Goal: Task Accomplishment & Management: Complete application form

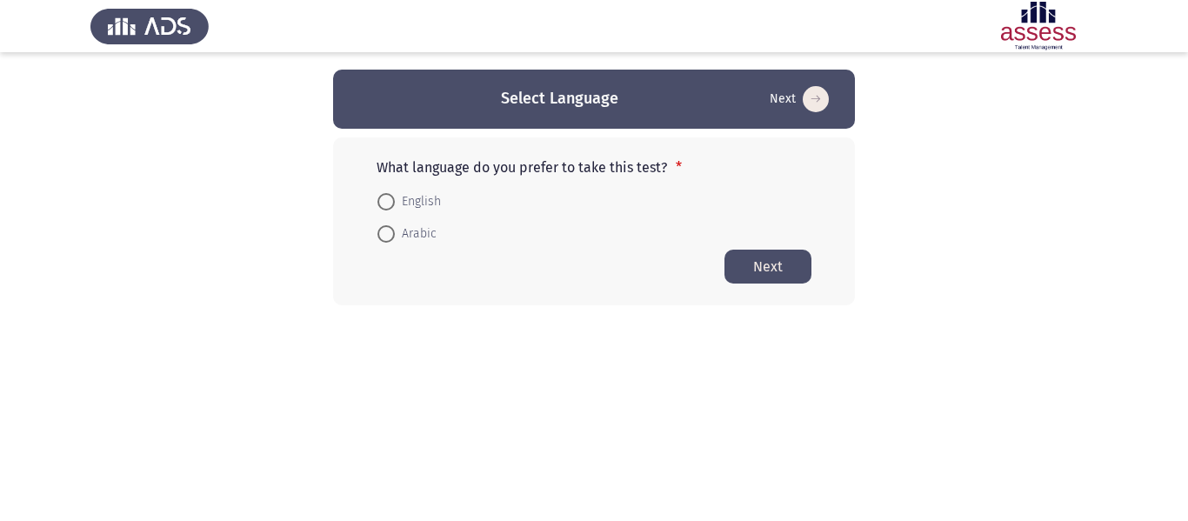
click at [400, 237] on span "Arabic" at bounding box center [416, 234] width 42 height 21
click at [395, 237] on input "Arabic" at bounding box center [385, 233] width 17 height 17
radio input "true"
click at [758, 267] on button "Next" at bounding box center [767, 266] width 87 height 34
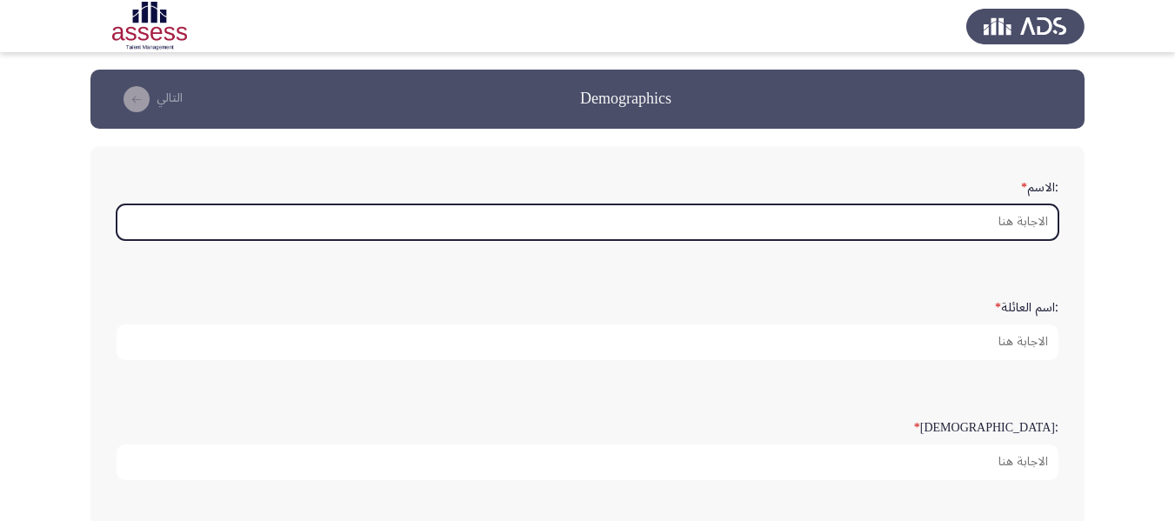
click at [975, 219] on input ":الاسم *" at bounding box center [588, 222] width 942 height 36
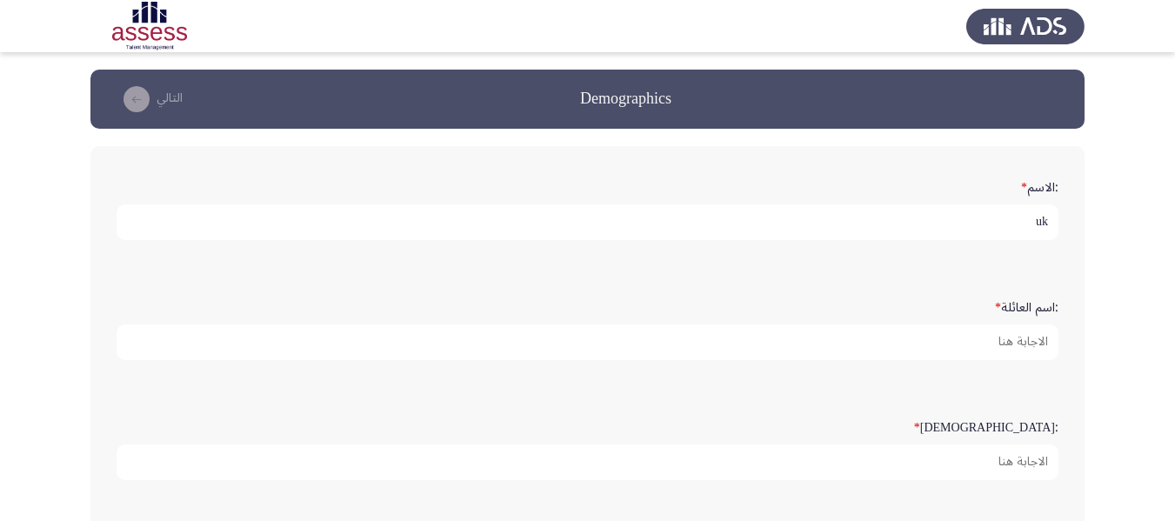
type input "u"
type input "[PERSON_NAME]"
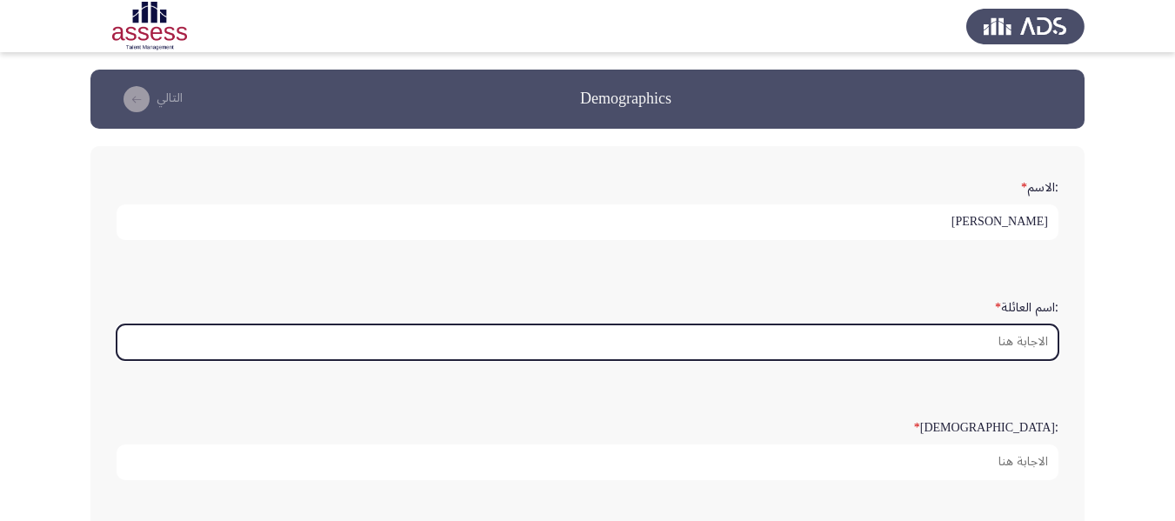
click at [1008, 346] on input ":اسم العائلة *" at bounding box center [588, 342] width 942 height 36
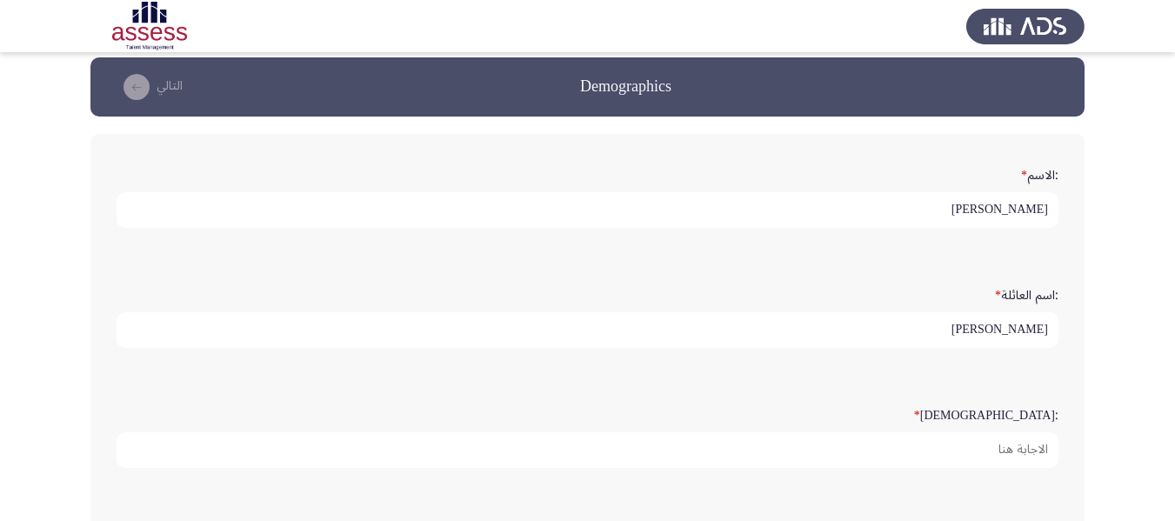
scroll to position [87, 0]
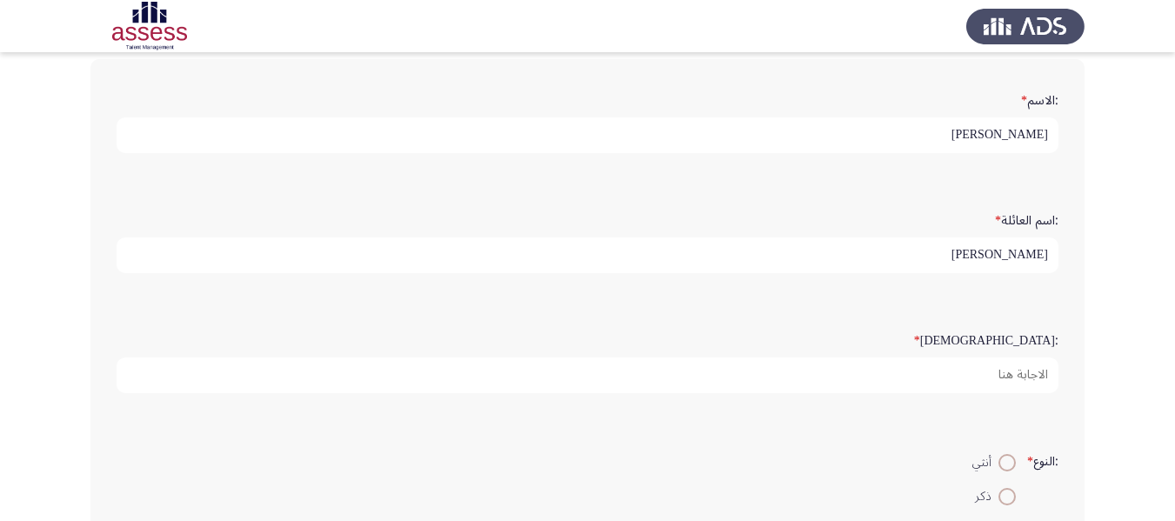
type input "[PERSON_NAME]"
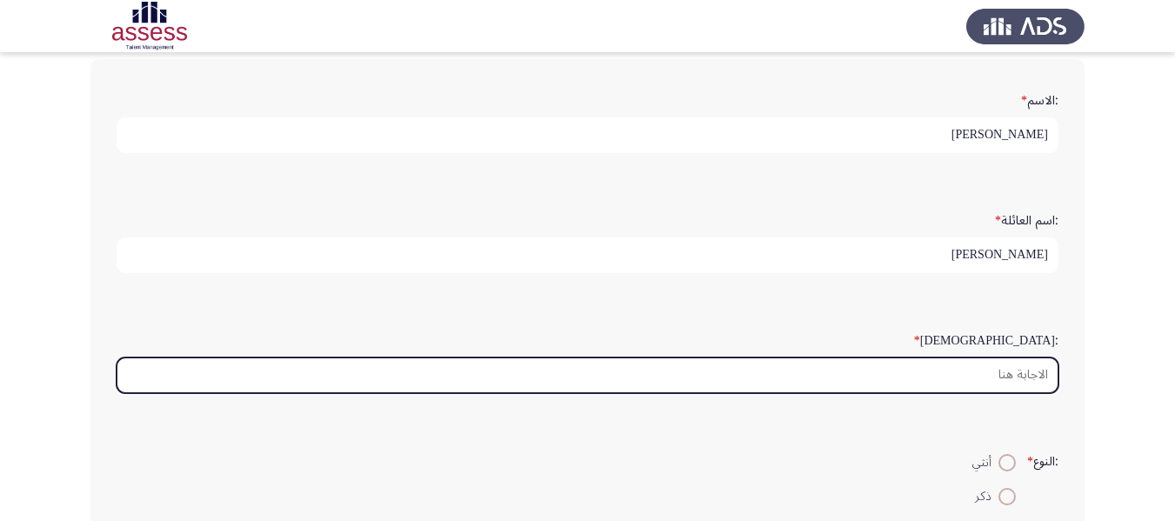
click at [1034, 367] on input ":السن *" at bounding box center [588, 375] width 942 height 36
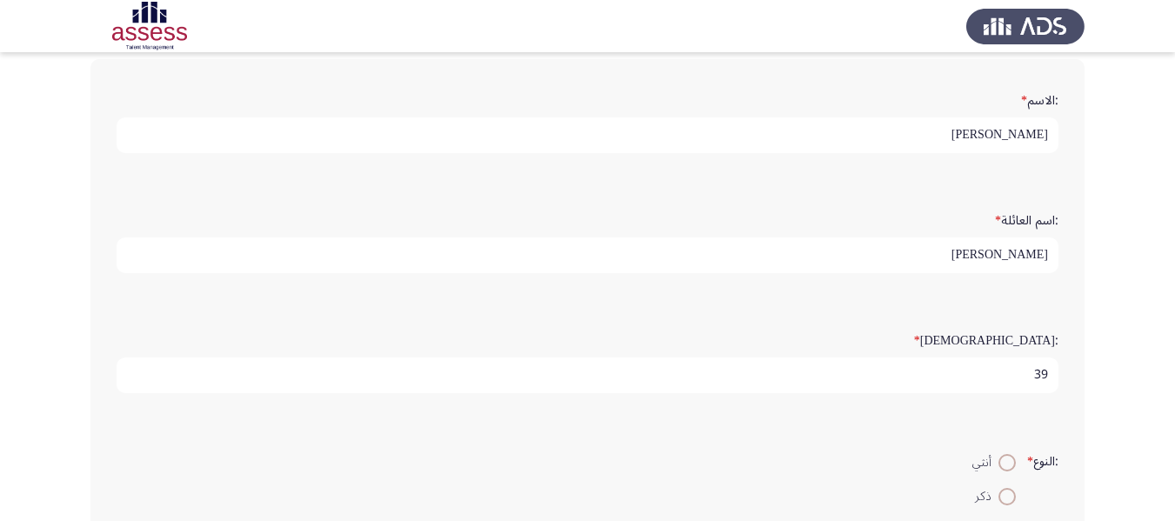
type input "39"
click at [1006, 502] on span at bounding box center [1006, 496] width 17 height 17
click at [1006, 502] on input "ذكر" at bounding box center [1006, 496] width 17 height 17
radio input "true"
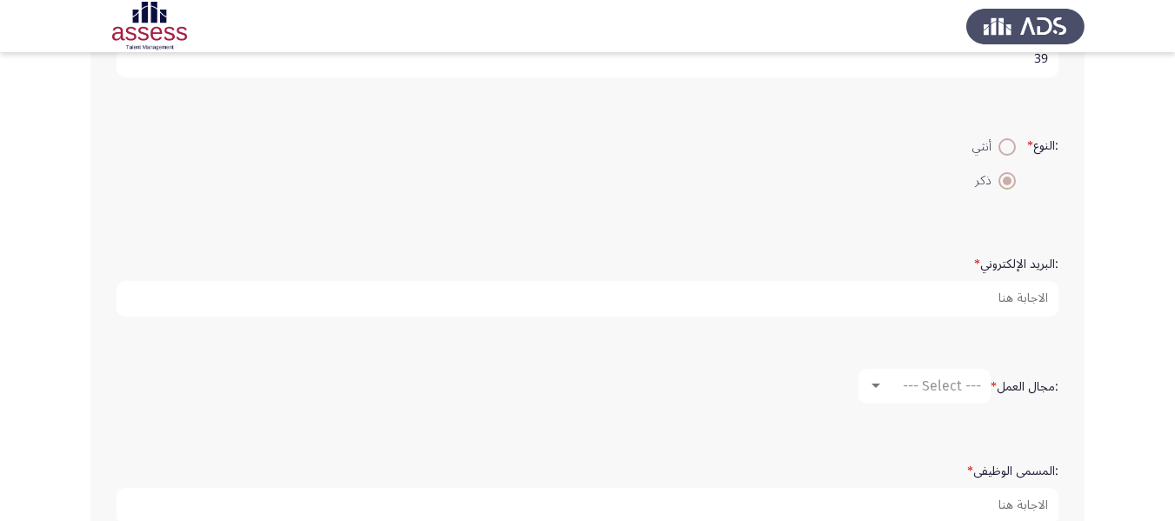
scroll to position [401, 0]
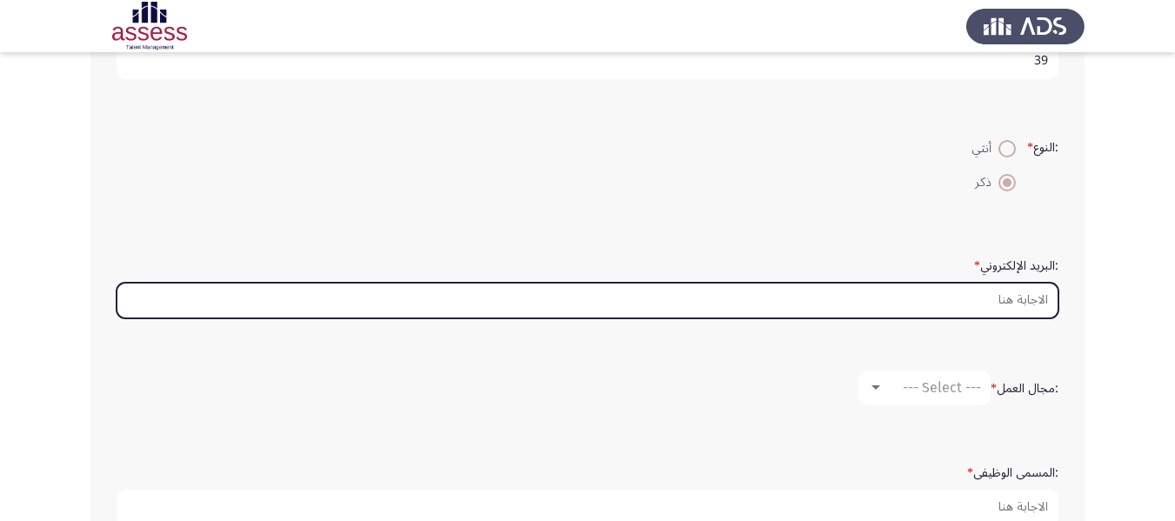
click at [1017, 297] on input ":البريد الإلكتروني *" at bounding box center [588, 301] width 942 height 36
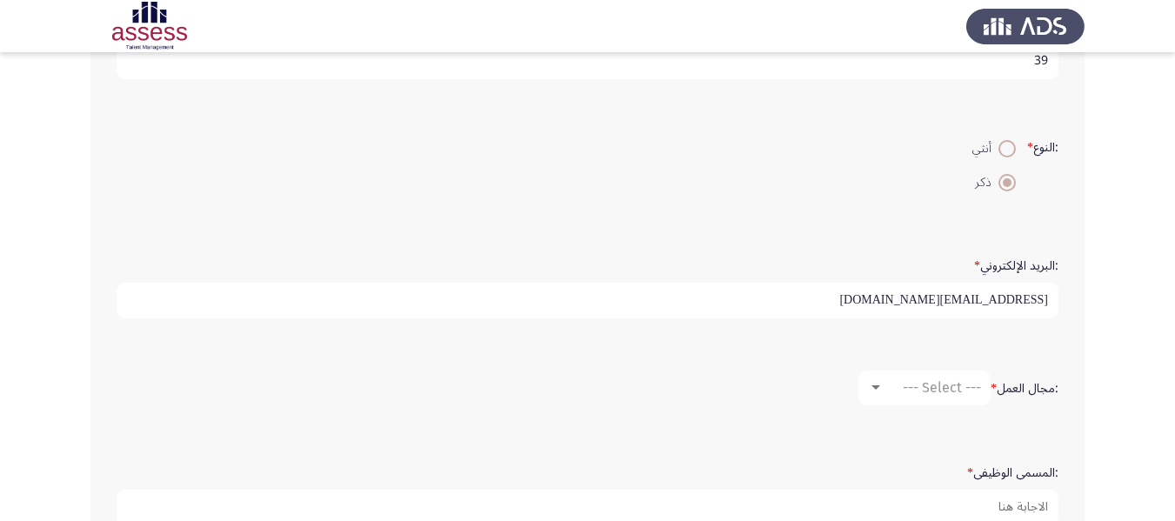
type input "[EMAIL_ADDRESS][DOMAIN_NAME]"
click at [921, 385] on span "--- Select ---" at bounding box center [942, 387] width 78 height 17
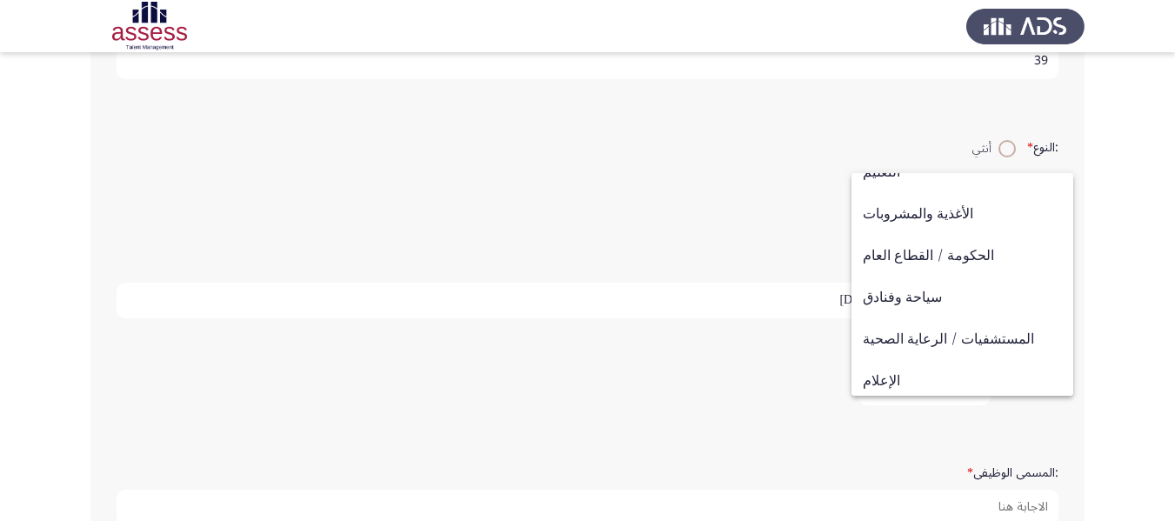
scroll to position [408, 0]
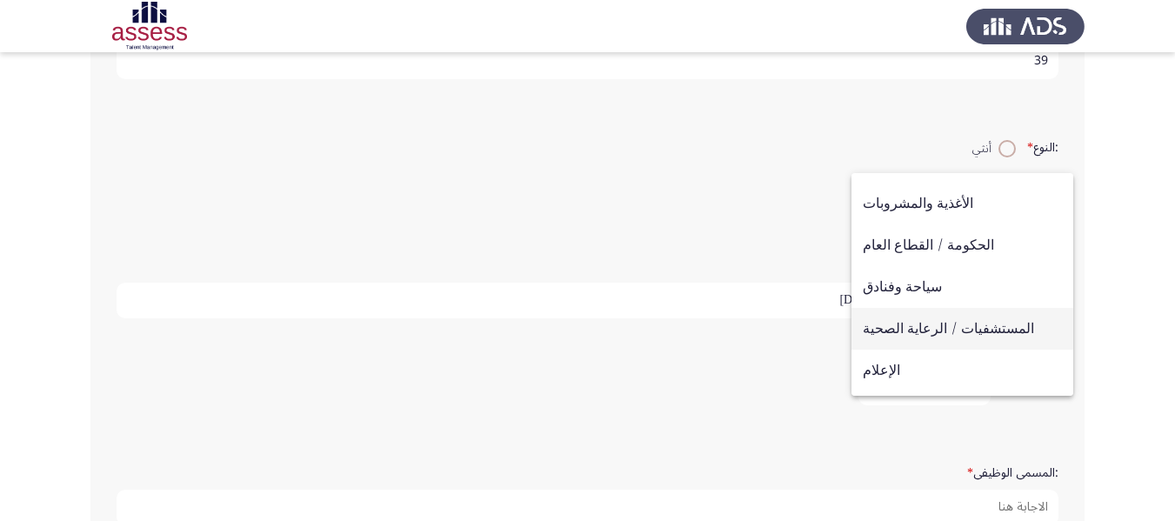
click at [983, 325] on span "المستشفيات / الرعاية الصحية" at bounding box center [962, 329] width 199 height 42
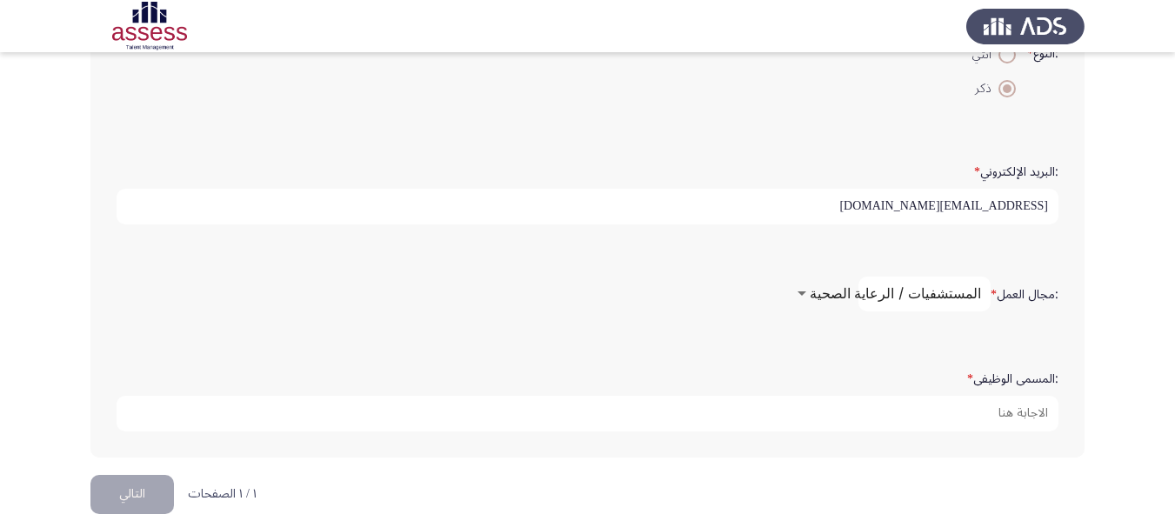
scroll to position [518, 0]
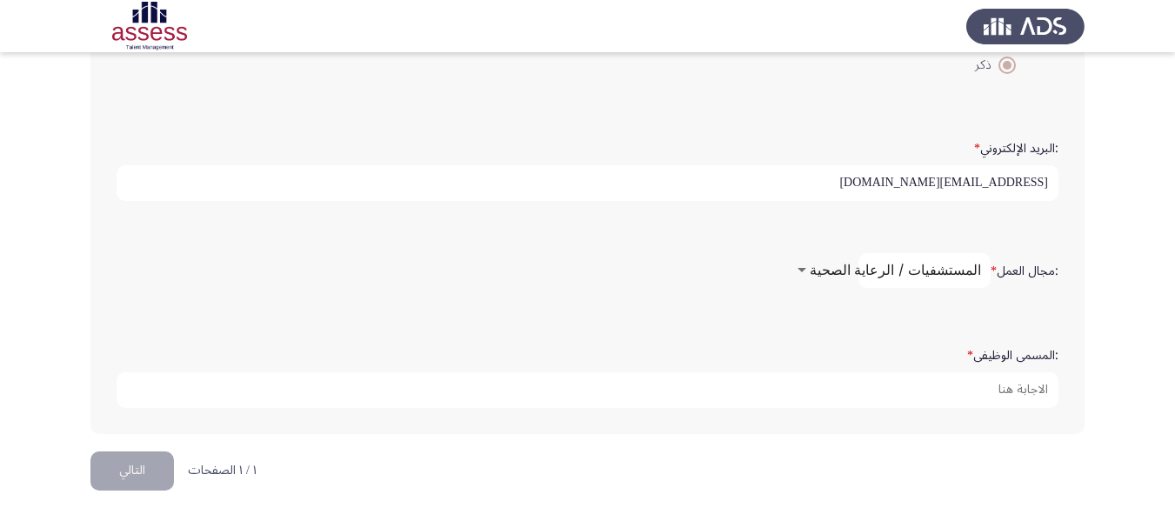
click at [806, 269] on div at bounding box center [802, 270] width 9 height 4
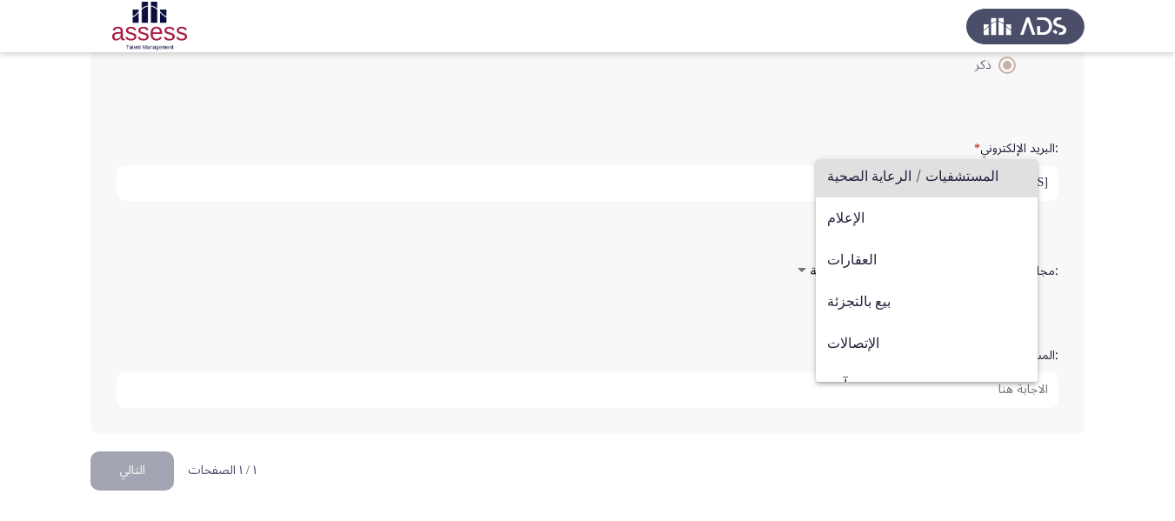
scroll to position [571, 0]
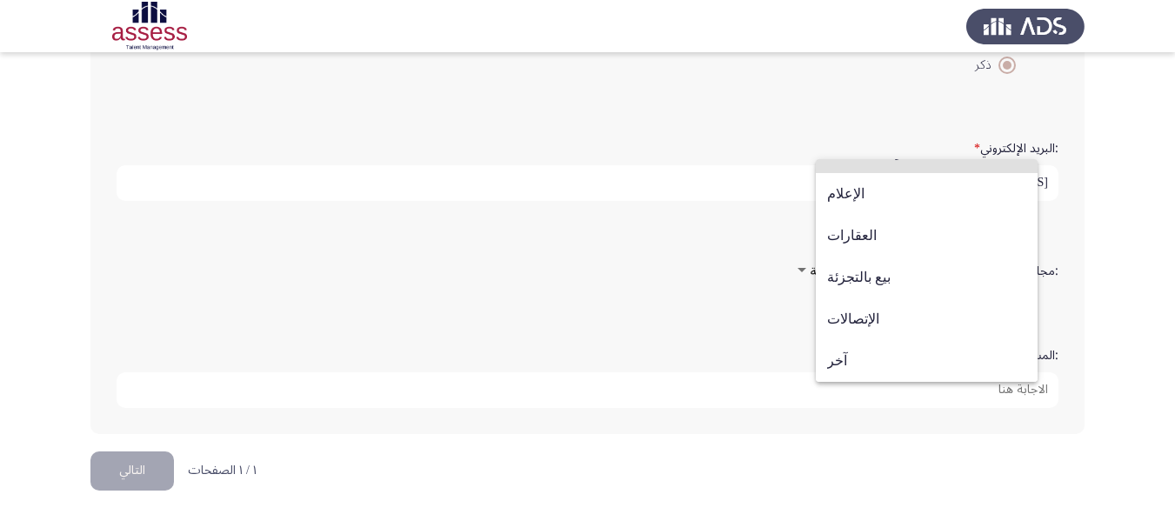
click at [1117, 377] on div at bounding box center [587, 260] width 1175 height 521
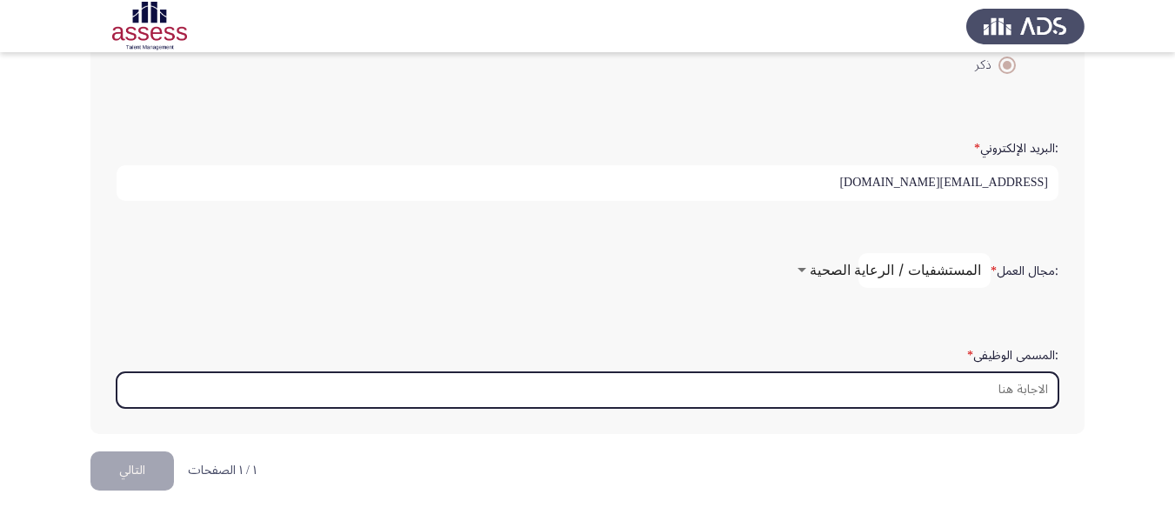
click at [1025, 391] on input ":المسمى الوظيفى *" at bounding box center [588, 390] width 942 height 36
click at [1025, 392] on input ":المسمى الوظيفى *" at bounding box center [588, 390] width 942 height 36
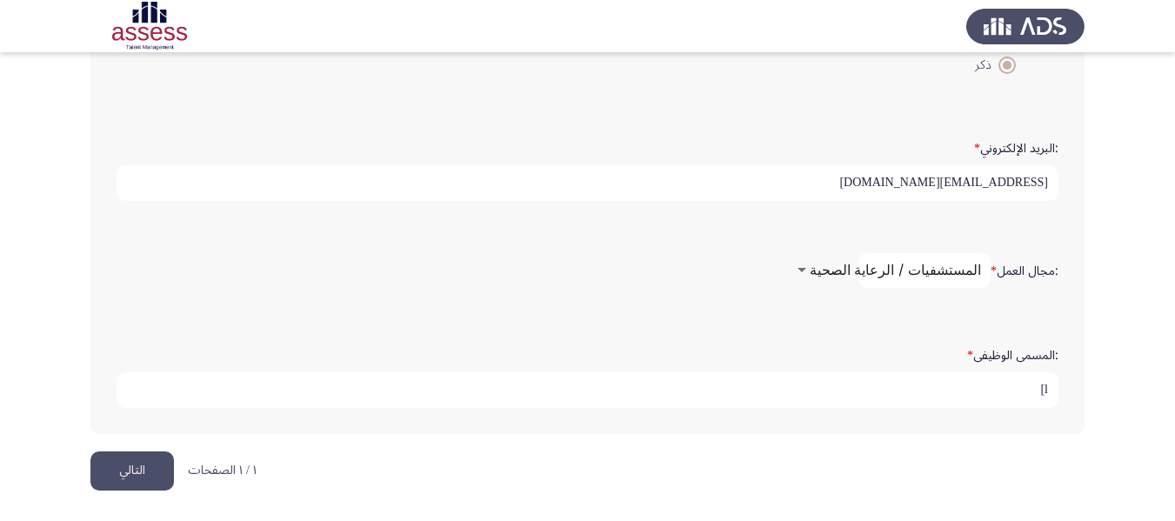
type input "l"
type input "مدير ادارة التحليل والمراجعة الفنية بقطاع التأمين الطبي"
click at [130, 468] on button "التالي" at bounding box center [131, 470] width 83 height 39
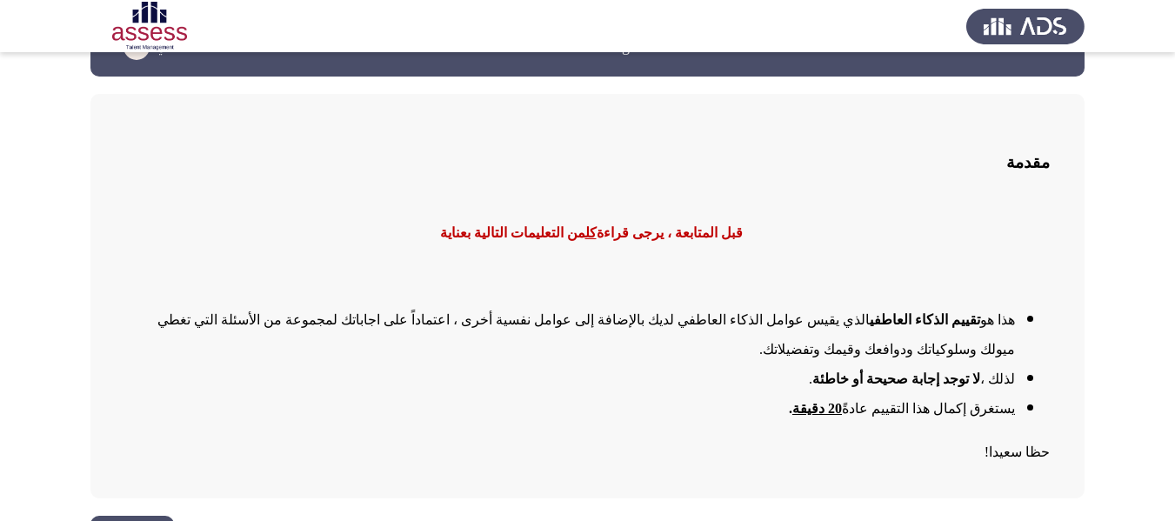
scroll to position [74, 0]
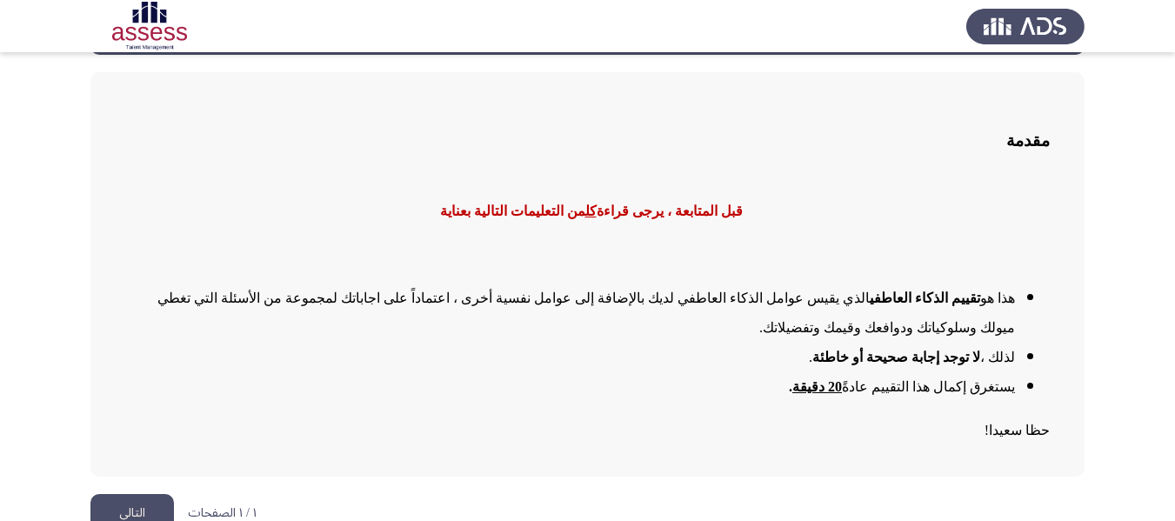
click at [132, 494] on button "التالي" at bounding box center [131, 513] width 83 height 39
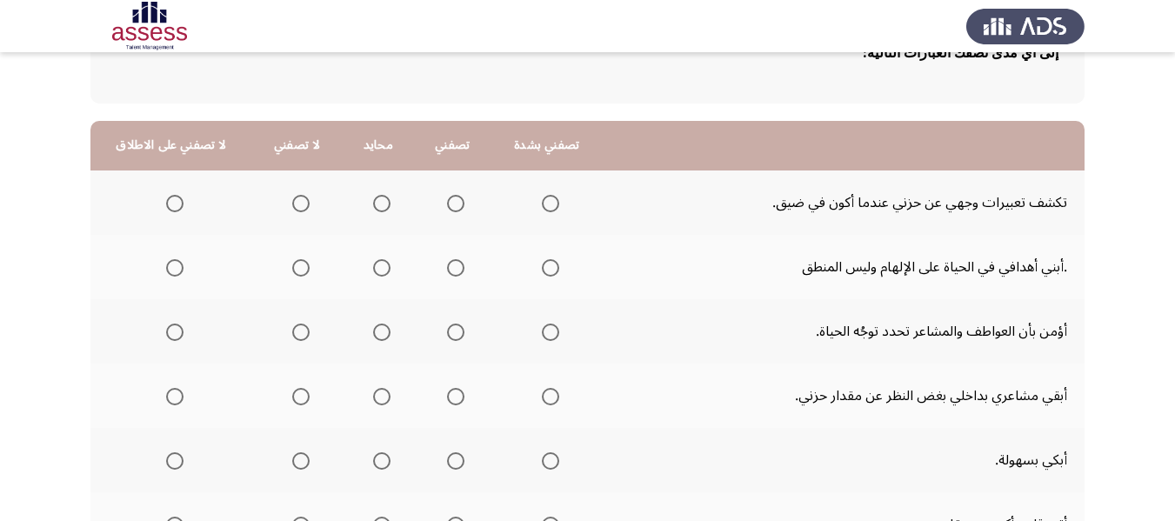
scroll to position [174, 0]
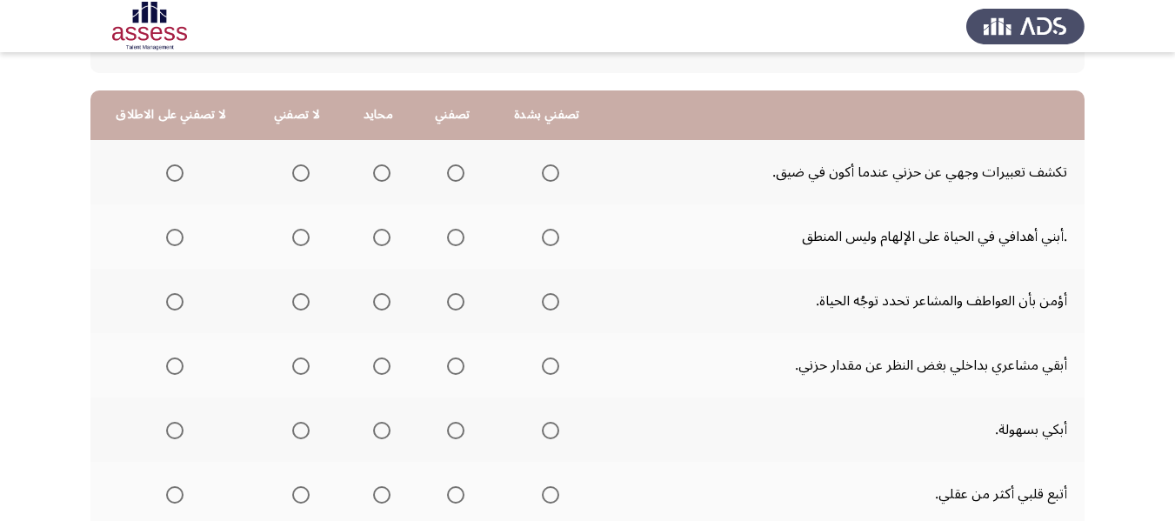
click at [551, 173] on span "Select an option" at bounding box center [551, 173] width 0 height 0
click at [549, 172] on input "Select an option" at bounding box center [550, 172] width 17 height 17
click at [302, 239] on span "Select an option" at bounding box center [300, 237] width 17 height 17
click at [302, 239] on input "Select an option" at bounding box center [300, 237] width 17 height 17
click at [172, 236] on span "Select an option" at bounding box center [174, 237] width 17 height 17
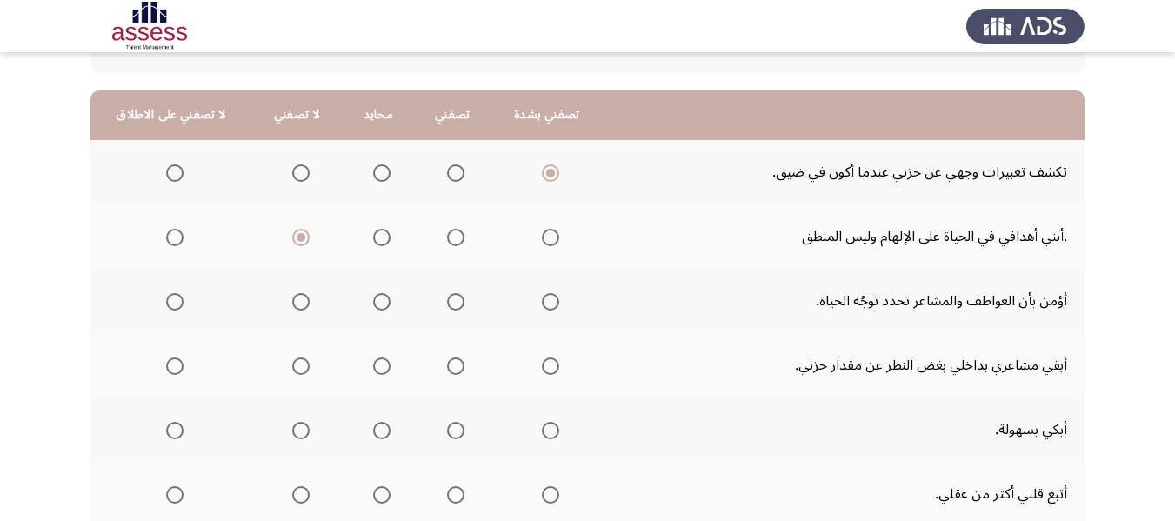
click at [172, 236] on input "Select an option" at bounding box center [174, 237] width 17 height 17
click at [384, 309] on span "Select an option" at bounding box center [381, 301] width 17 height 17
click at [384, 309] on input "Select an option" at bounding box center [381, 301] width 17 height 17
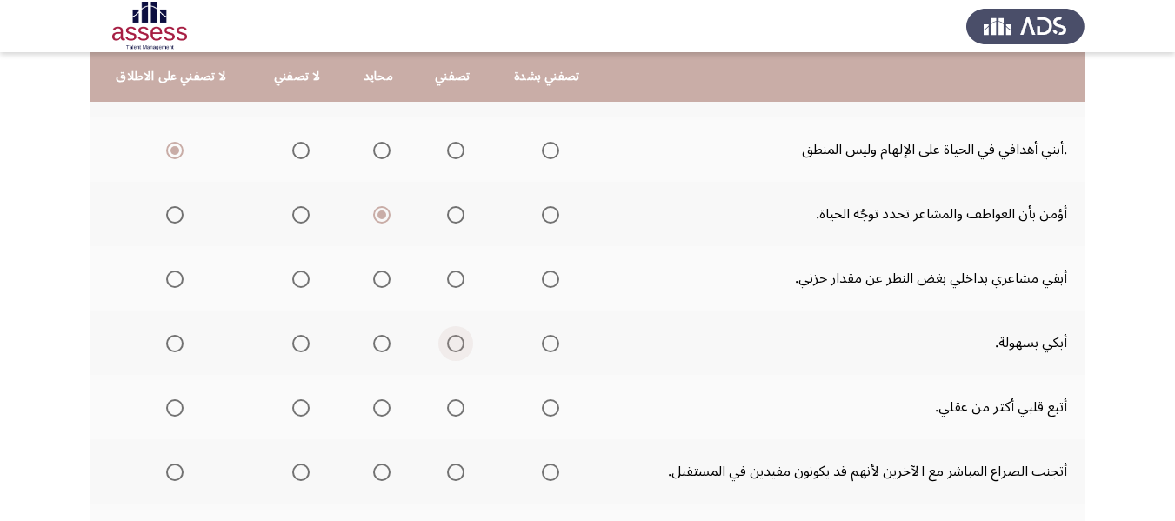
click at [457, 343] on span "Select an option" at bounding box center [455, 343] width 17 height 17
click at [457, 343] on input "Select an option" at bounding box center [455, 343] width 17 height 17
click at [450, 280] on span "Select an option" at bounding box center [455, 278] width 17 height 17
click at [450, 280] on input "Select an option" at bounding box center [455, 278] width 17 height 17
click at [380, 338] on span "Select an option" at bounding box center [381, 343] width 17 height 17
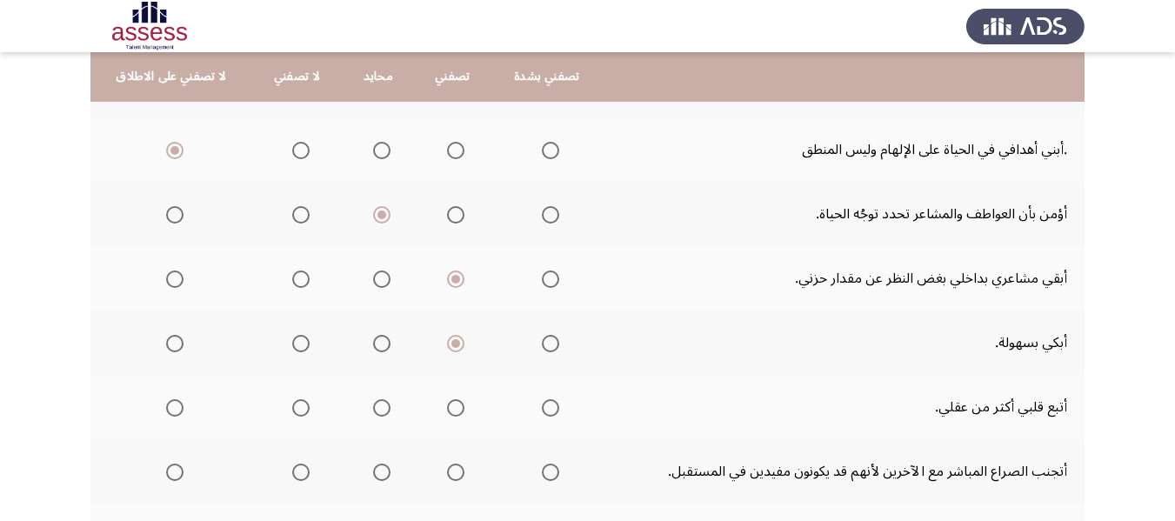
click at [380, 338] on input "Select an option" at bounding box center [381, 343] width 17 height 17
click at [297, 411] on span "Select an option" at bounding box center [300, 407] width 17 height 17
click at [297, 411] on input "Select an option" at bounding box center [300, 407] width 17 height 17
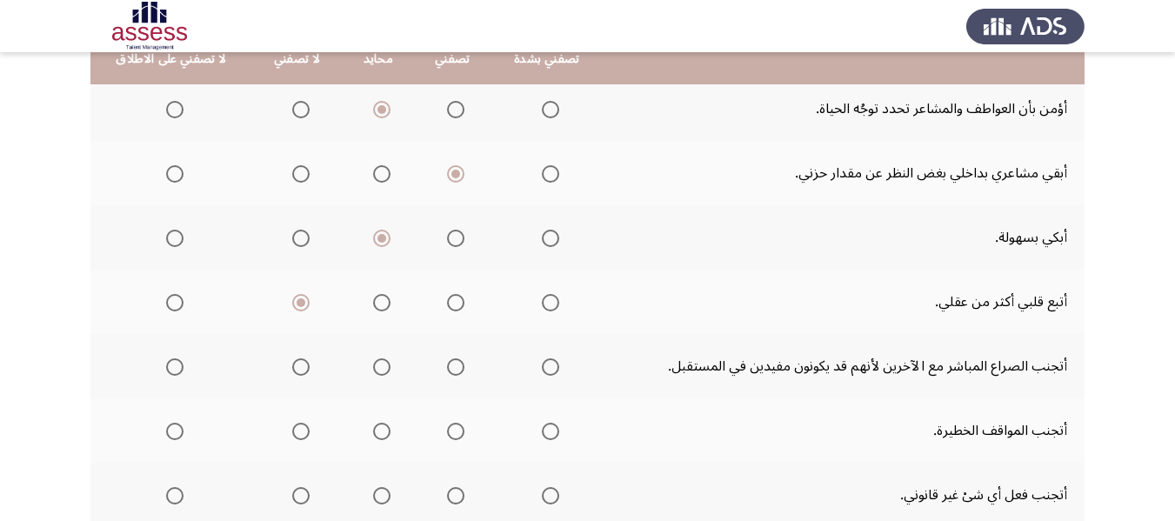
scroll to position [348, 0]
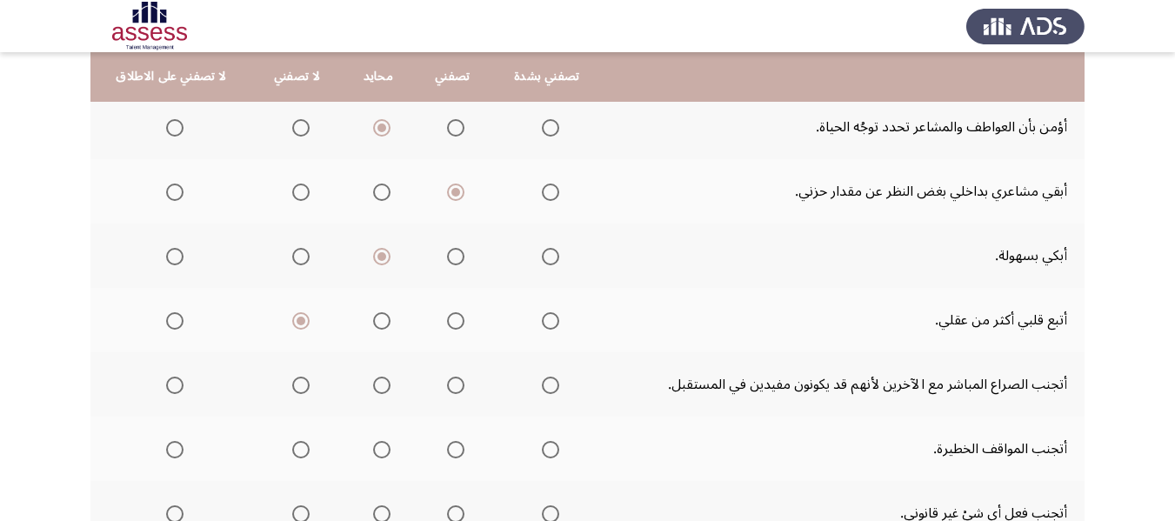
click at [294, 389] on span "Select an option" at bounding box center [300, 385] width 17 height 17
click at [294, 389] on input "Select an option" at bounding box center [300, 385] width 17 height 17
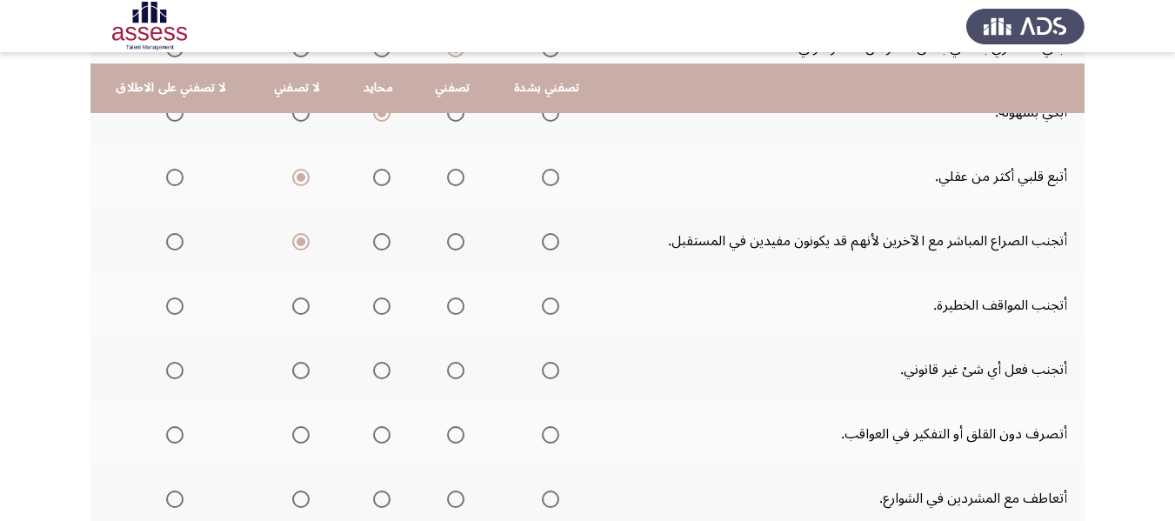
scroll to position [522, 0]
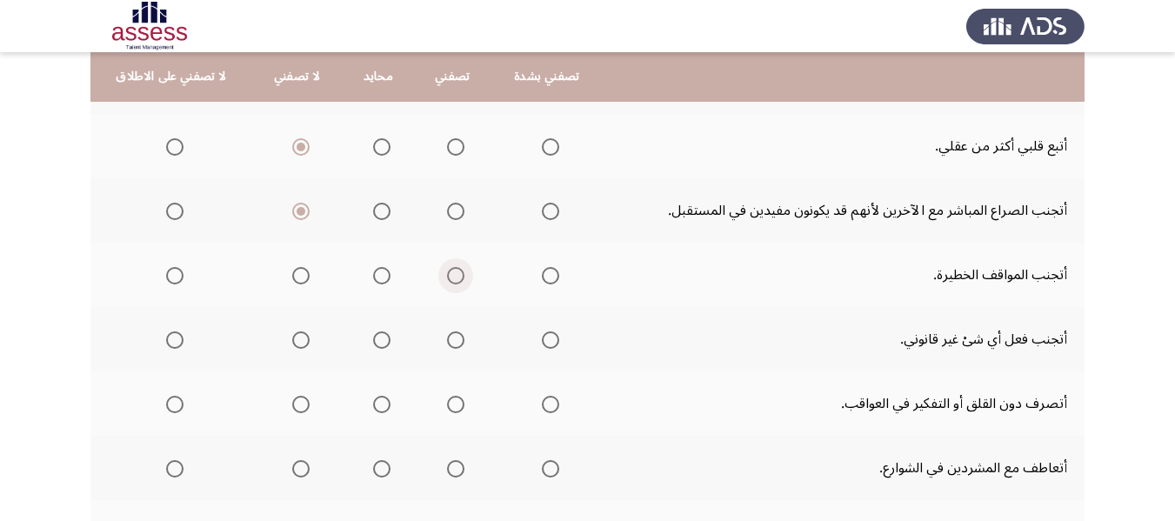
click at [453, 280] on span "Select an option" at bounding box center [455, 275] width 17 height 17
click at [453, 280] on input "Select an option" at bounding box center [455, 275] width 17 height 17
click at [542, 337] on span "Select an option" at bounding box center [550, 339] width 17 height 17
click at [542, 337] on input "Select an option" at bounding box center [550, 339] width 17 height 17
click at [455, 344] on span "Select an option" at bounding box center [455, 339] width 17 height 17
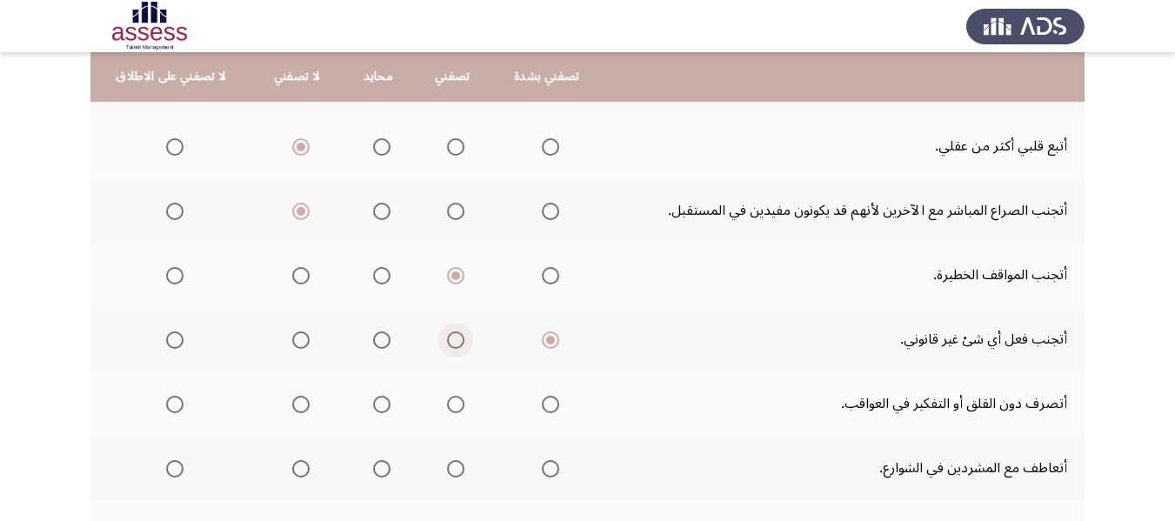
click at [455, 344] on input "Select an option" at bounding box center [455, 339] width 17 height 17
click at [547, 340] on span "Select an option" at bounding box center [550, 339] width 17 height 17
click at [547, 340] on input "Select an option" at bounding box center [550, 339] width 17 height 17
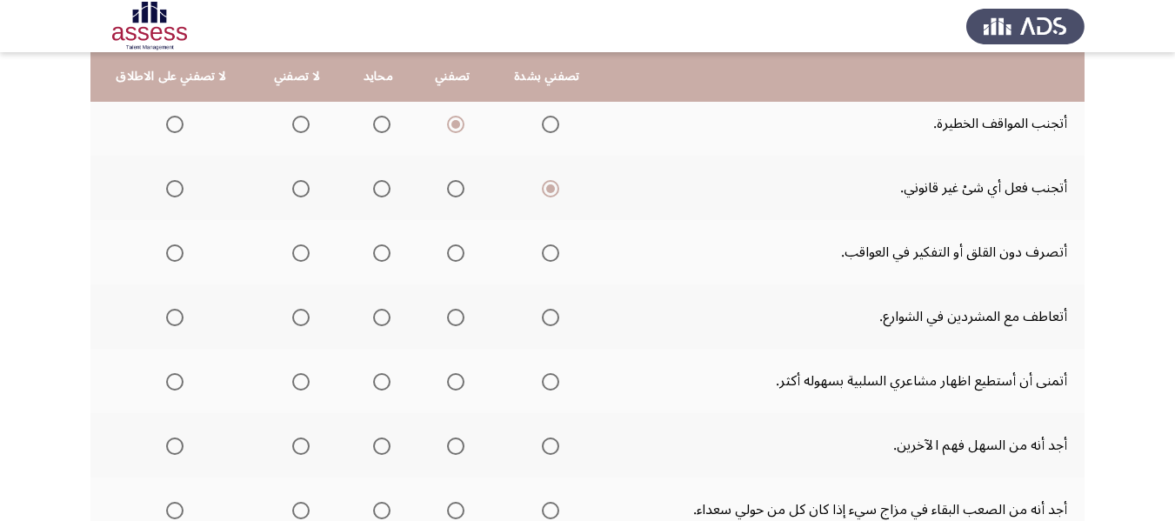
scroll to position [671, 0]
click at [383, 253] on span "Select an option" at bounding box center [381, 254] width 17 height 17
click at [383, 253] on input "Select an option" at bounding box center [381, 254] width 17 height 17
click at [301, 323] on span "Select an option" at bounding box center [300, 318] width 17 height 17
click at [301, 323] on input "Select an option" at bounding box center [300, 318] width 17 height 17
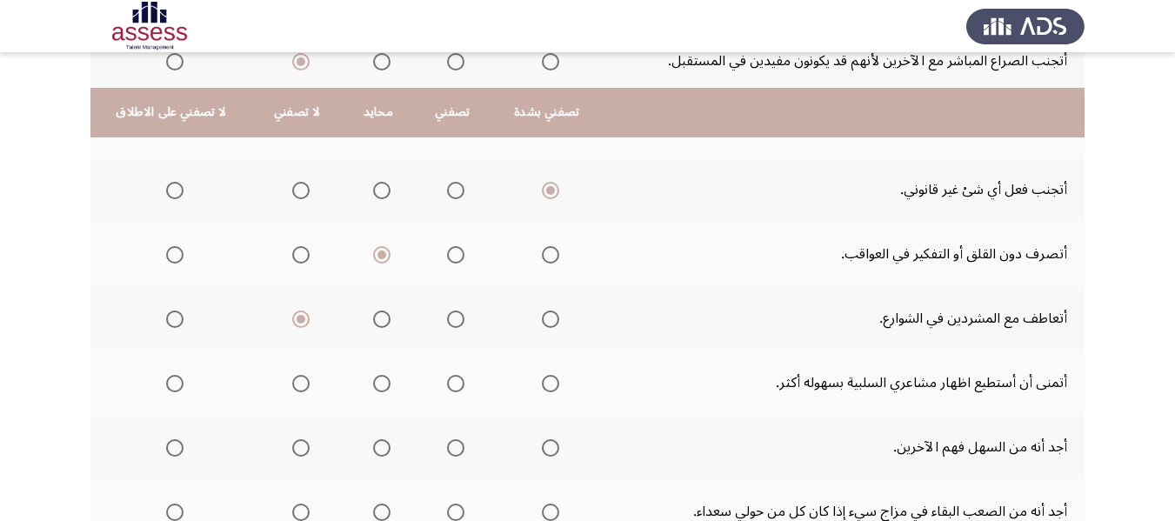
scroll to position [778, 0]
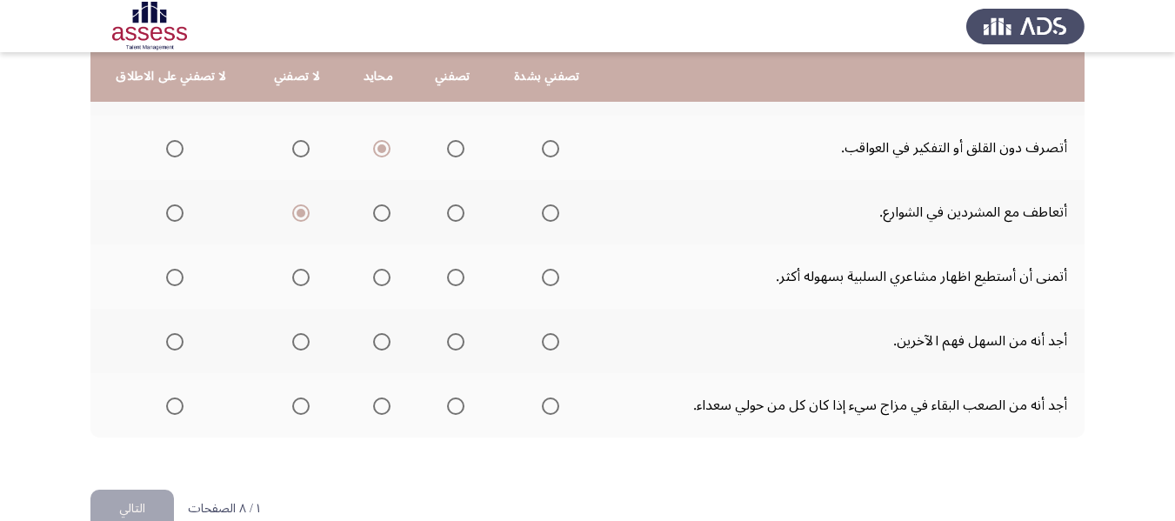
click at [177, 276] on span "Select an option" at bounding box center [174, 277] width 17 height 17
click at [177, 276] on input "Select an option" at bounding box center [174, 277] width 17 height 17
click at [450, 343] on span "Select an option" at bounding box center [455, 341] width 17 height 17
click at [450, 343] on input "Select an option" at bounding box center [455, 341] width 17 height 17
click at [378, 346] on span "Select an option" at bounding box center [381, 341] width 17 height 17
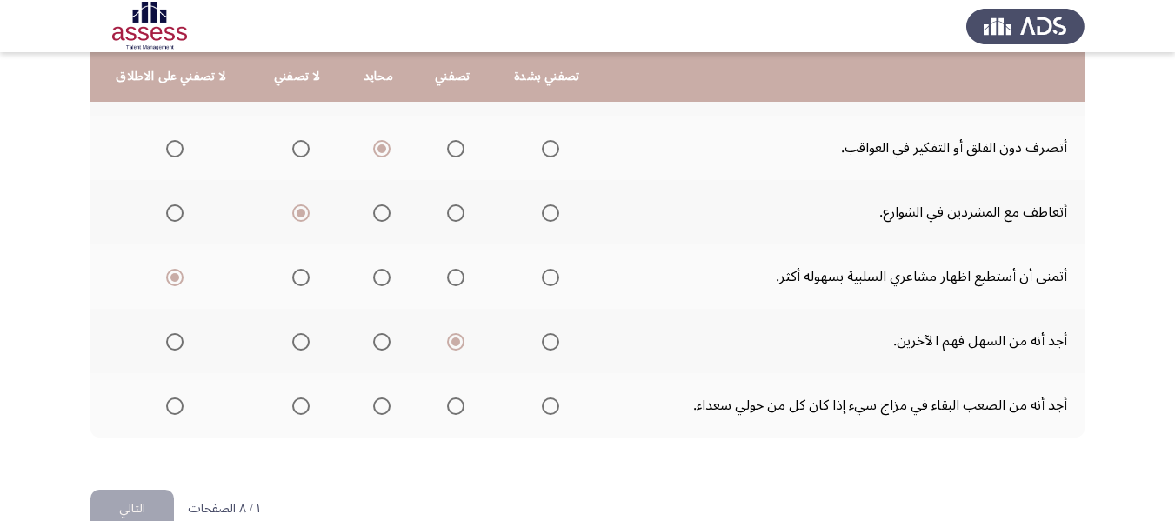
click at [378, 346] on input "Select an option" at bounding box center [381, 341] width 17 height 17
click at [551, 407] on span "Select an option" at bounding box center [550, 405] width 17 height 17
click at [551, 407] on input "Select an option" at bounding box center [550, 405] width 17 height 17
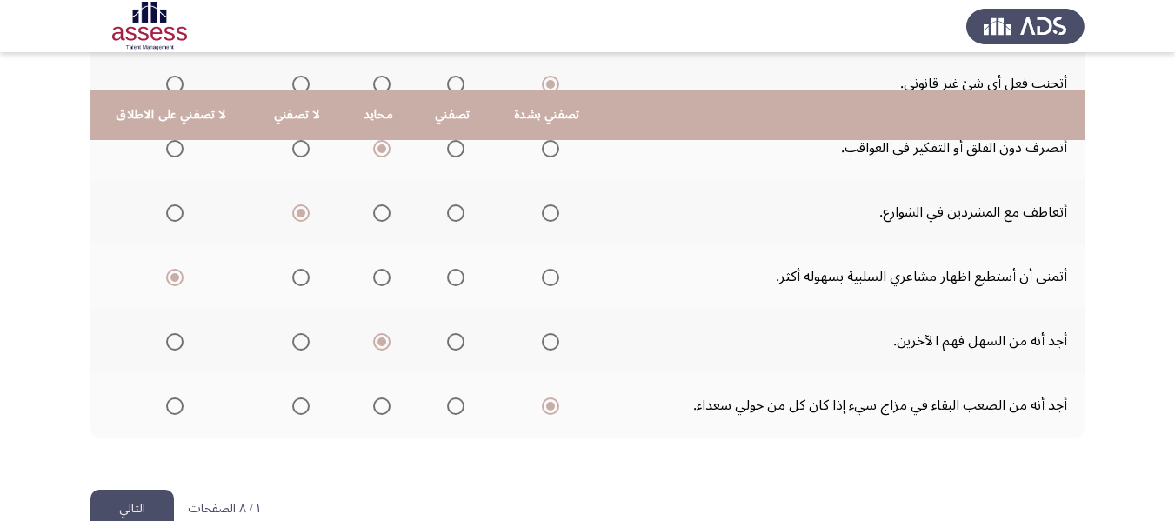
scroll to position [816, 0]
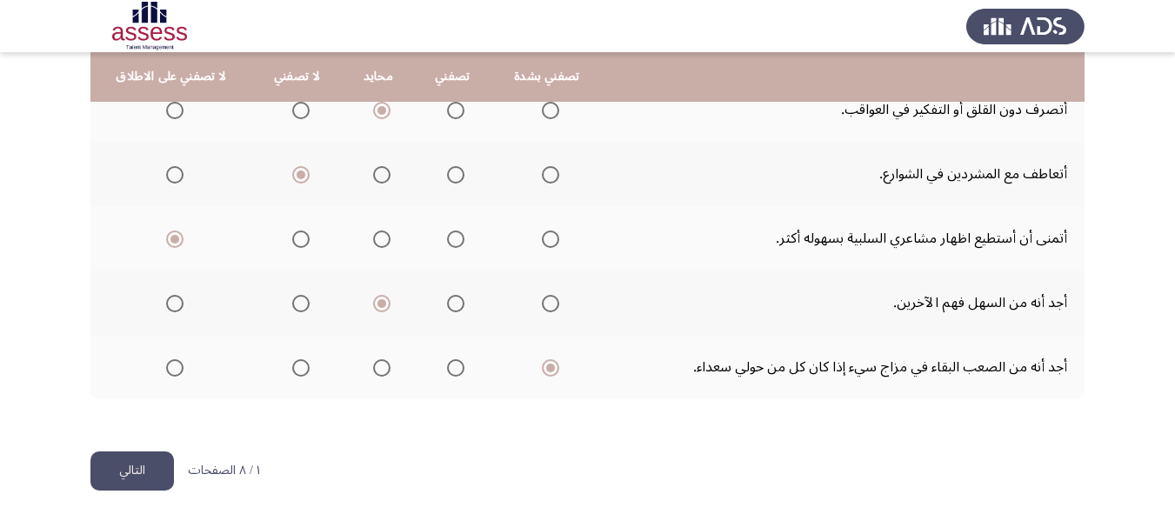
click at [116, 472] on button "التالي" at bounding box center [131, 470] width 83 height 39
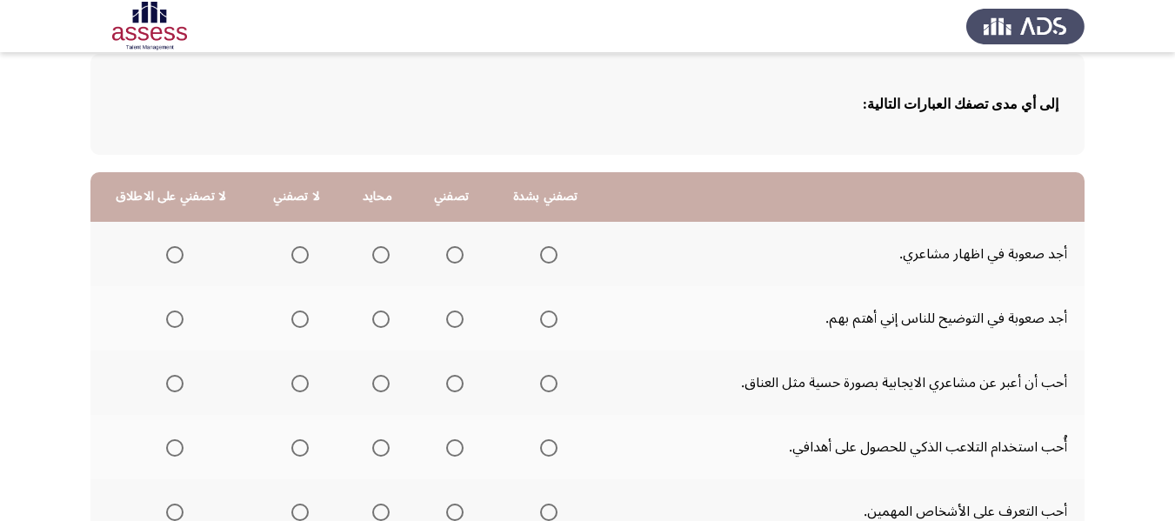
scroll to position [87, 0]
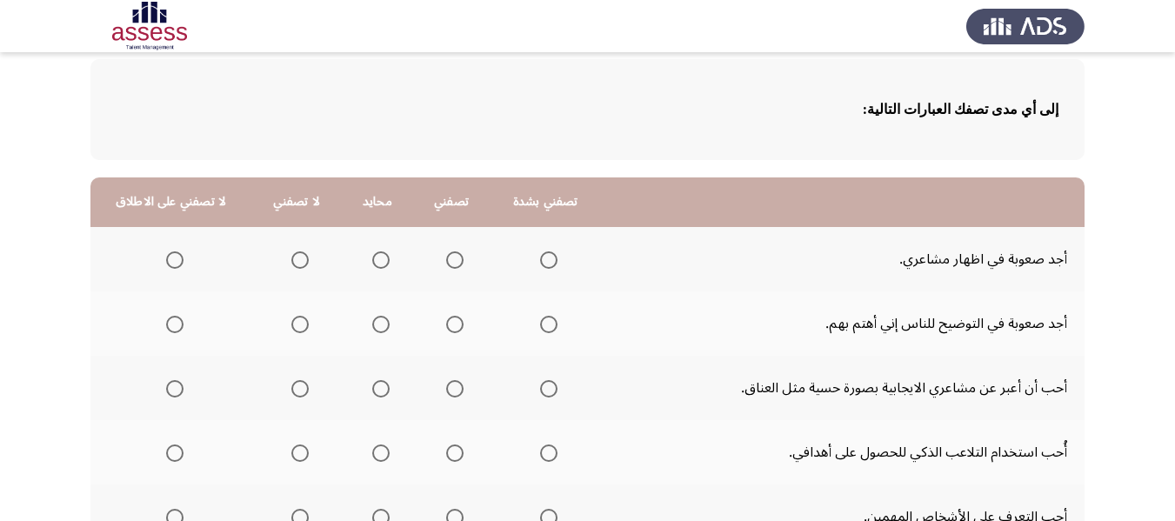
click at [458, 267] on span "Select an option" at bounding box center [454, 259] width 17 height 17
click at [458, 267] on input "Select an option" at bounding box center [454, 259] width 17 height 17
click at [301, 327] on span "Select an option" at bounding box center [299, 324] width 17 height 17
click at [301, 327] on input "Select an option" at bounding box center [299, 324] width 17 height 17
click at [446, 391] on span "Select an option" at bounding box center [454, 388] width 17 height 17
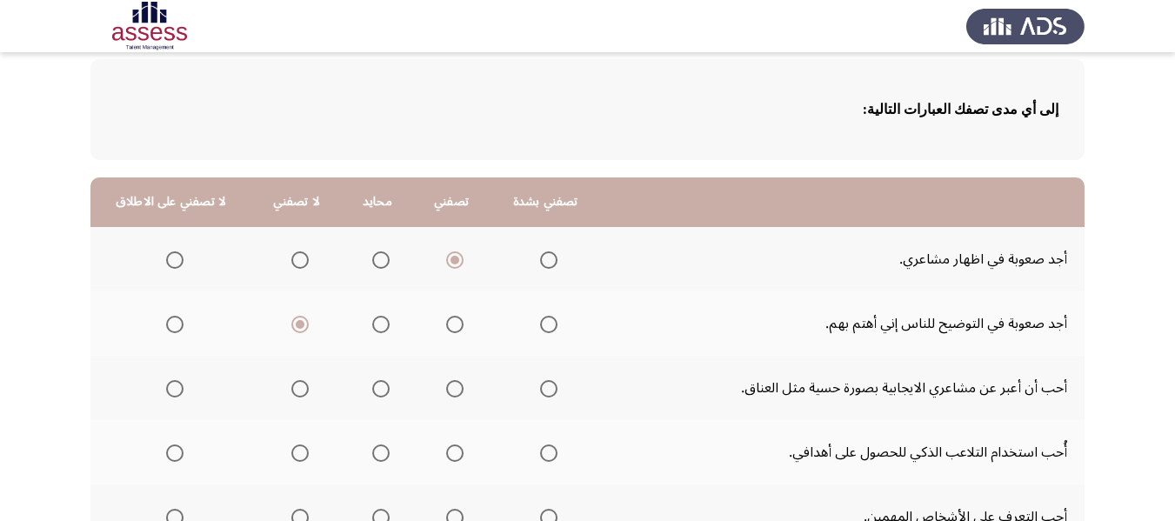
click at [446, 391] on input "Select an option" at bounding box center [454, 388] width 17 height 17
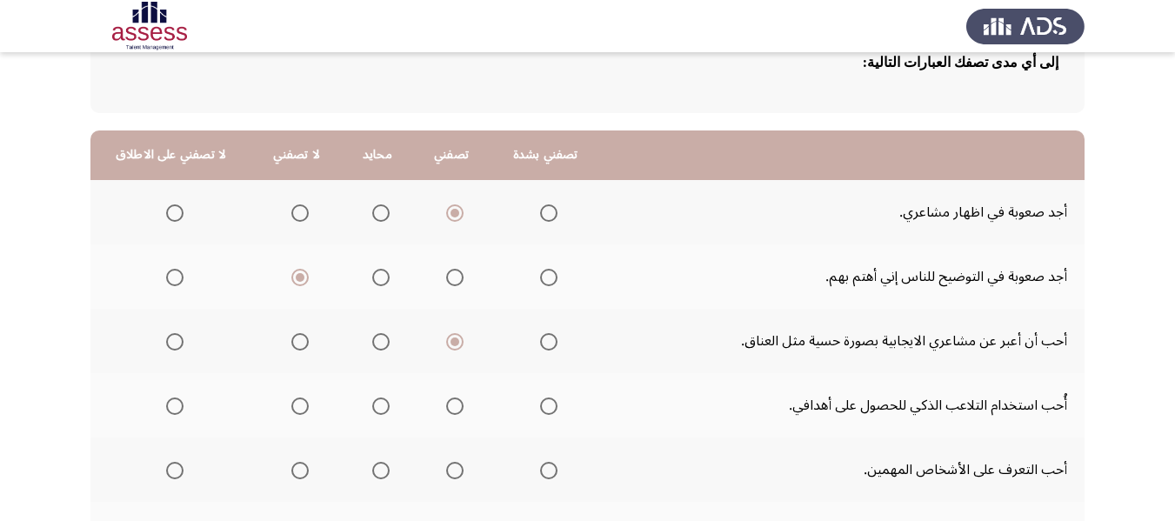
scroll to position [174, 0]
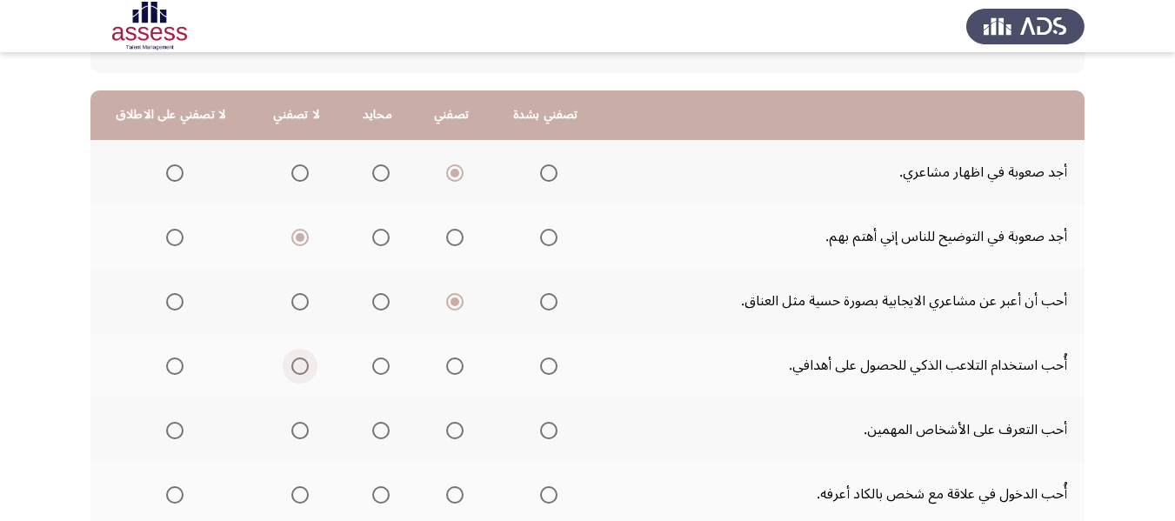
click at [304, 366] on span "Select an option" at bounding box center [299, 365] width 17 height 17
click at [304, 366] on input "Select an option" at bounding box center [299, 365] width 17 height 17
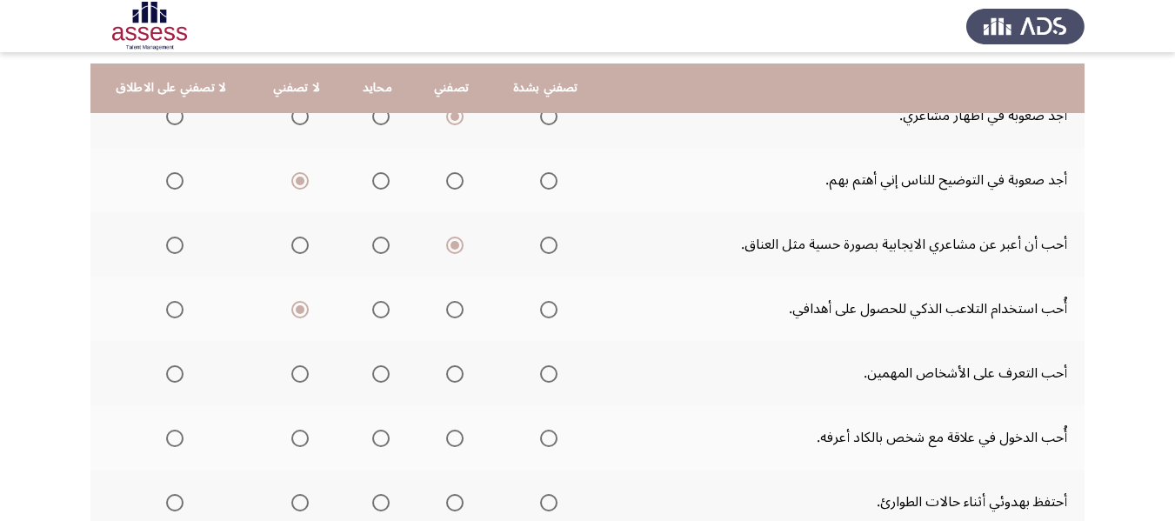
scroll to position [261, 0]
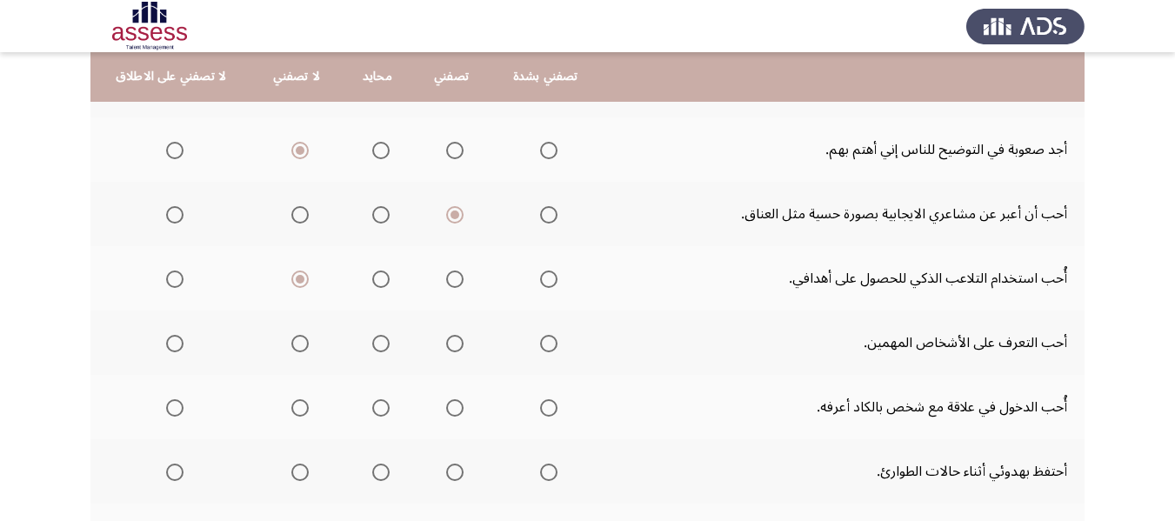
click at [382, 344] on span "Select an option" at bounding box center [380, 343] width 17 height 17
click at [382, 344] on input "Select an option" at bounding box center [380, 343] width 17 height 17
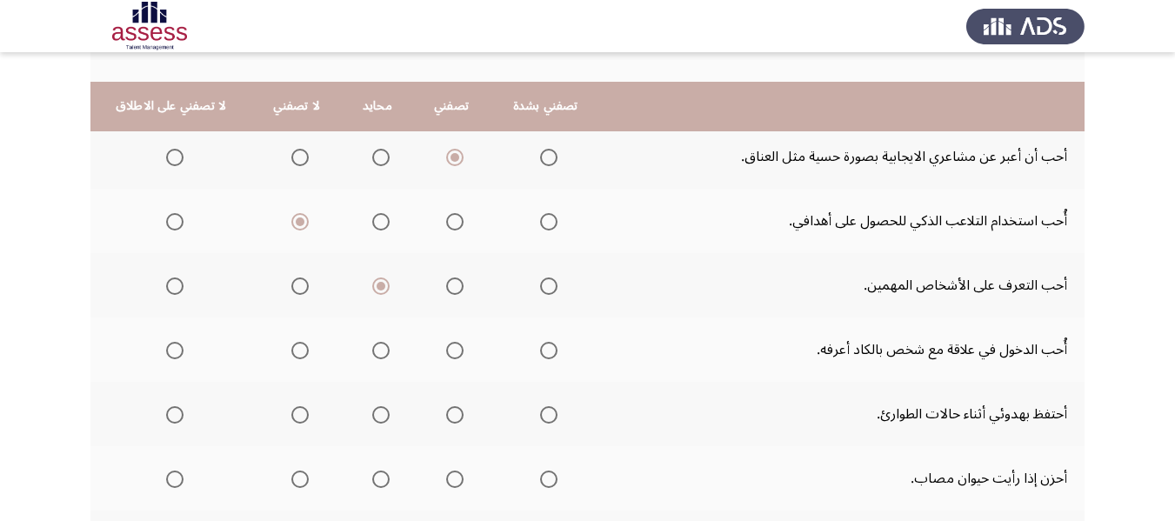
scroll to position [348, 0]
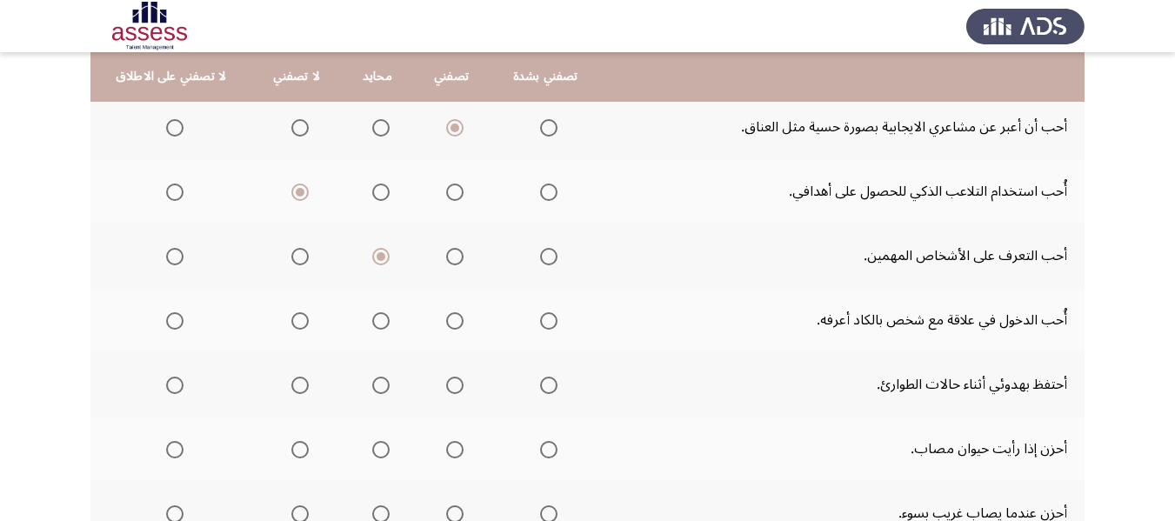
click at [455, 324] on span "Select an option" at bounding box center [454, 320] width 17 height 17
click at [455, 324] on input "Select an option" at bounding box center [454, 320] width 17 height 17
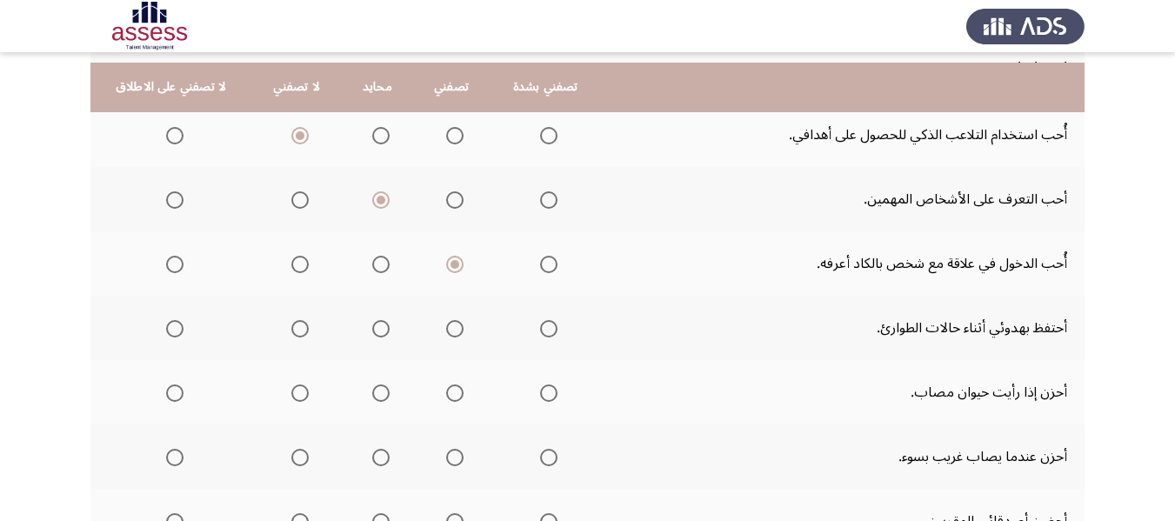
scroll to position [435, 0]
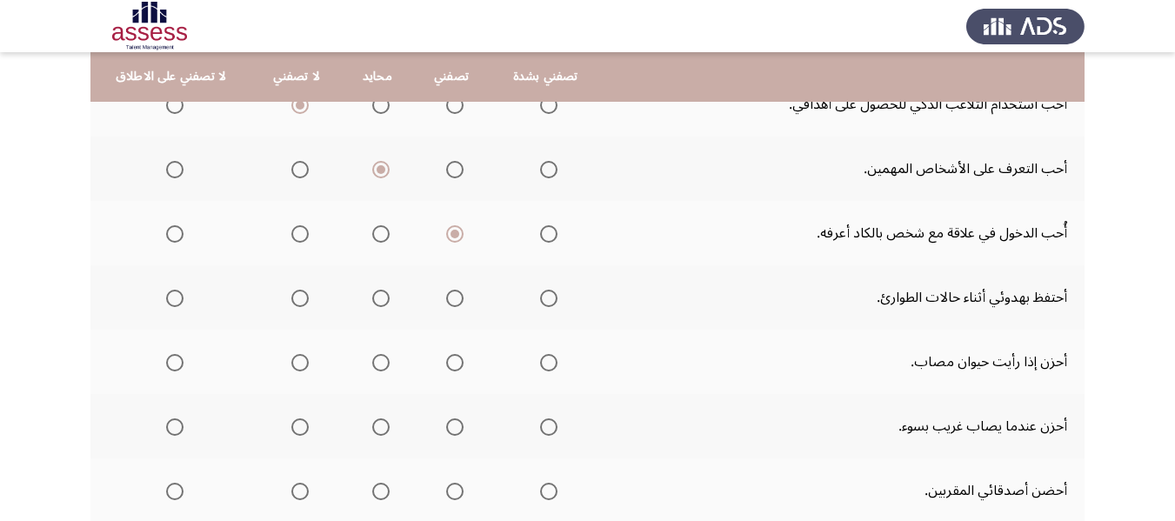
click at [549, 300] on span "Select an option" at bounding box center [548, 298] width 17 height 17
click at [549, 300] on input "Select an option" at bounding box center [548, 298] width 17 height 17
click at [460, 363] on span "Select an option" at bounding box center [454, 362] width 17 height 17
click at [460, 363] on input "Select an option" at bounding box center [454, 362] width 17 height 17
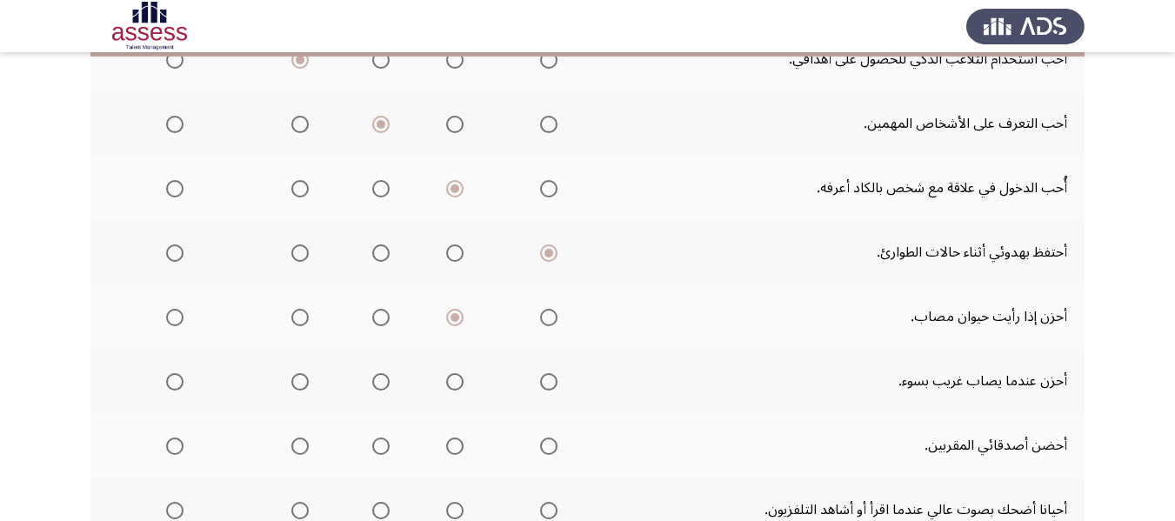
scroll to position [522, 0]
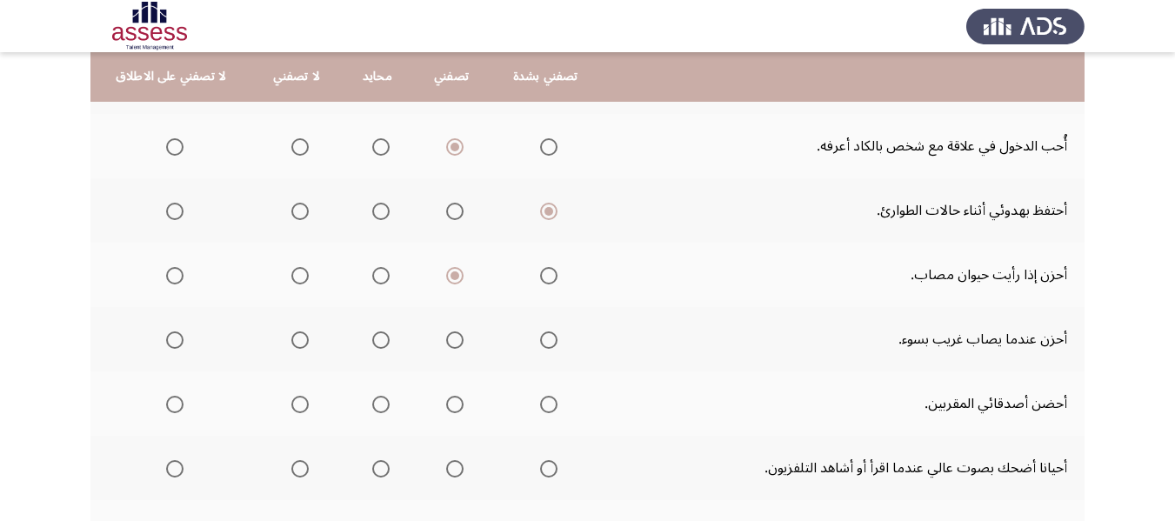
click at [454, 344] on span "Select an option" at bounding box center [454, 339] width 17 height 17
click at [454, 344] on input "Select an option" at bounding box center [454, 339] width 17 height 17
click at [453, 404] on span "Select an option" at bounding box center [454, 404] width 17 height 17
click at [453, 404] on input "Select an option" at bounding box center [454, 404] width 17 height 17
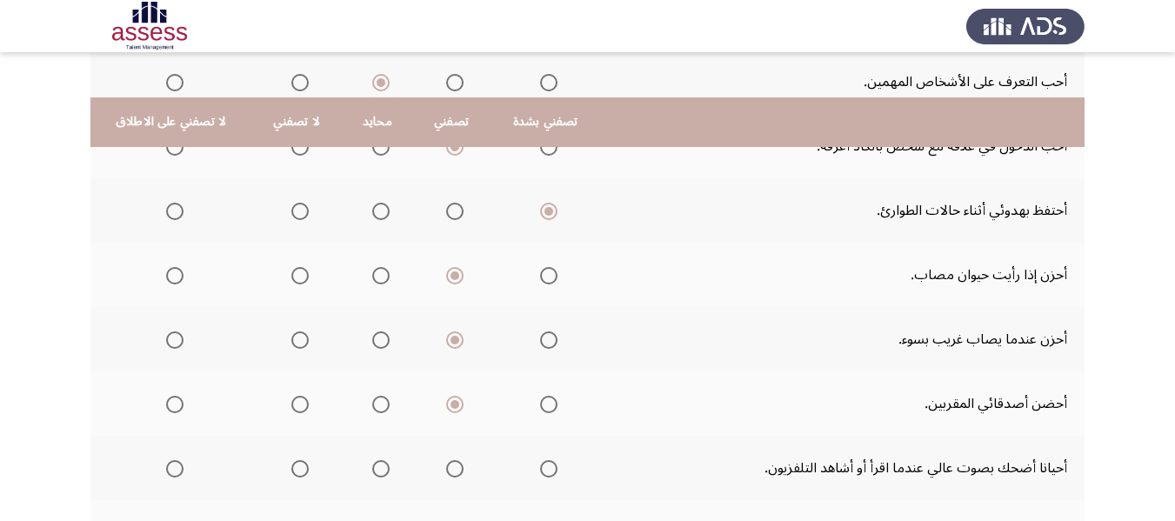
scroll to position [609, 0]
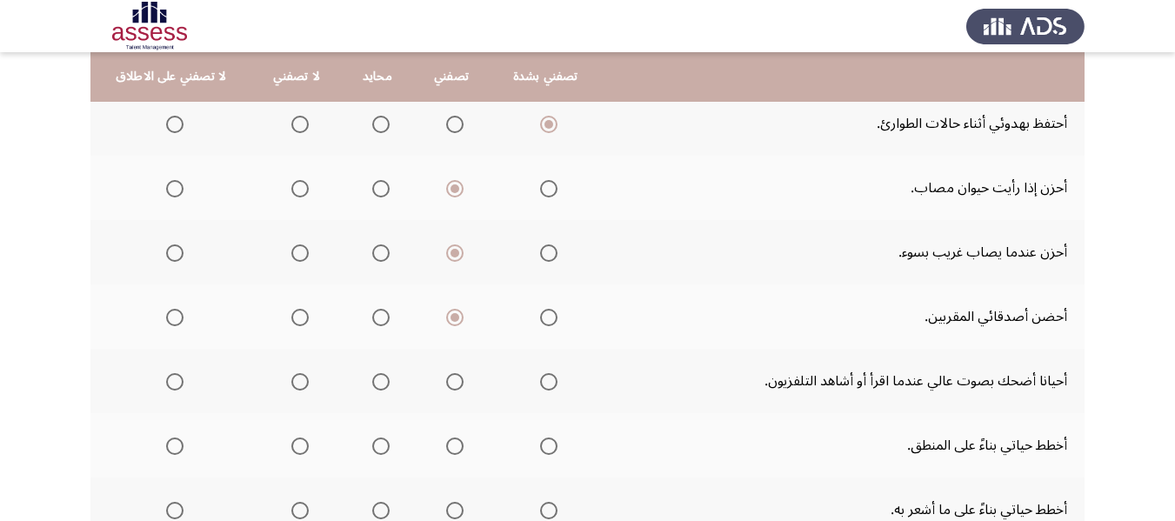
click at [381, 382] on span "Select an option" at bounding box center [381, 382] width 0 height 0
click at [377, 382] on input "Select an option" at bounding box center [380, 381] width 17 height 17
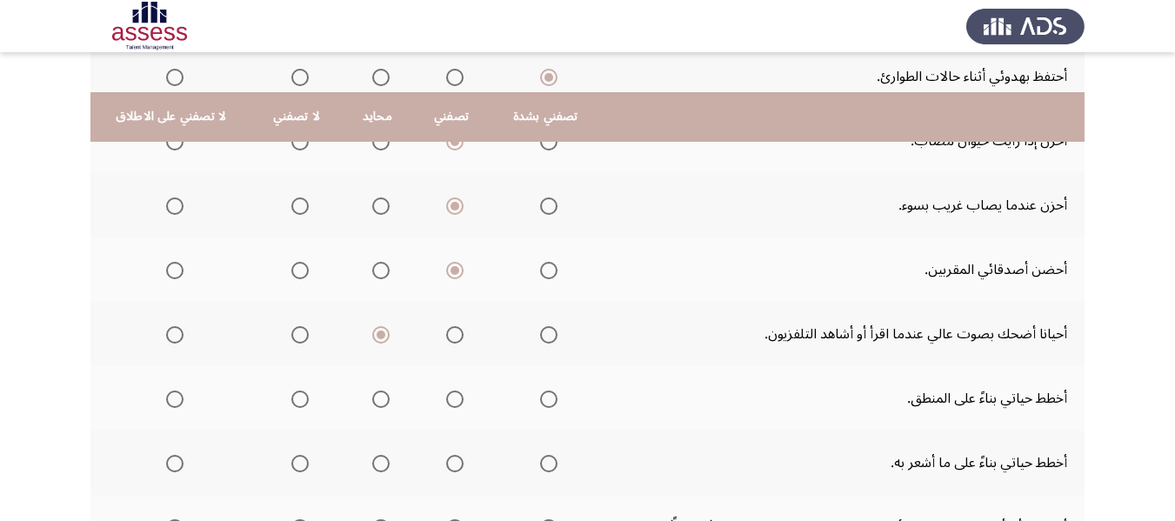
scroll to position [696, 0]
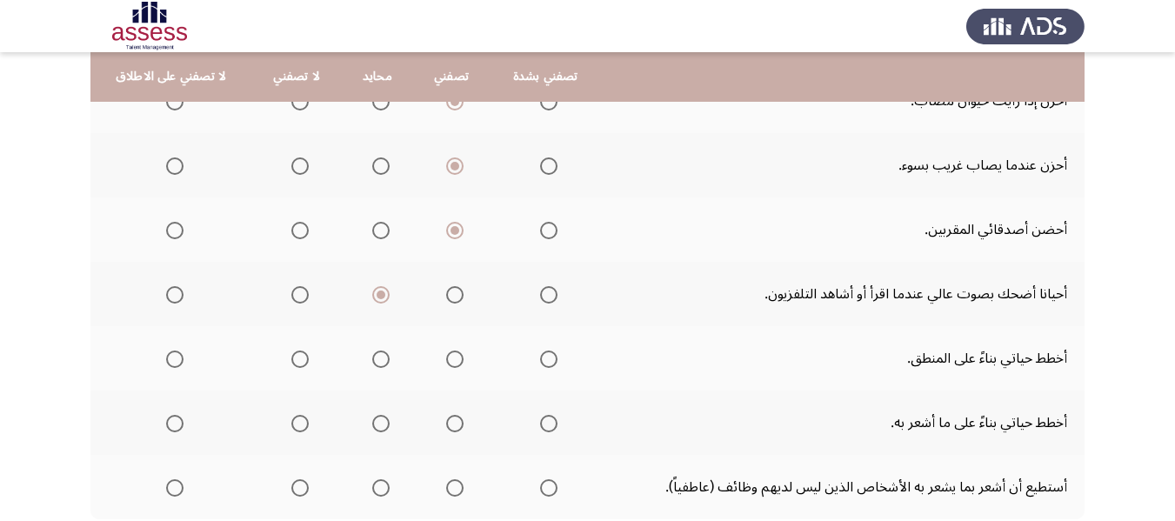
click at [446, 363] on span "Select an option" at bounding box center [454, 359] width 17 height 17
click at [446, 363] on input "Select an option" at bounding box center [454, 359] width 17 height 17
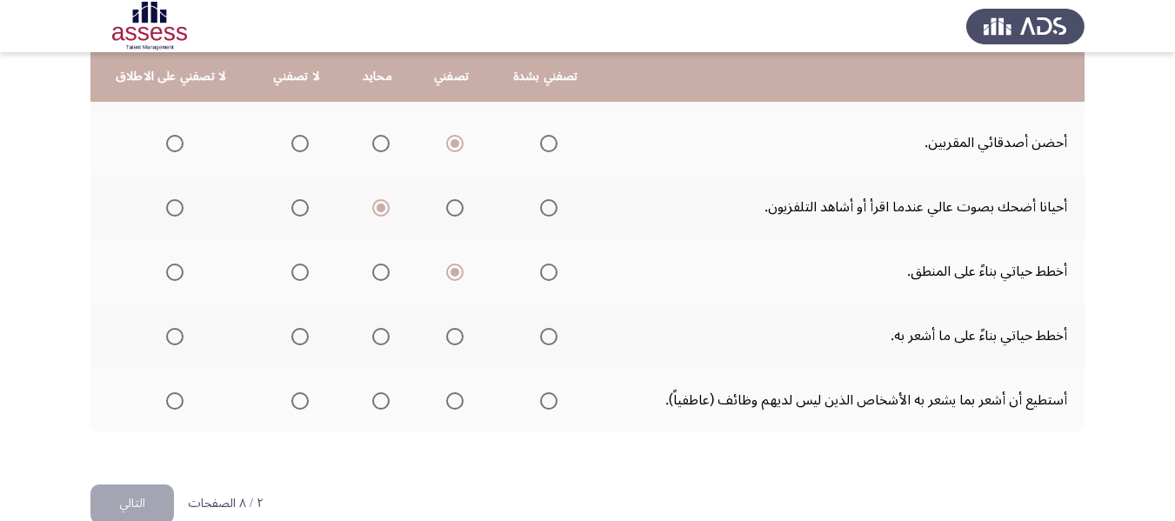
click at [377, 342] on span "Select an option" at bounding box center [380, 336] width 17 height 17
click at [377, 342] on input "Select an option" at bounding box center [380, 336] width 17 height 17
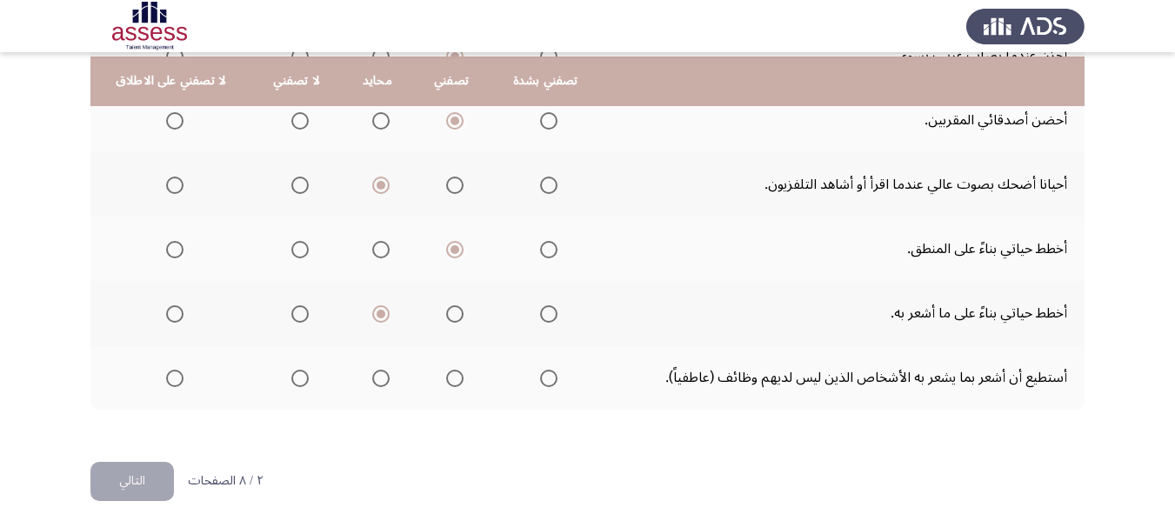
scroll to position [816, 0]
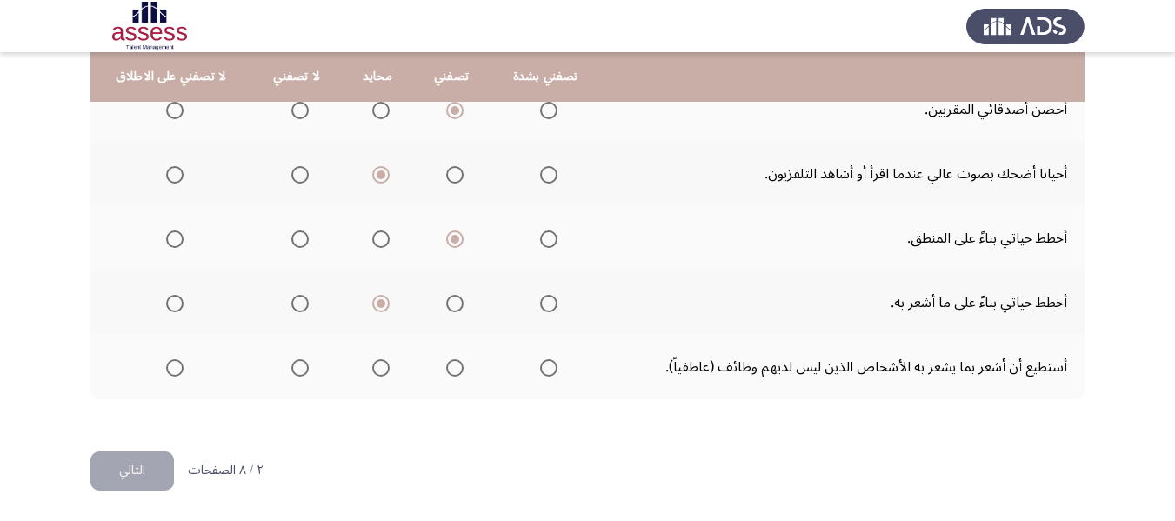
click at [446, 368] on span "Select an option" at bounding box center [454, 367] width 17 height 17
click at [446, 368] on input "Select an option" at bounding box center [454, 367] width 17 height 17
click at [126, 472] on button "التالي" at bounding box center [131, 470] width 83 height 39
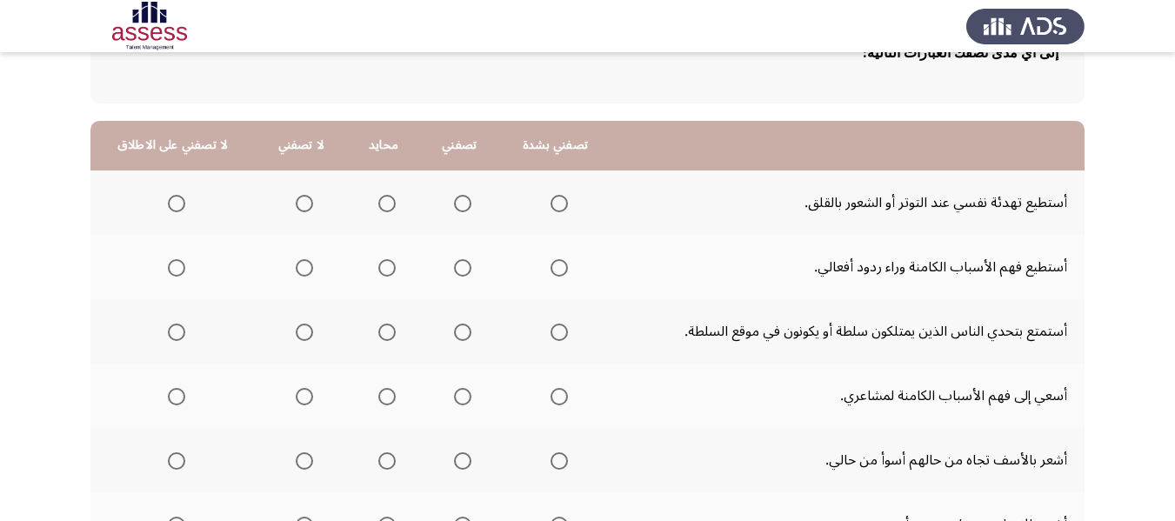
scroll to position [174, 0]
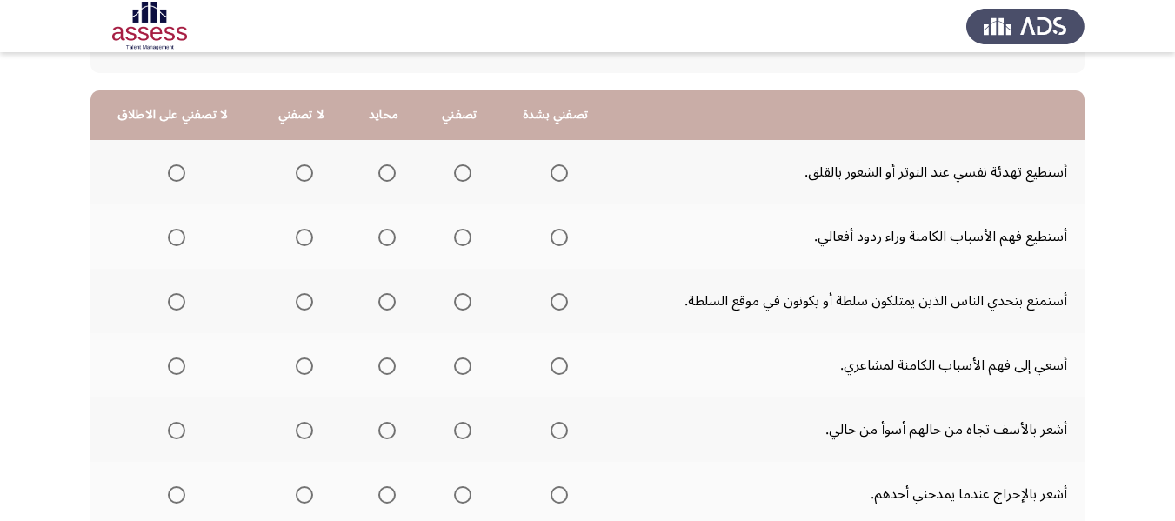
click at [455, 174] on span "Select an option" at bounding box center [462, 172] width 17 height 17
click at [455, 174] on input "Select an option" at bounding box center [462, 172] width 17 height 17
click at [454, 238] on span "Select an option" at bounding box center [462, 237] width 17 height 17
click at [454, 238] on input "Select an option" at bounding box center [462, 237] width 17 height 17
click at [388, 308] on span "Select an option" at bounding box center [386, 301] width 17 height 17
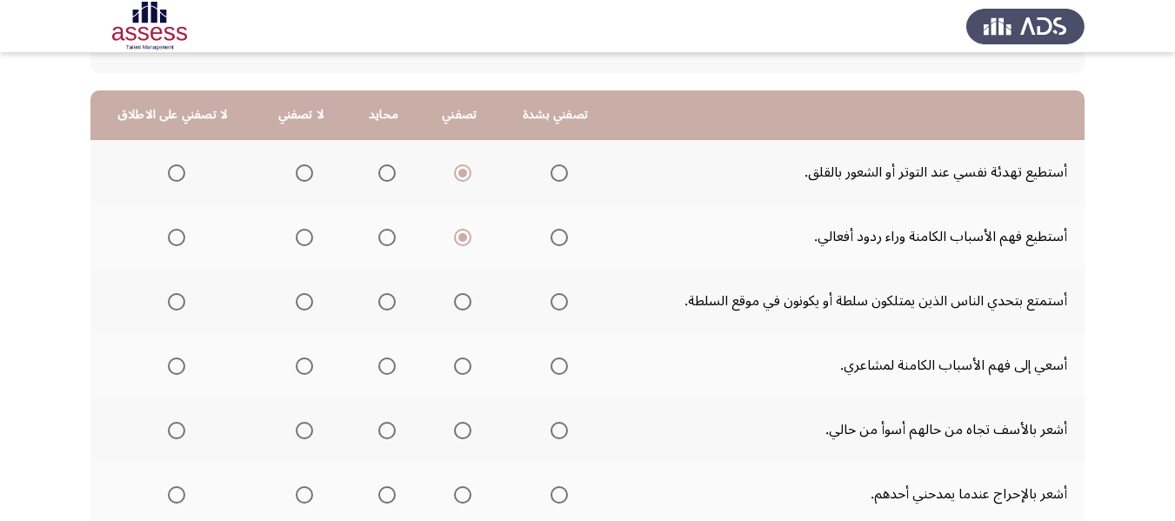
click at [388, 308] on input "Select an option" at bounding box center [386, 301] width 17 height 17
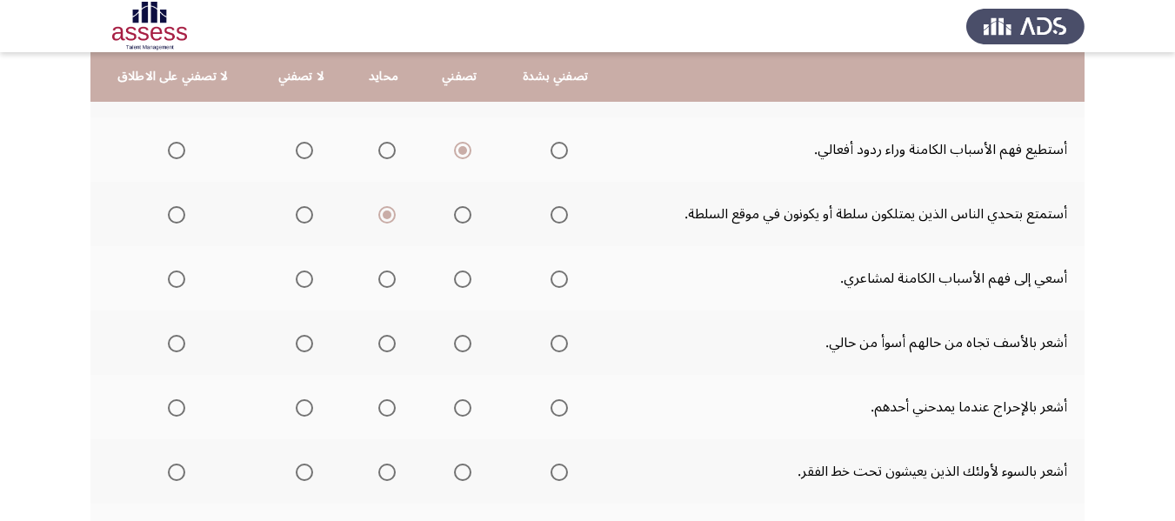
click at [454, 283] on span "Select an option" at bounding box center [462, 278] width 17 height 17
click at [454, 283] on input "Select an option" at bounding box center [462, 278] width 17 height 17
click at [556, 344] on span "Select an option" at bounding box center [559, 343] width 17 height 17
click at [556, 344] on input "Select an option" at bounding box center [559, 343] width 17 height 17
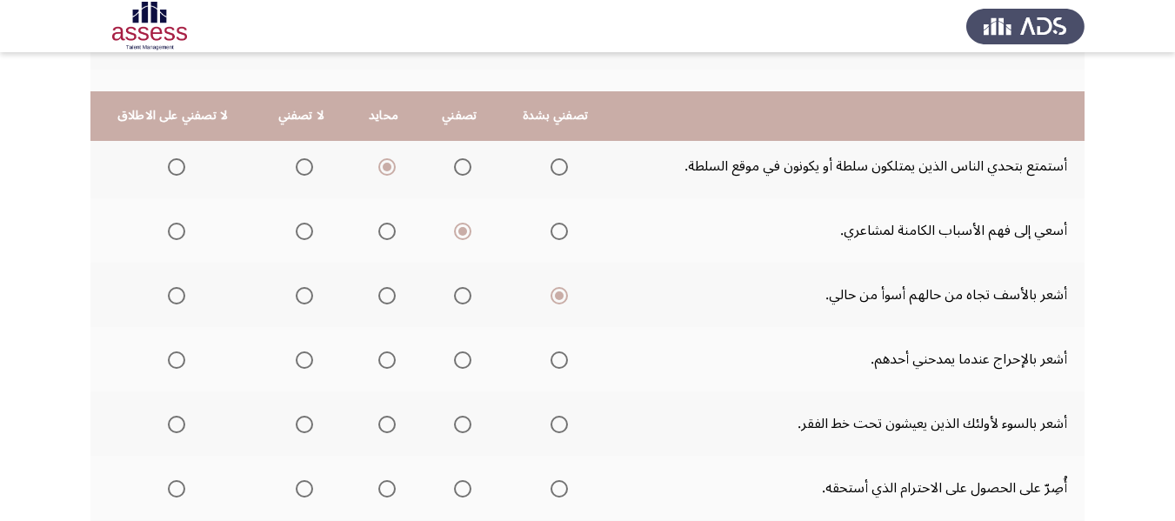
scroll to position [348, 0]
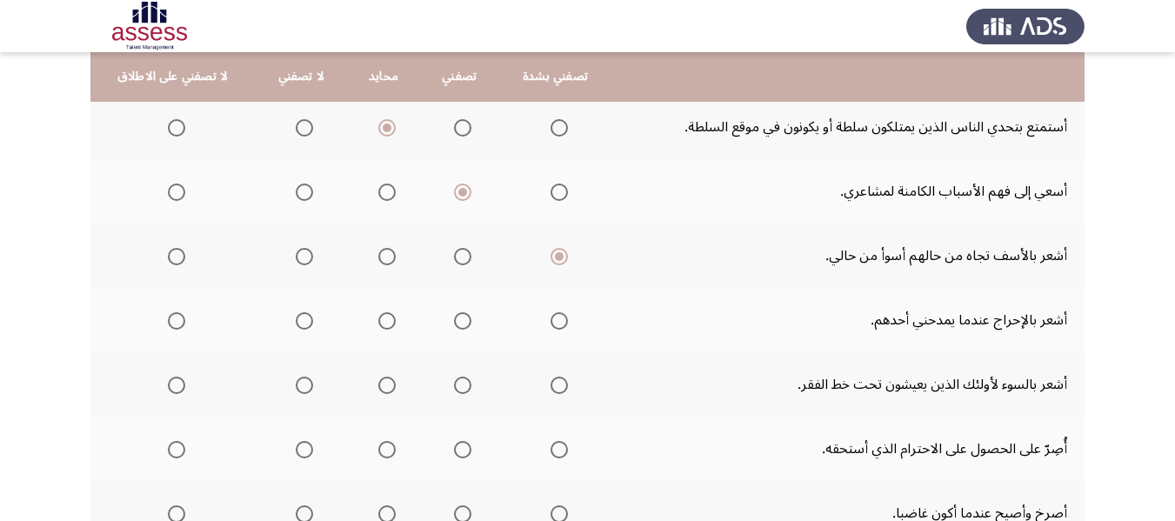
click at [463, 261] on span "Select an option" at bounding box center [462, 256] width 17 height 17
click at [463, 261] on input "Select an option" at bounding box center [462, 256] width 17 height 17
click at [463, 324] on span "Select an option" at bounding box center [462, 320] width 17 height 17
click at [463, 324] on input "Select an option" at bounding box center [462, 320] width 17 height 17
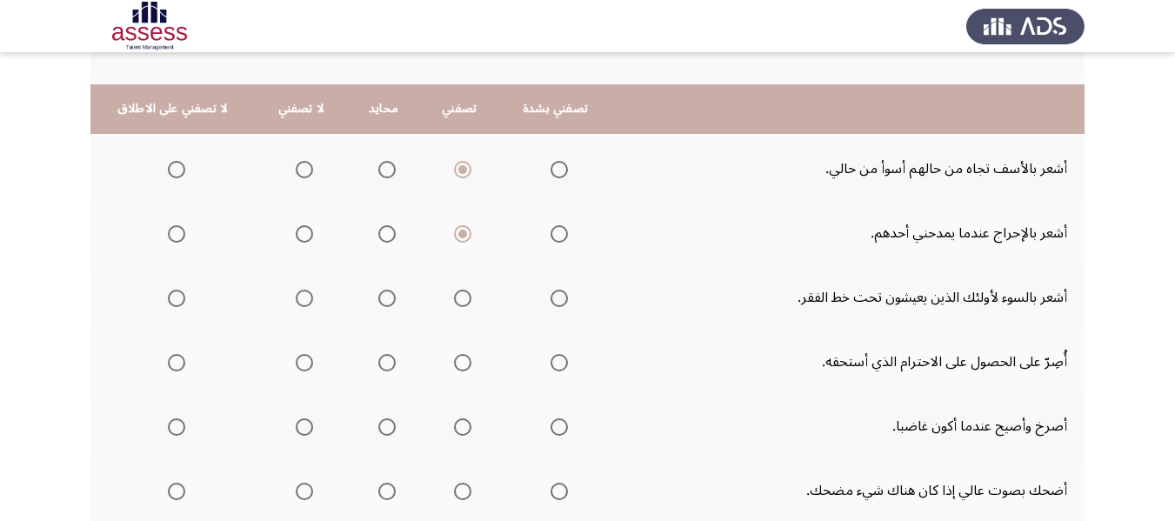
scroll to position [522, 0]
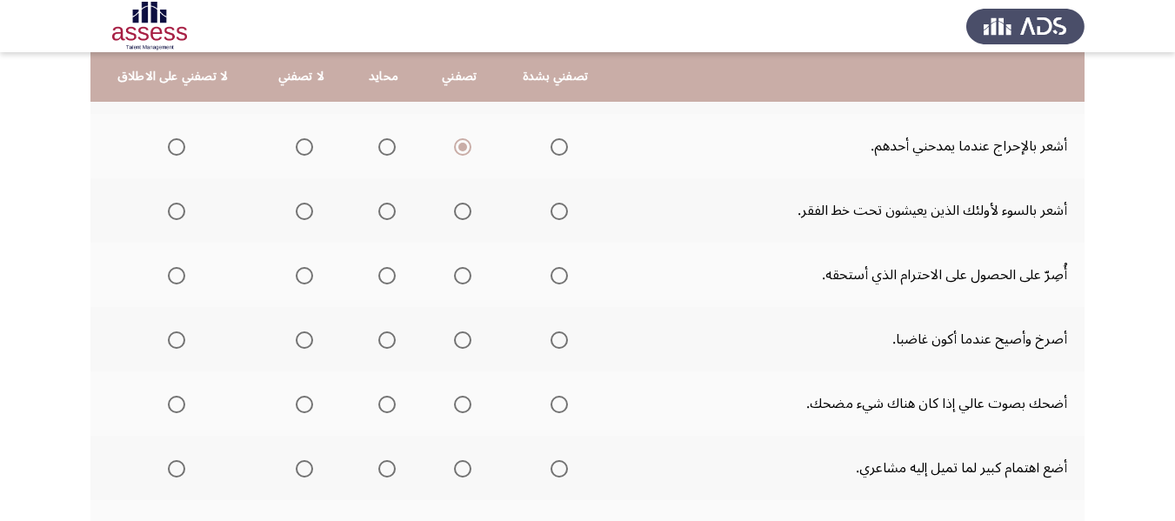
click at [461, 218] on span "Select an option" at bounding box center [462, 211] width 17 height 17
click at [461, 218] on input "Select an option" at bounding box center [462, 211] width 17 height 17
click at [556, 277] on span "Select an option" at bounding box center [559, 275] width 17 height 17
click at [556, 277] on input "Select an option" at bounding box center [559, 275] width 17 height 17
click at [457, 344] on span "Select an option" at bounding box center [462, 339] width 17 height 17
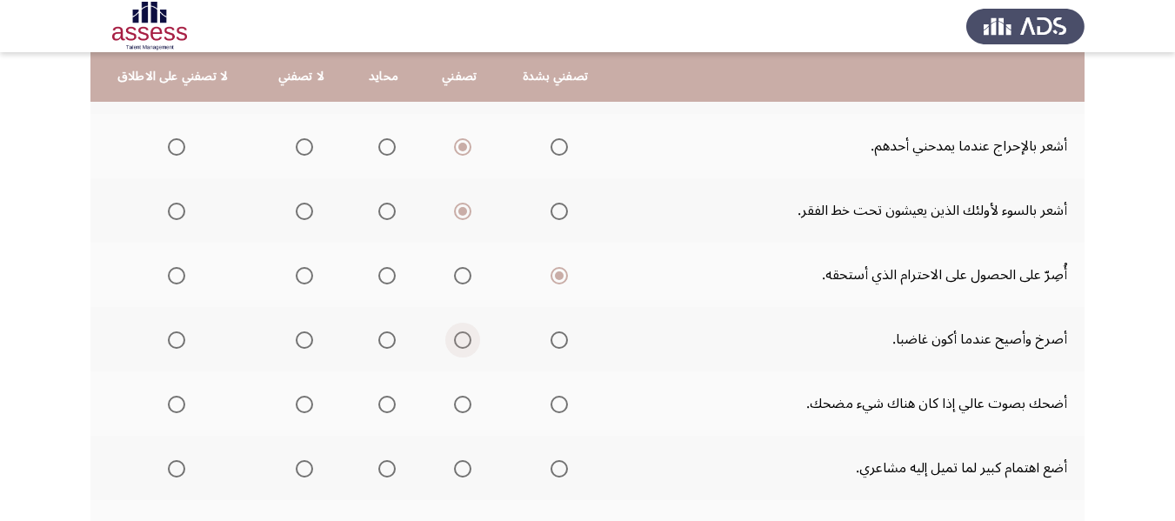
click at [457, 344] on input "Select an option" at bounding box center [462, 339] width 17 height 17
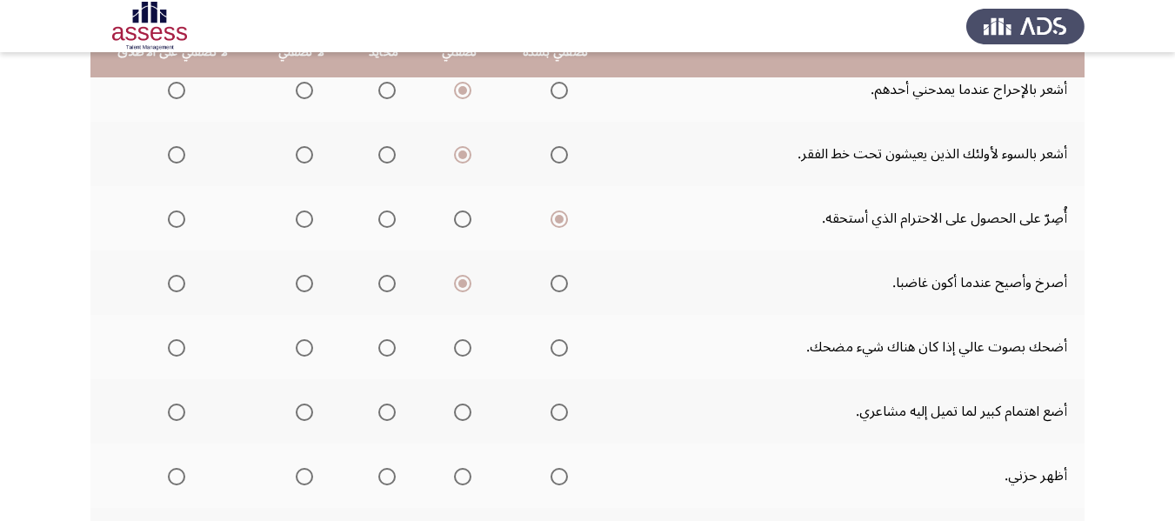
scroll to position [609, 0]
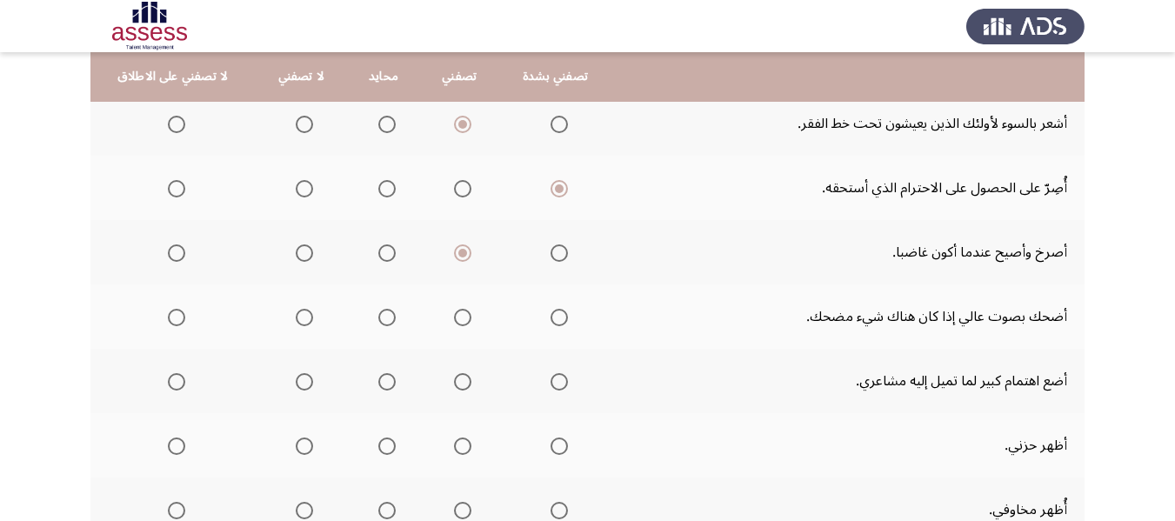
click at [464, 318] on span "Select an option" at bounding box center [462, 317] width 17 height 17
click at [464, 318] on input "Select an option" at bounding box center [462, 317] width 17 height 17
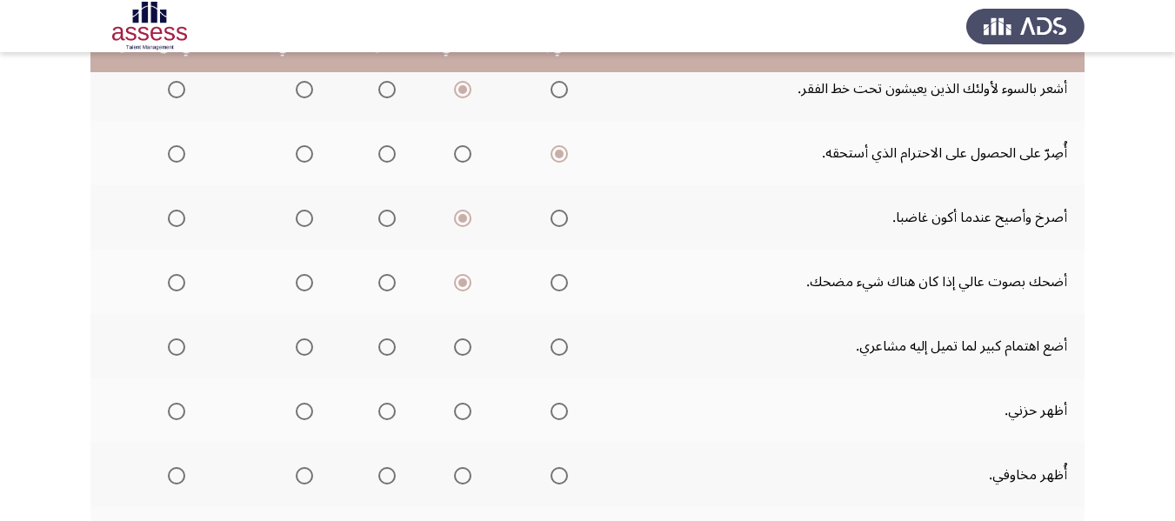
scroll to position [696, 0]
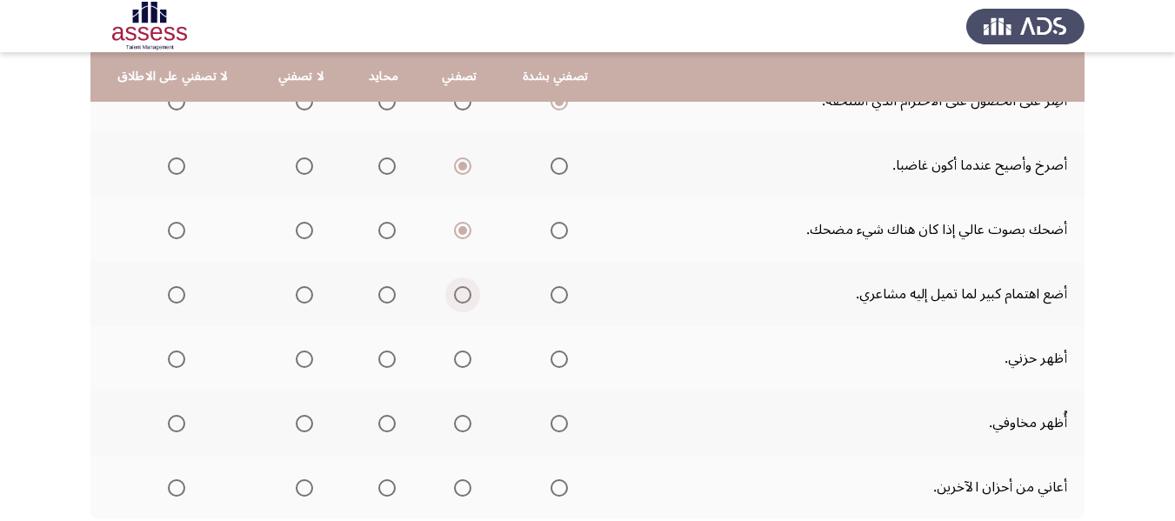
click at [458, 299] on span "Select an option" at bounding box center [462, 294] width 17 height 17
click at [458, 299] on input "Select an option" at bounding box center [462, 294] width 17 height 17
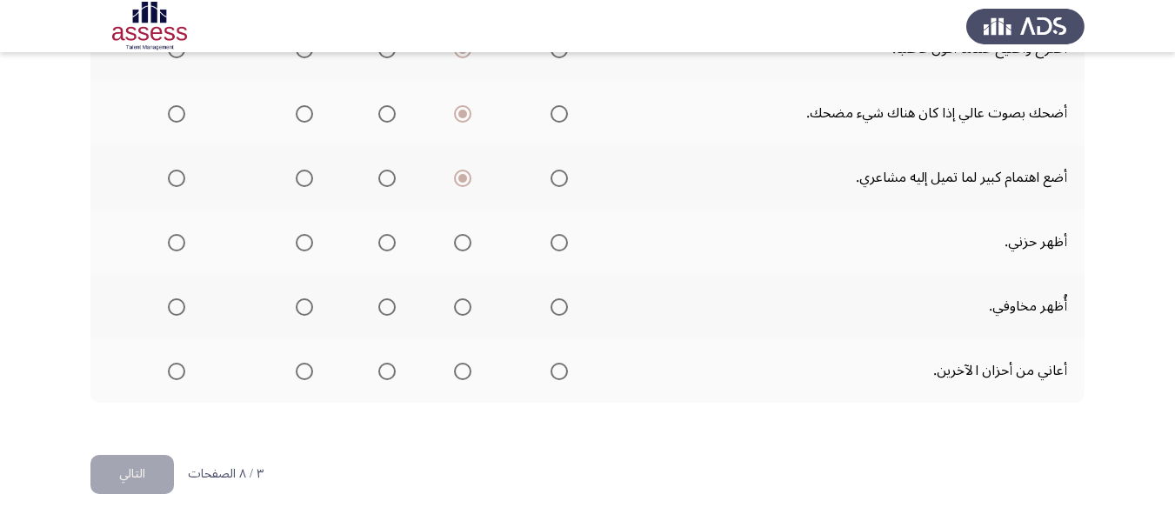
scroll to position [816, 0]
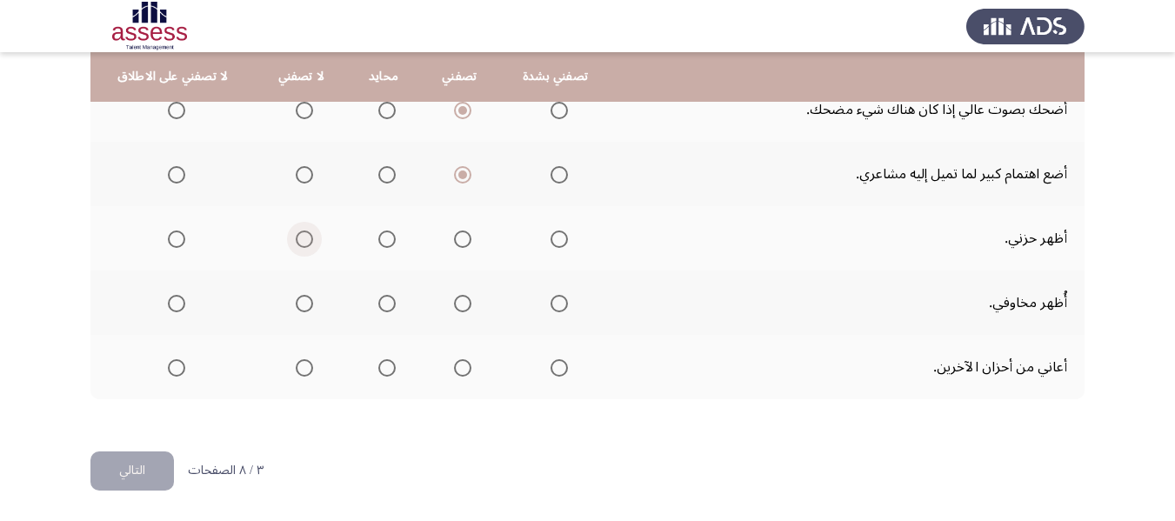
click at [306, 239] on span "Select an option" at bounding box center [304, 238] width 17 height 17
click at [306, 239] on input "Select an option" at bounding box center [304, 238] width 17 height 17
click at [304, 301] on span "Select an option" at bounding box center [304, 303] width 17 height 17
click at [304, 301] on input "Select an option" at bounding box center [304, 303] width 17 height 17
click at [461, 372] on span "Select an option" at bounding box center [462, 367] width 17 height 17
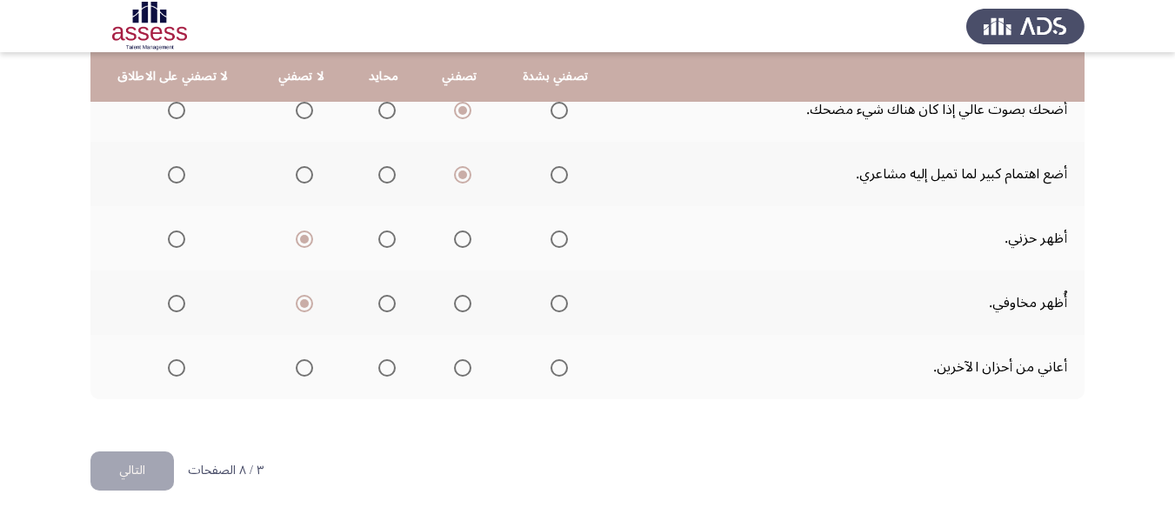
click at [461, 372] on input "Select an option" at bounding box center [462, 367] width 17 height 17
click at [152, 468] on button "التالي" at bounding box center [131, 470] width 83 height 39
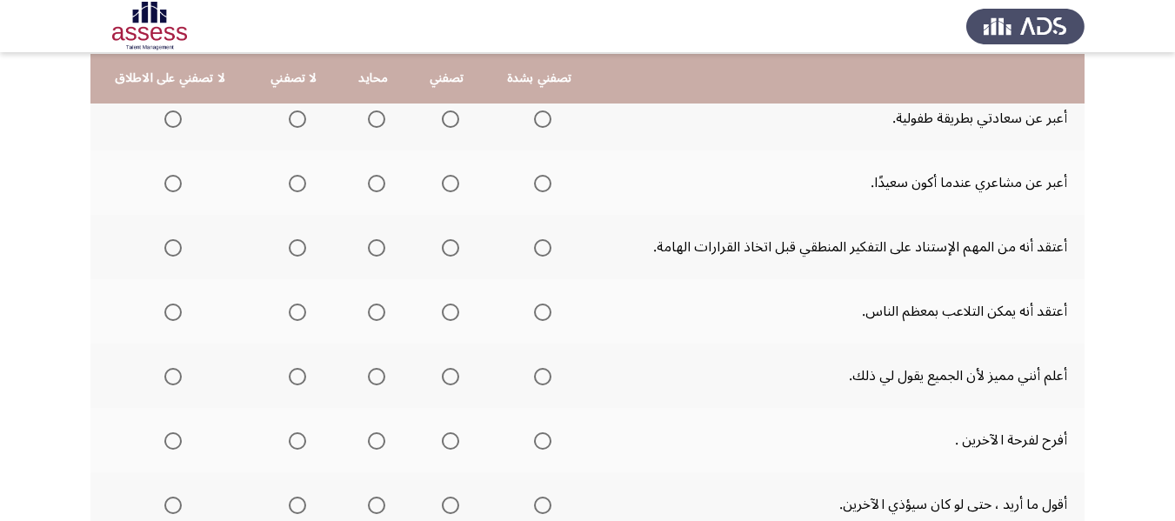
scroll to position [230, 0]
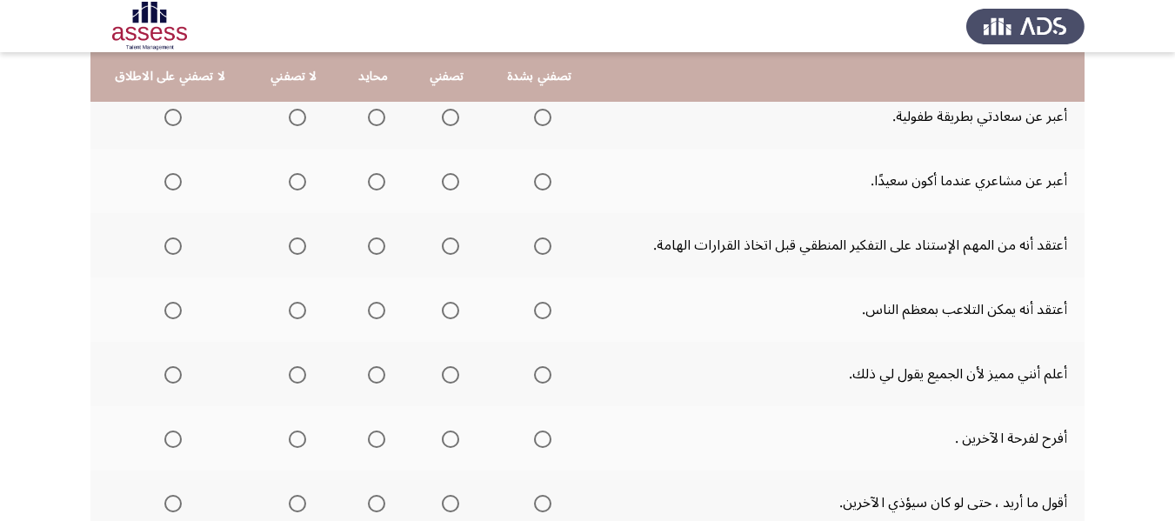
click at [377, 117] on span "Select an option" at bounding box center [376, 117] width 17 height 17
click at [377, 117] on input "Select an option" at bounding box center [376, 117] width 17 height 17
click at [379, 183] on span "Select an option" at bounding box center [376, 181] width 17 height 17
click at [379, 183] on input "Select an option" at bounding box center [376, 181] width 17 height 17
click at [542, 247] on span "Select an option" at bounding box center [542, 245] width 17 height 17
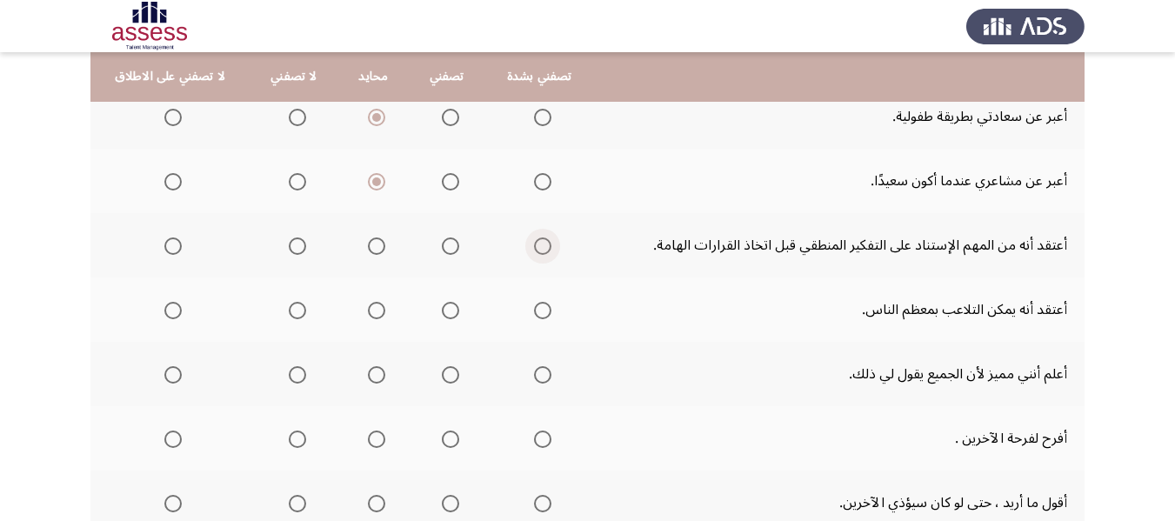
click at [542, 247] on input "Select an option" at bounding box center [542, 245] width 17 height 17
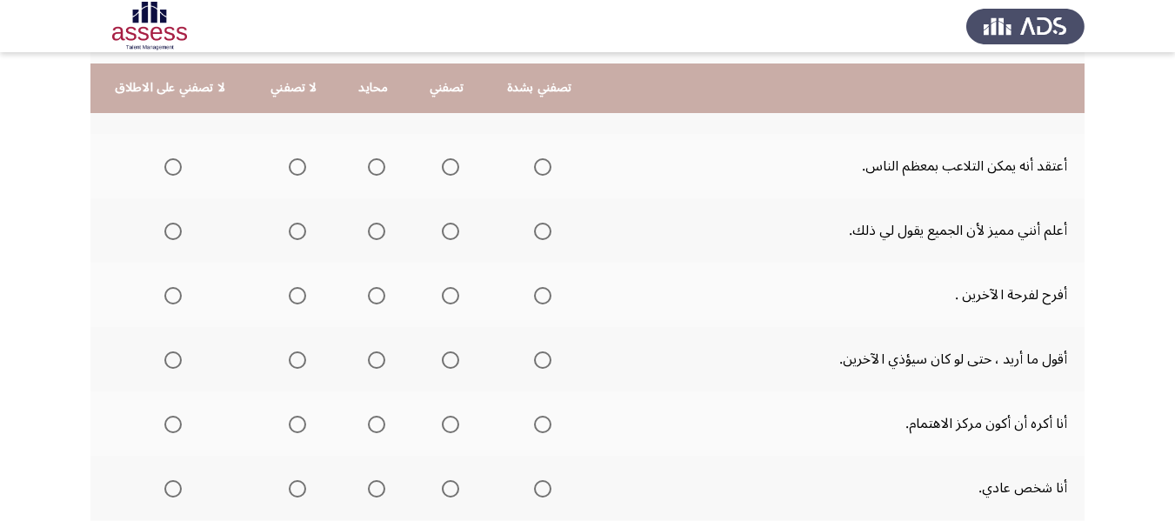
scroll to position [404, 0]
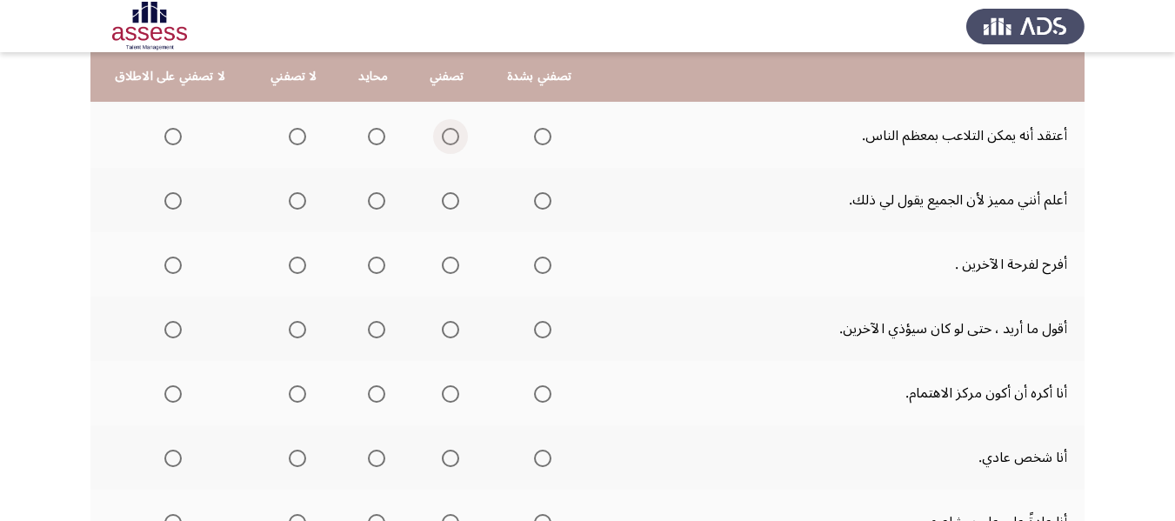
click at [442, 135] on span "Select an option" at bounding box center [450, 136] width 17 height 17
click at [442, 135] on input "Select an option" at bounding box center [450, 136] width 17 height 17
click at [373, 141] on span "Select an option" at bounding box center [376, 136] width 17 height 17
click at [373, 141] on input "Select an option" at bounding box center [376, 136] width 17 height 17
click at [290, 131] on span "Select an option" at bounding box center [297, 136] width 17 height 17
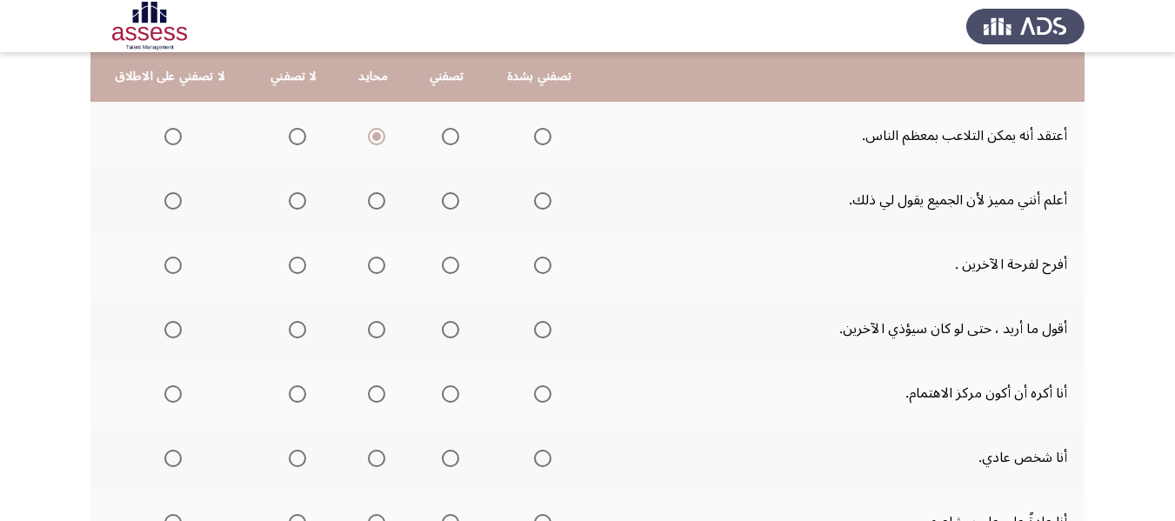
click at [290, 131] on input "Select an option" at bounding box center [297, 136] width 17 height 17
click at [451, 208] on span "Select an option" at bounding box center [450, 200] width 17 height 17
click at [451, 208] on input "Select an option" at bounding box center [450, 200] width 17 height 17
click at [291, 204] on span "Select an option" at bounding box center [297, 200] width 17 height 17
click at [291, 204] on input "Select an option" at bounding box center [297, 200] width 17 height 17
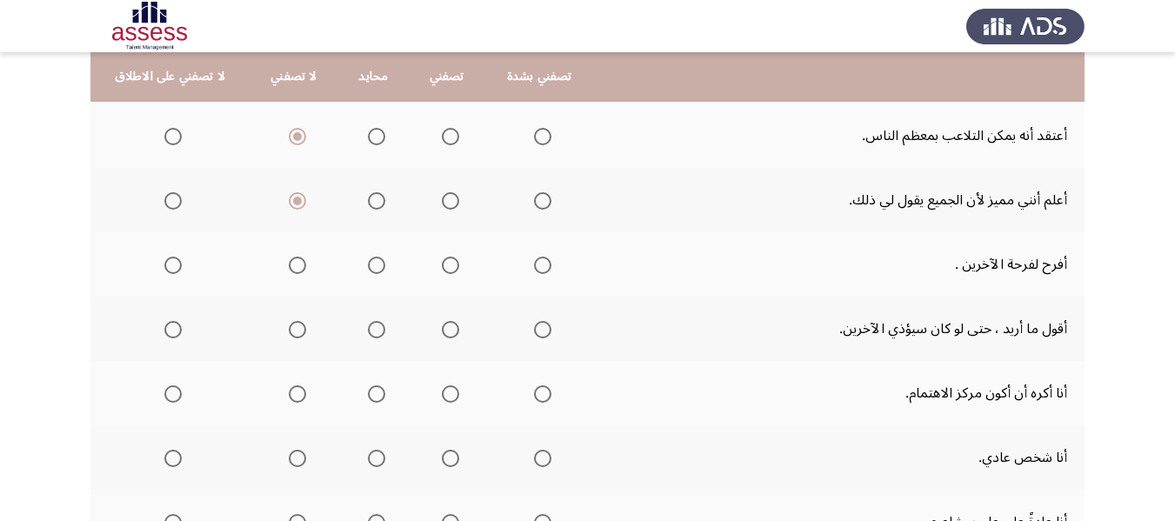
click at [451, 264] on span "Select an option" at bounding box center [450, 265] width 17 height 17
click at [451, 264] on input "Select an option" at bounding box center [450, 265] width 17 height 17
click at [456, 331] on span "Select an option" at bounding box center [450, 329] width 17 height 17
click at [456, 331] on input "Select an option" at bounding box center [450, 329] width 17 height 17
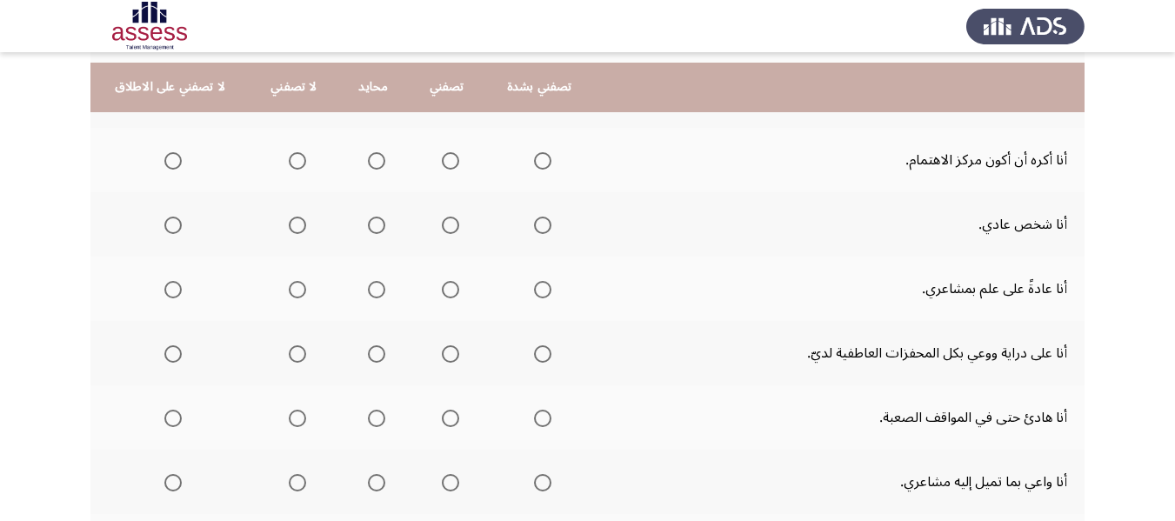
scroll to position [664, 0]
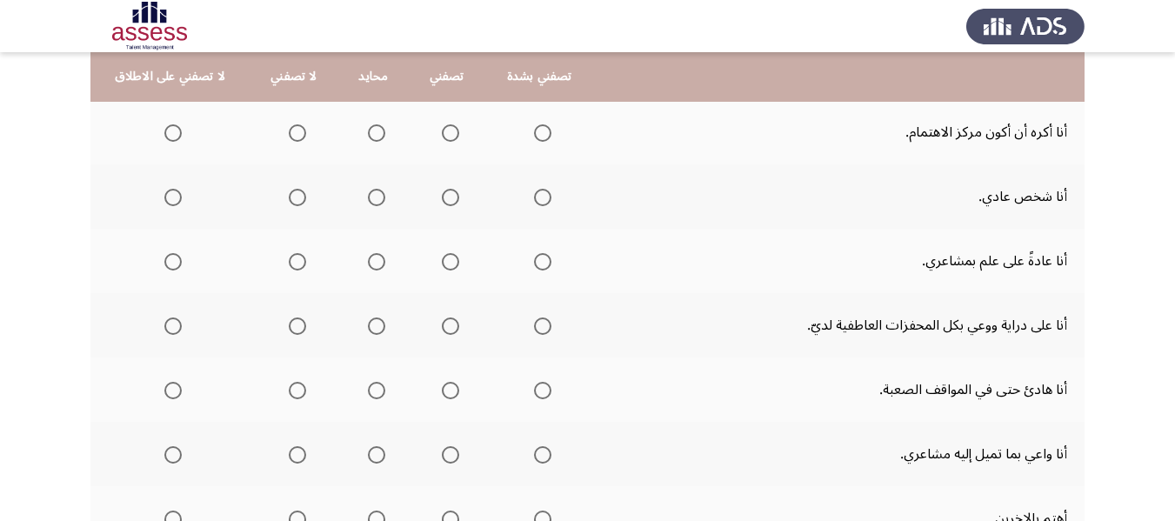
click at [297, 133] on span "Select an option" at bounding box center [297, 133] width 0 height 0
click at [296, 132] on input "Select an option" at bounding box center [297, 132] width 17 height 17
click at [377, 200] on span "Select an option" at bounding box center [376, 197] width 17 height 17
click at [377, 200] on input "Select an option" at bounding box center [376, 197] width 17 height 17
click at [535, 261] on span "Select an option" at bounding box center [542, 261] width 17 height 17
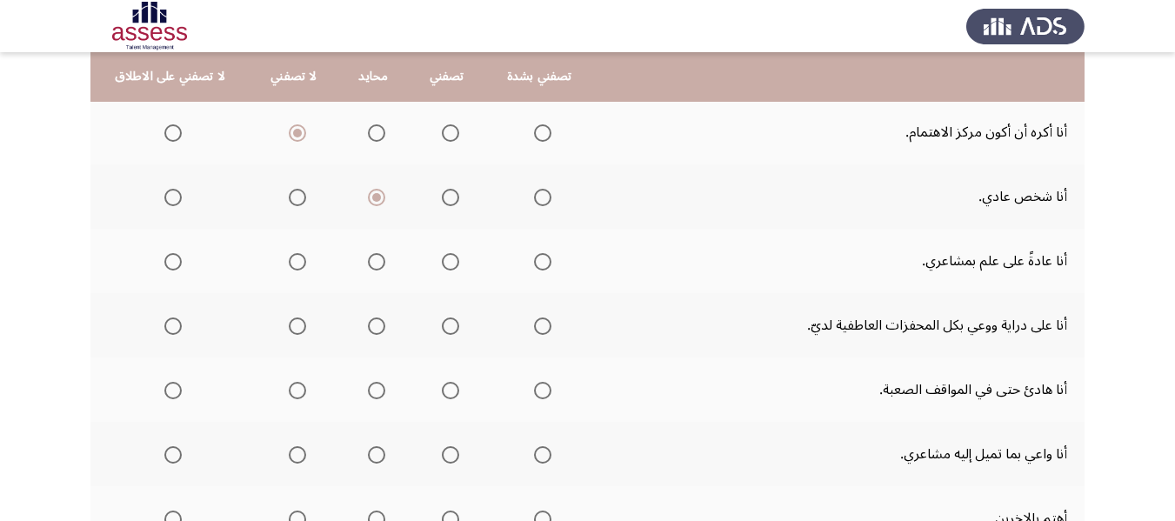
click at [535, 261] on input "Select an option" at bounding box center [542, 261] width 17 height 17
click at [538, 319] on span "Select an option" at bounding box center [542, 325] width 17 height 17
click at [538, 319] on input "Select an option" at bounding box center [542, 325] width 17 height 17
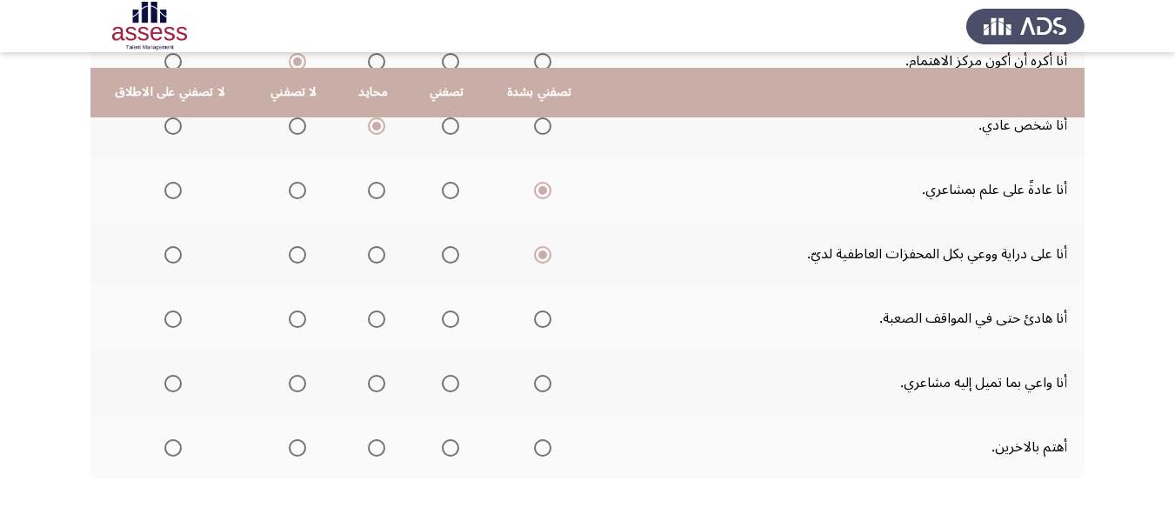
scroll to position [751, 0]
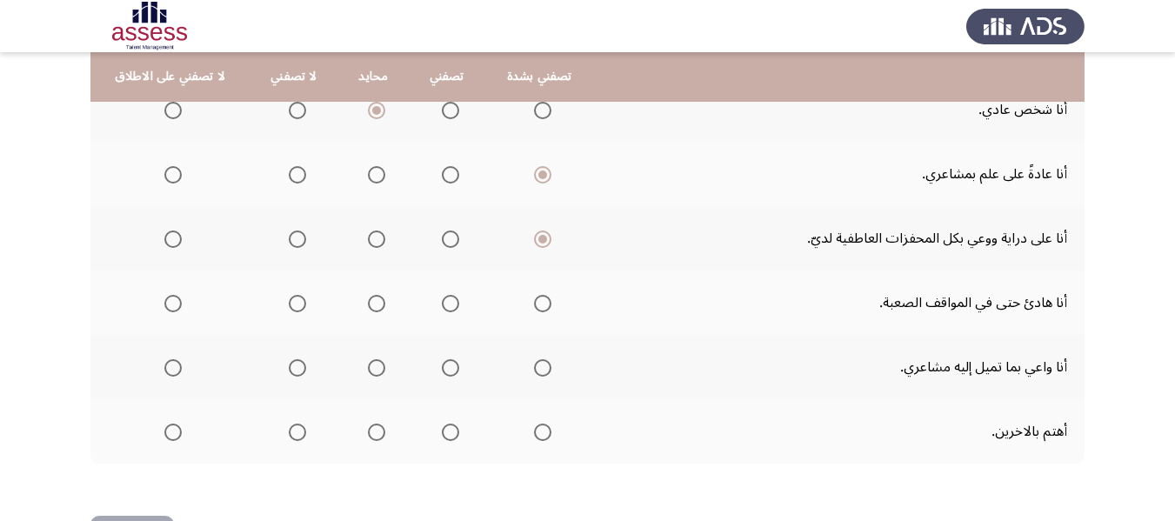
click at [551, 304] on span "Select an option" at bounding box center [542, 303] width 17 height 17
click at [551, 304] on input "Select an option" at bounding box center [542, 303] width 17 height 17
click at [539, 367] on span "Select an option" at bounding box center [542, 367] width 17 height 17
click at [539, 367] on input "Select an option" at bounding box center [542, 367] width 17 height 17
click at [443, 430] on span "Select an option" at bounding box center [450, 432] width 17 height 17
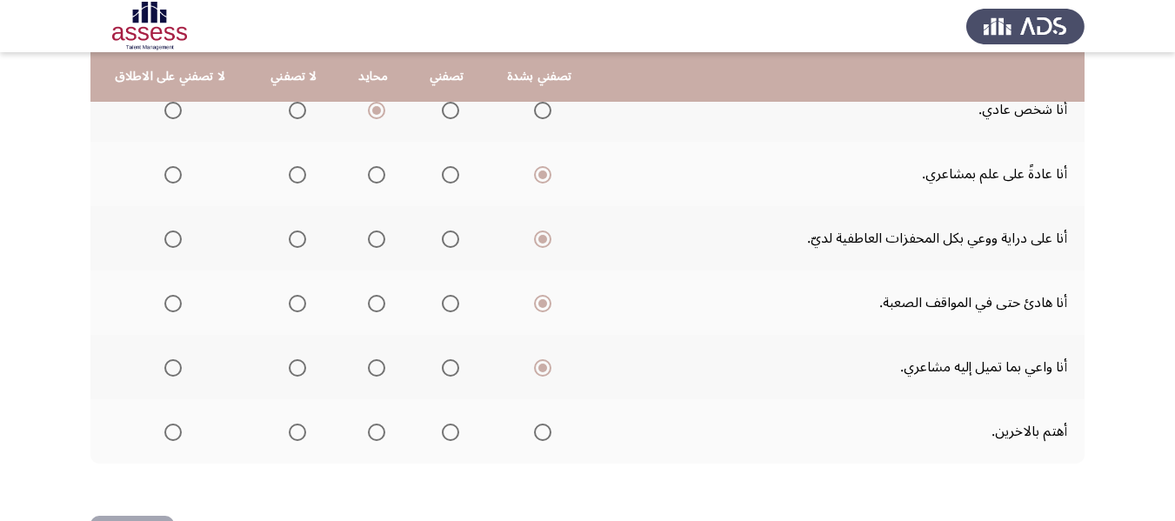
click at [443, 430] on input "Select an option" at bounding box center [450, 432] width 17 height 17
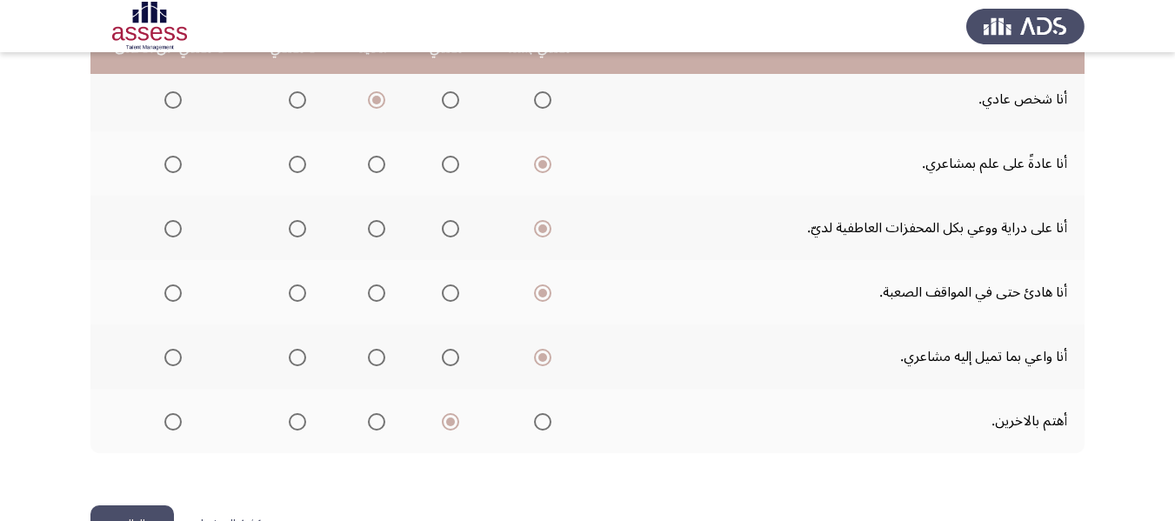
scroll to position [816, 0]
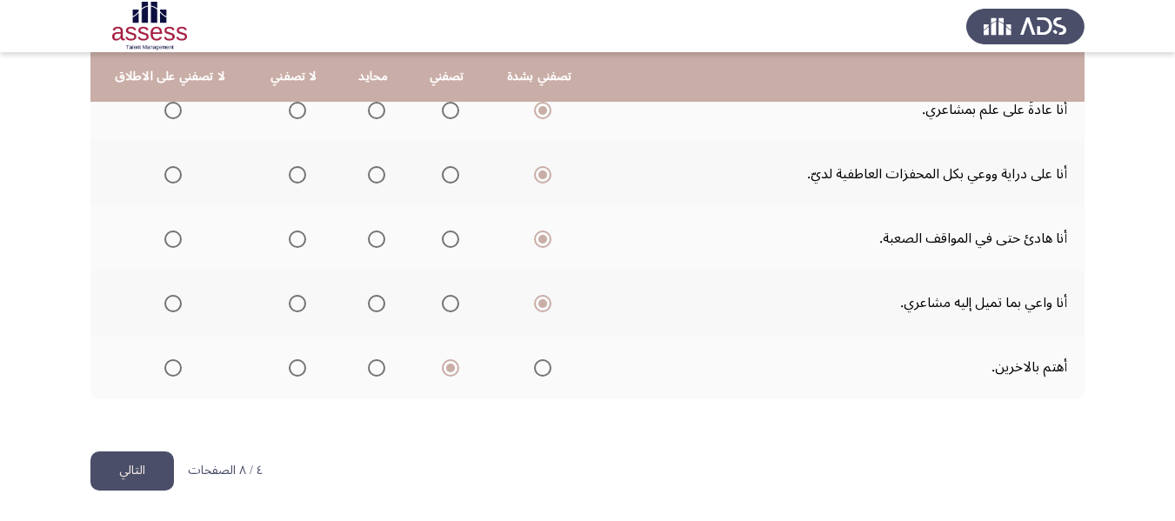
click at [127, 459] on button "التالي" at bounding box center [131, 470] width 83 height 39
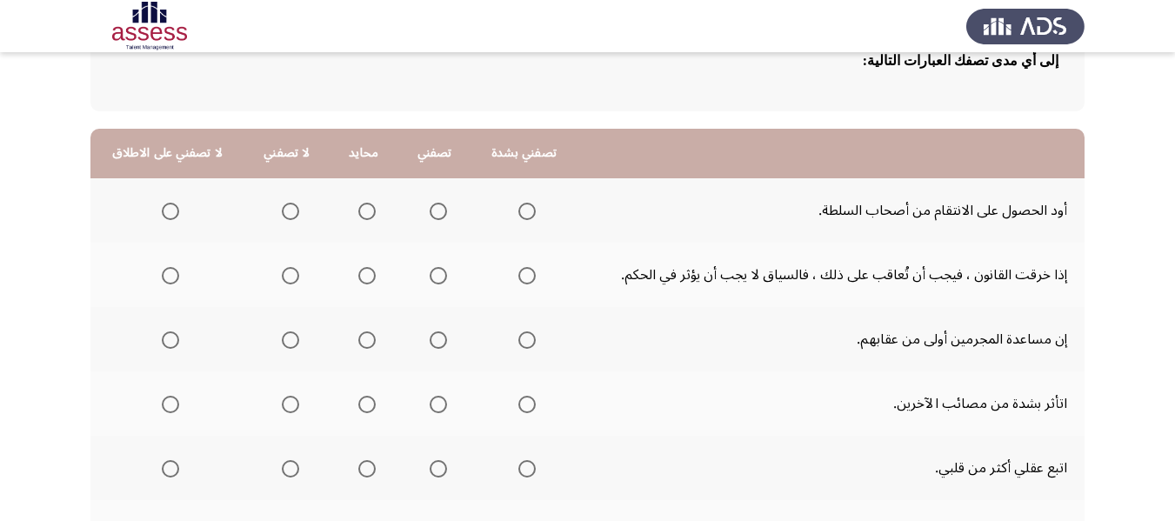
scroll to position [174, 0]
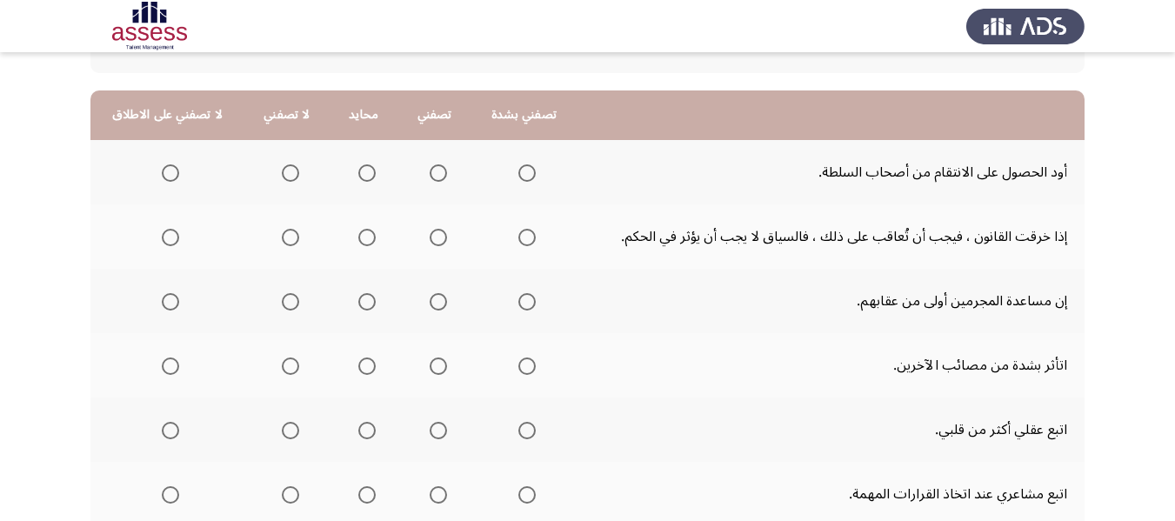
click at [163, 165] on span "Select an option" at bounding box center [170, 172] width 17 height 17
click at [163, 165] on input "Select an option" at bounding box center [170, 172] width 17 height 17
click at [437, 242] on span "Select an option" at bounding box center [438, 237] width 17 height 17
click at [437, 242] on input "Select an option" at bounding box center [438, 237] width 17 height 17
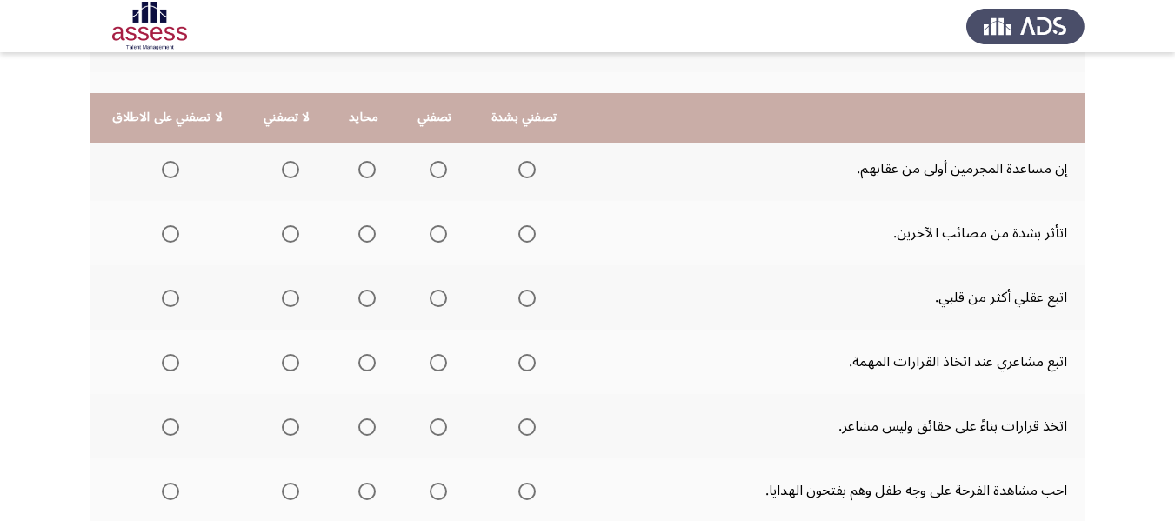
scroll to position [348, 0]
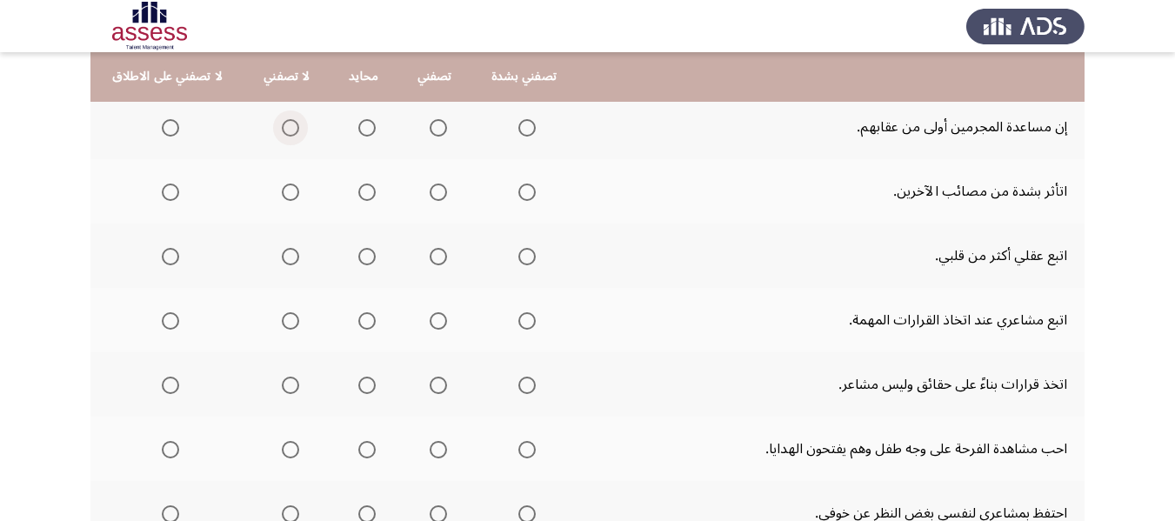
click at [283, 132] on span "Select an option" at bounding box center [290, 127] width 17 height 17
click at [283, 132] on input "Select an option" at bounding box center [290, 127] width 17 height 17
click at [436, 193] on span "Select an option" at bounding box center [438, 192] width 17 height 17
click at [436, 193] on input "Select an option" at bounding box center [438, 192] width 17 height 17
click at [294, 252] on span "Select an option" at bounding box center [290, 256] width 17 height 17
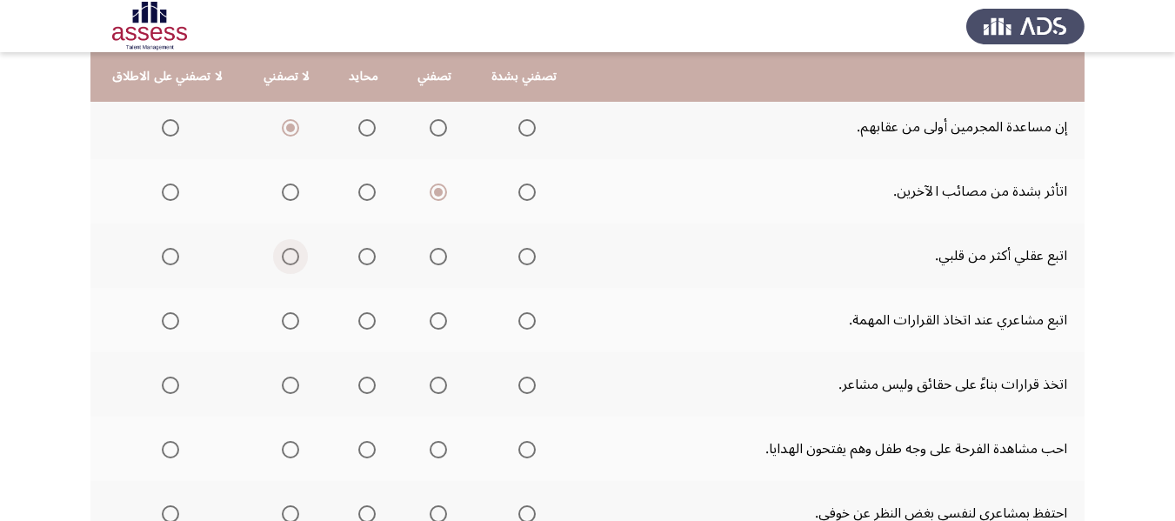
click at [294, 252] on input "Select an option" at bounding box center [290, 256] width 17 height 17
click at [438, 257] on span "Select an option" at bounding box center [438, 257] width 0 height 0
click at [433, 257] on input "Select an option" at bounding box center [438, 256] width 17 height 17
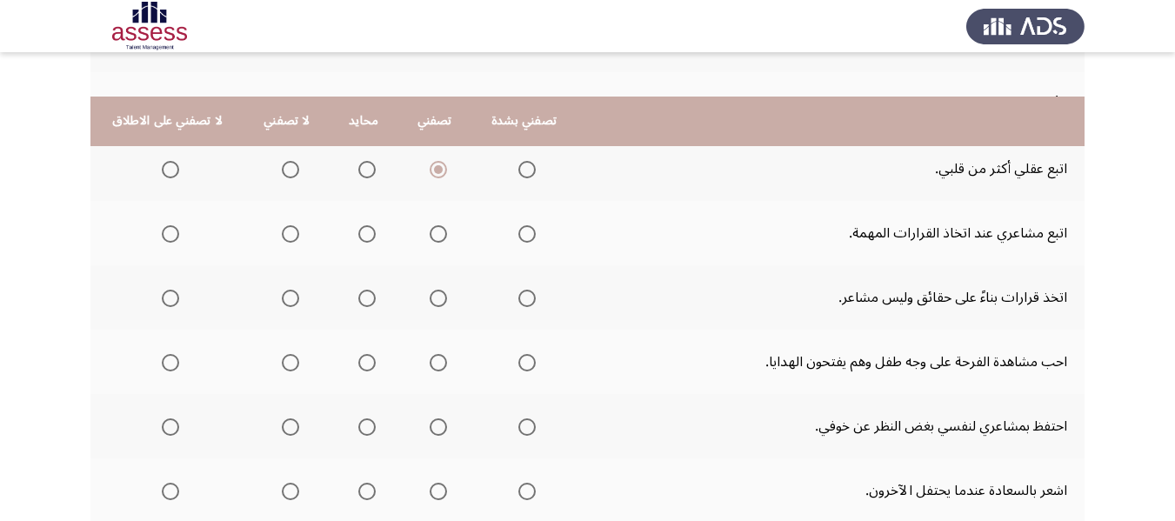
scroll to position [522, 0]
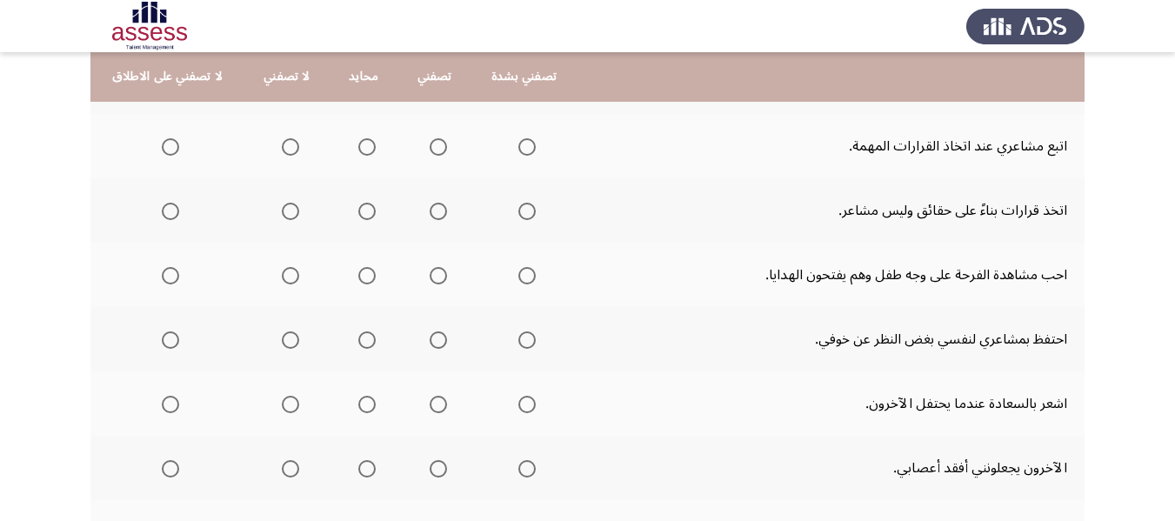
click at [289, 151] on span "Select an option" at bounding box center [290, 146] width 17 height 17
click at [289, 151] on input "Select an option" at bounding box center [290, 146] width 17 height 17
click at [436, 212] on span "Select an option" at bounding box center [438, 211] width 17 height 17
click at [436, 212] on input "Select an option" at bounding box center [438, 211] width 17 height 17
click at [525, 275] on span "Select an option" at bounding box center [526, 275] width 17 height 17
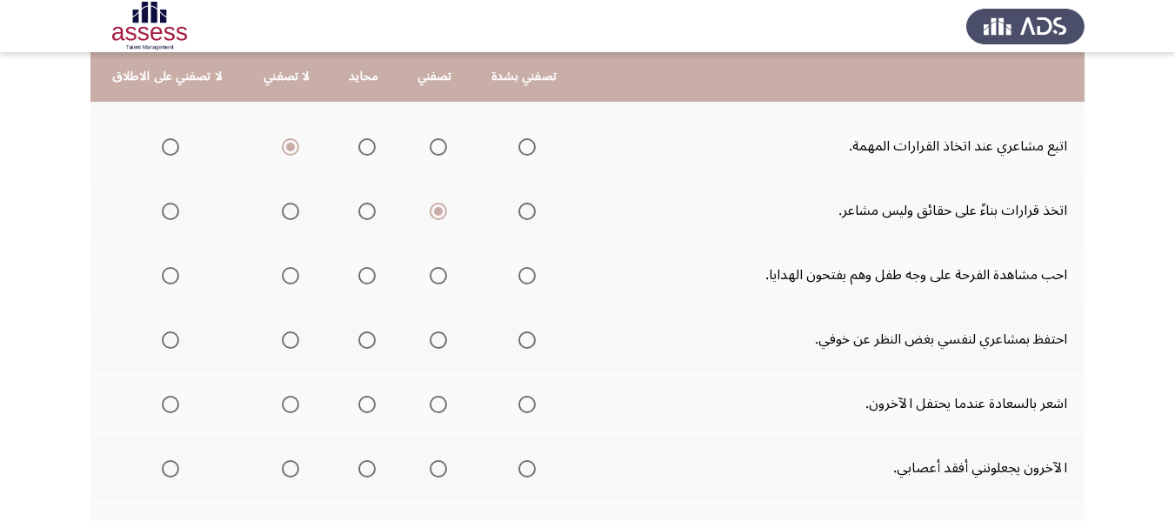
click at [525, 275] on input "Select an option" at bounding box center [526, 275] width 17 height 17
click at [524, 343] on span "Select an option" at bounding box center [526, 339] width 17 height 17
click at [524, 343] on input "Select an option" at bounding box center [526, 339] width 17 height 17
click at [524, 402] on span "Select an option" at bounding box center [526, 404] width 17 height 17
click at [524, 402] on input "Select an option" at bounding box center [526, 404] width 17 height 17
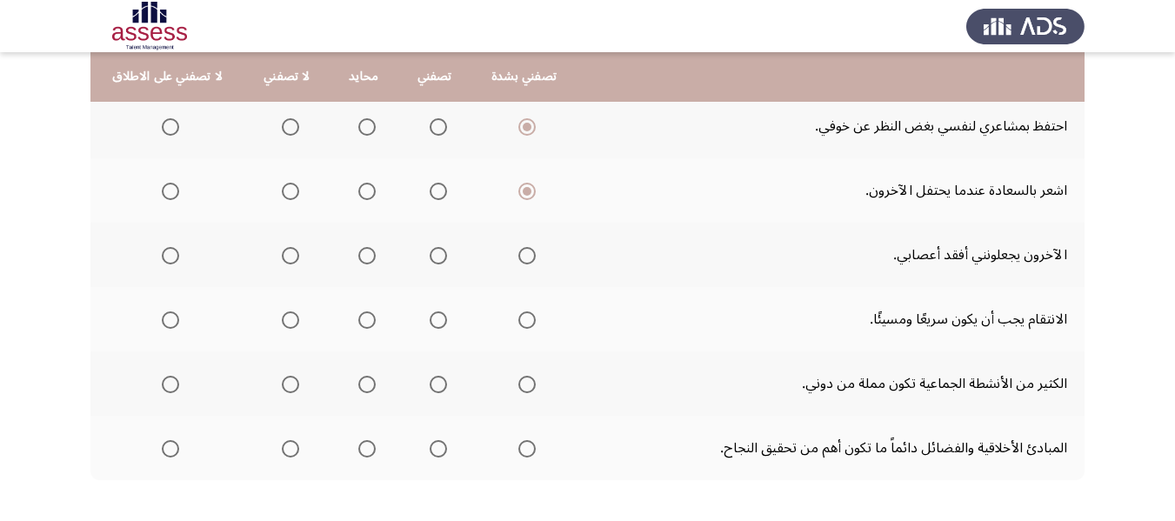
scroll to position [750, 0]
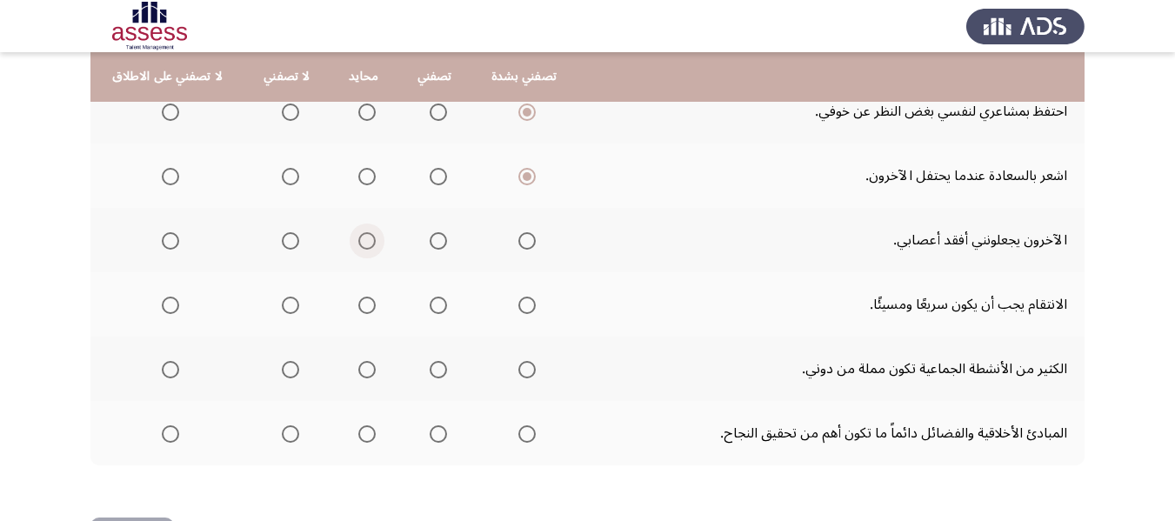
click at [358, 241] on span "Select an option" at bounding box center [366, 240] width 17 height 17
click at [358, 241] on input "Select an option" at bounding box center [366, 240] width 17 height 17
click at [285, 303] on span "Select an option" at bounding box center [290, 305] width 17 height 17
click at [285, 303] on input "Select an option" at bounding box center [290, 305] width 17 height 17
click at [358, 367] on span "Select an option" at bounding box center [366, 369] width 17 height 17
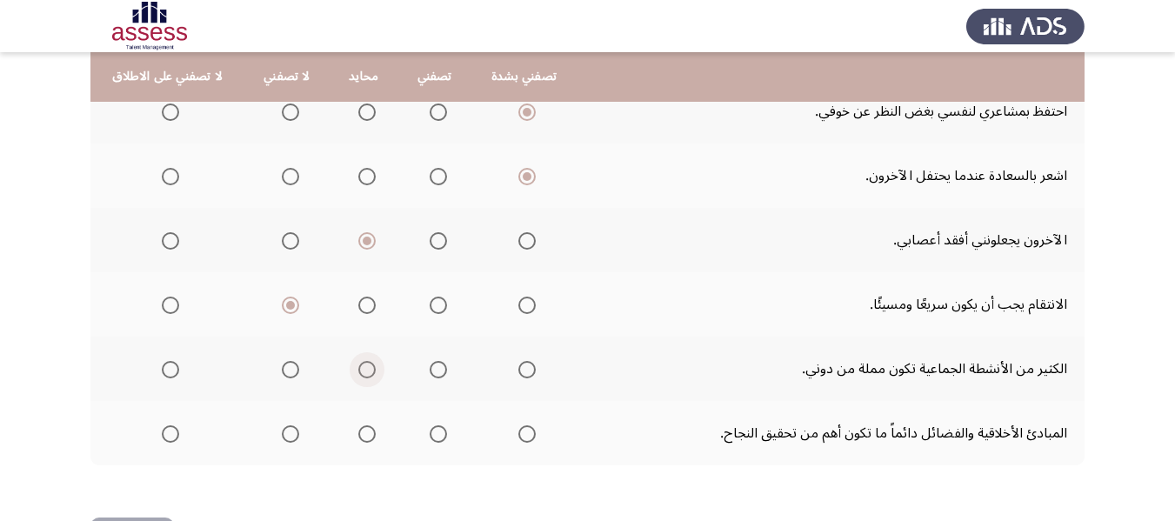
click at [358, 367] on input "Select an option" at bounding box center [366, 369] width 17 height 17
click at [518, 428] on span "Select an option" at bounding box center [526, 433] width 17 height 17
click at [518, 428] on input "Select an option" at bounding box center [526, 433] width 17 height 17
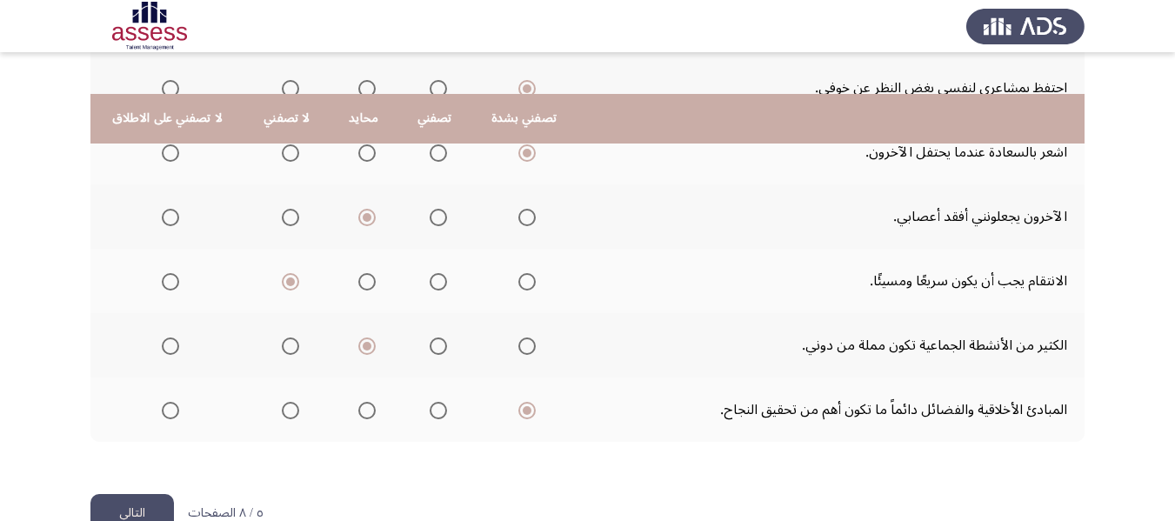
scroll to position [816, 0]
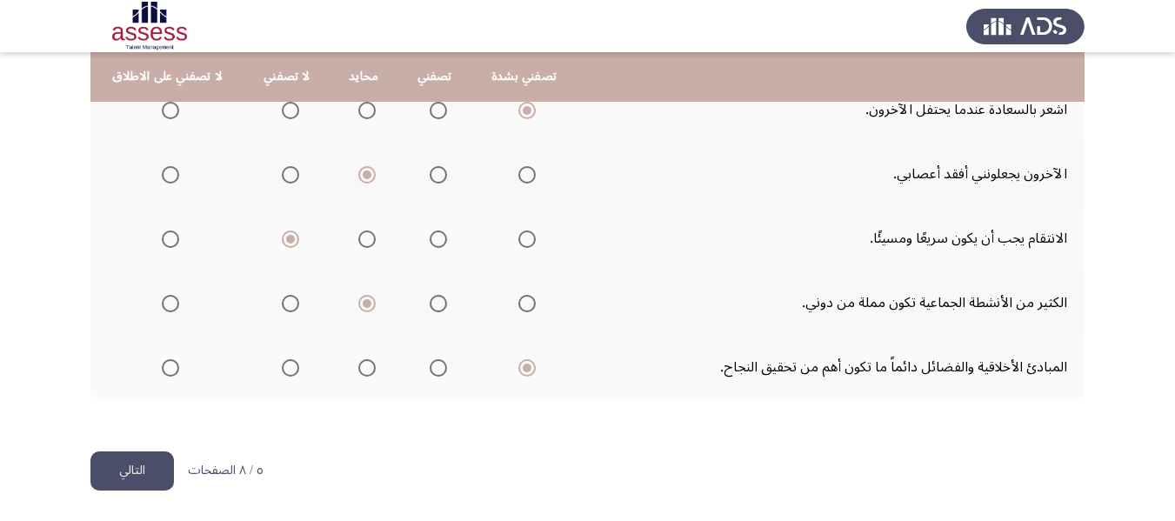
click at [144, 467] on button "التالي" at bounding box center [131, 470] width 83 height 39
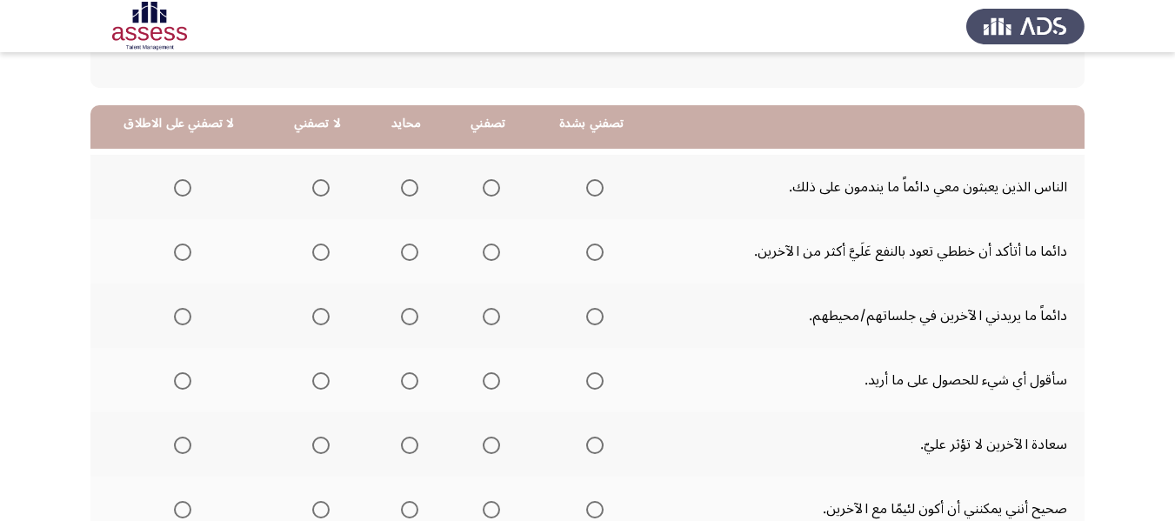
scroll to position [211, 0]
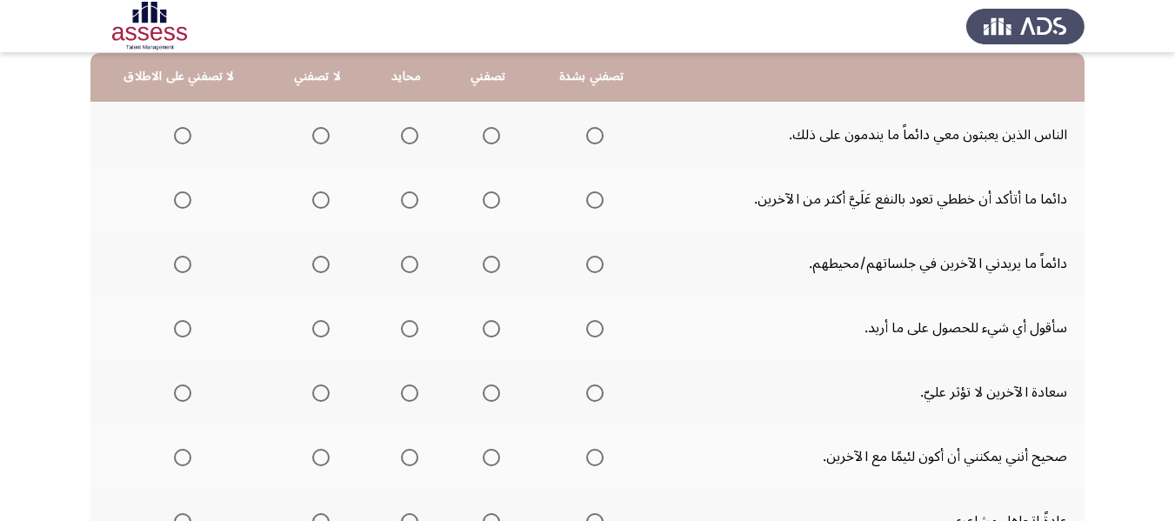
click at [487, 138] on span "Select an option" at bounding box center [491, 135] width 17 height 17
click at [487, 138] on input "Select an option" at bounding box center [491, 135] width 17 height 17
click at [589, 197] on span "Select an option" at bounding box center [594, 199] width 17 height 17
click at [589, 197] on input "Select an option" at bounding box center [594, 199] width 17 height 17
click at [586, 265] on span "Select an option" at bounding box center [594, 264] width 17 height 17
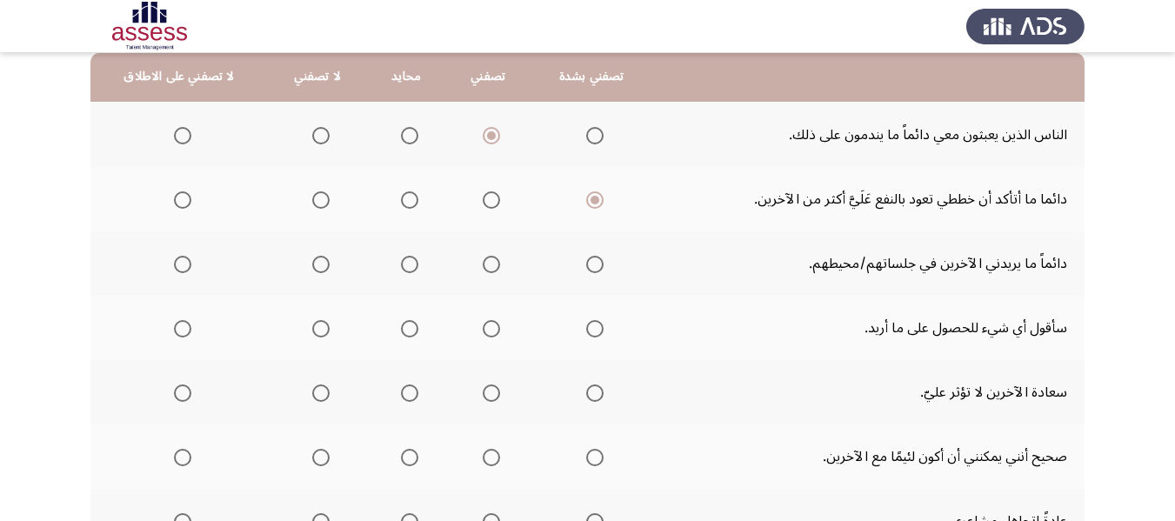
click at [586, 265] on input "Select an option" at bounding box center [594, 264] width 17 height 17
click at [489, 268] on span "Select an option" at bounding box center [491, 264] width 17 height 17
click at [489, 268] on input "Select an option" at bounding box center [491, 264] width 17 height 17
click at [176, 323] on span "Select an option" at bounding box center [182, 328] width 17 height 17
click at [176, 323] on input "Select an option" at bounding box center [182, 328] width 17 height 17
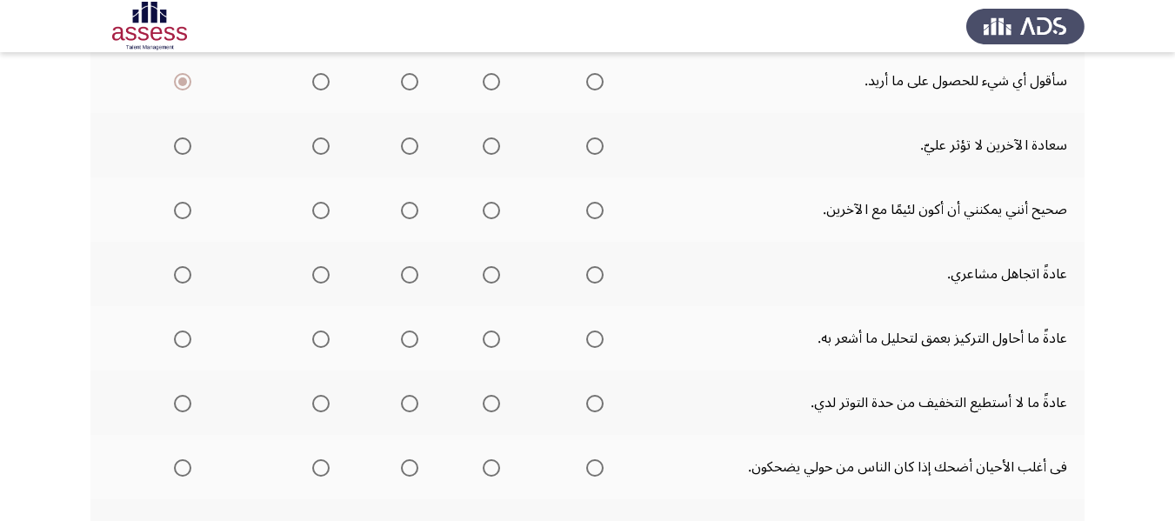
scroll to position [472, 0]
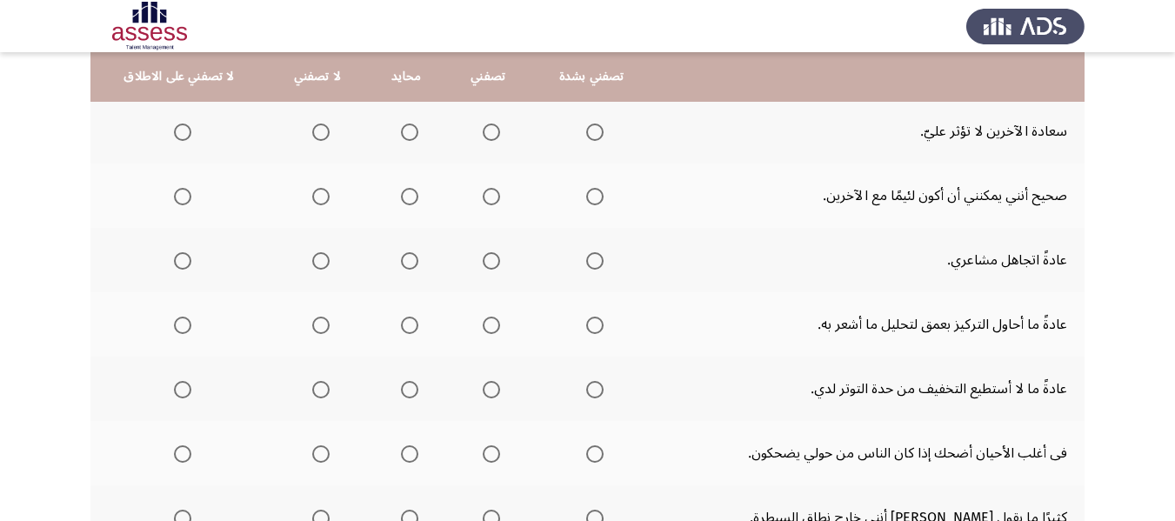
click at [317, 137] on span "Select an option" at bounding box center [320, 132] width 17 height 17
click at [317, 137] on input "Select an option" at bounding box center [320, 132] width 17 height 17
click at [412, 196] on span "Select an option" at bounding box center [409, 196] width 17 height 17
click at [412, 196] on input "Select an option" at bounding box center [409, 196] width 17 height 17
click at [491, 204] on span "Select an option" at bounding box center [491, 196] width 17 height 17
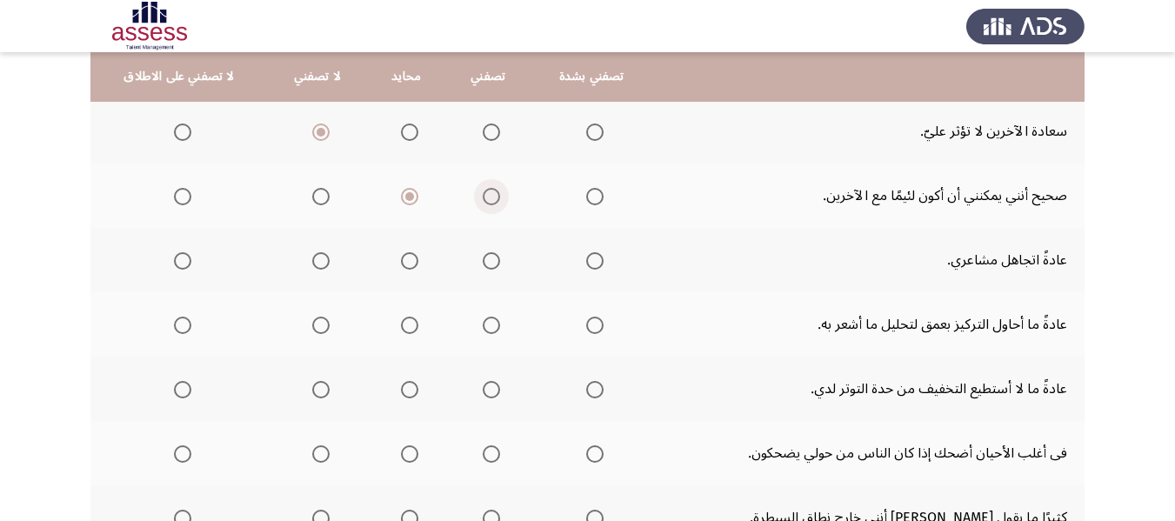
click at [491, 204] on input "Select an option" at bounding box center [491, 196] width 17 height 17
click at [491, 260] on span "Select an option" at bounding box center [491, 260] width 17 height 17
click at [491, 260] on input "Select an option" at bounding box center [491, 260] width 17 height 17
click at [496, 330] on span "Select an option" at bounding box center [491, 325] width 17 height 17
click at [496, 330] on input "Select an option" at bounding box center [491, 325] width 17 height 17
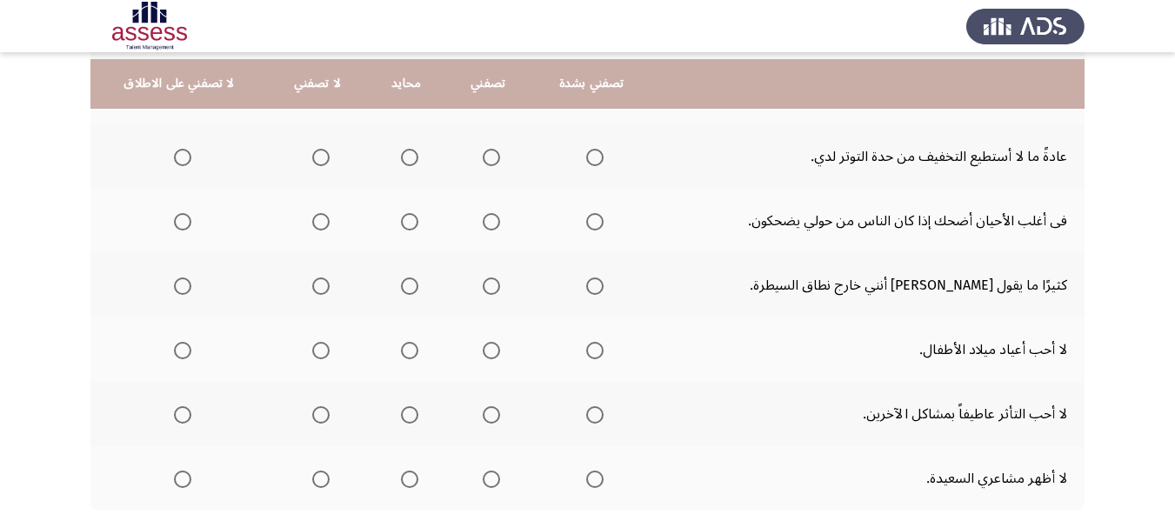
scroll to position [717, 0]
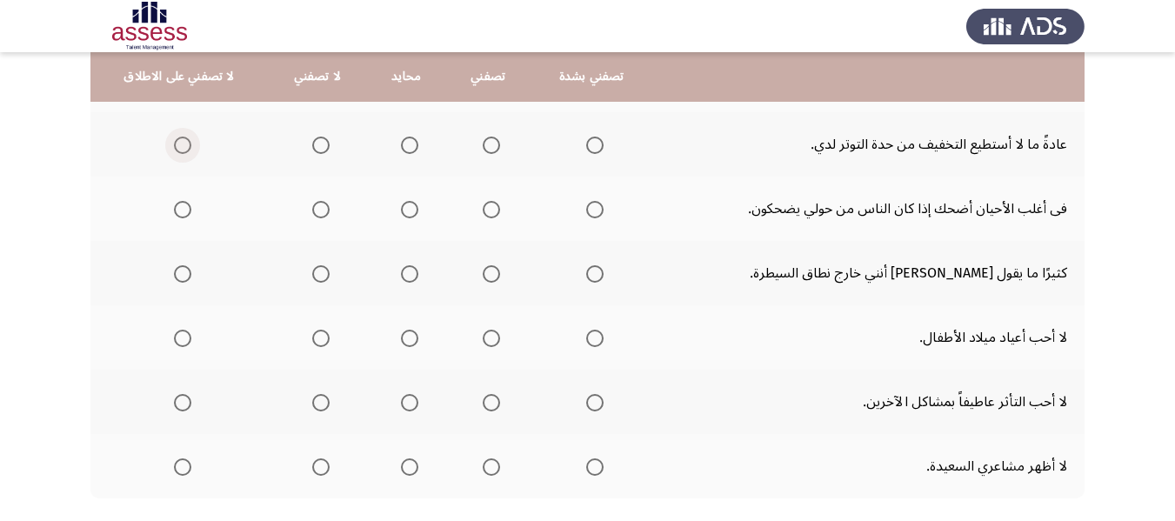
click at [181, 142] on span "Select an option" at bounding box center [182, 145] width 17 height 17
click at [181, 142] on input "Select an option" at bounding box center [182, 145] width 17 height 17
click at [312, 146] on span "Select an option" at bounding box center [320, 145] width 17 height 17
click at [312, 146] on input "Select an option" at bounding box center [320, 145] width 17 height 17
click at [493, 151] on span "Select an option" at bounding box center [491, 145] width 17 height 17
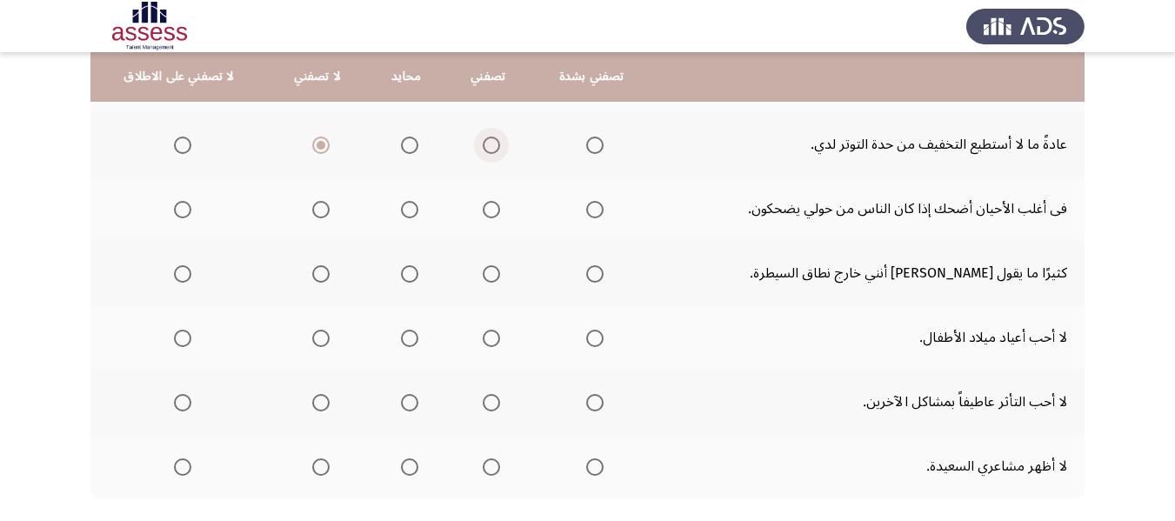
click at [493, 151] on input "Select an option" at bounding box center [491, 145] width 17 height 17
click at [317, 204] on span "Select an option" at bounding box center [320, 209] width 17 height 17
click at [317, 204] on input "Select an option" at bounding box center [320, 209] width 17 height 17
click at [488, 277] on span "Select an option" at bounding box center [491, 273] width 17 height 17
click at [488, 277] on input "Select an option" at bounding box center [491, 273] width 17 height 17
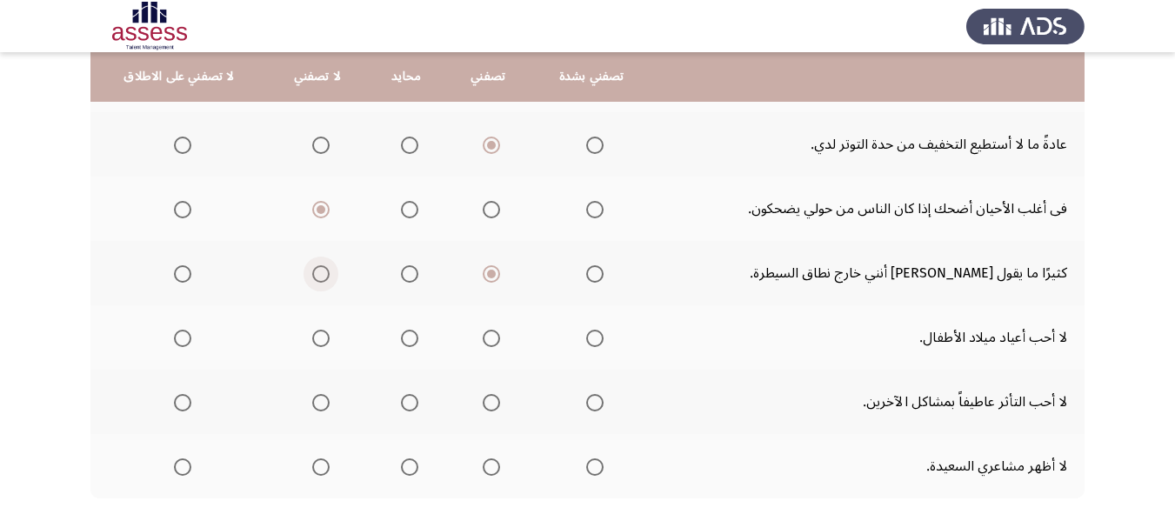
click at [323, 274] on span "Select an option" at bounding box center [320, 273] width 17 height 17
click at [323, 274] on input "Select an option" at bounding box center [320, 273] width 17 height 17
click at [182, 338] on span "Select an option" at bounding box center [182, 338] width 17 height 17
click at [182, 338] on input "Select an option" at bounding box center [182, 338] width 17 height 17
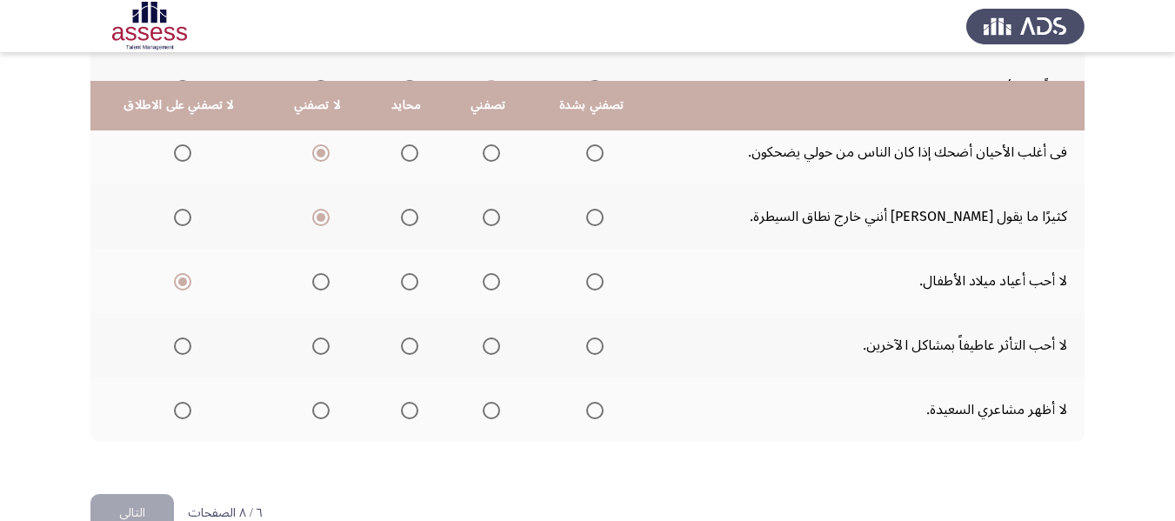
scroll to position [804, 0]
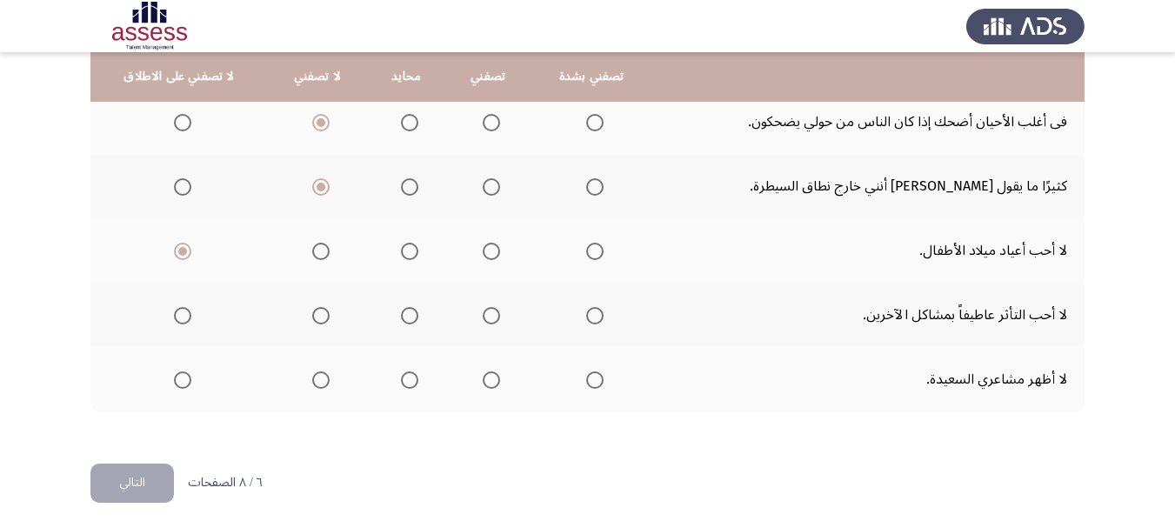
click at [314, 320] on span "Select an option" at bounding box center [320, 315] width 17 height 17
click at [314, 320] on input "Select an option" at bounding box center [320, 315] width 17 height 17
click at [410, 383] on span "Select an option" at bounding box center [409, 379] width 17 height 17
click at [410, 383] on input "Select an option" at bounding box center [409, 379] width 17 height 17
click at [319, 377] on span "Select an option" at bounding box center [320, 379] width 17 height 17
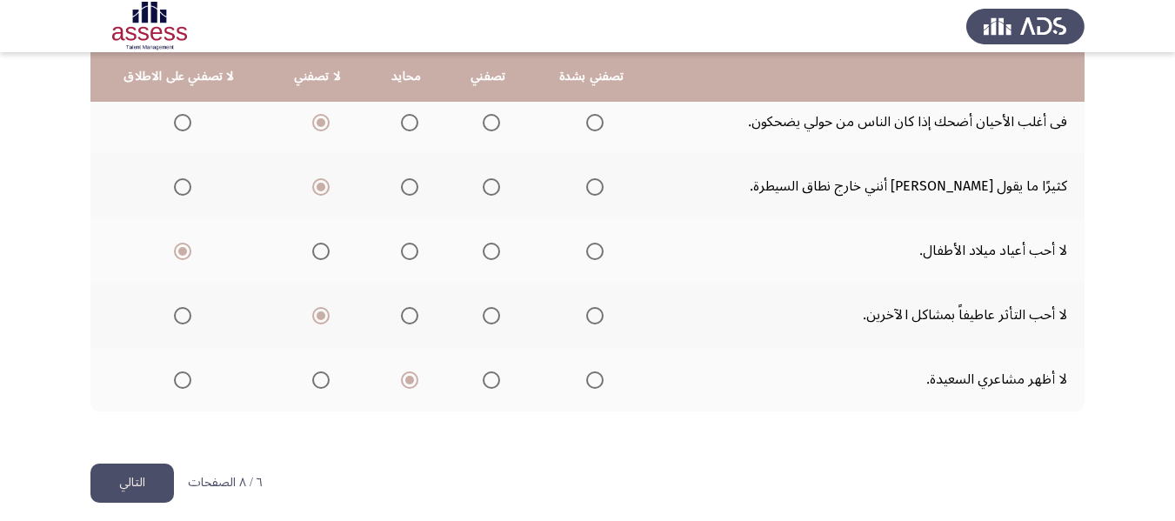
click at [319, 377] on input "Select an option" at bounding box center [320, 379] width 17 height 17
click at [129, 489] on button "التالي" at bounding box center [131, 483] width 83 height 39
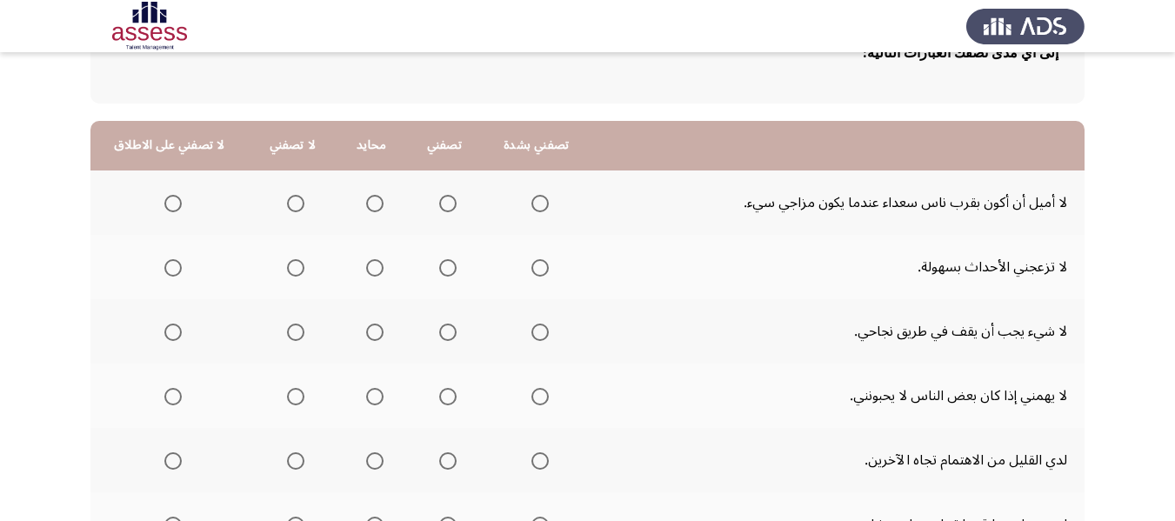
scroll to position [174, 0]
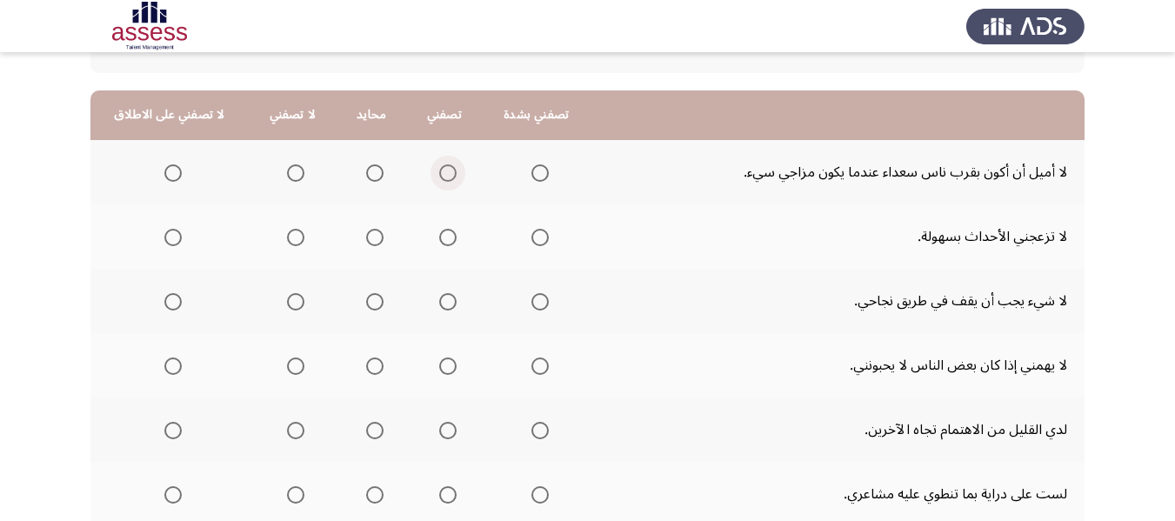
click at [444, 170] on span "Select an option" at bounding box center [447, 172] width 17 height 17
click at [444, 170] on input "Select an option" at bounding box center [447, 172] width 17 height 17
click at [380, 177] on span "Select an option" at bounding box center [374, 172] width 17 height 17
click at [380, 177] on input "Select an option" at bounding box center [374, 172] width 17 height 17
click at [538, 237] on span "Select an option" at bounding box center [539, 237] width 17 height 17
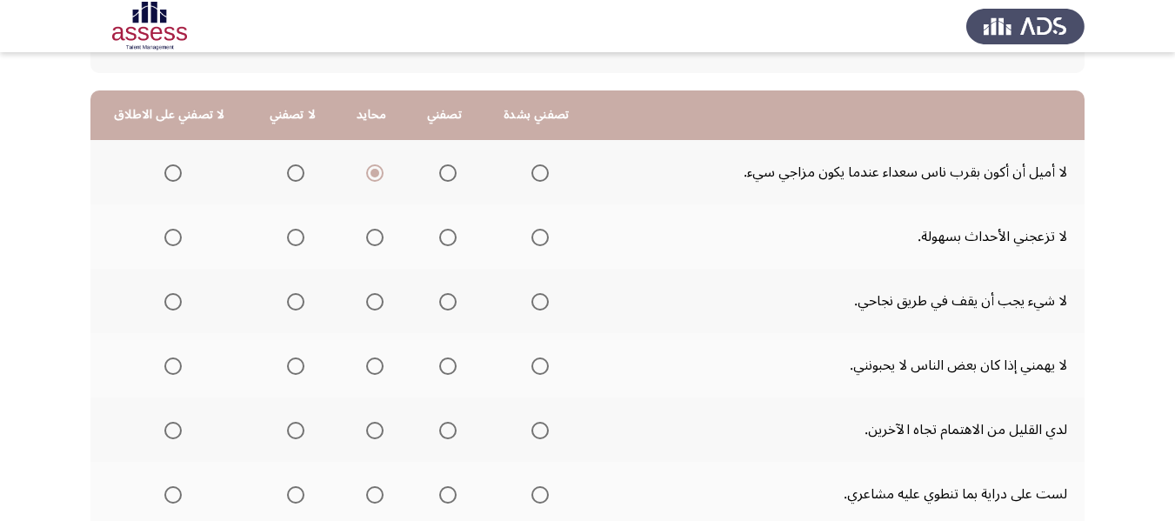
click at [538, 237] on input "Select an option" at bounding box center [539, 237] width 17 height 17
click at [448, 296] on span "Select an option" at bounding box center [447, 301] width 17 height 17
click at [448, 296] on input "Select an option" at bounding box center [447, 301] width 17 height 17
click at [378, 304] on span "Select an option" at bounding box center [374, 301] width 17 height 17
click at [378, 304] on input "Select an option" at bounding box center [374, 301] width 17 height 17
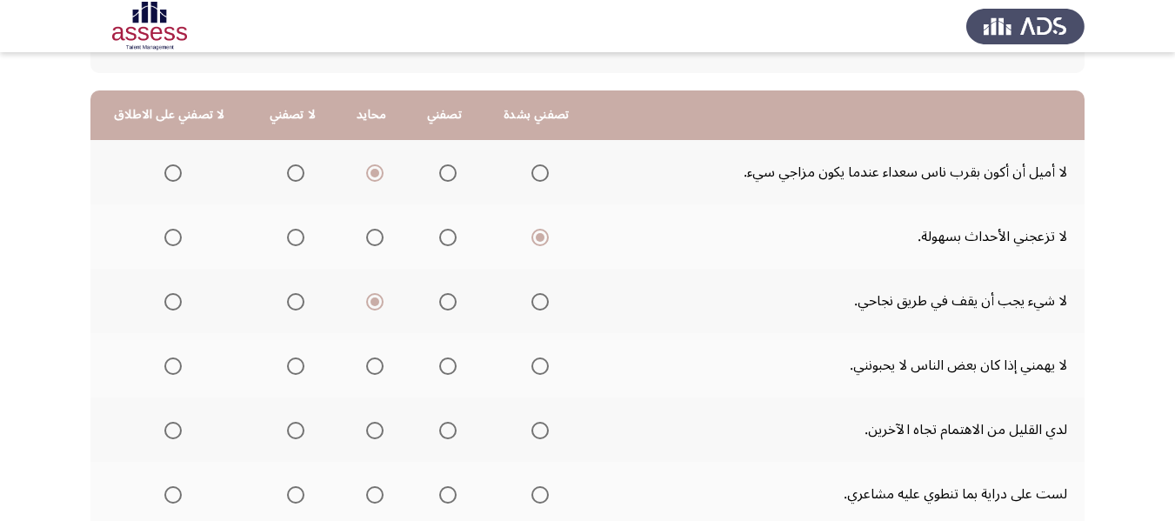
click at [291, 307] on span "Select an option" at bounding box center [295, 301] width 17 height 17
click at [291, 307] on input "Select an option" at bounding box center [295, 301] width 17 height 17
click at [543, 370] on span "Select an option" at bounding box center [539, 365] width 17 height 17
click at [543, 370] on input "Select an option" at bounding box center [539, 365] width 17 height 17
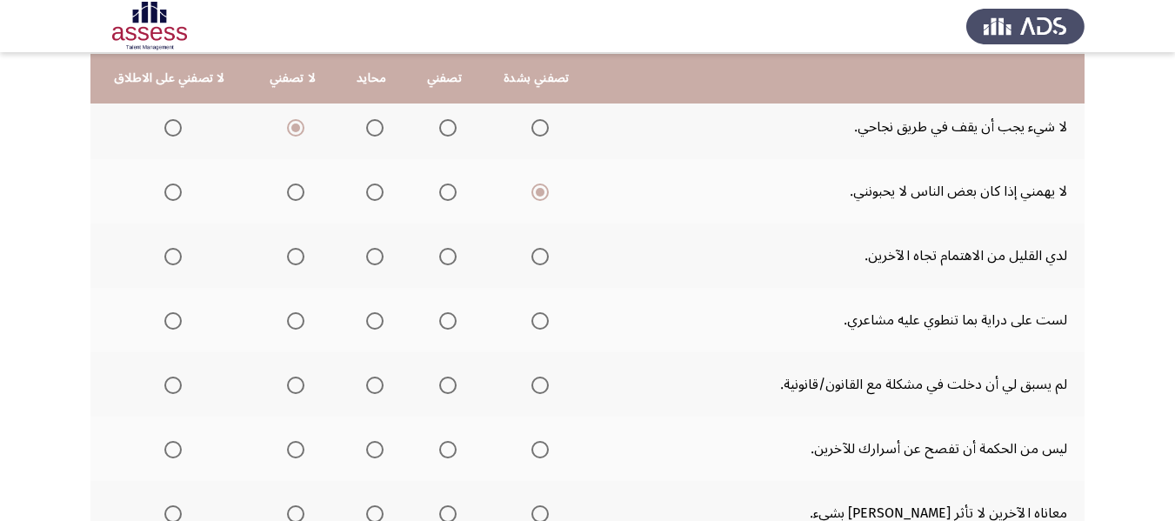
scroll to position [435, 0]
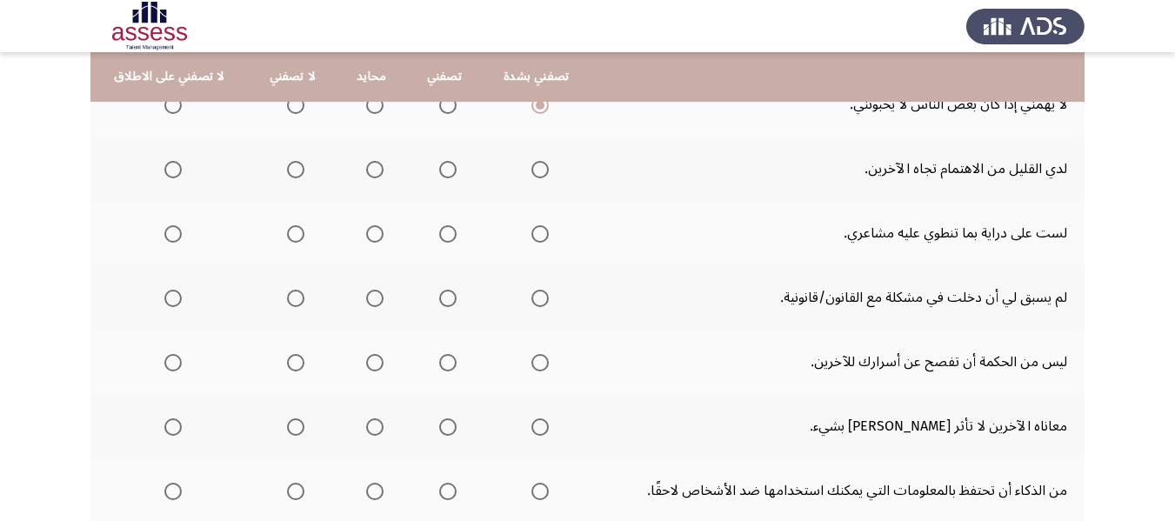
click at [299, 169] on span "Select an option" at bounding box center [295, 169] width 17 height 17
click at [299, 169] on input "Select an option" at bounding box center [295, 169] width 17 height 17
click at [306, 233] on th at bounding box center [293, 233] width 88 height 64
click at [294, 236] on span "Select an option" at bounding box center [295, 233] width 17 height 17
click at [294, 236] on input "Select an option" at bounding box center [295, 233] width 17 height 17
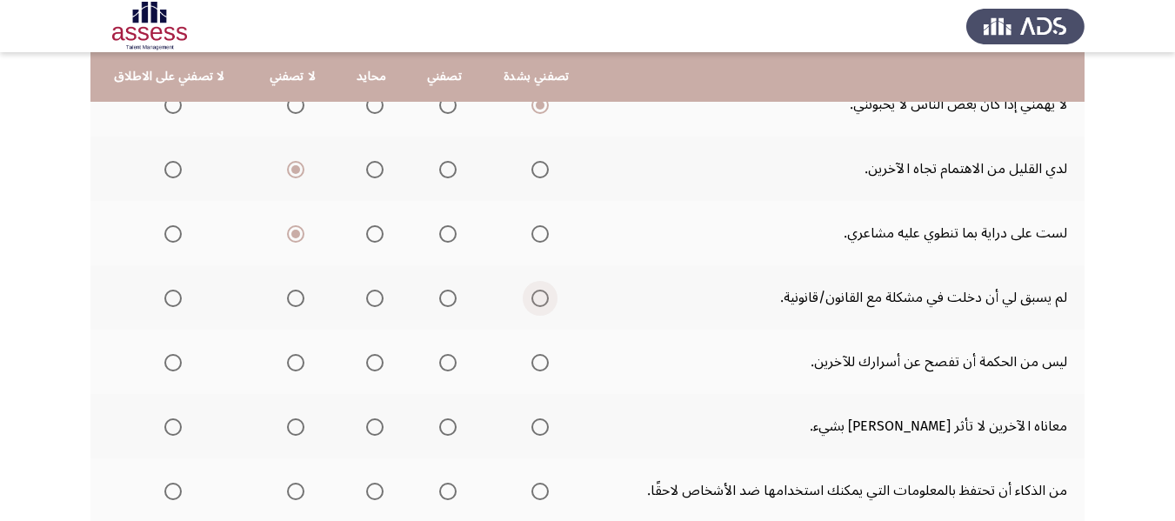
click at [540, 300] on span "Select an option" at bounding box center [539, 298] width 17 height 17
click at [540, 300] on input "Select an option" at bounding box center [539, 298] width 17 height 17
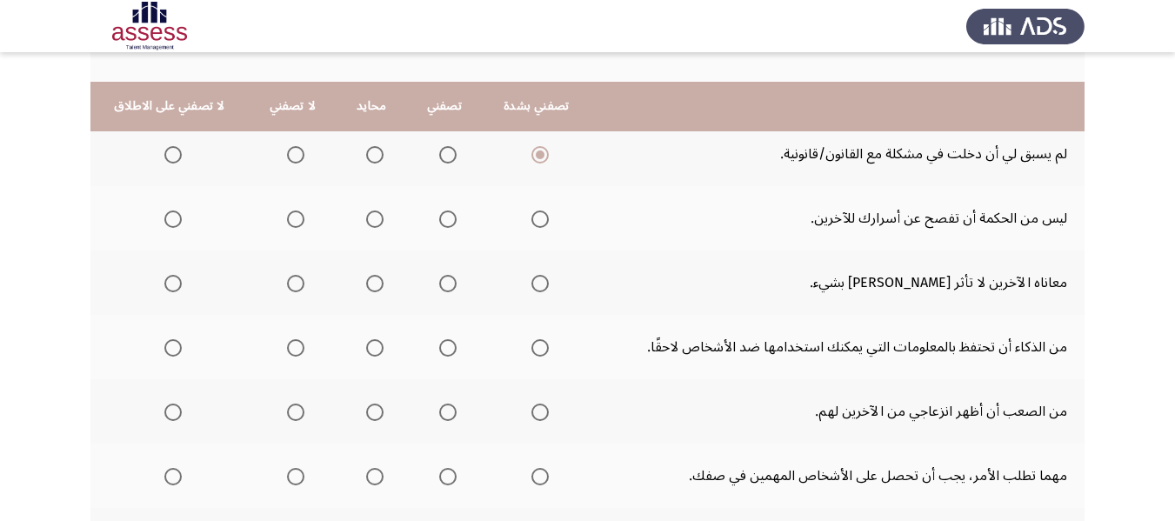
scroll to position [609, 0]
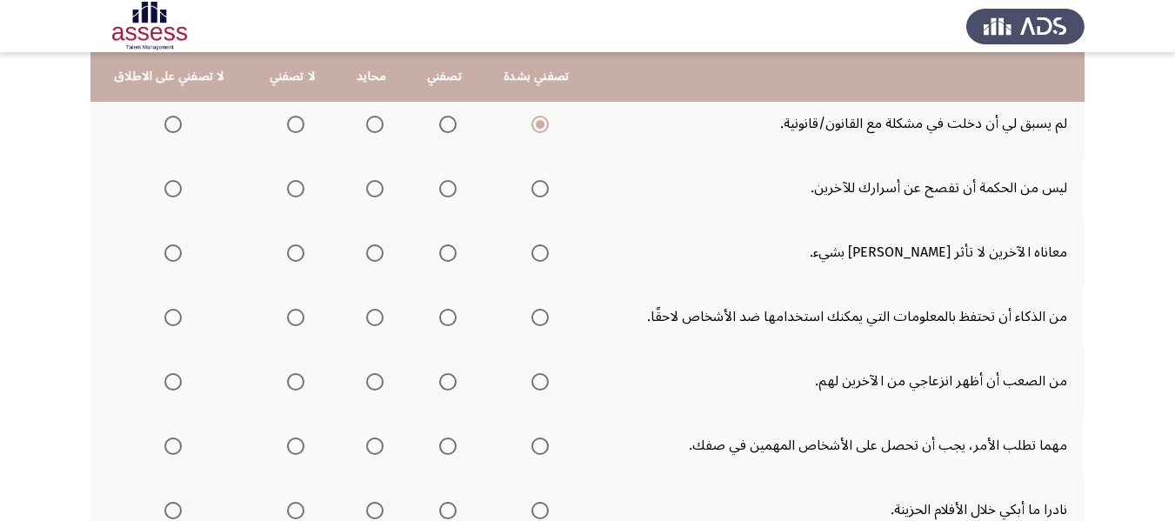
click at [451, 190] on span "Select an option" at bounding box center [447, 188] width 17 height 17
click at [451, 190] on input "Select an option" at bounding box center [447, 188] width 17 height 17
click at [170, 259] on span "Select an option" at bounding box center [172, 252] width 17 height 17
click at [170, 259] on input "Select an option" at bounding box center [172, 252] width 17 height 17
click at [296, 252] on span "Select an option" at bounding box center [295, 252] width 17 height 17
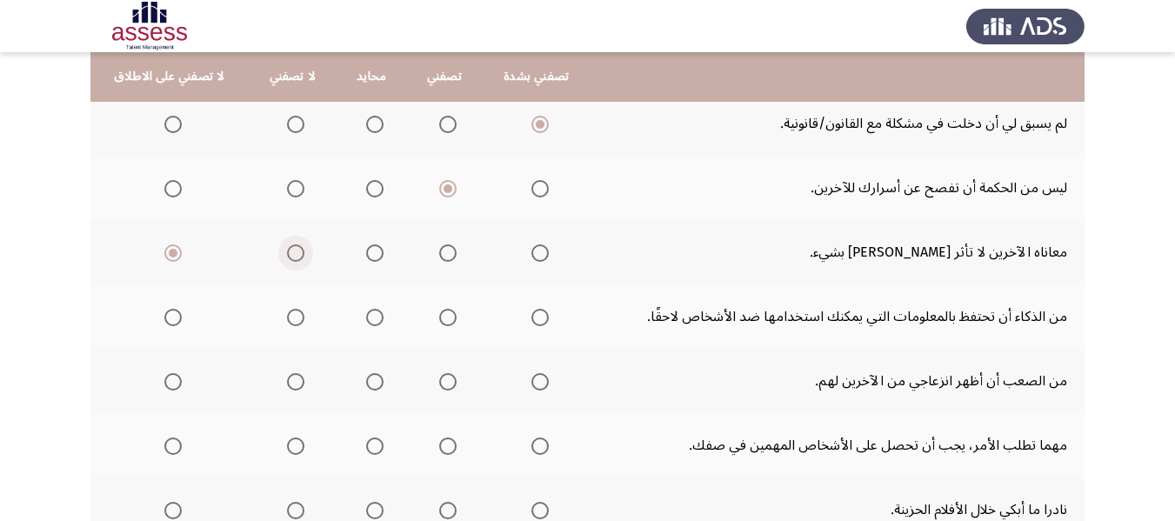
click at [296, 252] on input "Select an option" at bounding box center [295, 252] width 17 height 17
click at [299, 319] on span "Select an option" at bounding box center [295, 317] width 17 height 17
click at [299, 319] on input "Select an option" at bounding box center [295, 317] width 17 height 17
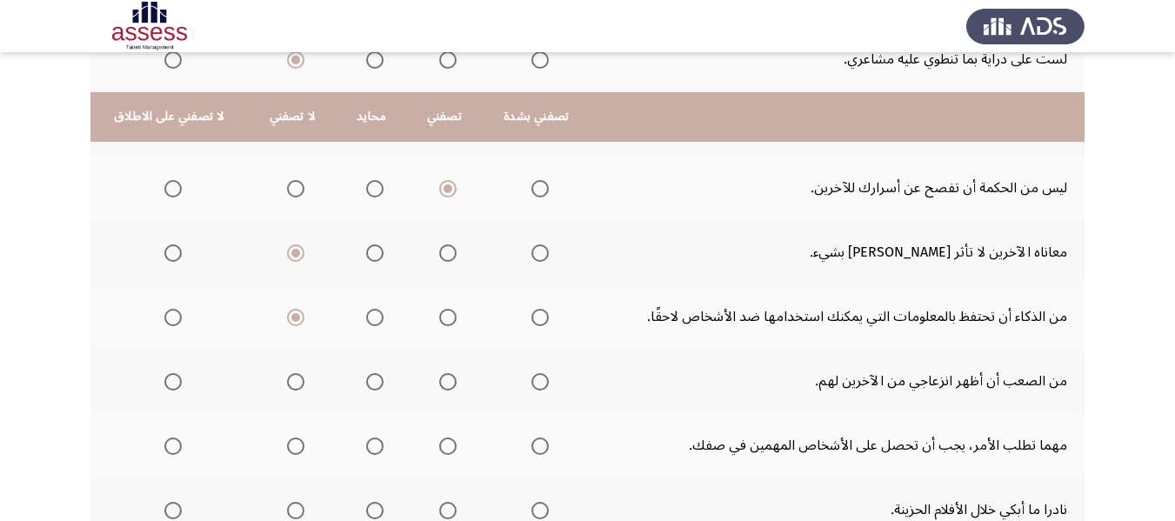
scroll to position [816, 0]
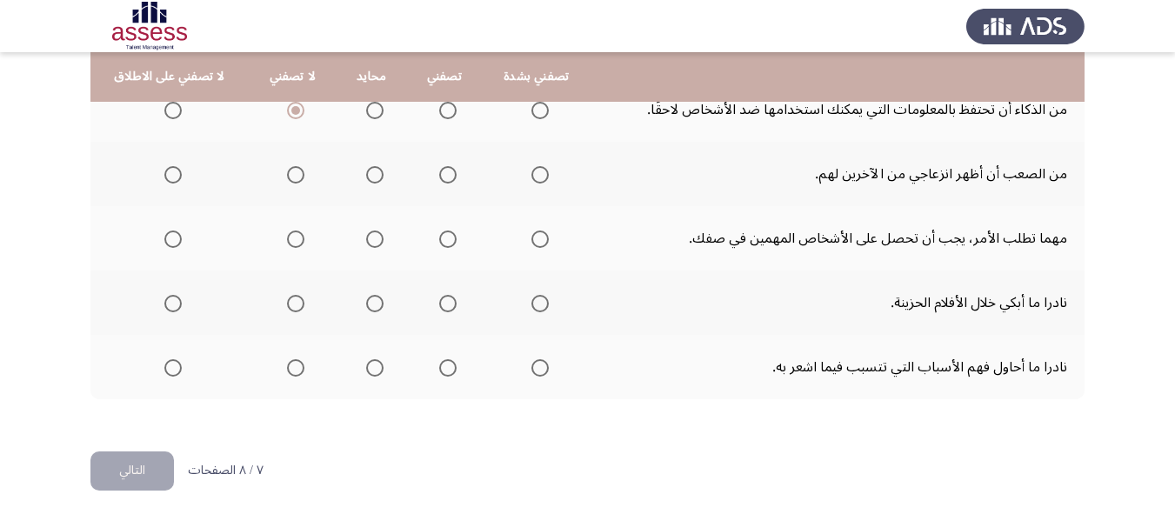
click at [297, 177] on span "Select an option" at bounding box center [295, 174] width 17 height 17
click at [297, 177] on input "Select an option" at bounding box center [295, 174] width 17 height 17
click at [371, 178] on span "Select an option" at bounding box center [374, 174] width 17 height 17
click at [371, 178] on input "Select an option" at bounding box center [374, 174] width 17 height 17
click at [300, 236] on span "Select an option" at bounding box center [295, 238] width 17 height 17
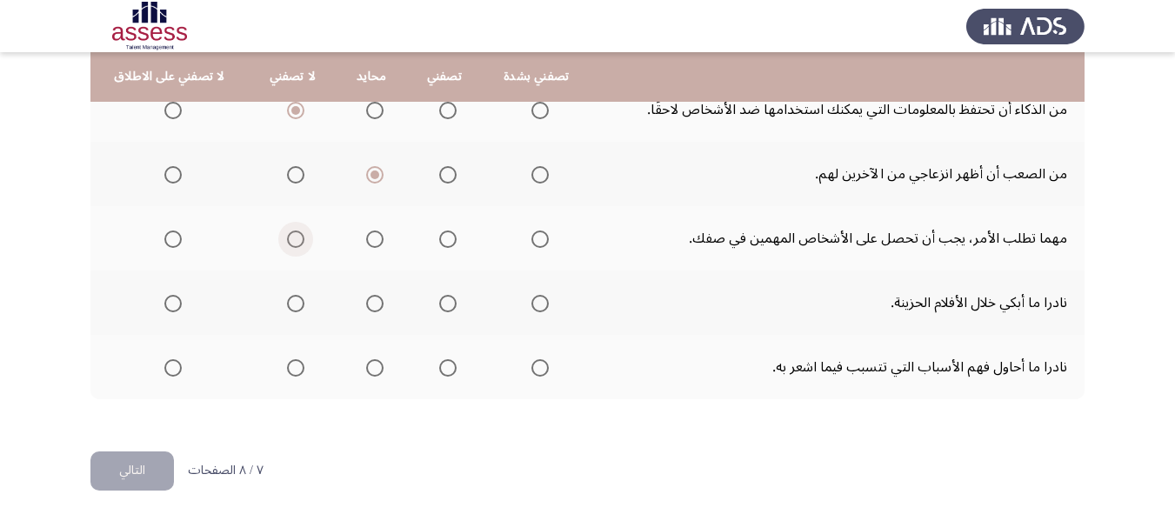
click at [300, 236] on input "Select an option" at bounding box center [295, 238] width 17 height 17
click at [441, 305] on span "Select an option" at bounding box center [447, 303] width 17 height 17
click at [441, 305] on input "Select an option" at bounding box center [447, 303] width 17 height 17
click at [300, 369] on span "Select an option" at bounding box center [295, 367] width 17 height 17
click at [300, 369] on input "Select an option" at bounding box center [295, 367] width 17 height 17
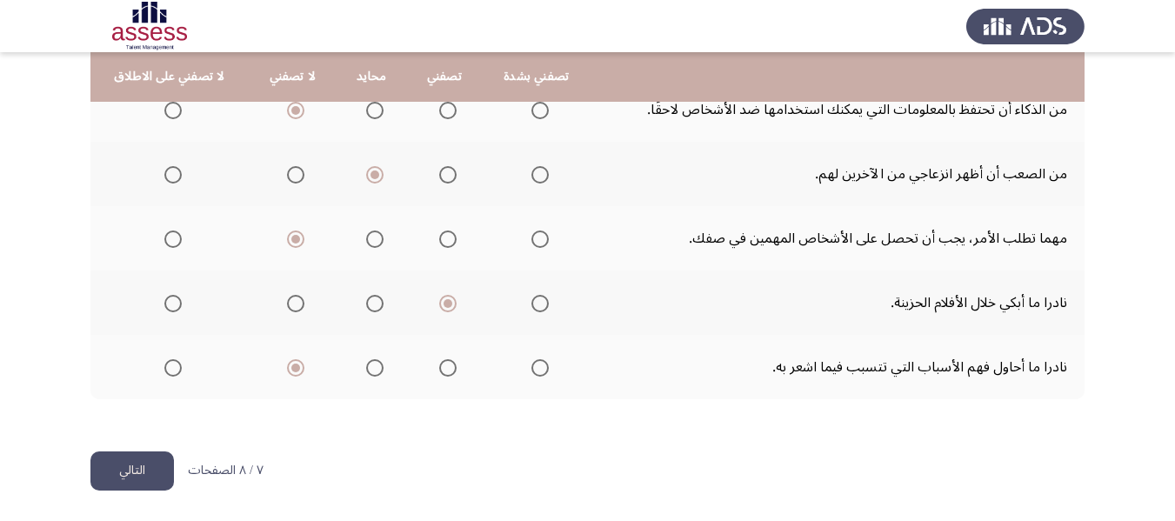
click at [133, 464] on button "التالي" at bounding box center [131, 470] width 83 height 39
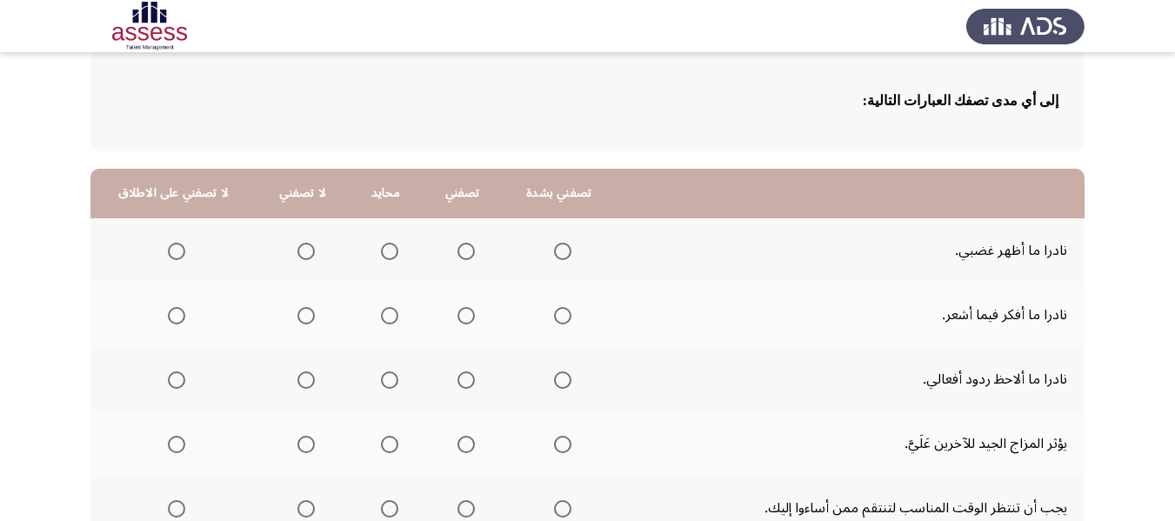
scroll to position [174, 0]
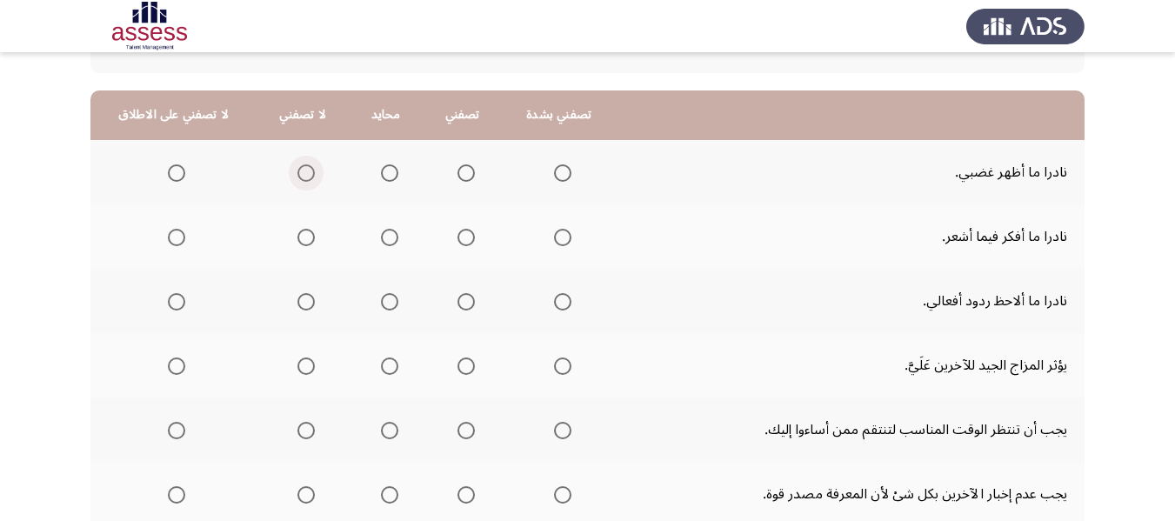
click at [304, 176] on span "Select an option" at bounding box center [305, 172] width 17 height 17
click at [304, 176] on input "Select an option" at bounding box center [305, 172] width 17 height 17
click at [381, 239] on span "Select an option" at bounding box center [389, 237] width 17 height 17
click at [381, 239] on input "Select an option" at bounding box center [389, 237] width 17 height 17
click at [308, 245] on span "Select an option" at bounding box center [305, 237] width 17 height 17
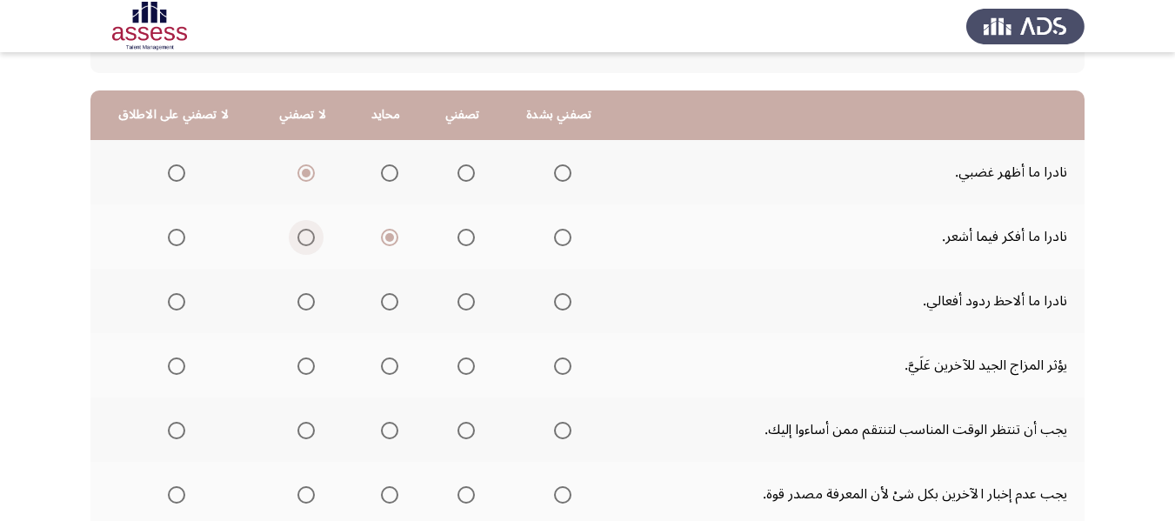
click at [308, 245] on input "Select an option" at bounding box center [305, 237] width 17 height 17
click at [298, 311] on mat-radio-group "Select an option" at bounding box center [302, 301] width 24 height 30
click at [302, 305] on span "Select an option" at bounding box center [305, 301] width 17 height 17
click at [302, 305] on input "Select an option" at bounding box center [305, 301] width 17 height 17
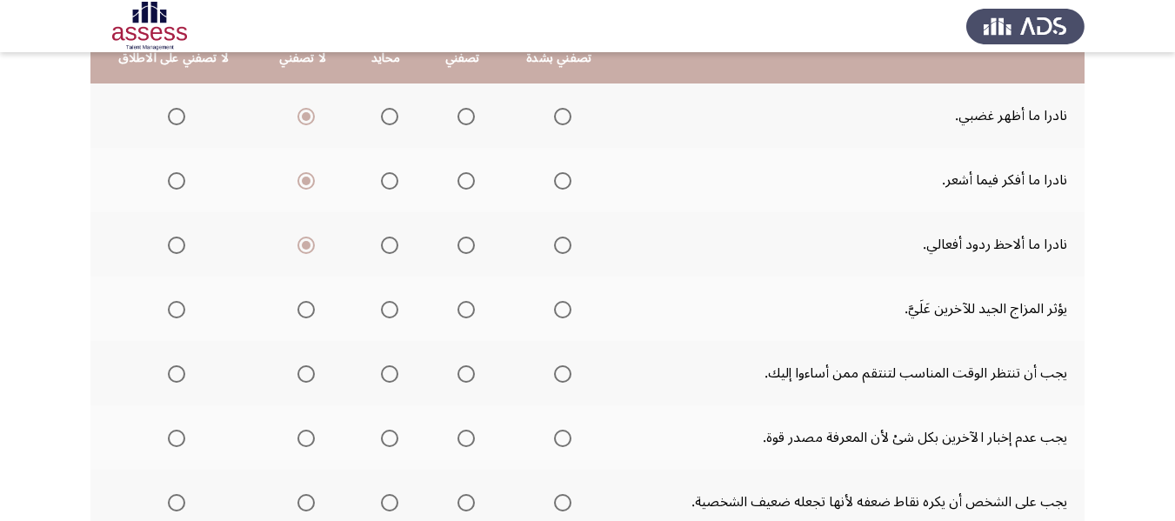
scroll to position [261, 0]
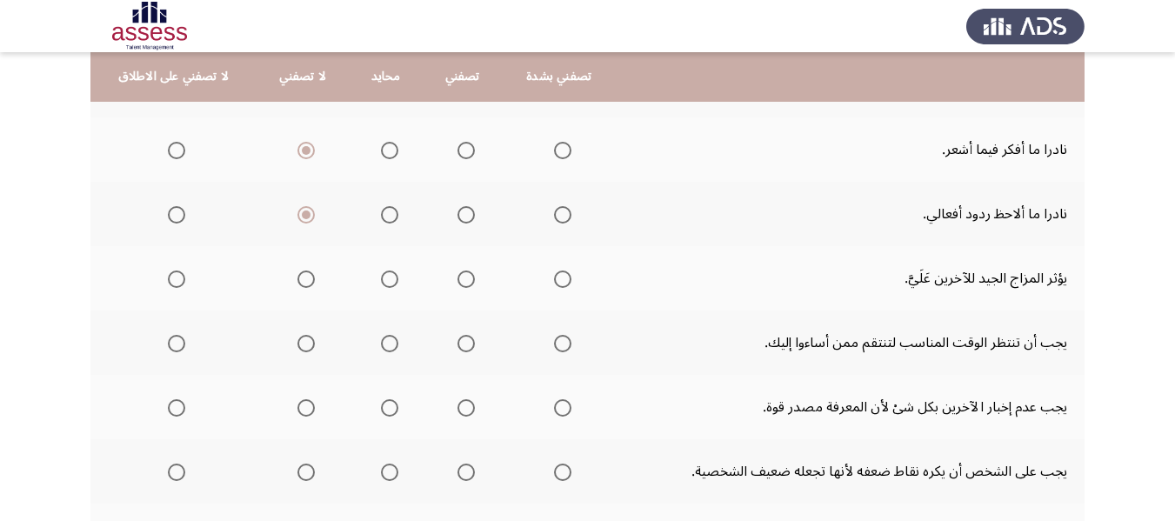
click at [389, 278] on span "Select an option" at bounding box center [389, 278] width 17 height 17
click at [389, 278] on input "Select an option" at bounding box center [389, 278] width 17 height 17
click at [307, 282] on span "Select an option" at bounding box center [305, 278] width 17 height 17
click at [307, 282] on input "Select an option" at bounding box center [305, 278] width 17 height 17
click at [388, 273] on span "Select an option" at bounding box center [389, 278] width 17 height 17
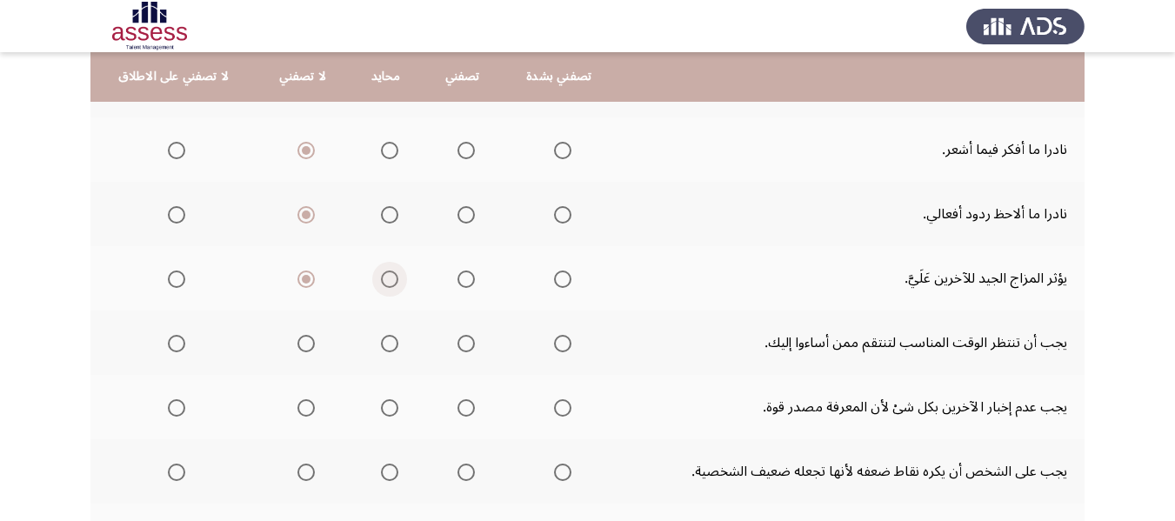
click at [388, 273] on input "Select an option" at bounding box center [389, 278] width 17 height 17
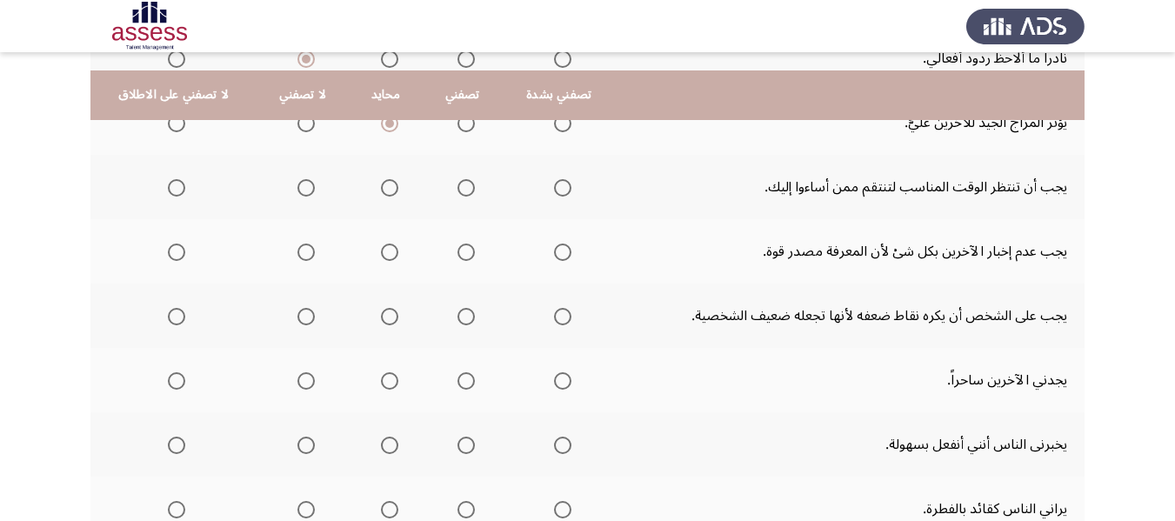
scroll to position [435, 0]
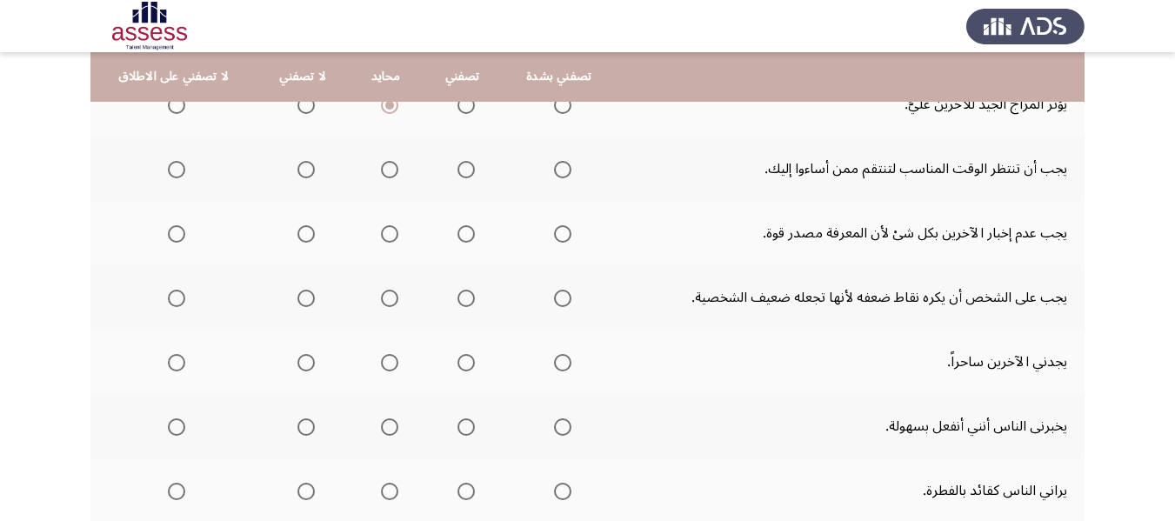
click at [177, 176] on span "Select an option" at bounding box center [176, 169] width 17 height 17
click at [177, 176] on input "Select an option" at bounding box center [176, 169] width 17 height 17
click at [462, 232] on span "Select an option" at bounding box center [465, 233] width 17 height 17
click at [462, 232] on input "Select an option" at bounding box center [465, 233] width 17 height 17
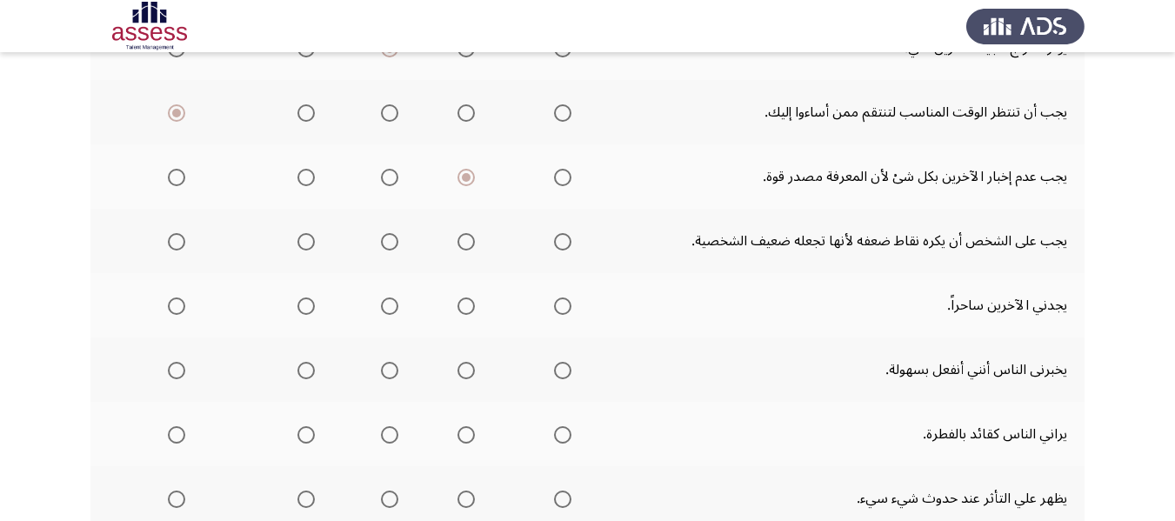
scroll to position [522, 0]
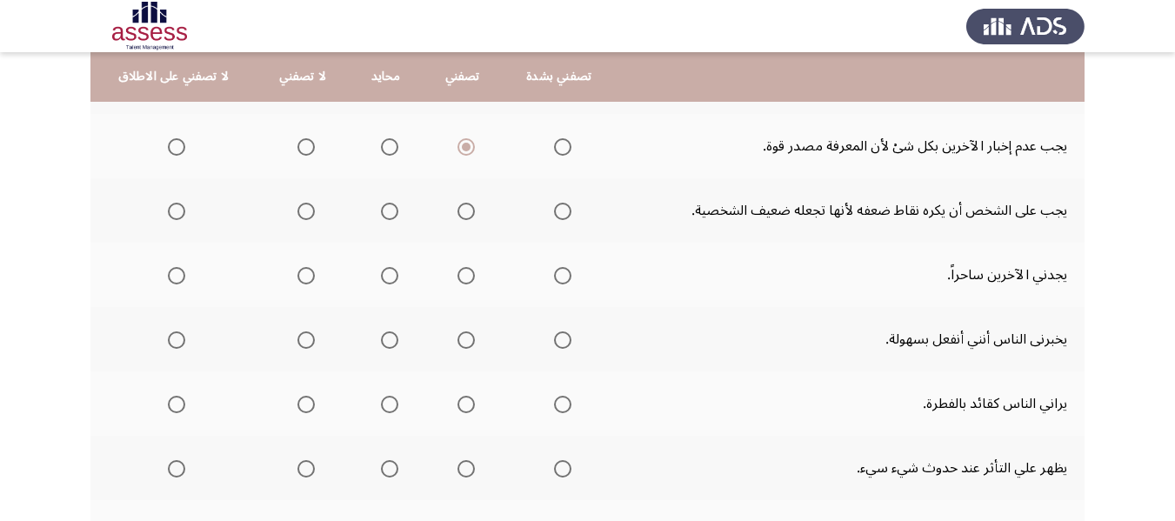
click at [302, 212] on span "Select an option" at bounding box center [305, 211] width 17 height 17
click at [302, 212] on input "Select an option" at bounding box center [305, 211] width 17 height 17
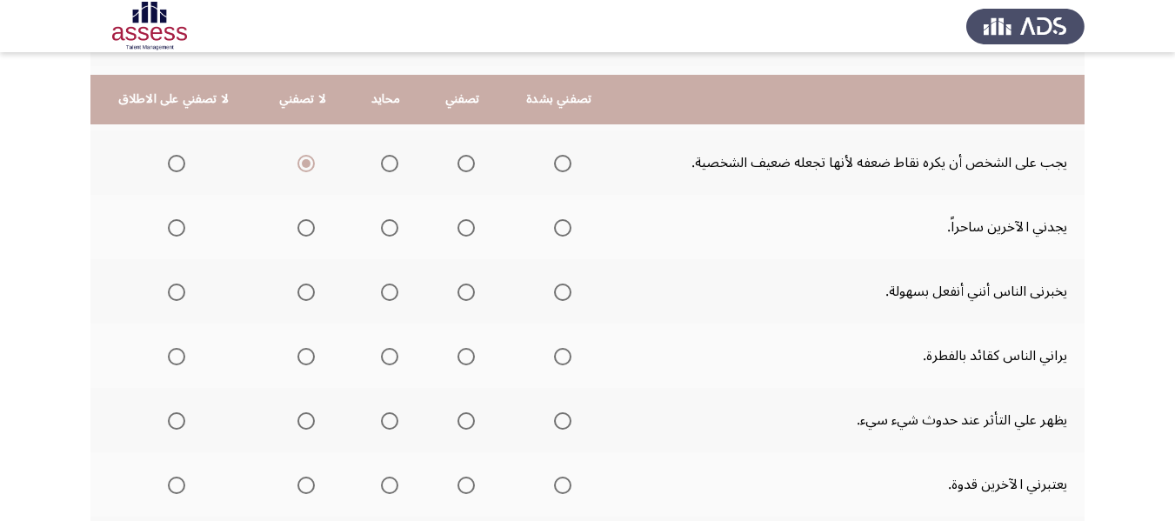
scroll to position [609, 0]
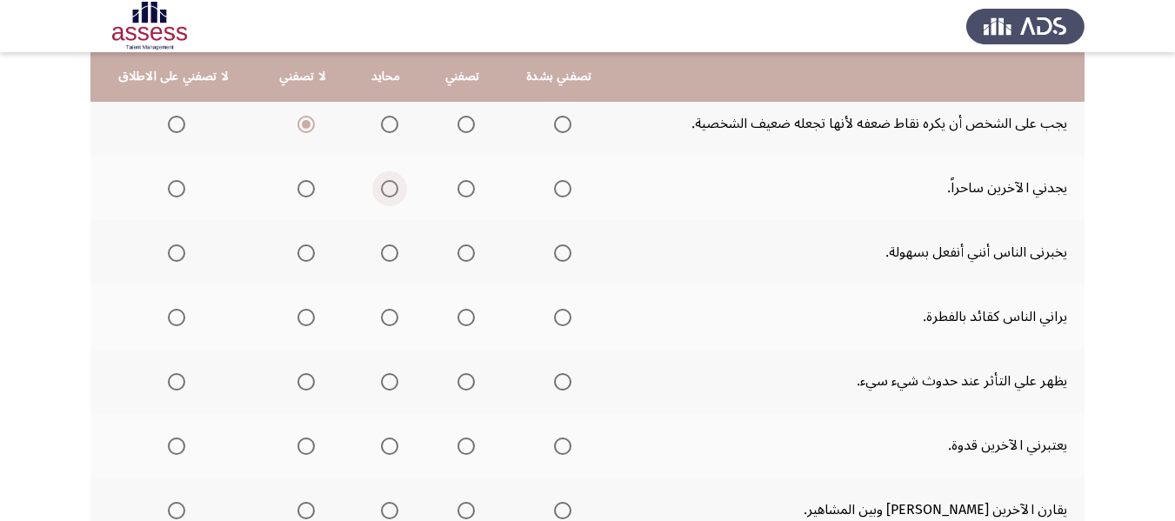
click at [381, 193] on span "Select an option" at bounding box center [389, 188] width 17 height 17
click at [381, 193] on input "Select an option" at bounding box center [389, 188] width 17 height 17
click at [464, 255] on span "Select an option" at bounding box center [465, 252] width 17 height 17
click at [464, 255] on input "Select an option" at bounding box center [465, 252] width 17 height 17
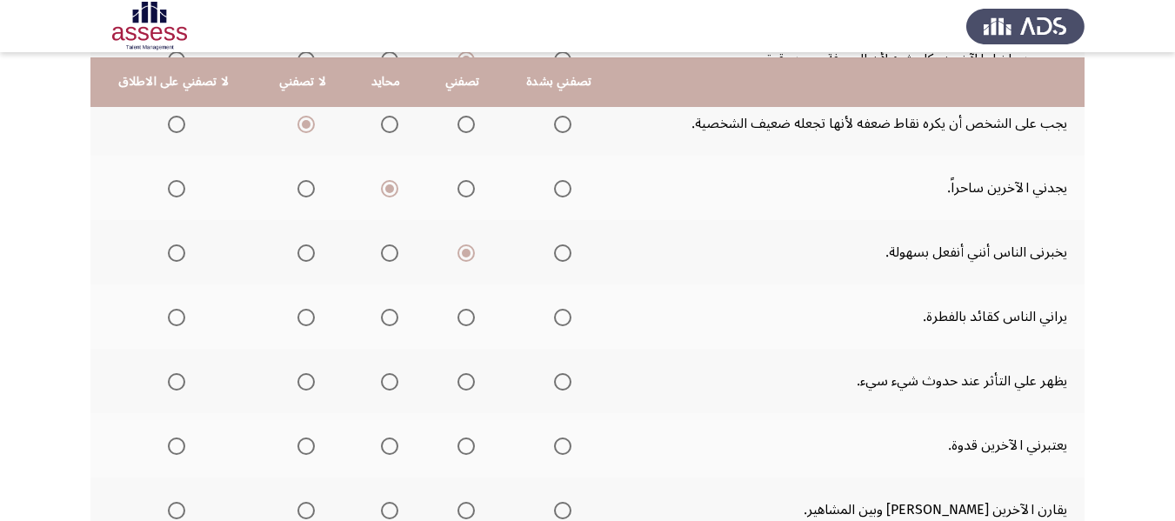
scroll to position [696, 0]
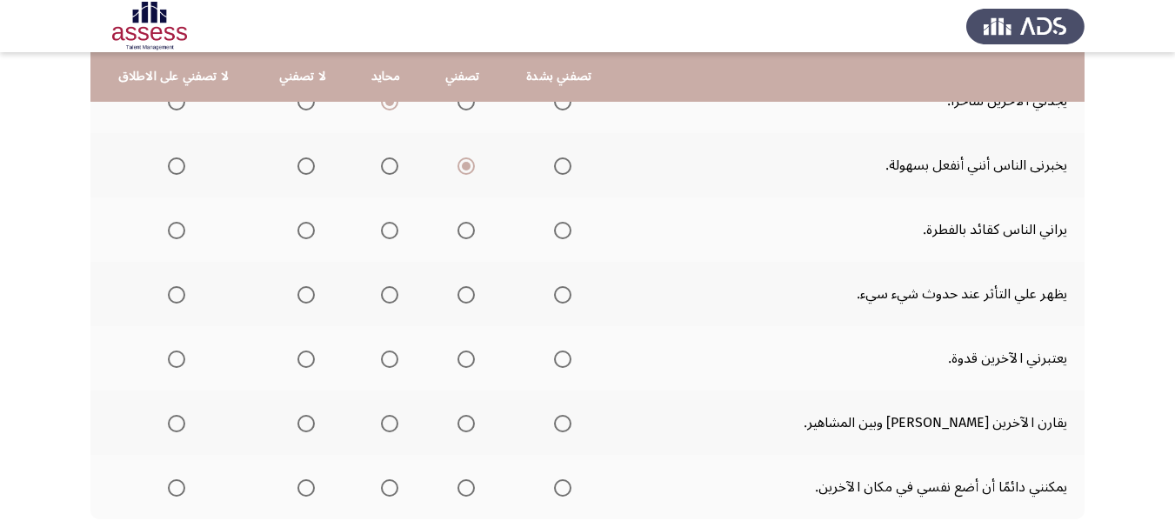
click at [383, 171] on span "Select an option" at bounding box center [389, 165] width 17 height 17
click at [383, 171] on input "Select an option" at bounding box center [389, 165] width 17 height 17
click at [466, 230] on span "Select an option" at bounding box center [466, 230] width 0 height 0
click at [461, 230] on input "Select an option" at bounding box center [465, 230] width 17 height 17
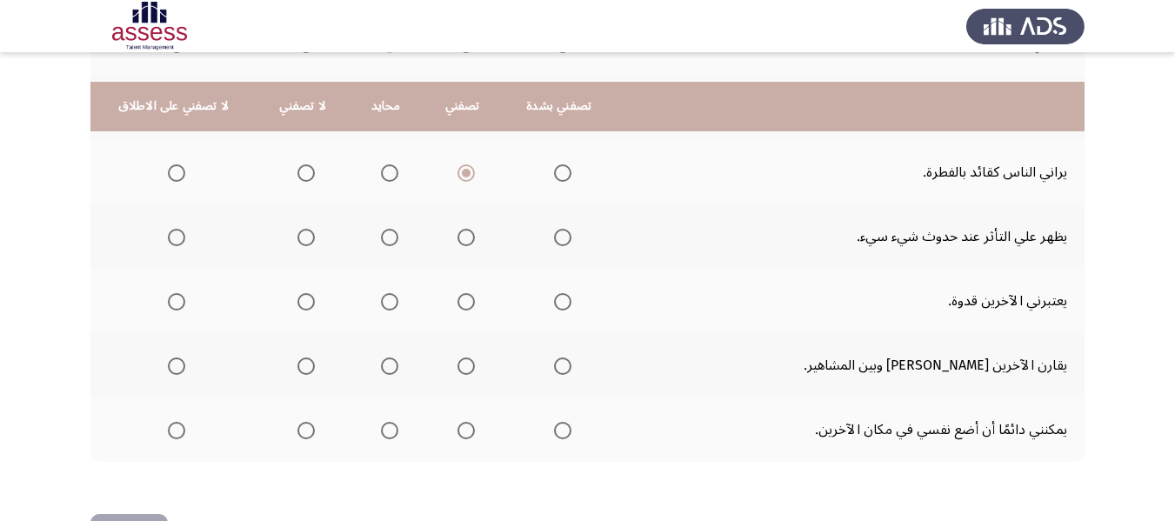
scroll to position [783, 0]
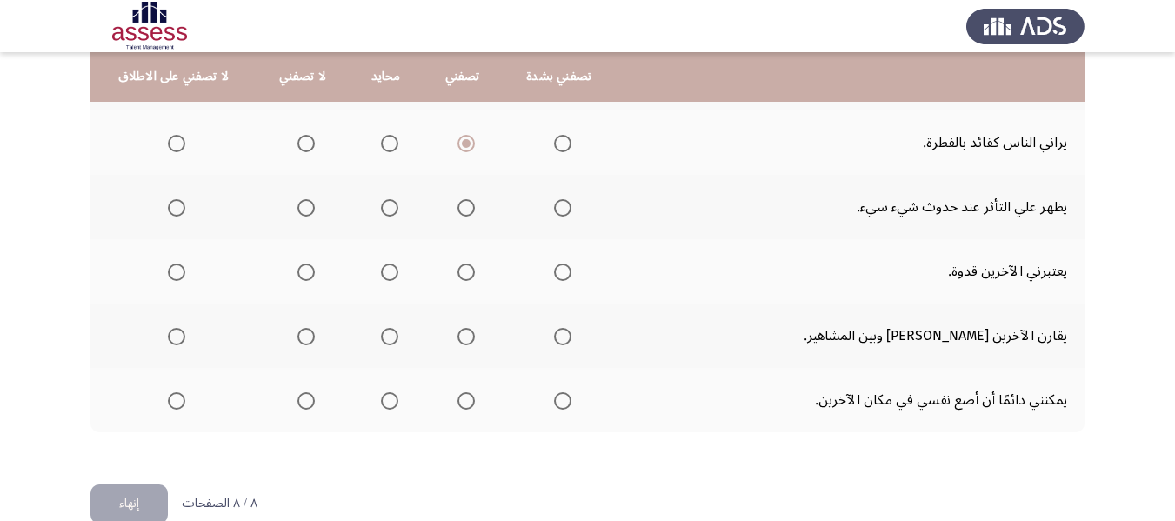
click at [463, 277] on span "Select an option" at bounding box center [465, 272] width 17 height 17
click at [463, 277] on input "Select an option" at bounding box center [465, 272] width 17 height 17
click at [468, 209] on span "Select an option" at bounding box center [465, 207] width 17 height 17
click at [468, 209] on input "Select an option" at bounding box center [465, 207] width 17 height 17
click at [304, 337] on span "Select an option" at bounding box center [305, 336] width 17 height 17
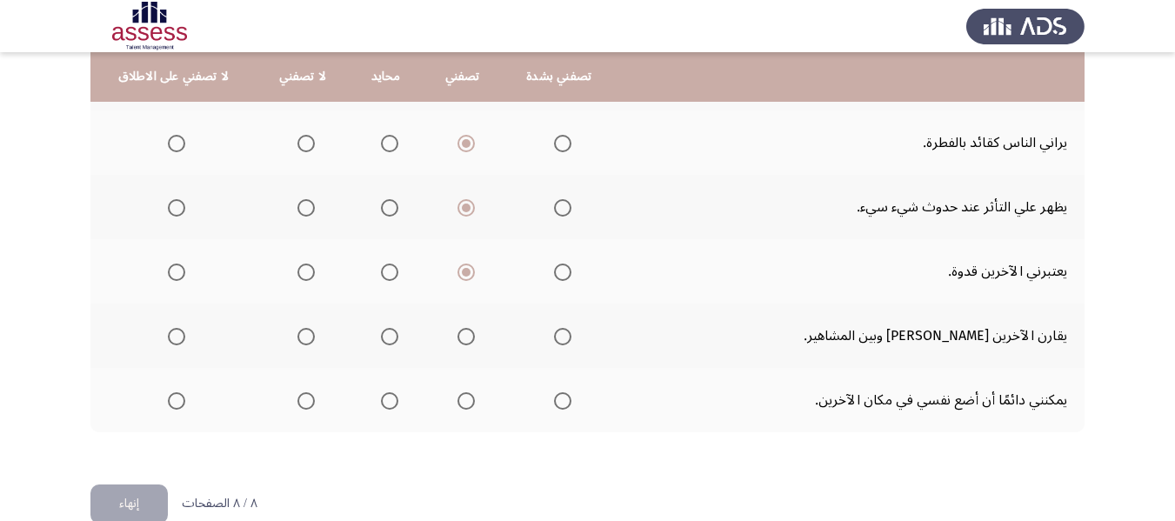
click at [304, 337] on input "Select an option" at bounding box center [305, 336] width 17 height 17
click at [389, 405] on span "Select an option" at bounding box center [389, 400] width 17 height 17
click at [389, 405] on input "Select an option" at bounding box center [389, 400] width 17 height 17
click at [146, 498] on button "إنهاء" at bounding box center [128, 503] width 77 height 39
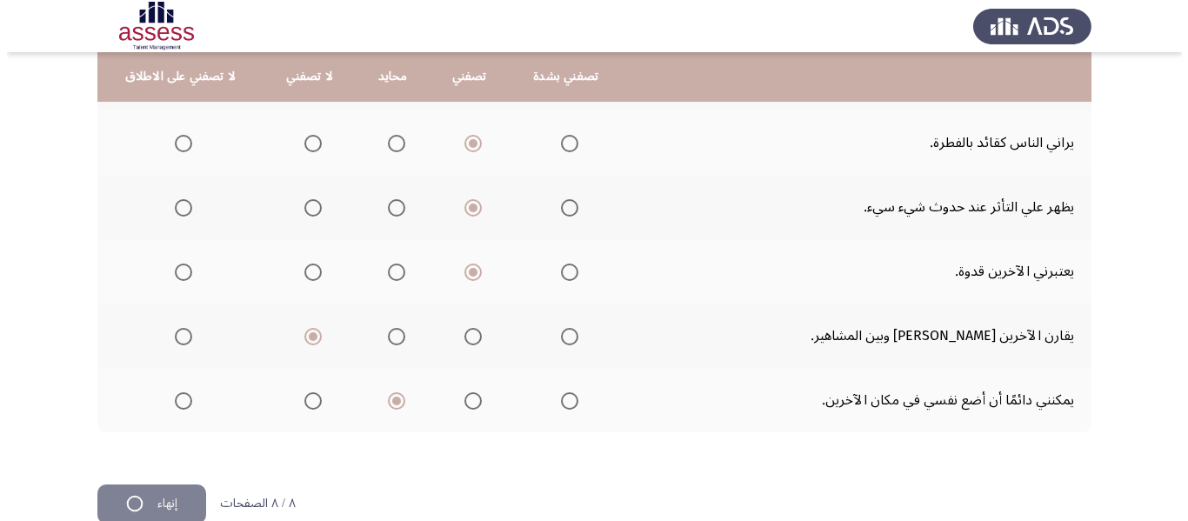
scroll to position [0, 0]
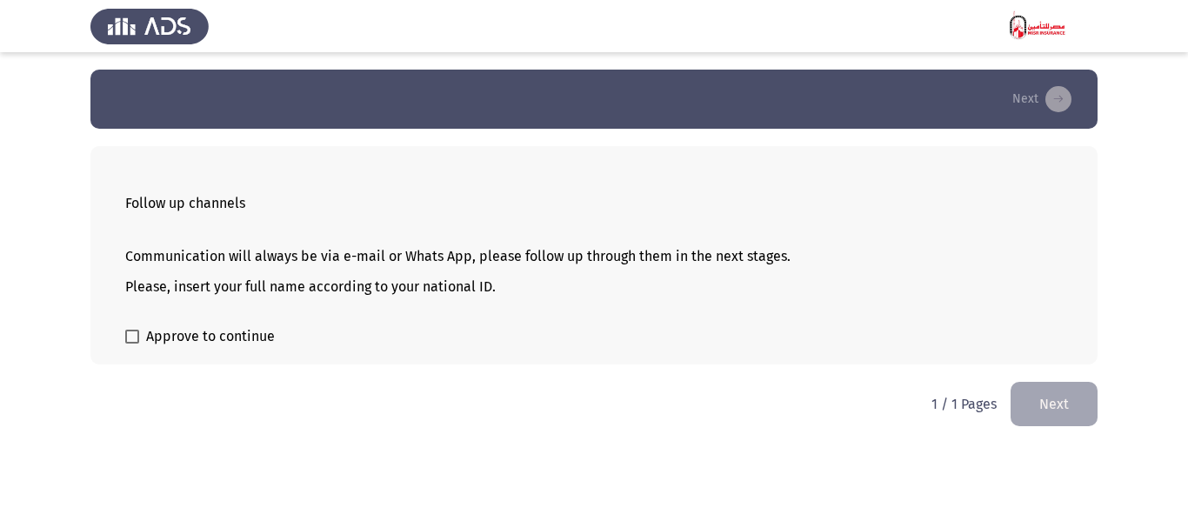
click at [138, 335] on span at bounding box center [132, 337] width 14 height 14
click at [132, 344] on input "Approve to continue" at bounding box center [131, 344] width 1 height 1
checkbox input "true"
click at [1052, 404] on button "Next" at bounding box center [1054, 404] width 87 height 44
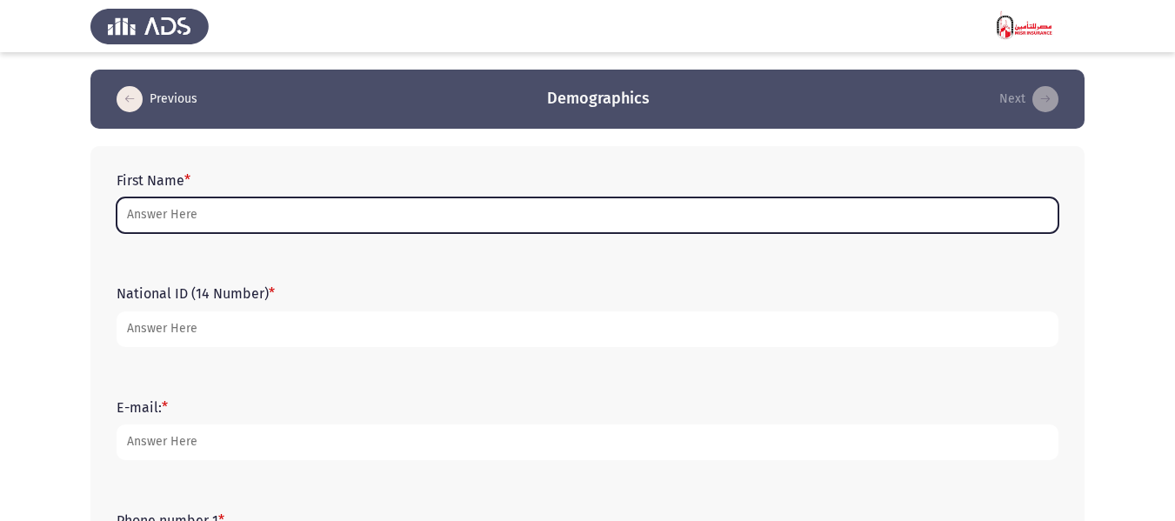
click at [224, 220] on input "First Name *" at bounding box center [588, 215] width 942 height 36
type input "ِ"
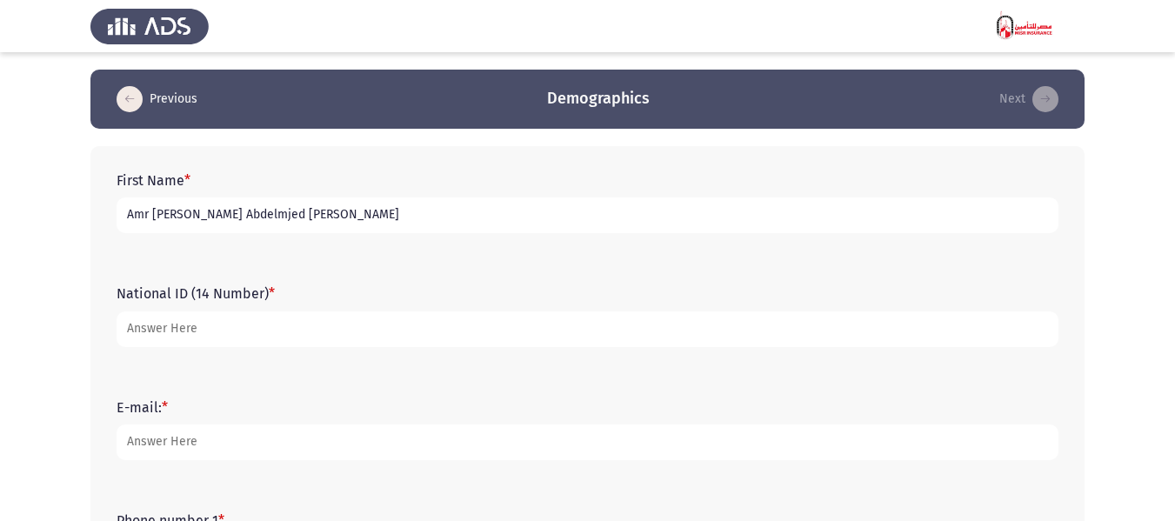
click at [231, 210] on input "Amr [PERSON_NAME] Abdelmjed [PERSON_NAME]" at bounding box center [588, 215] width 942 height 36
type input "Amr [PERSON_NAME] [PERSON_NAME]"
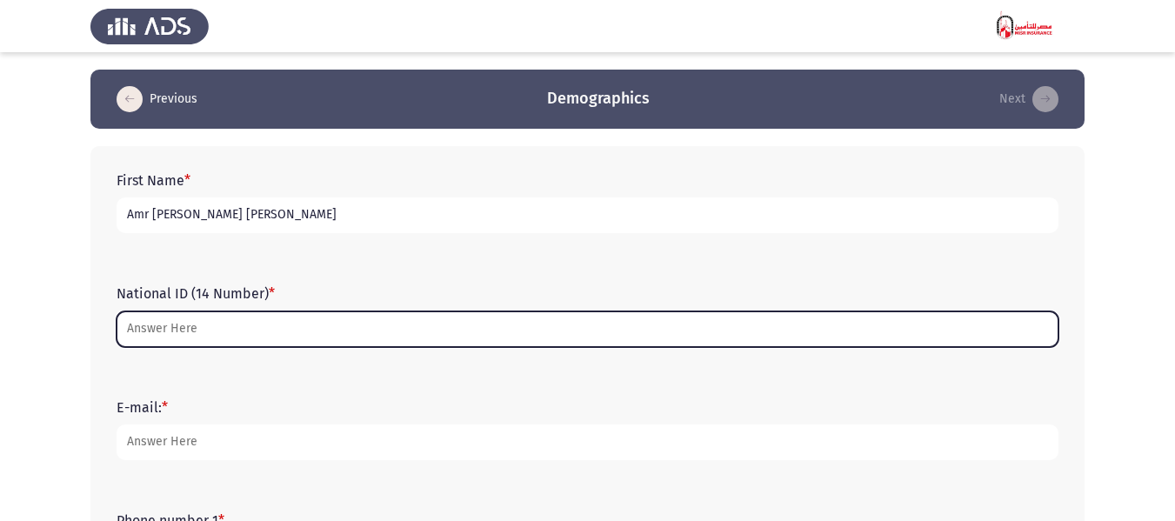
click at [242, 344] on input "National ID (14 Number) *" at bounding box center [588, 329] width 942 height 36
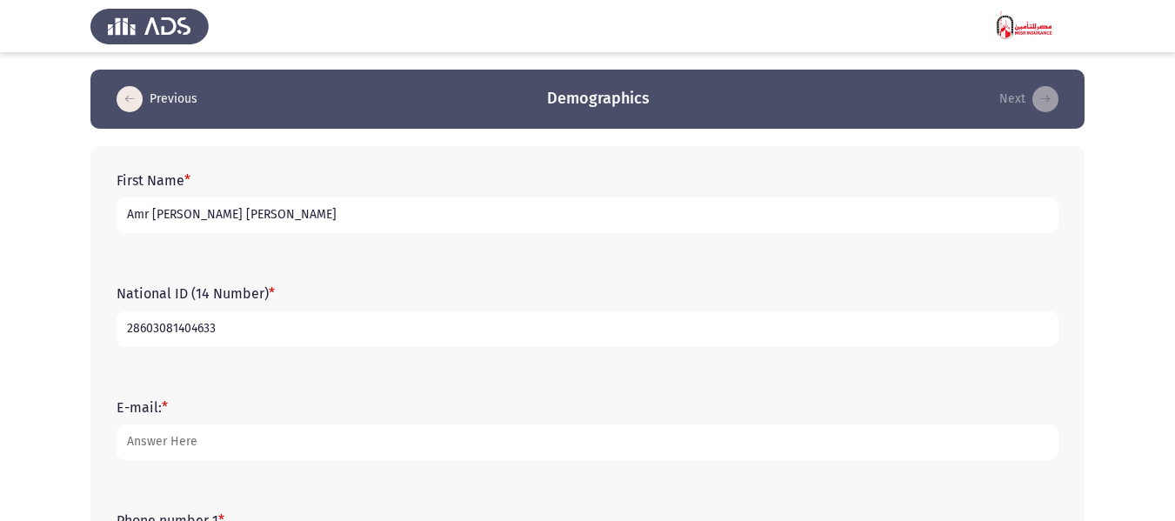
type input "28603081404633"
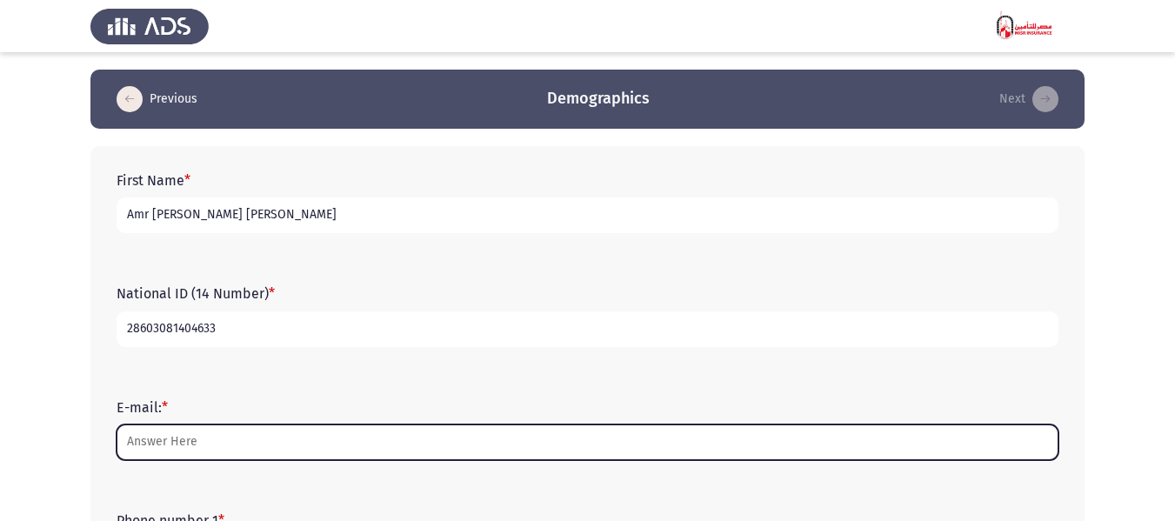
click at [238, 436] on input "E-mail: *" at bounding box center [588, 442] width 942 height 36
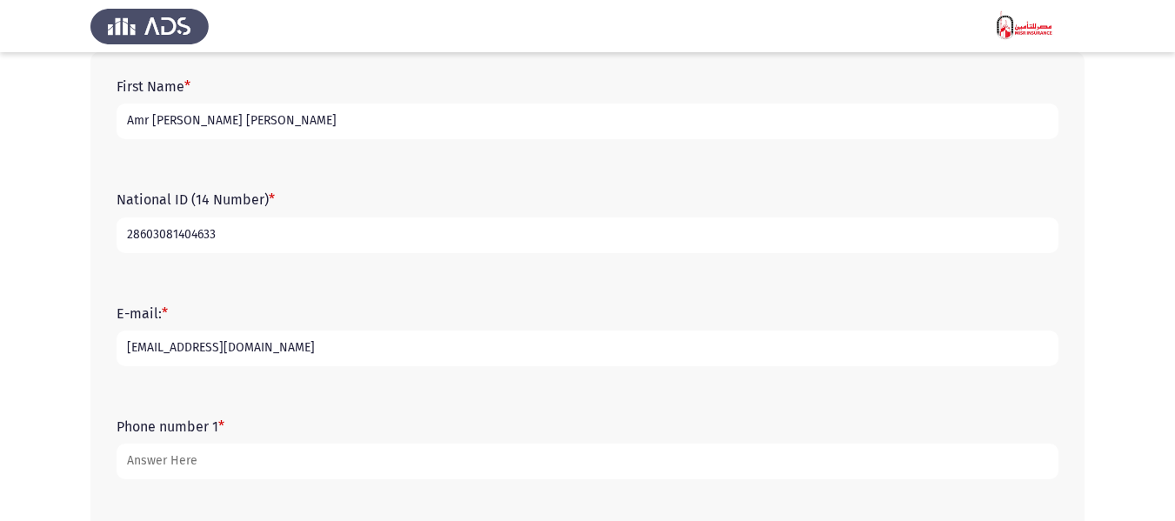
scroll to position [261, 0]
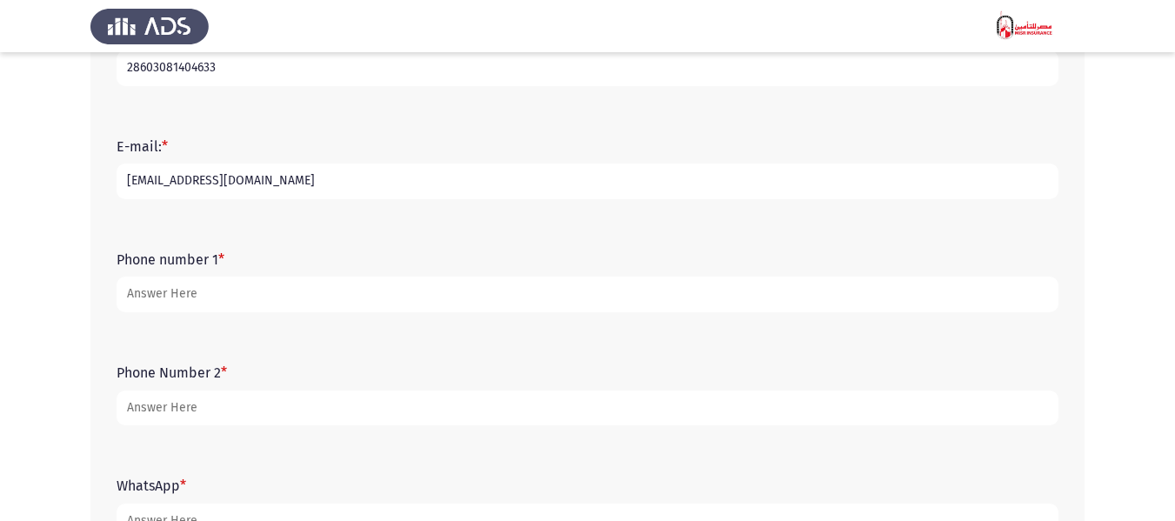
type input "[EMAIL_ADDRESS][DOMAIN_NAME]"
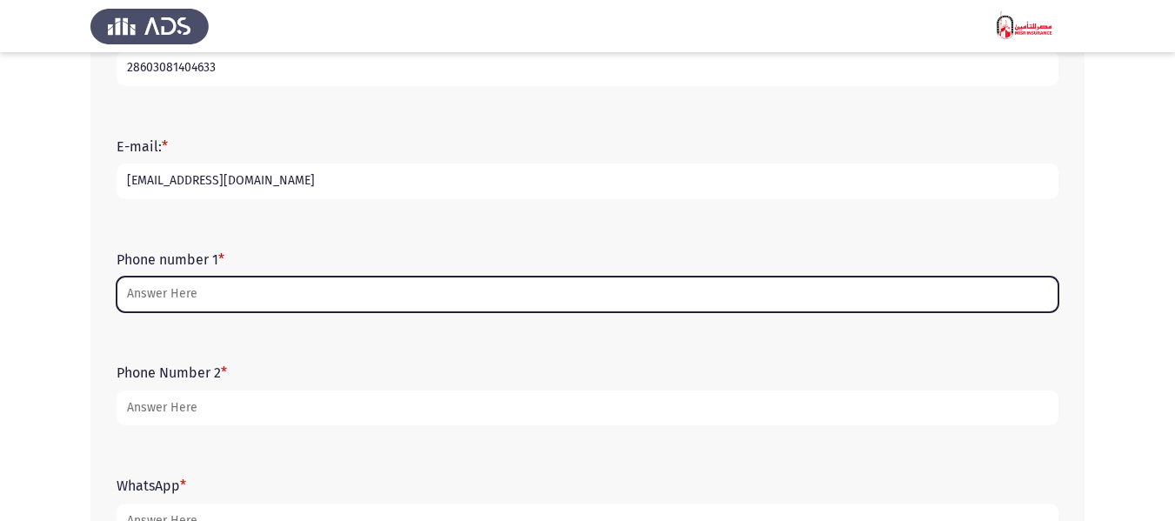
click at [369, 303] on input "Phone number 1 *" at bounding box center [588, 295] width 942 height 36
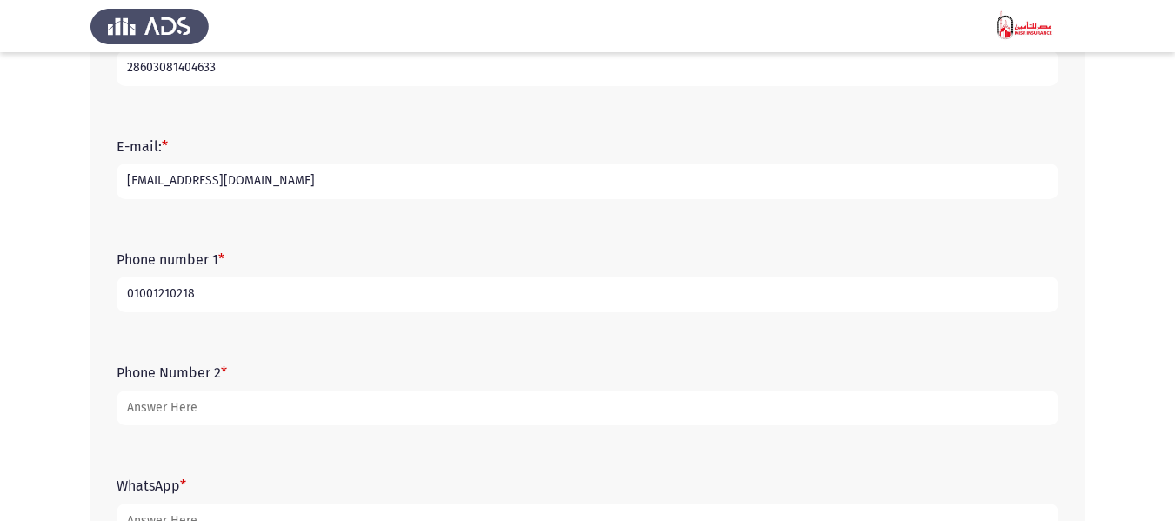
type input "01001210218"
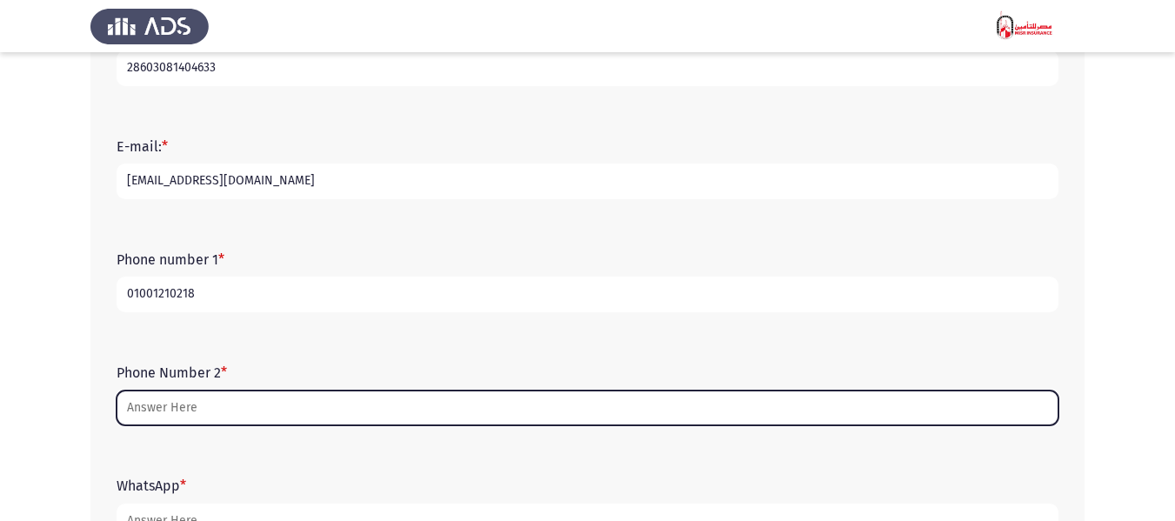
click at [216, 399] on input "Phone Number 2 *" at bounding box center [588, 409] width 942 height 36
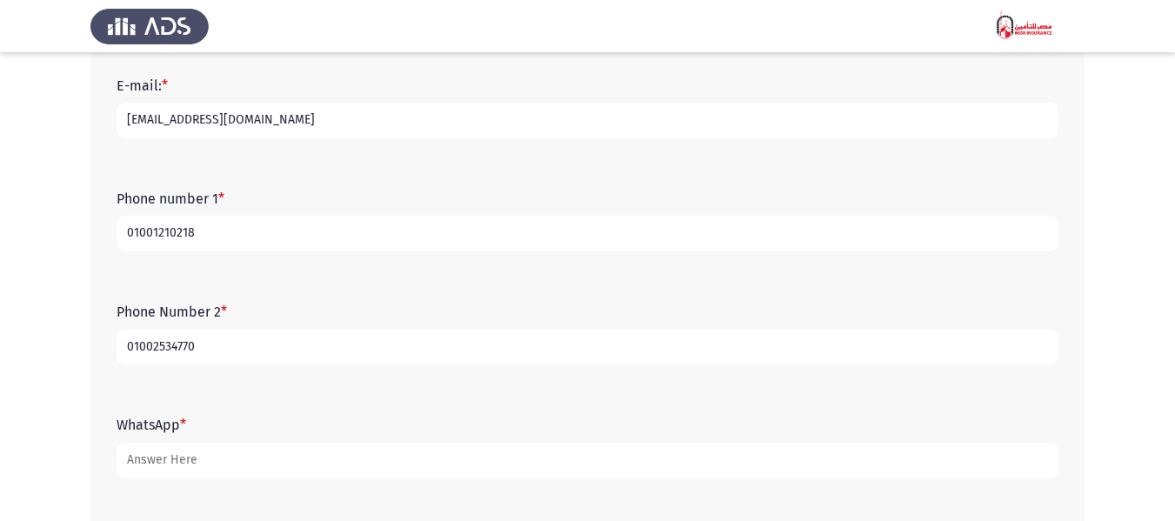
scroll to position [348, 0]
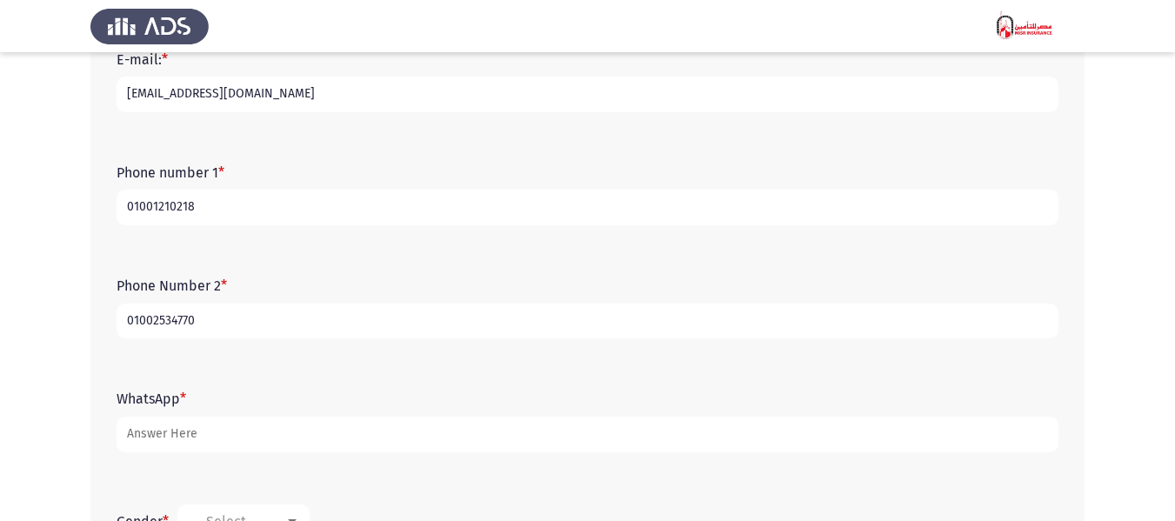
type input "01002534770"
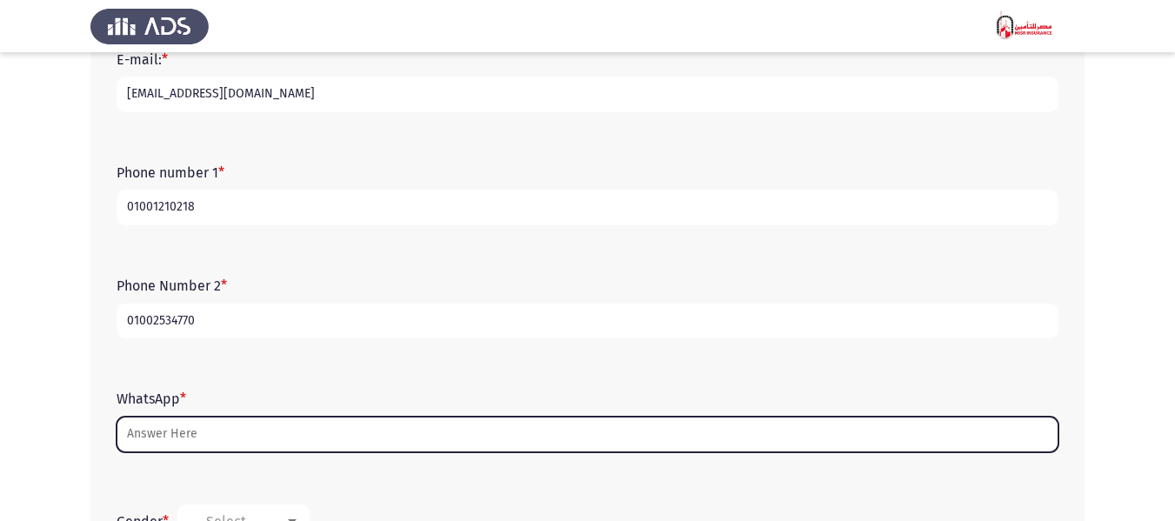
click at [230, 429] on input "WhatsApp *" at bounding box center [588, 435] width 942 height 36
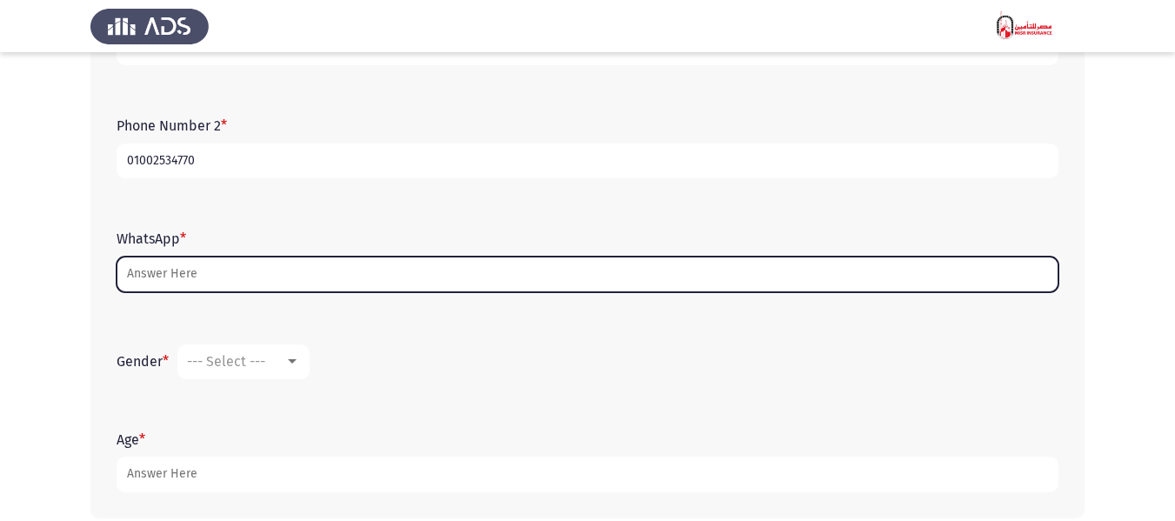
scroll to position [522, 0]
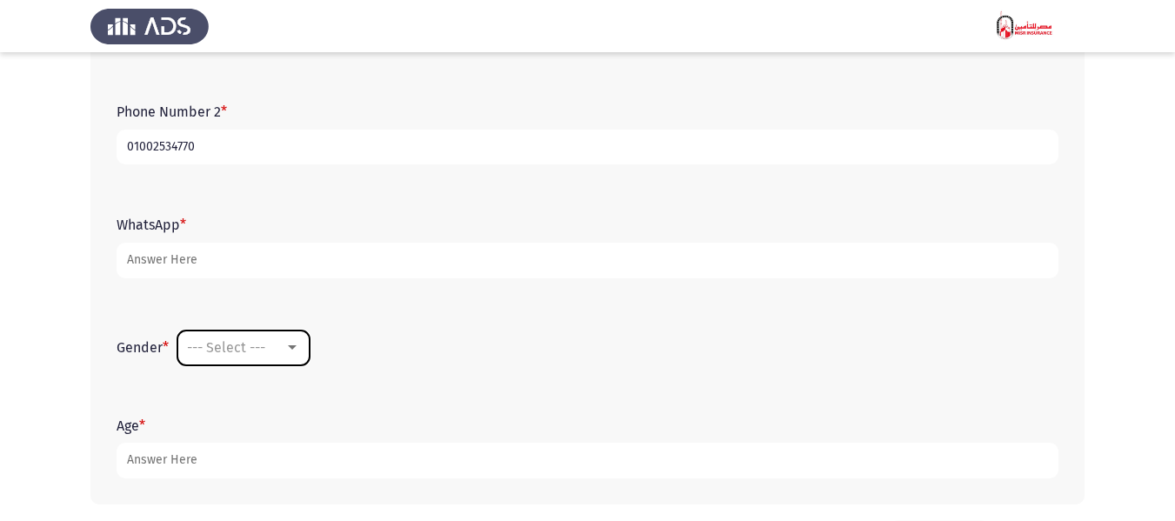
click at [295, 351] on div at bounding box center [292, 348] width 16 height 14
click at [218, 348] on span "[DEMOGRAPHIC_DATA]" at bounding box center [269, 348] width 163 height 42
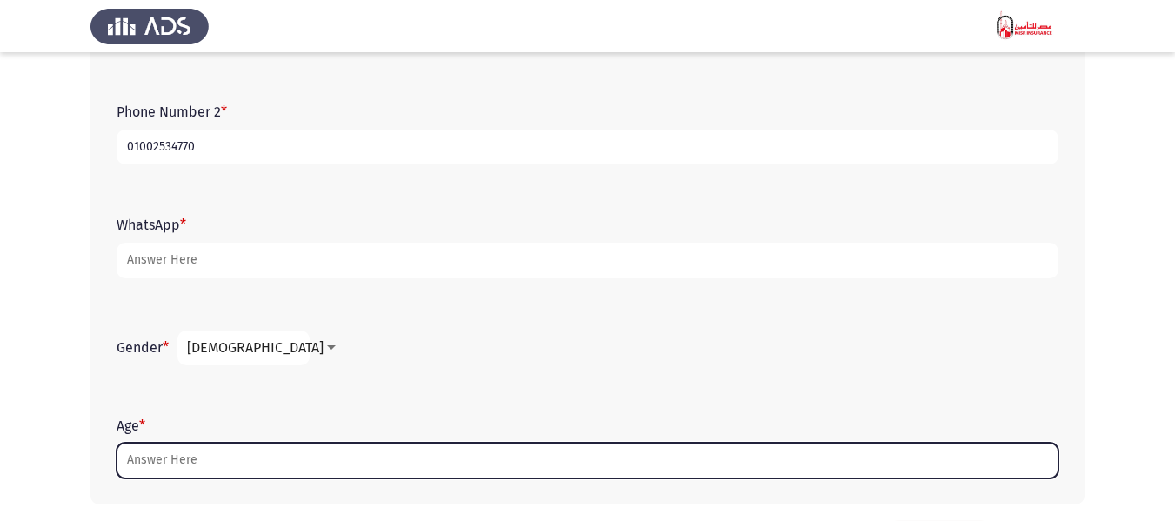
click at [212, 465] on input "Age *" at bounding box center [588, 461] width 942 height 36
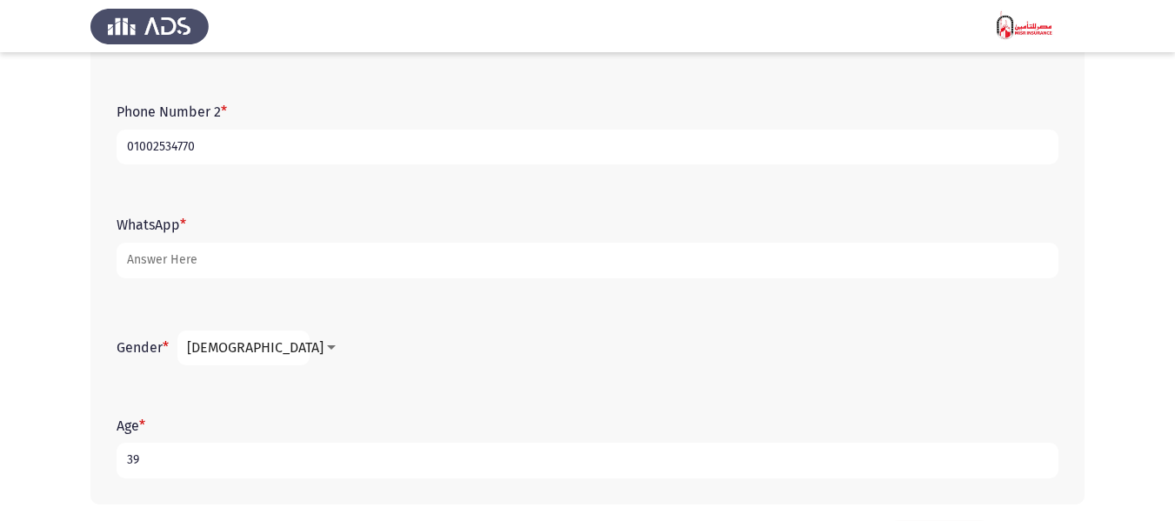
scroll to position [592, 0]
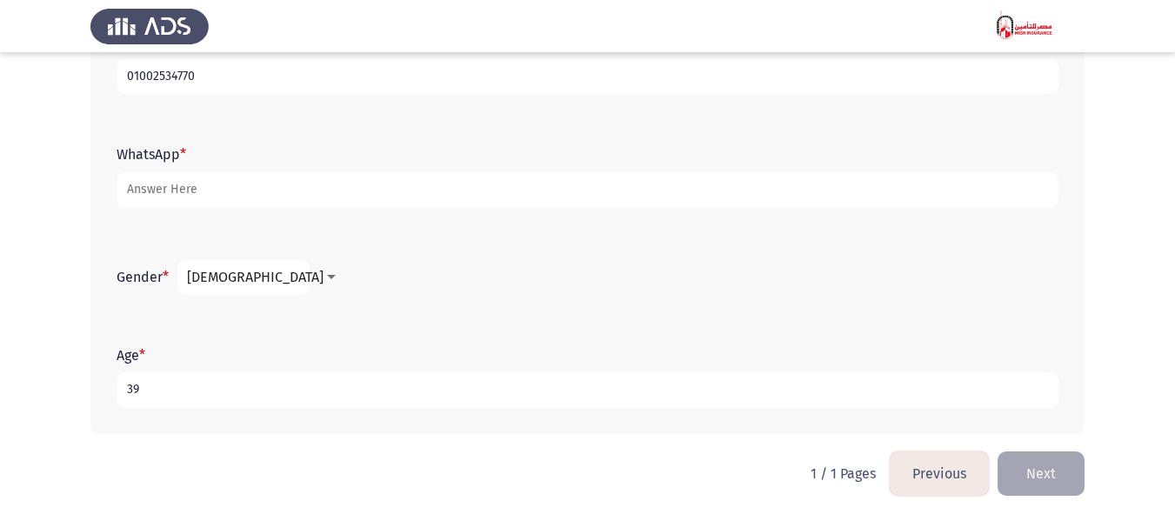
type input "39"
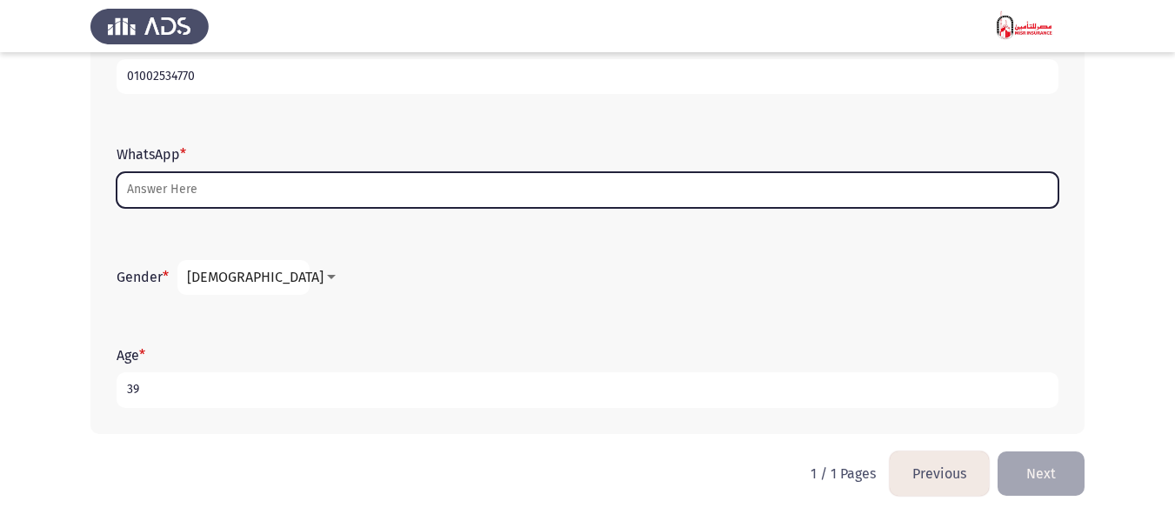
click at [164, 184] on input "WhatsApp *" at bounding box center [588, 190] width 942 height 36
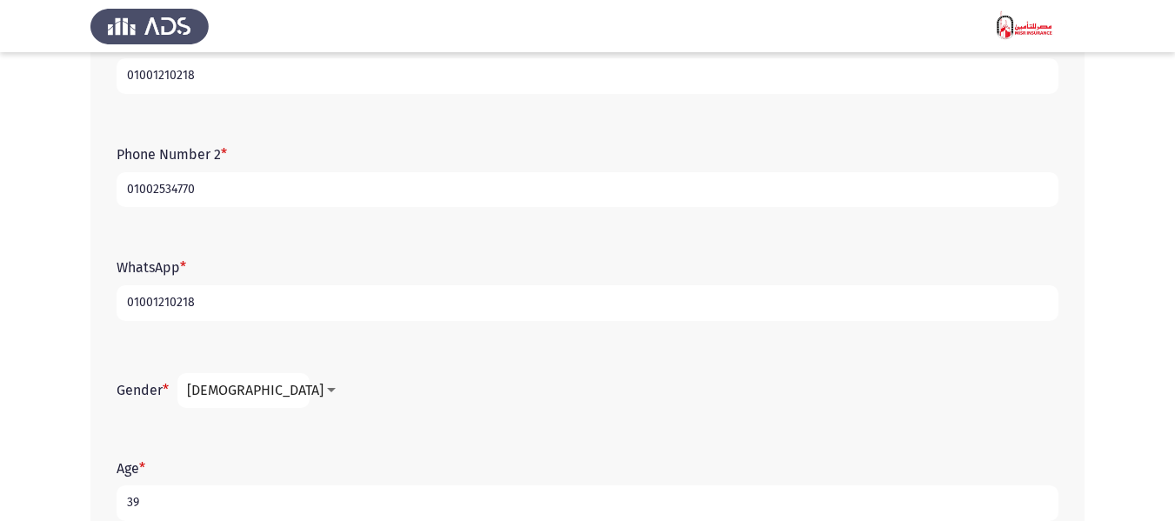
scroll to position [505, 0]
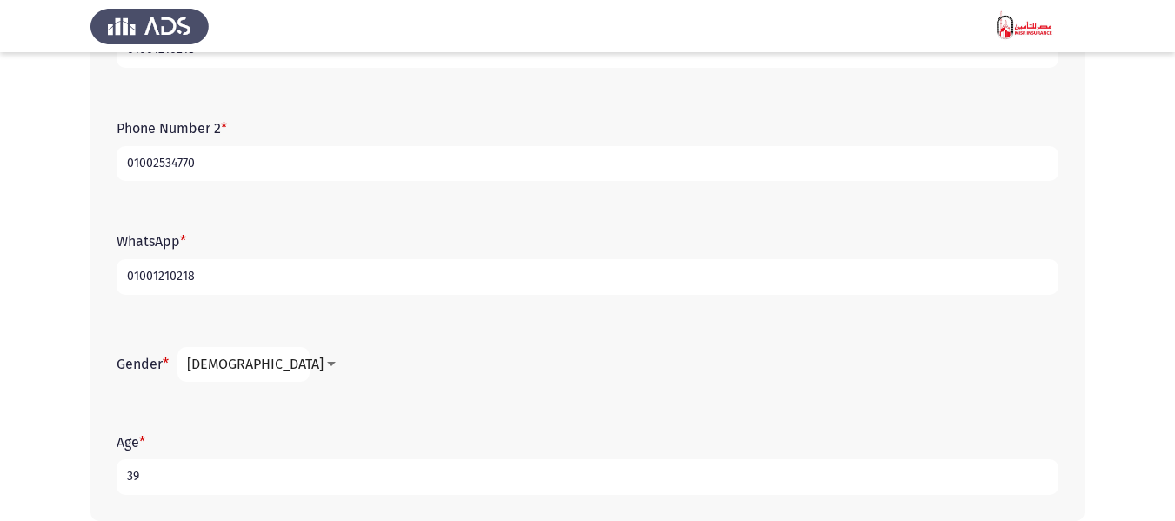
type input "01001210218"
click at [744, 338] on div "Gender * [DEMOGRAPHIC_DATA]" at bounding box center [587, 364] width 959 height 52
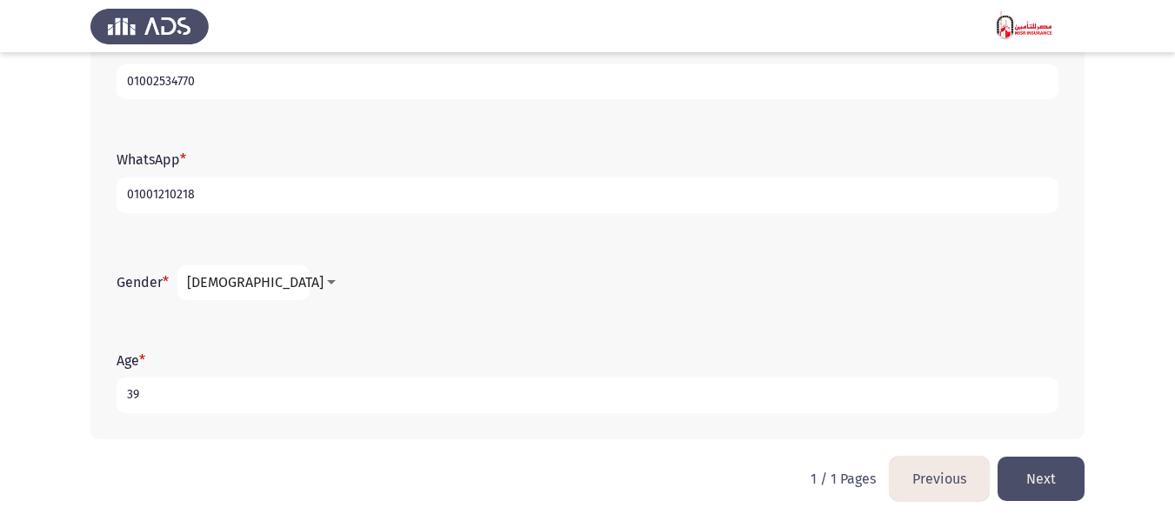
scroll to position [592, 0]
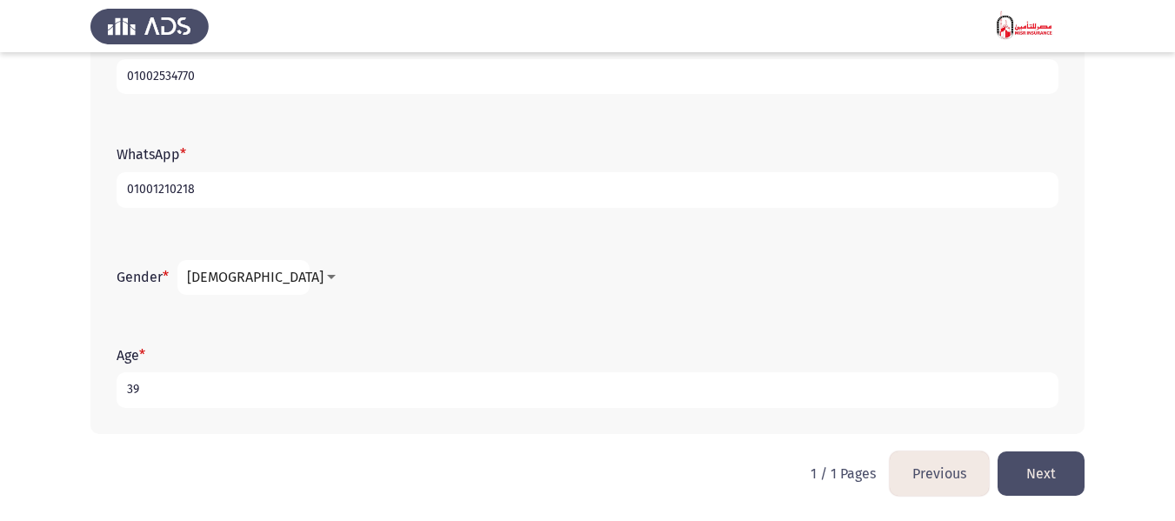
click at [1053, 472] on button "Next" at bounding box center [1041, 473] width 87 height 44
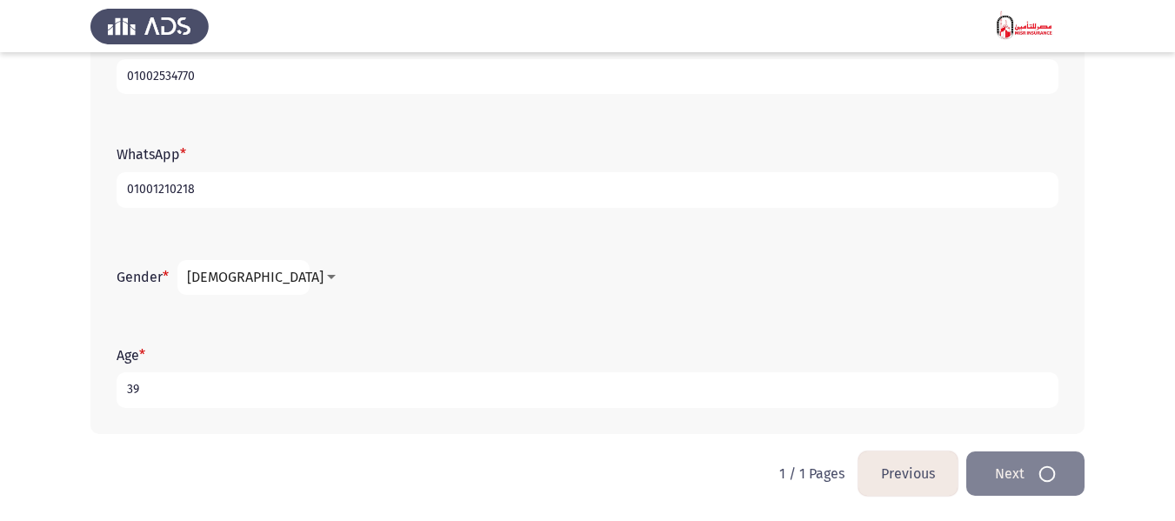
scroll to position [0, 0]
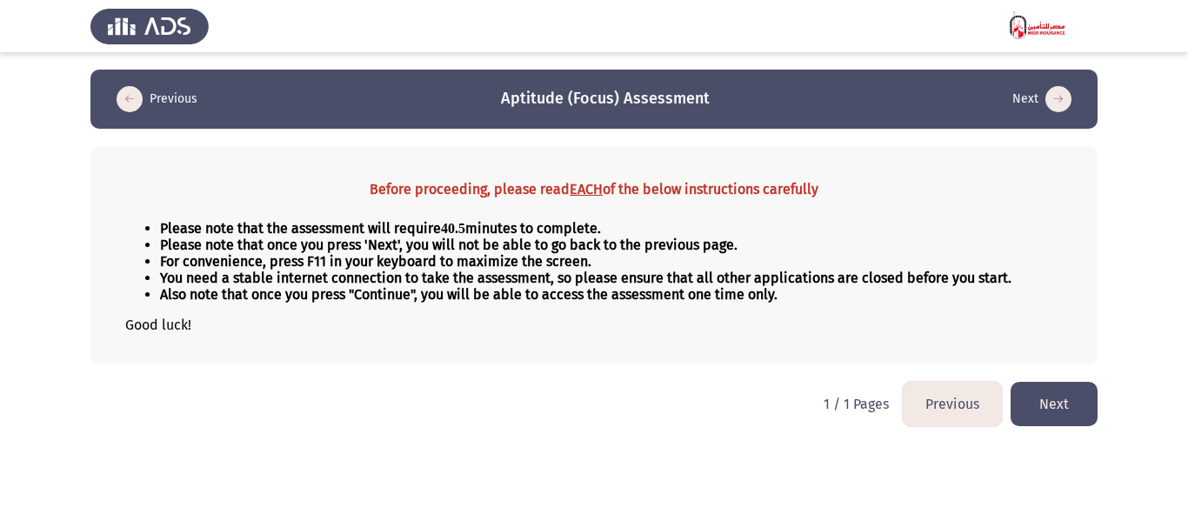
click at [1058, 404] on button "Next" at bounding box center [1054, 404] width 87 height 44
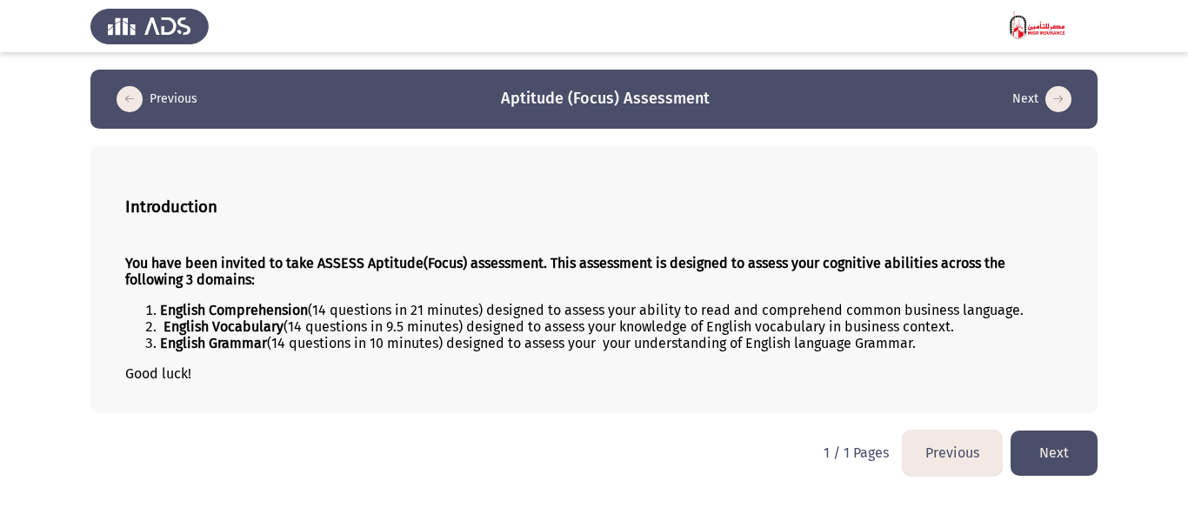
click at [1054, 437] on button "Next" at bounding box center [1054, 453] width 87 height 44
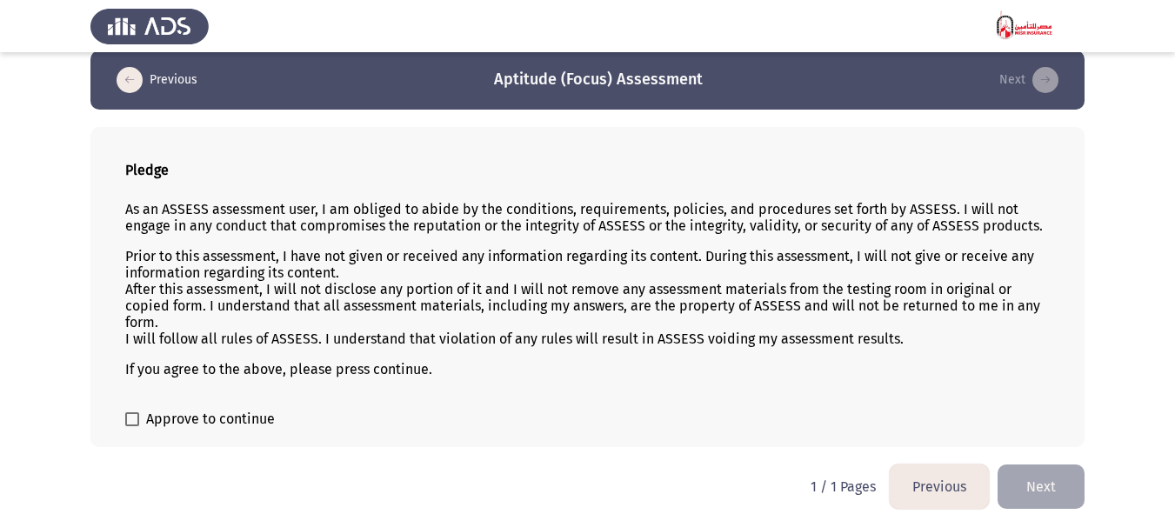
scroll to position [24, 0]
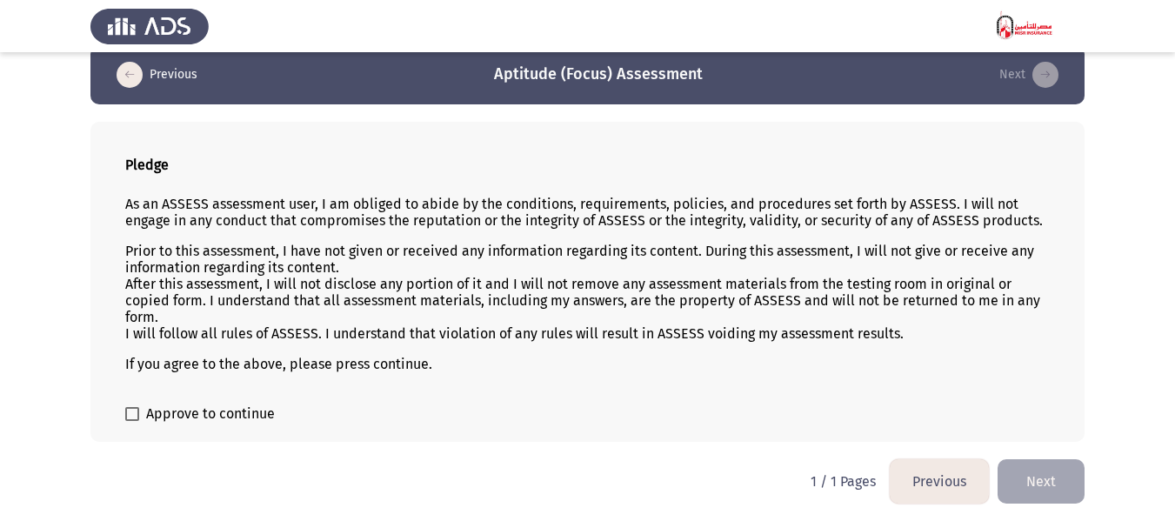
click at [132, 417] on span at bounding box center [132, 414] width 14 height 14
click at [132, 421] on input "Approve to continue" at bounding box center [131, 421] width 1 height 1
checkbox input "true"
click at [1034, 480] on button "Next" at bounding box center [1041, 481] width 87 height 44
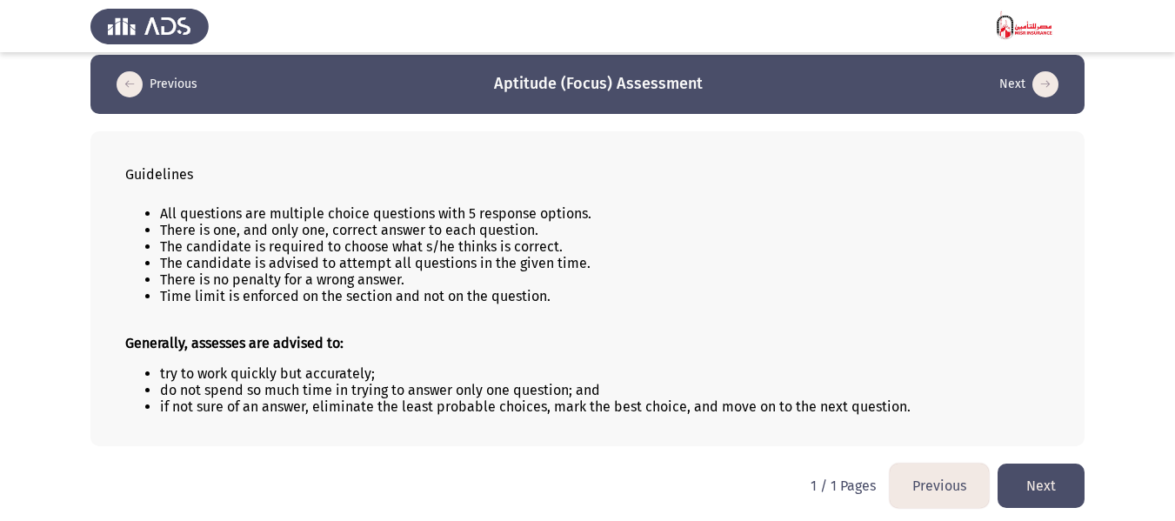
scroll to position [19, 0]
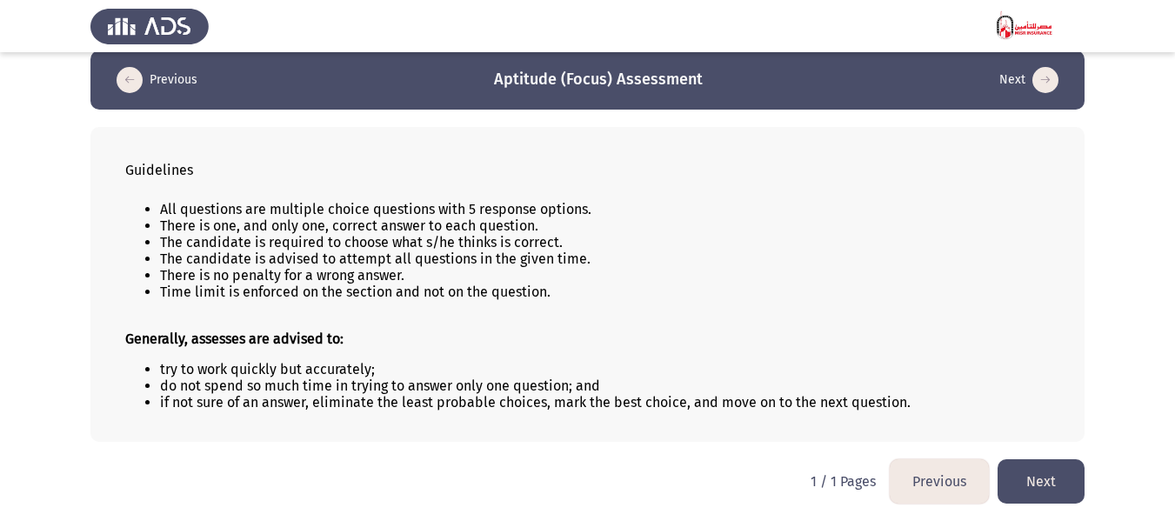
click at [1053, 489] on button "Next" at bounding box center [1041, 481] width 87 height 44
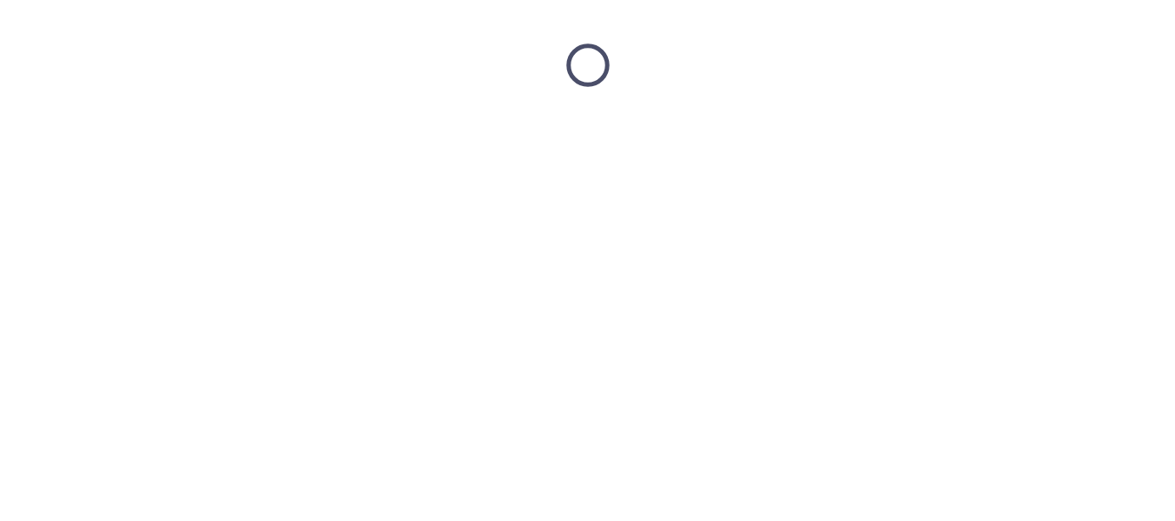
scroll to position [0, 0]
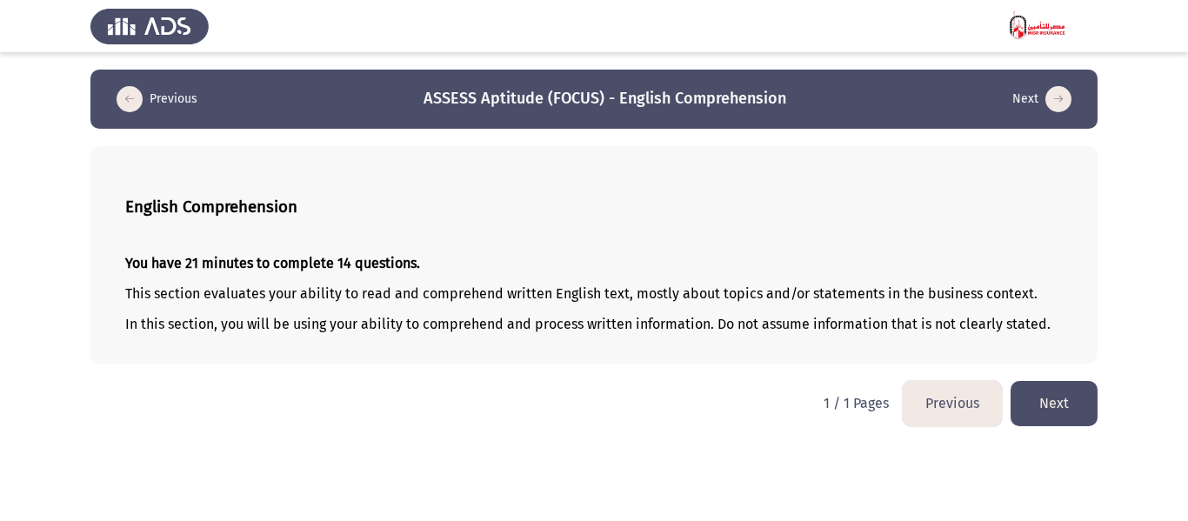
click at [1055, 405] on button "Next" at bounding box center [1054, 403] width 87 height 44
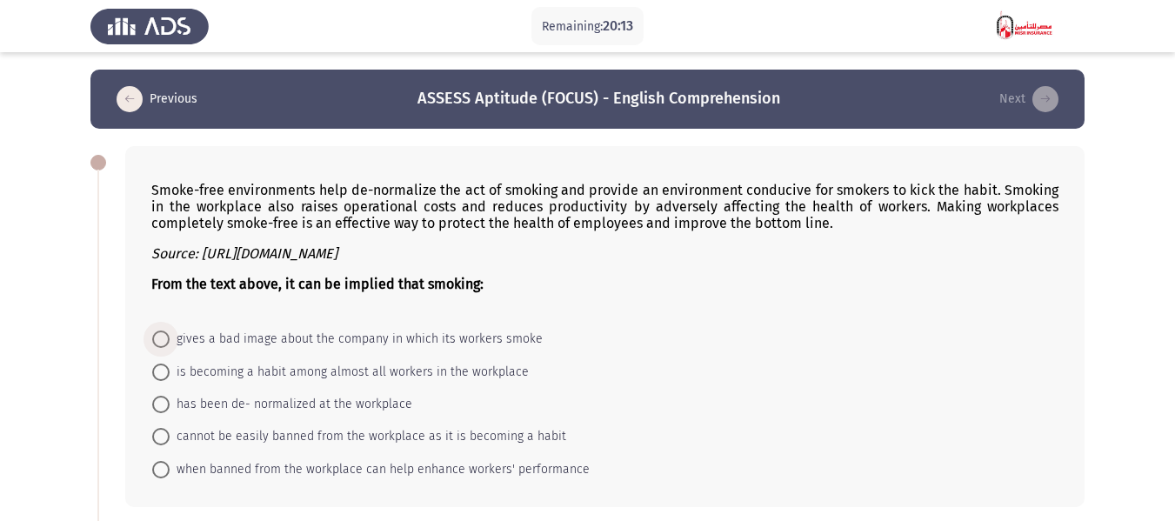
click at [335, 339] on span "gives a bad image about the company in which its workers smoke" at bounding box center [356, 339] width 373 height 21
click at [170, 339] on input "gives a bad image about the company in which its workers smoke" at bounding box center [160, 339] width 17 height 17
radio input "true"
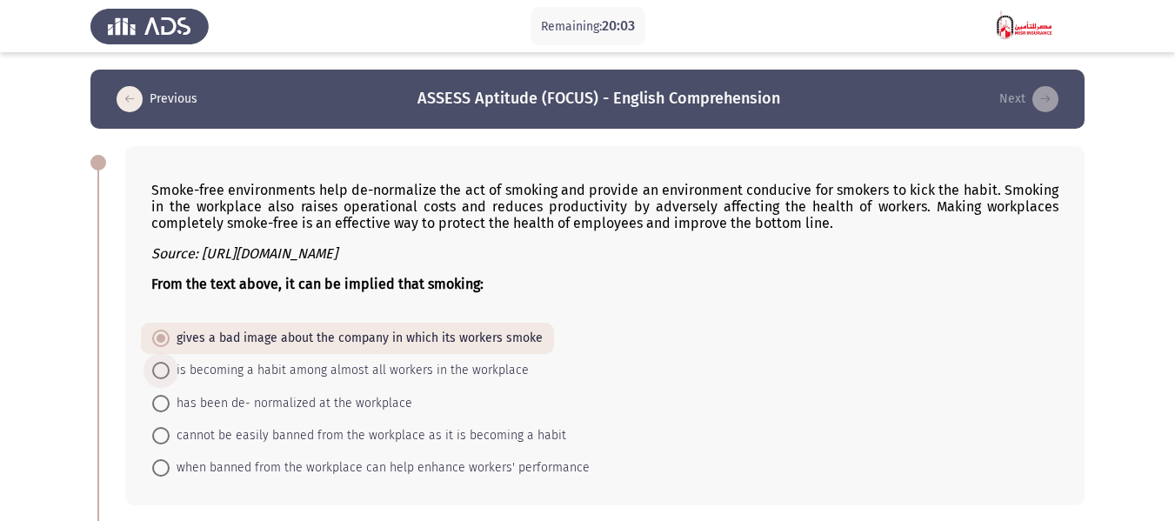
click at [273, 373] on span "is becoming a habit among almost all workers in the workplace" at bounding box center [349, 370] width 359 height 21
click at [170, 373] on input "is becoming a habit among almost all workers in the workplace" at bounding box center [160, 370] width 17 height 17
radio input "true"
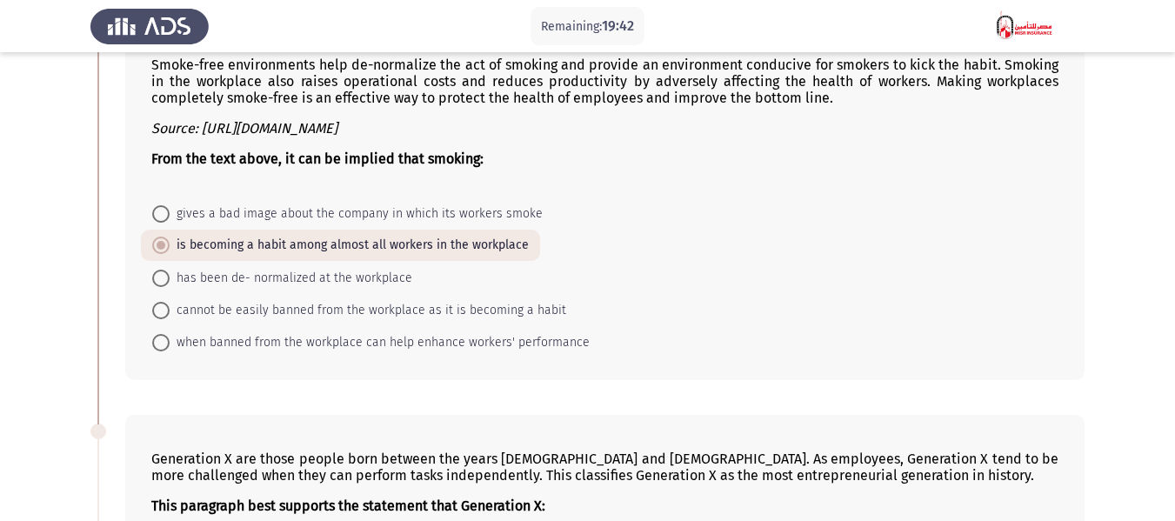
scroll to position [87, 0]
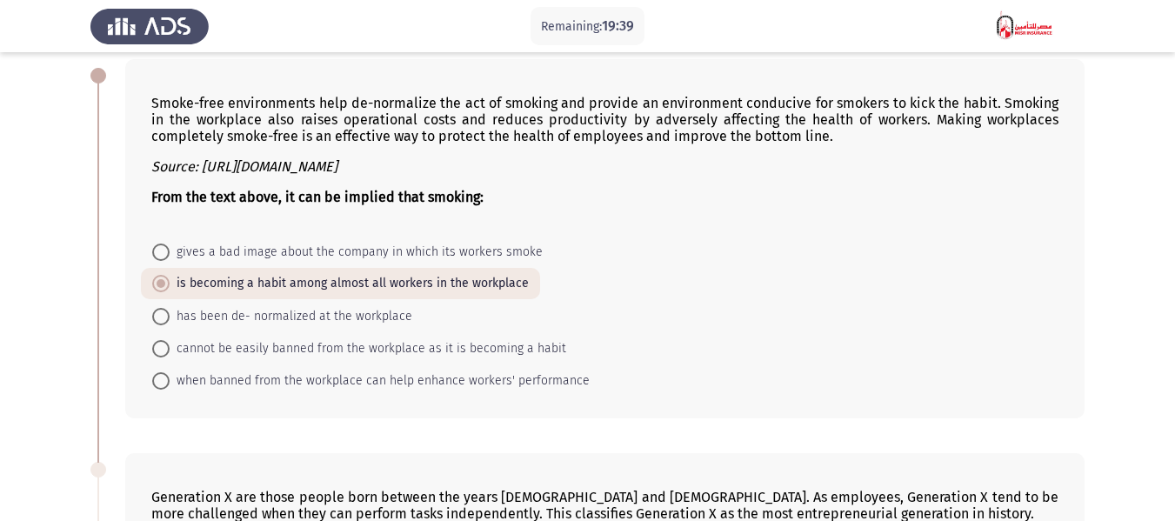
click at [341, 314] on span "has been de- normalized at the workplace" at bounding box center [291, 316] width 243 height 21
click at [170, 314] on input "has been de- normalized at the workplace" at bounding box center [160, 316] width 17 height 17
radio input "true"
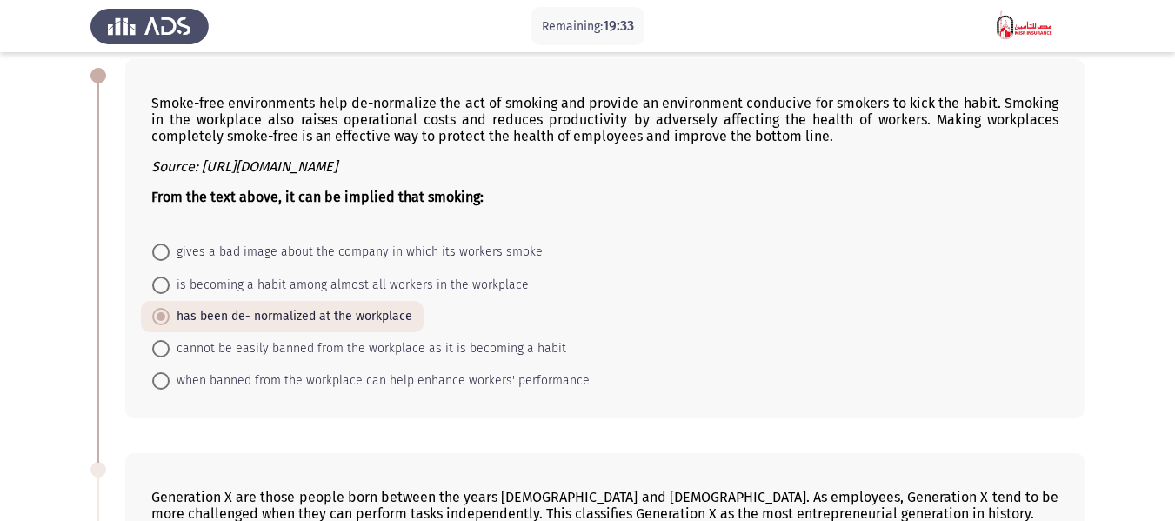
click at [373, 351] on span "cannot be easily banned from the workplace as it is becoming a habit" at bounding box center [368, 348] width 397 height 21
click at [170, 351] on input "cannot be easily banned from the workplace as it is becoming a habit" at bounding box center [160, 348] width 17 height 17
radio input "true"
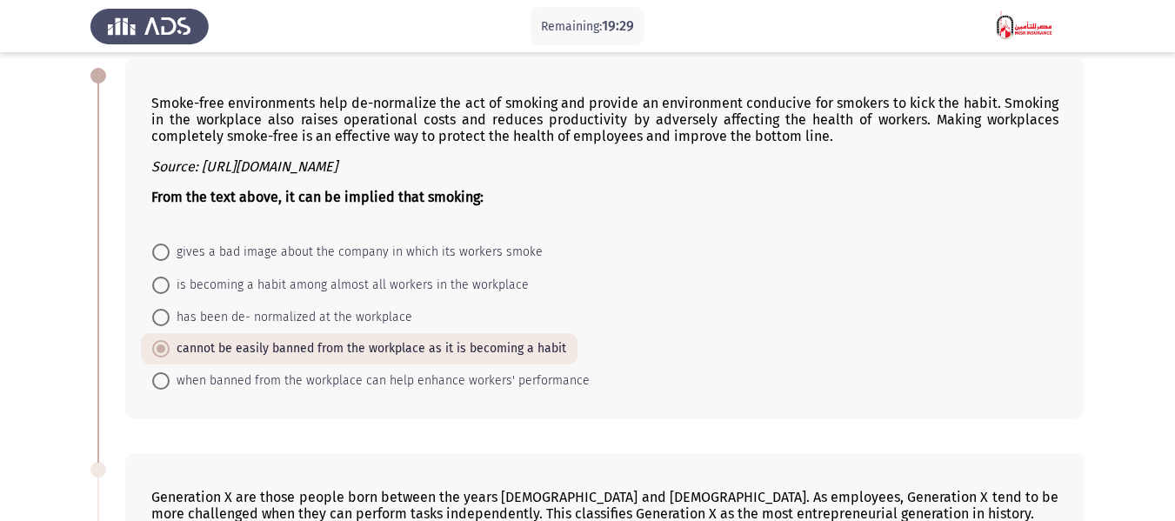
click at [309, 322] on span "has been de- normalized at the workplace" at bounding box center [291, 317] width 243 height 21
click at [170, 322] on input "has been de- normalized at the workplace" at bounding box center [160, 317] width 17 height 17
radio input "true"
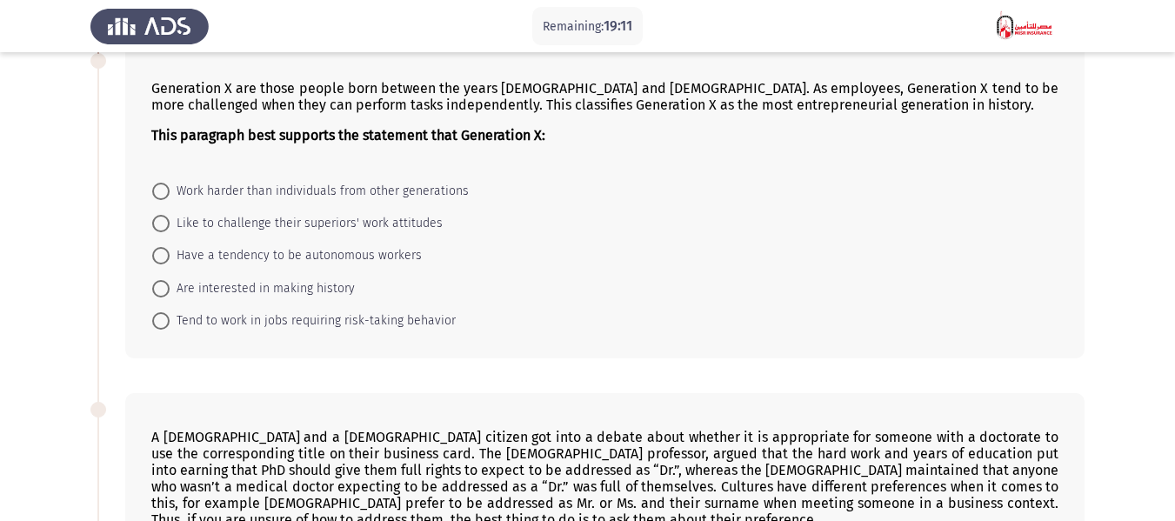
scroll to position [505, 0]
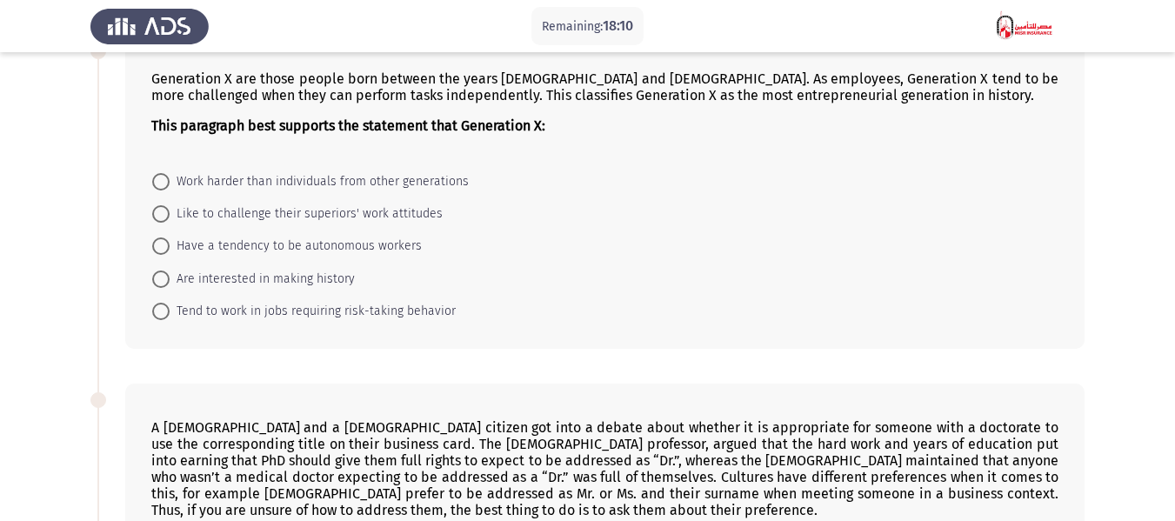
click at [259, 181] on span "Work harder than individuals from other generations" at bounding box center [319, 181] width 299 height 21
click at [170, 181] on input "Work harder than individuals from other generations" at bounding box center [160, 181] width 17 height 17
radio input "true"
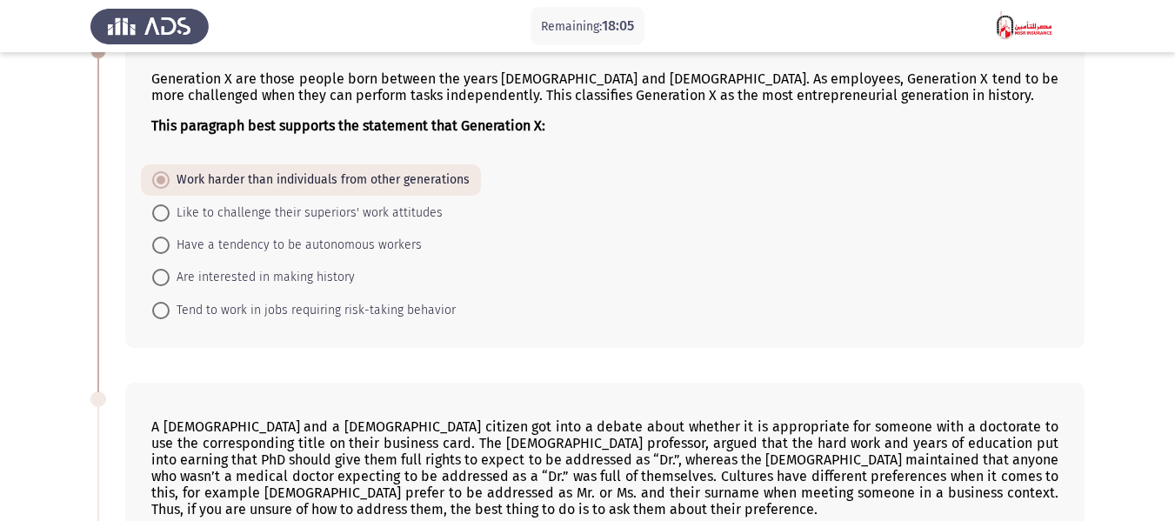
click at [208, 216] on span "Like to challenge their superiors' work attitudes" at bounding box center [306, 213] width 273 height 21
click at [170, 216] on input "Like to challenge their superiors' work attitudes" at bounding box center [160, 212] width 17 height 17
radio input "true"
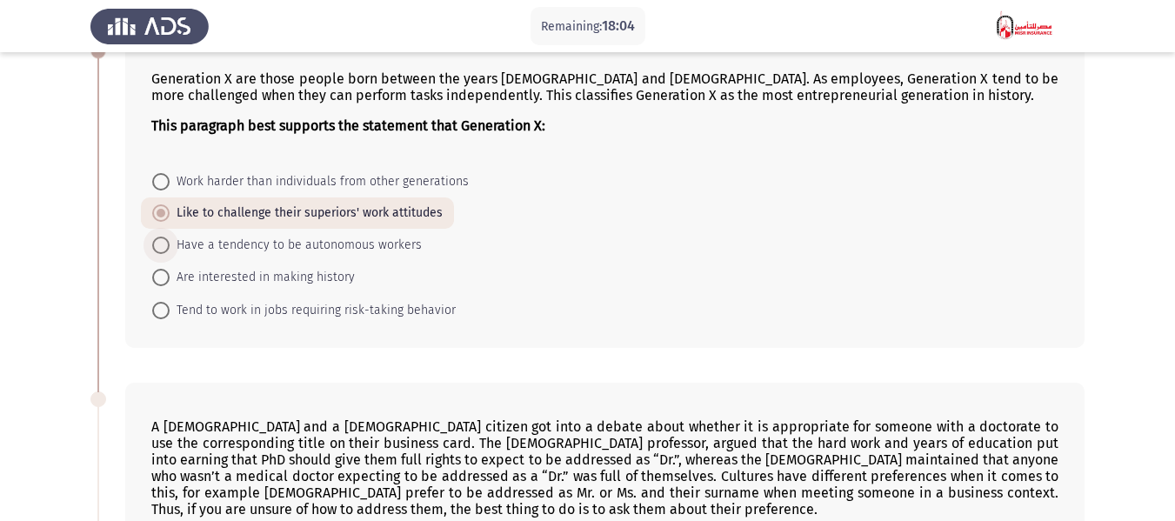
click at [210, 245] on span "Have a tendency to be autonomous workers" at bounding box center [296, 245] width 252 height 21
click at [170, 245] on input "Have a tendency to be autonomous workers" at bounding box center [160, 245] width 17 height 17
radio input "true"
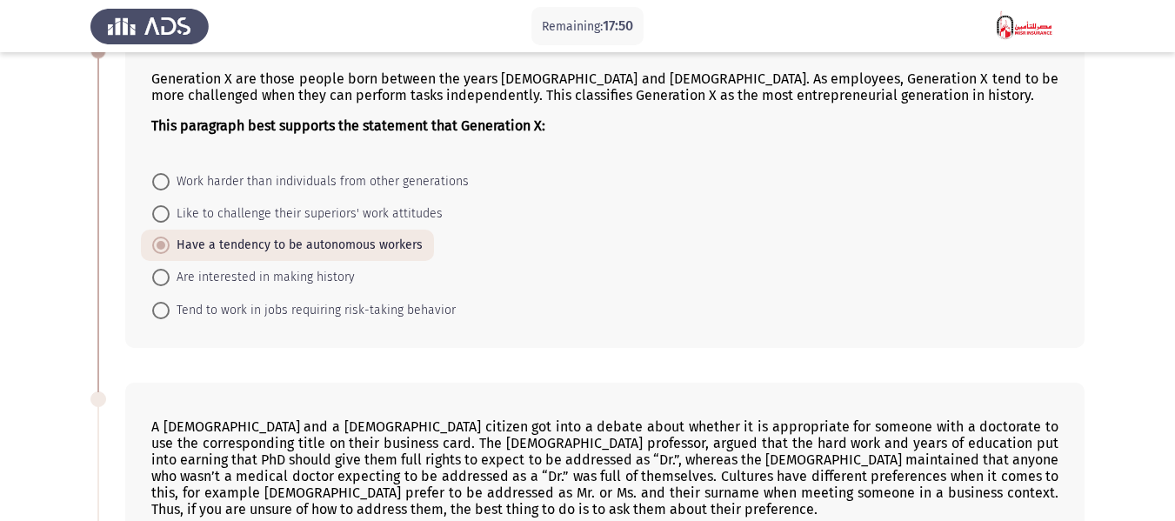
drag, startPoint x: 593, startPoint y: 98, endPoint x: 611, endPoint y: 98, distance: 17.4
click at [611, 98] on p "Generation X are those people born between the years [DEMOGRAPHIC_DATA] and [DE…" at bounding box center [604, 86] width 907 height 33
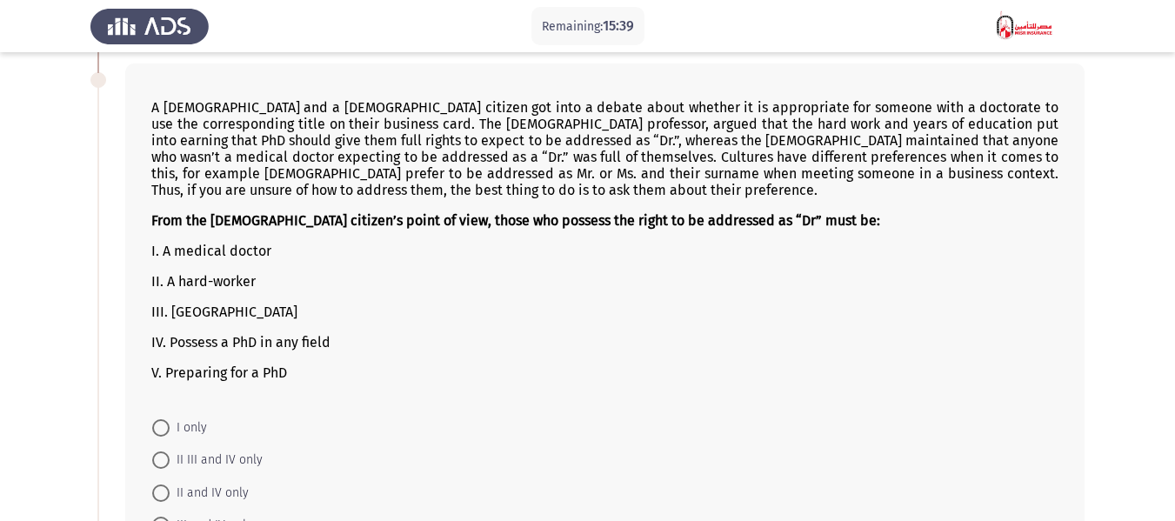
scroll to position [853, 0]
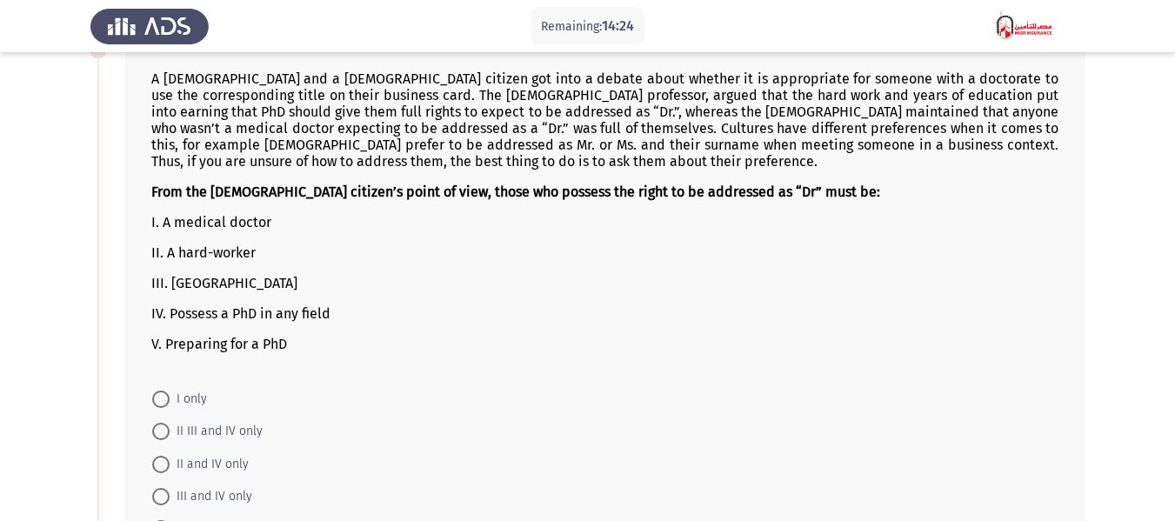
click at [158, 405] on span at bounding box center [160, 399] width 17 height 17
click at [158, 405] on input "I only" at bounding box center [160, 399] width 17 height 17
radio input "true"
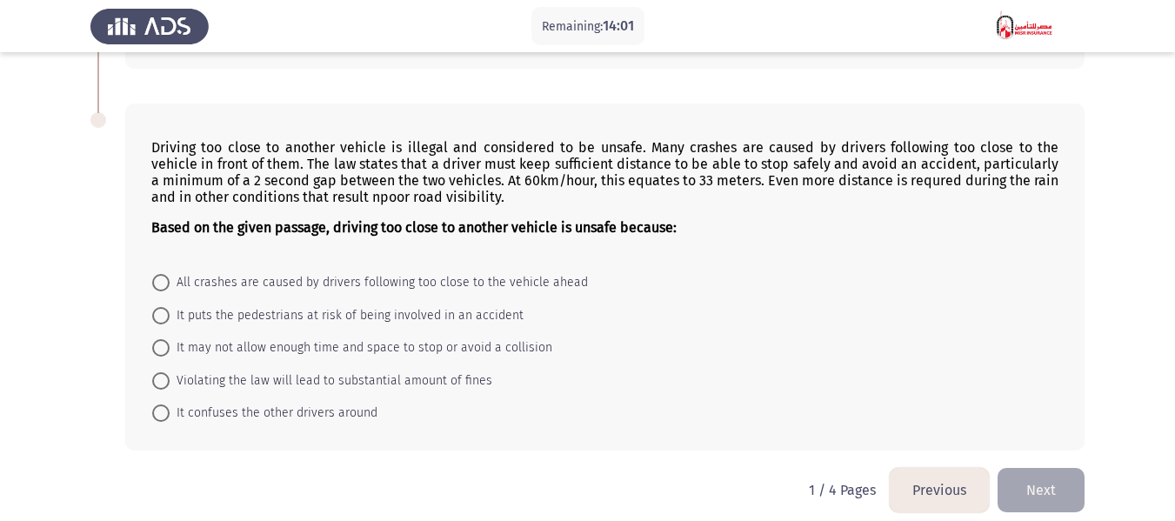
scroll to position [1366, 0]
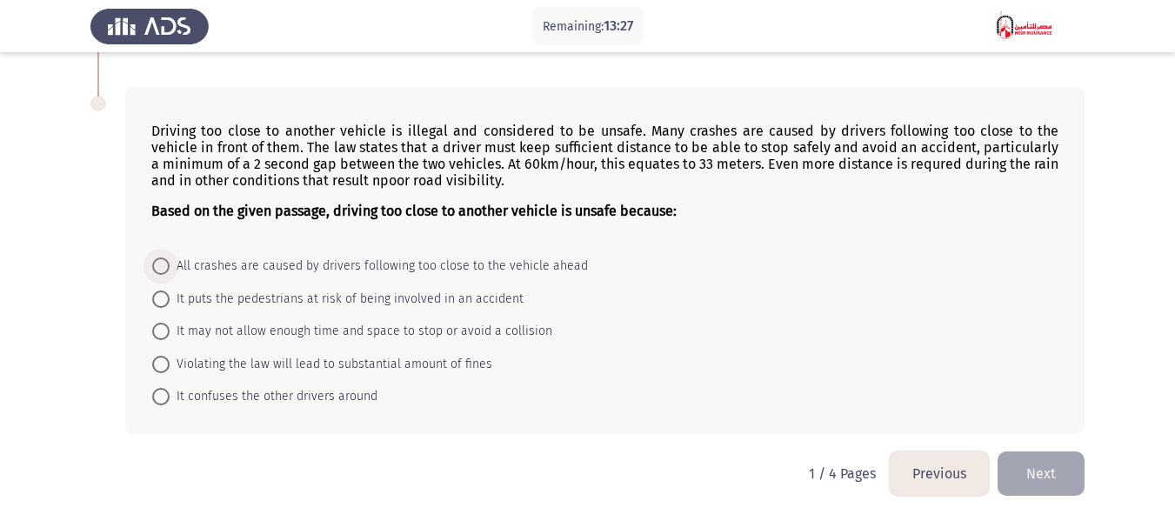
click at [165, 270] on span at bounding box center [160, 265] width 17 height 17
click at [165, 270] on input "All crashes are caused by drivers following too close to the vehicle ahead" at bounding box center [160, 265] width 17 height 17
radio input "true"
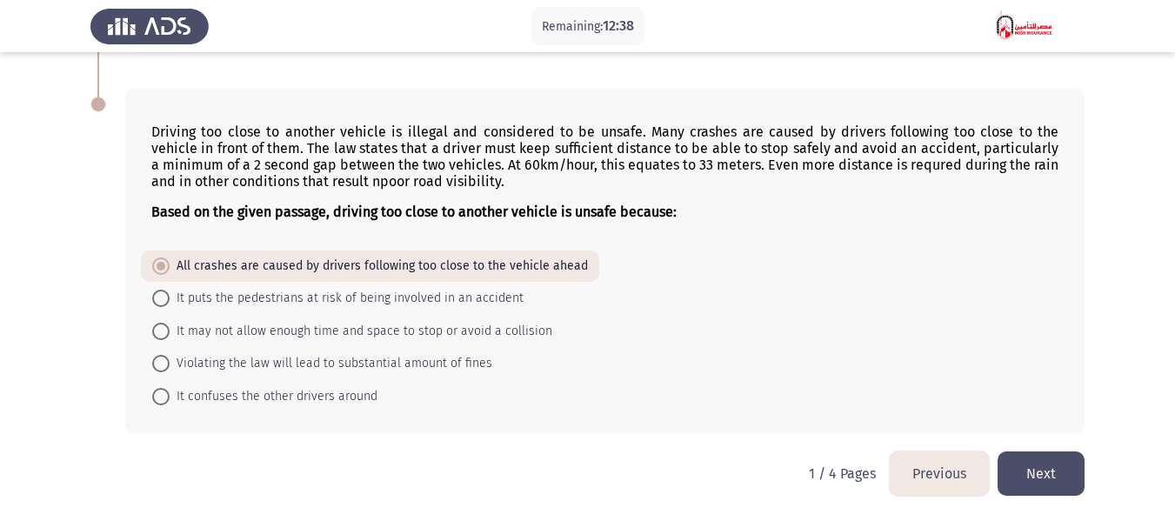
click at [1044, 464] on button "Next" at bounding box center [1041, 473] width 87 height 44
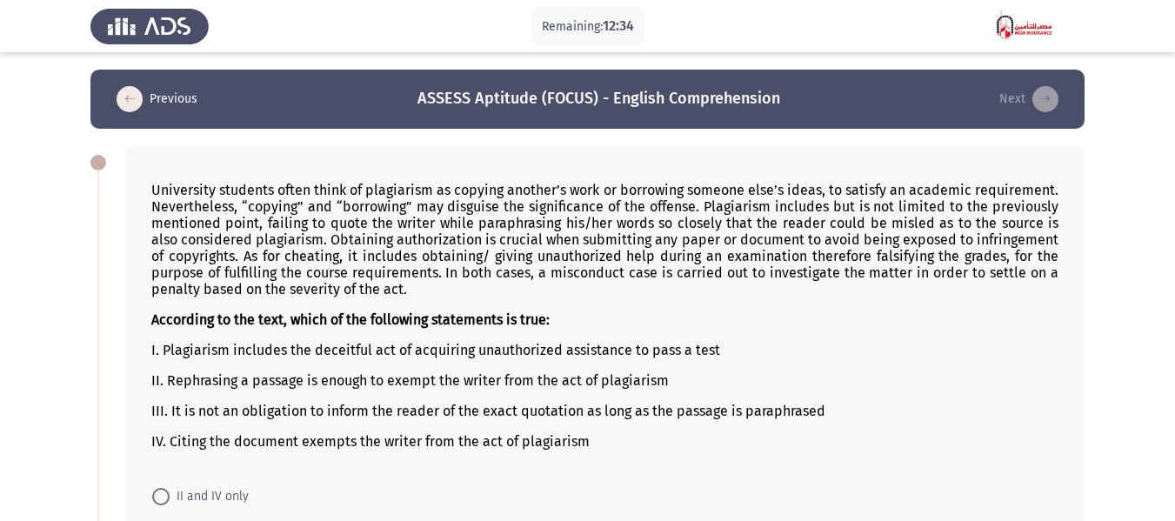
scroll to position [81, 0]
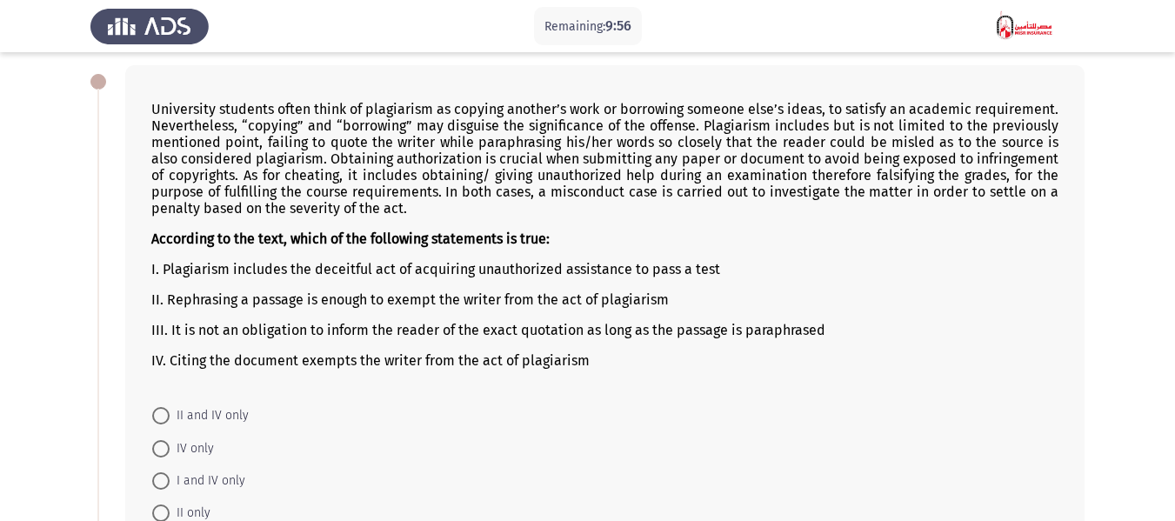
click at [568, 331] on p "III. It is not an obligation to inform the reader of the exact quotation as lon…" at bounding box center [604, 330] width 907 height 17
click at [157, 478] on span at bounding box center [160, 480] width 17 height 17
click at [157, 478] on input "I and IV only" at bounding box center [160, 480] width 17 height 17
radio input "true"
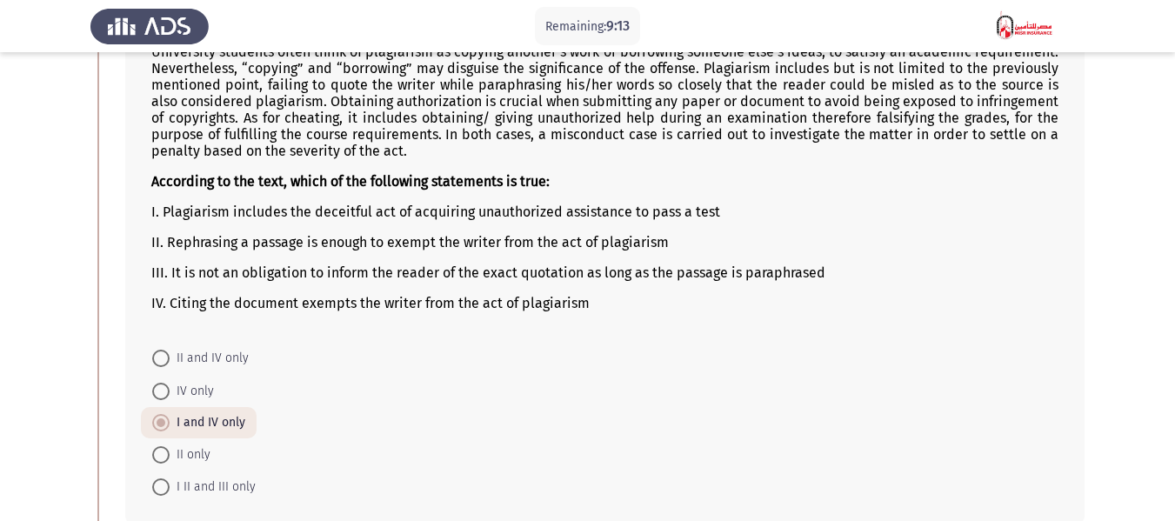
scroll to position [168, 0]
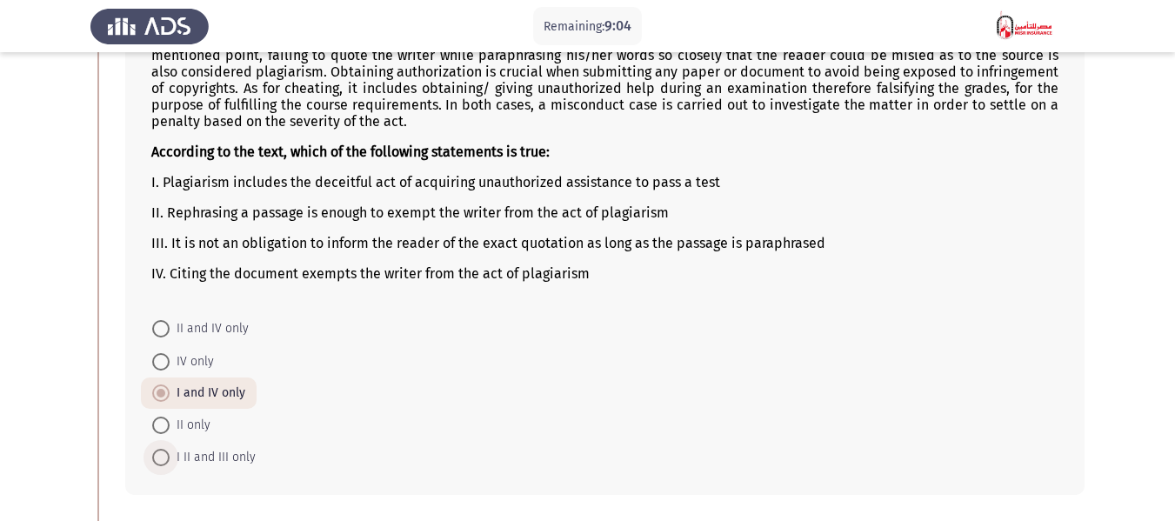
click at [161, 463] on span at bounding box center [160, 457] width 17 height 17
click at [161, 463] on input "I II and III only" at bounding box center [160, 457] width 17 height 17
radio input "true"
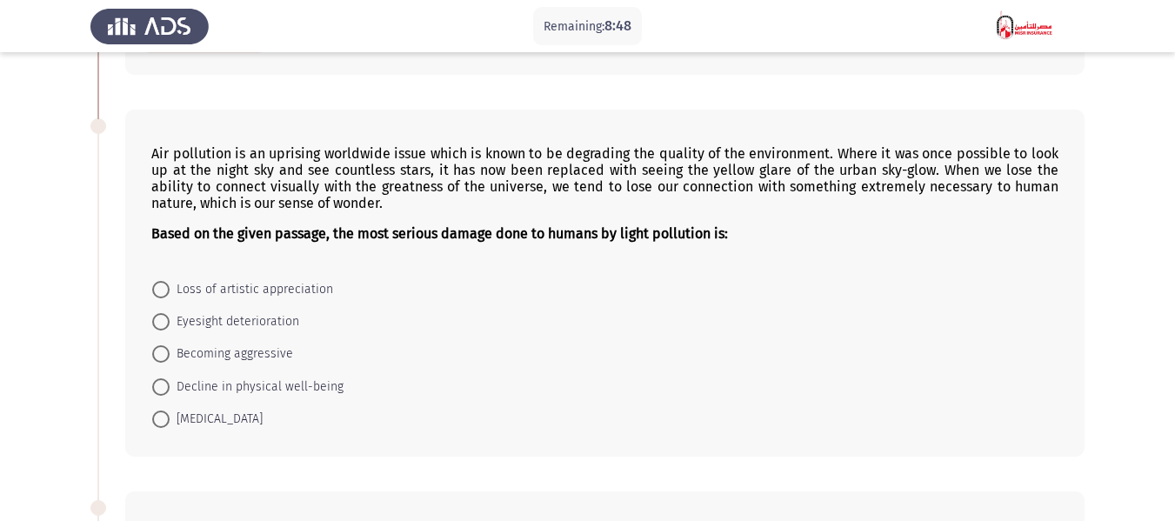
scroll to position [603, 0]
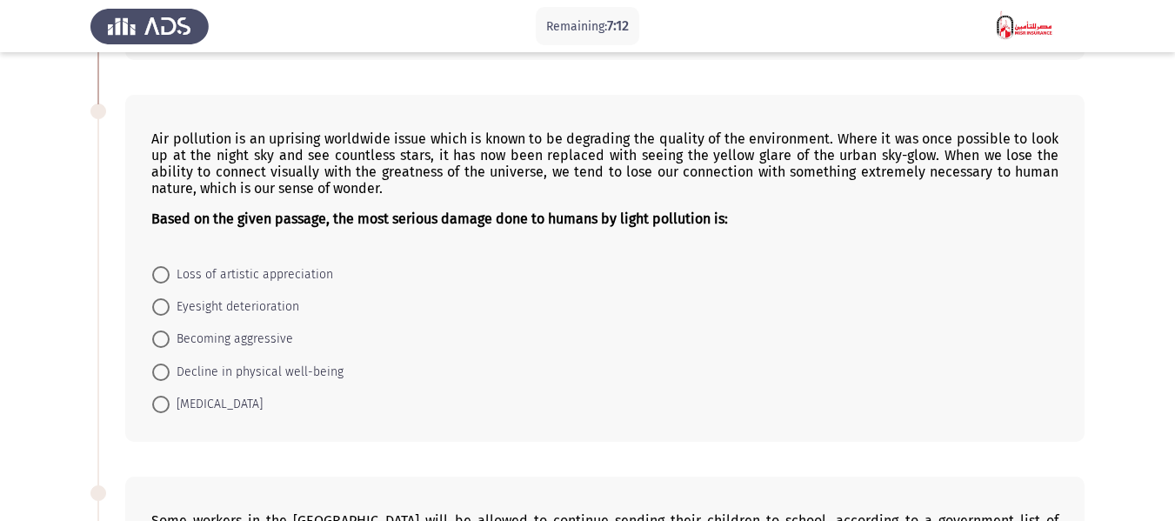
click at [163, 303] on span at bounding box center [160, 306] width 17 height 17
click at [163, 303] on input "Eyesight deterioration" at bounding box center [160, 306] width 17 height 17
radio input "true"
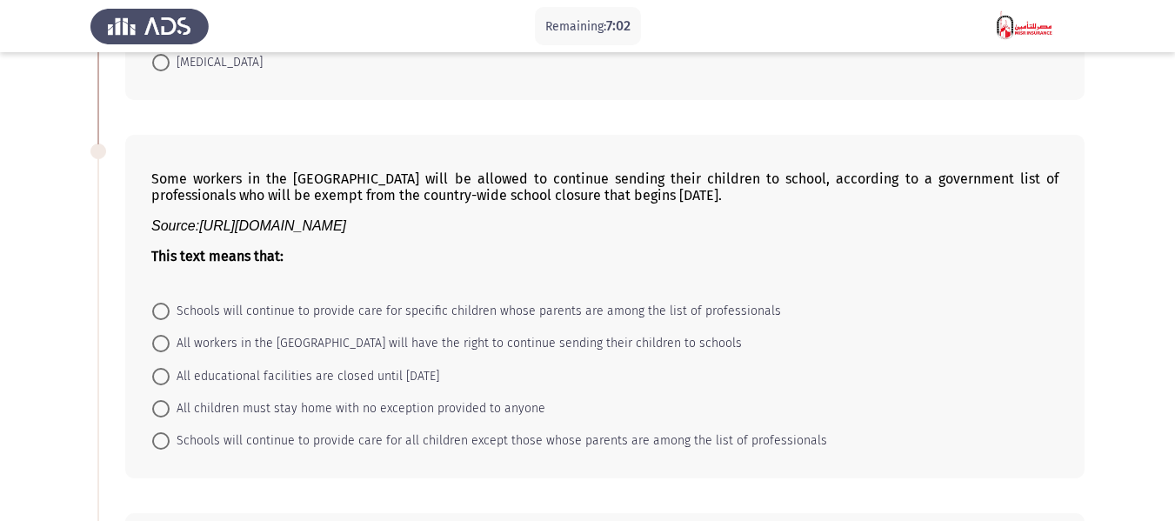
scroll to position [951, 0]
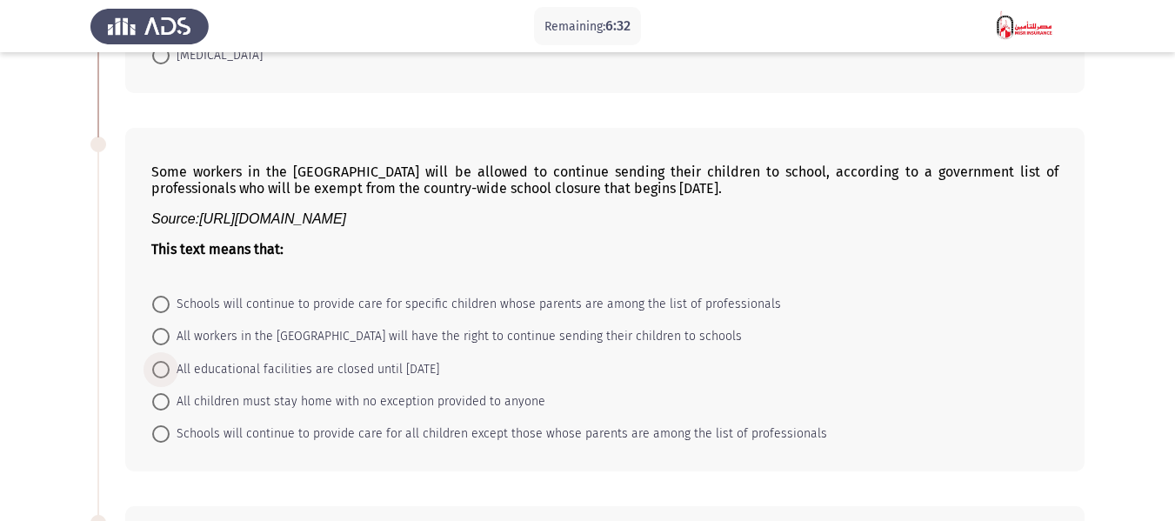
click at [162, 368] on span at bounding box center [160, 369] width 17 height 17
click at [162, 368] on input "All educational facilities are closed until [DATE]" at bounding box center [160, 369] width 17 height 17
radio input "true"
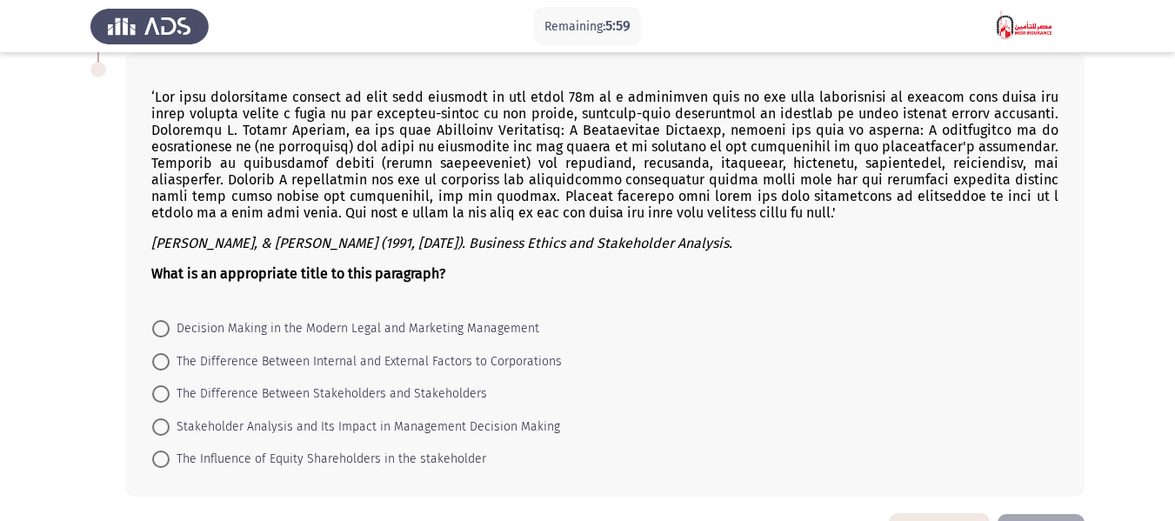
scroll to position [1410, 0]
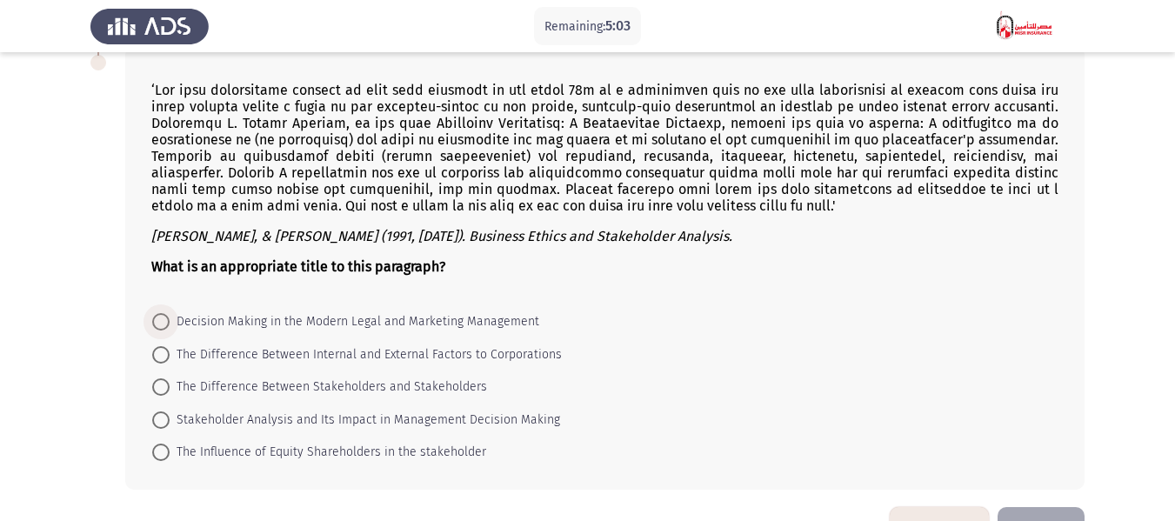
click at [290, 324] on span "Decision Making in the Modern Legal and Marketing Management" at bounding box center [355, 321] width 370 height 21
click at [170, 324] on input "Decision Making in the Modern Legal and Marketing Management" at bounding box center [160, 321] width 17 height 17
radio input "true"
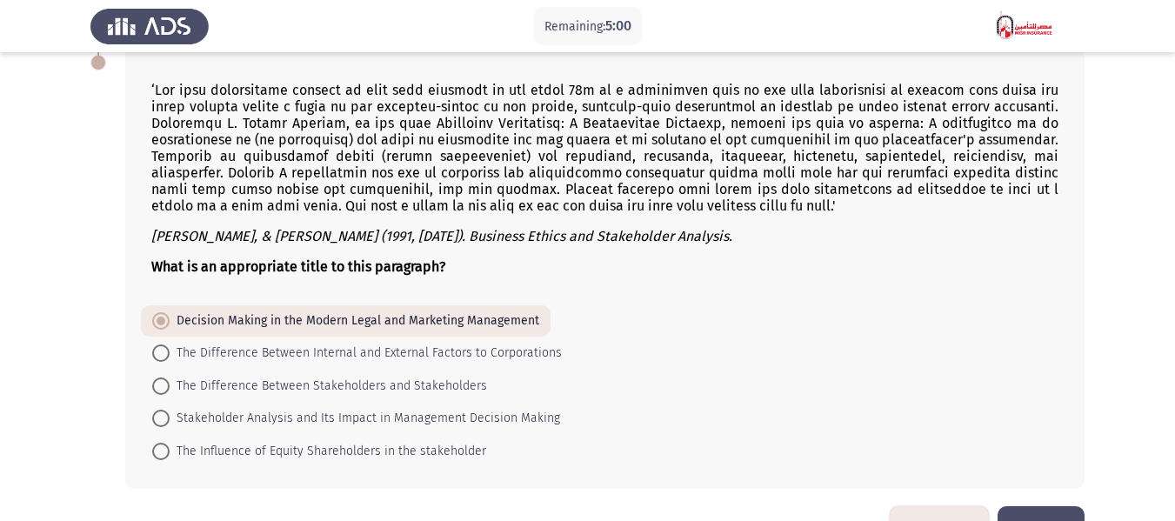
scroll to position [1465, 0]
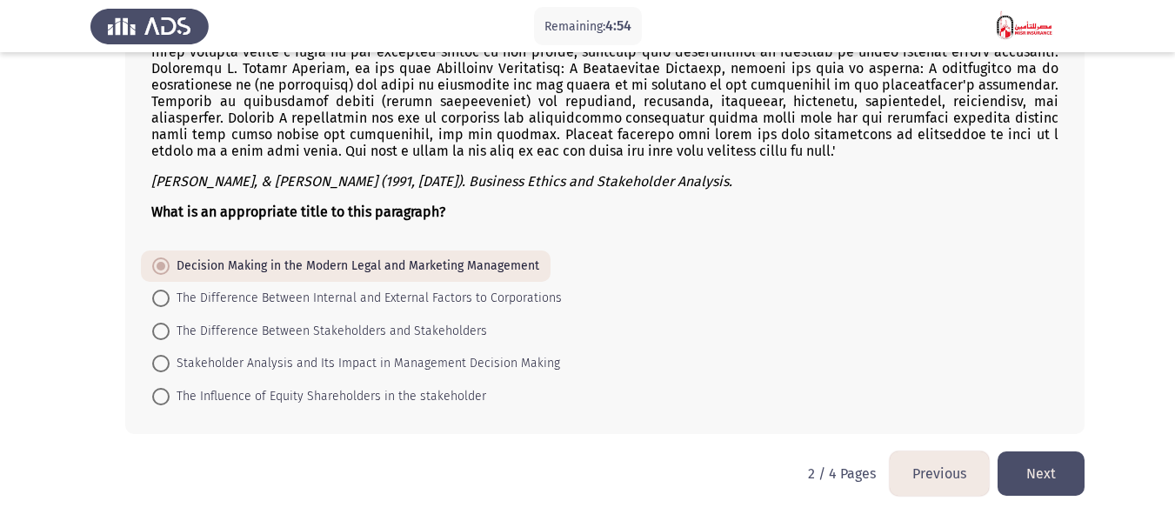
click at [1036, 477] on button "Next" at bounding box center [1041, 473] width 87 height 44
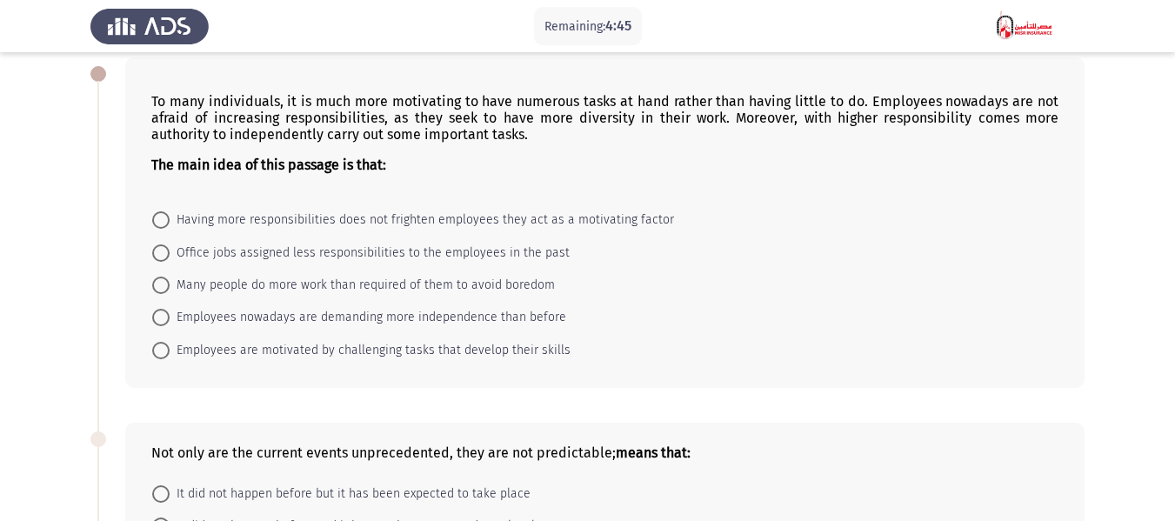
scroll to position [72, 0]
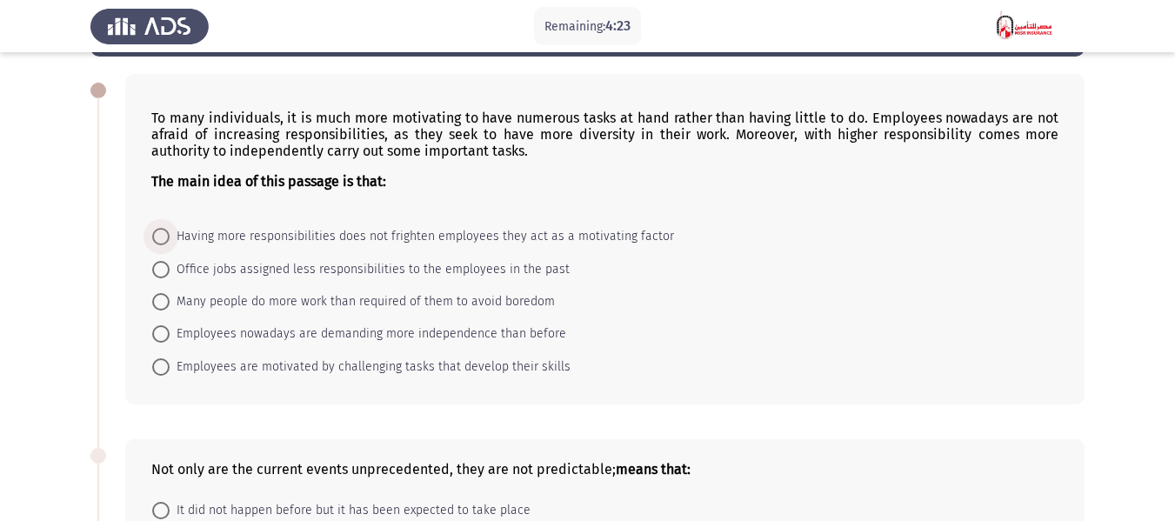
click at [210, 235] on span "Having more responsibilities does not frighten employees they act as a motivati…" at bounding box center [422, 236] width 504 height 21
click at [170, 235] on input "Having more responsibilities does not frighten employees they act as a motivati…" at bounding box center [160, 236] width 17 height 17
radio input "true"
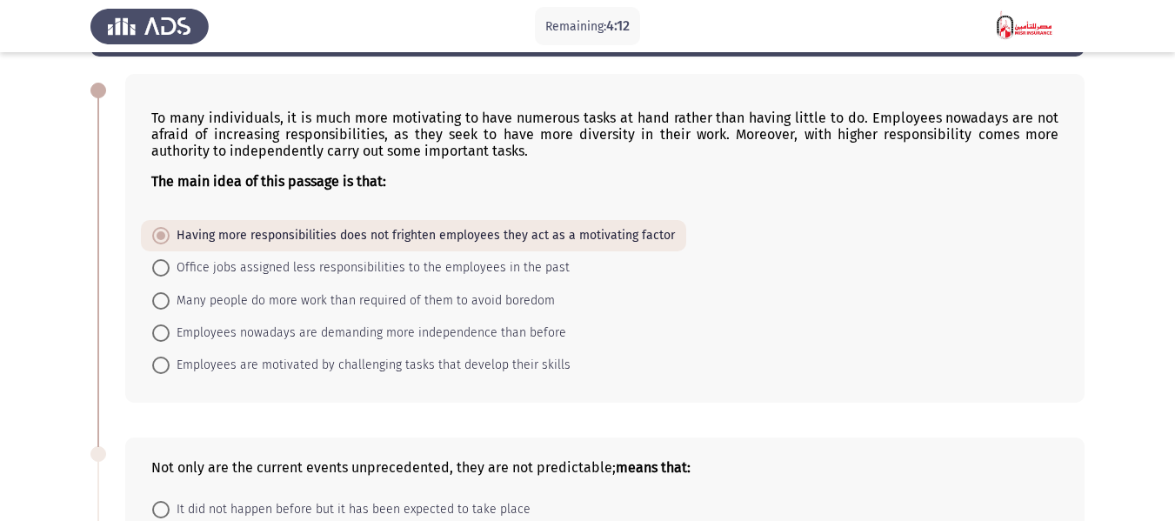
click at [327, 335] on span "Employees nowadays are demanding more independence than before" at bounding box center [368, 333] width 397 height 21
click at [170, 335] on input "Employees nowadays are demanding more independence than before" at bounding box center [160, 332] width 17 height 17
radio input "true"
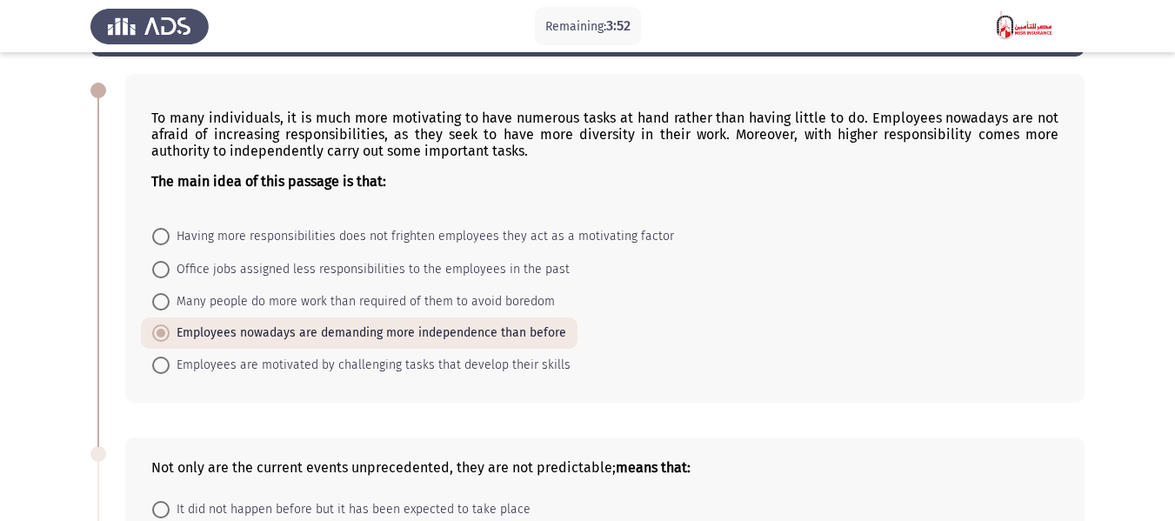
click at [370, 230] on span "Having more responsibilities does not frighten employees they act as a motivati…" at bounding box center [422, 236] width 504 height 21
click at [170, 230] on input "Having more responsibilities does not frighten employees they act as a motivati…" at bounding box center [160, 236] width 17 height 17
radio input "true"
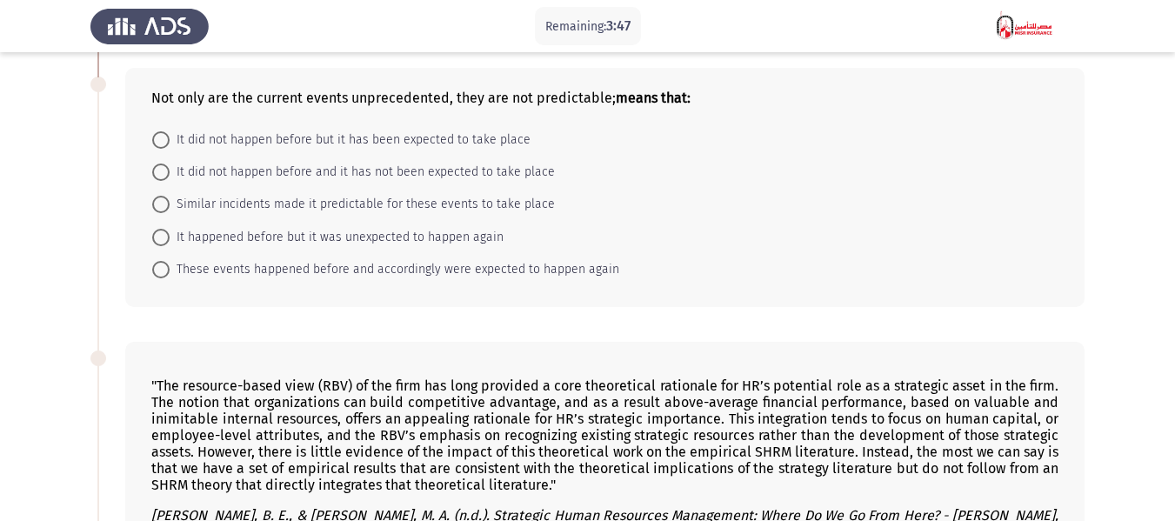
scroll to position [448, 0]
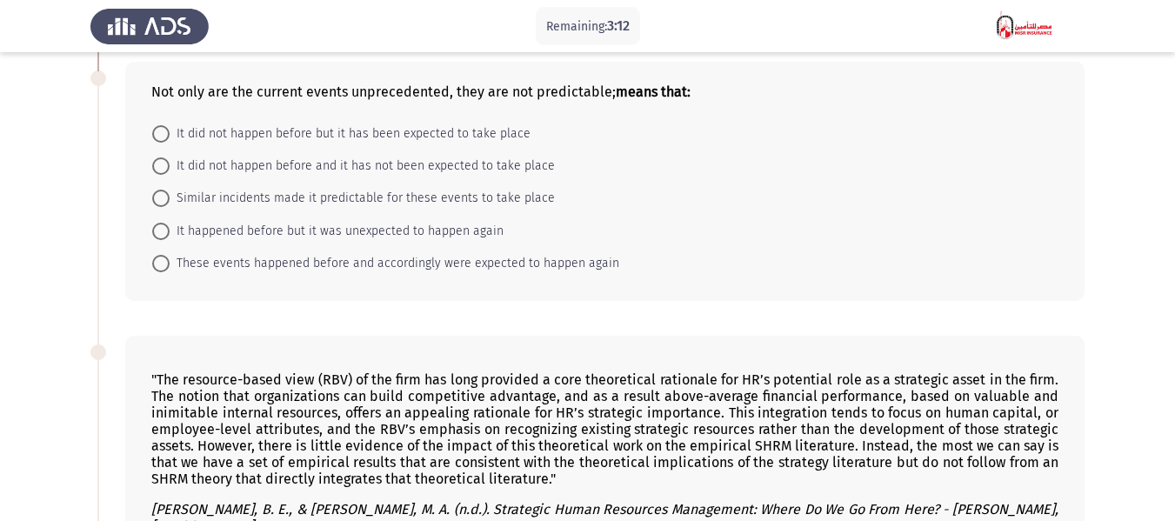
click at [268, 200] on span "Similar incidents made it predictable for these events to take place" at bounding box center [362, 198] width 385 height 21
click at [170, 200] on input "Similar incidents made it predictable for these events to take place" at bounding box center [160, 198] width 17 height 17
radio input "true"
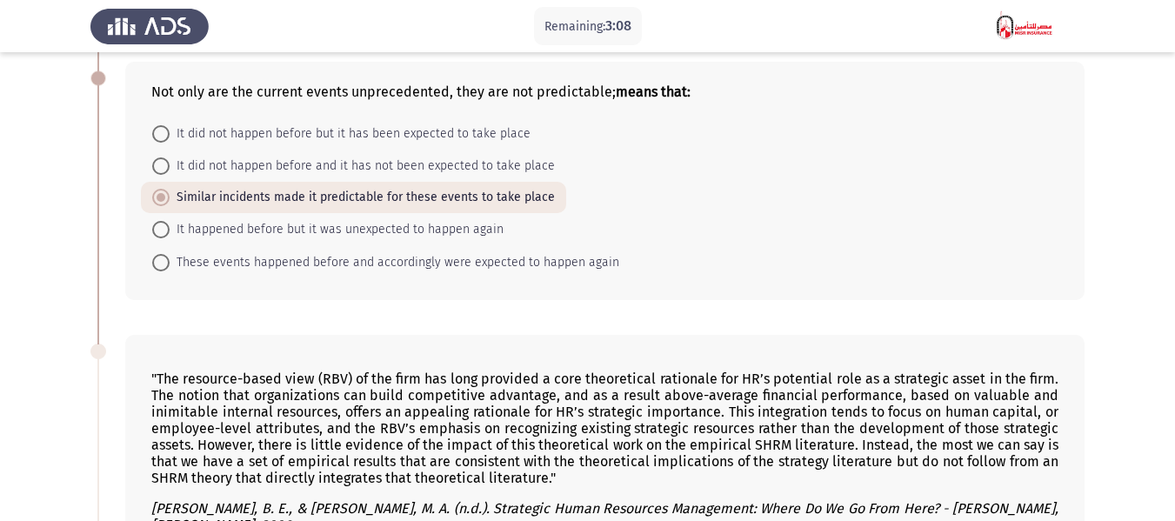
click at [281, 268] on span "These events happened before and accordingly were expected to happen again" at bounding box center [395, 262] width 450 height 21
click at [170, 268] on input "These events happened before and accordingly were expected to happen again" at bounding box center [160, 262] width 17 height 17
radio input "true"
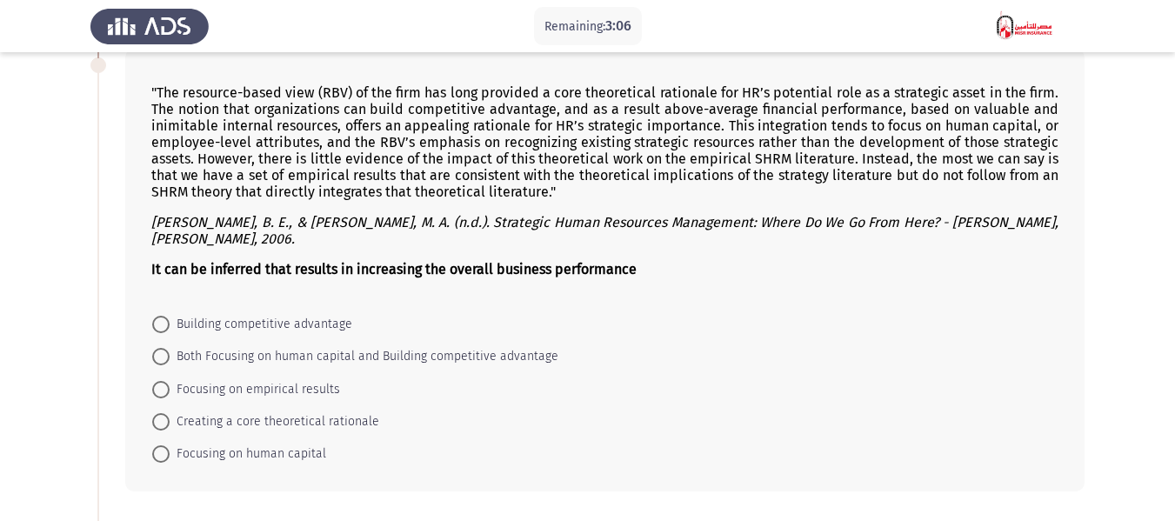
scroll to position [753, 0]
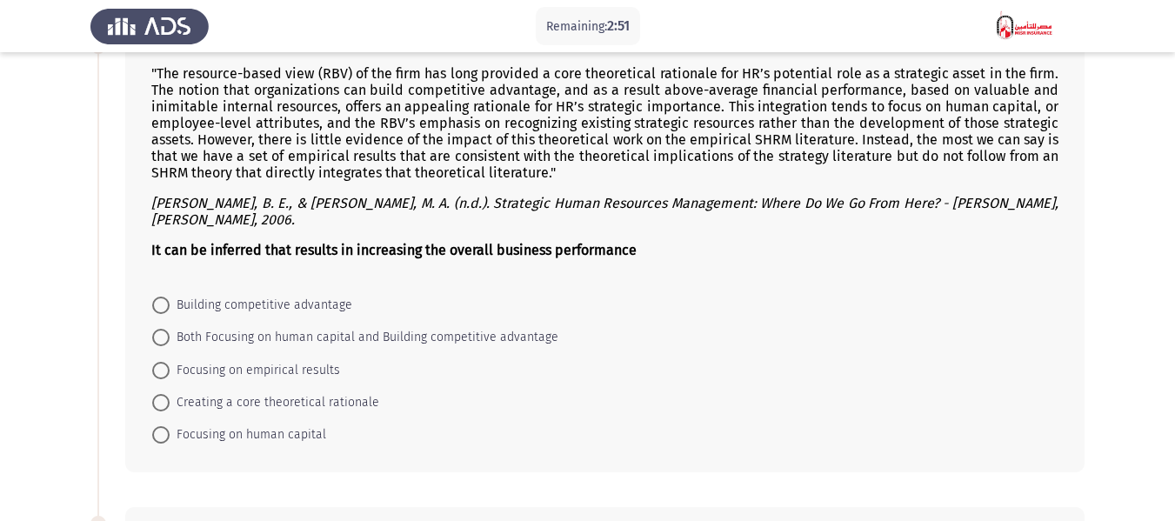
click at [297, 338] on span "Both Focusing on human capital and Building competitive advantage" at bounding box center [364, 337] width 389 height 21
click at [170, 338] on input "Both Focusing on human capital and Building competitive advantage" at bounding box center [160, 337] width 17 height 17
radio input "true"
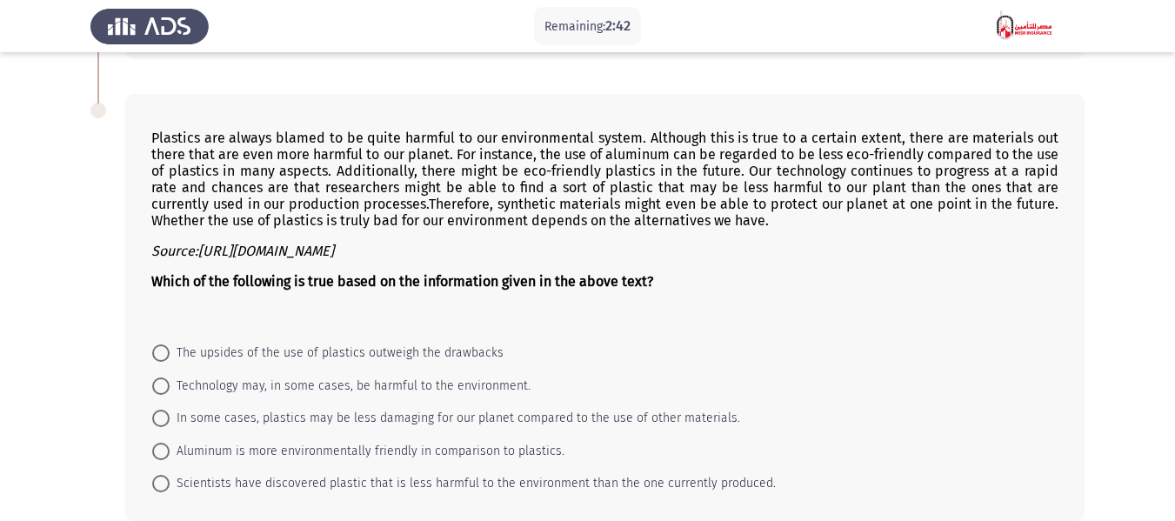
scroll to position [1222, 0]
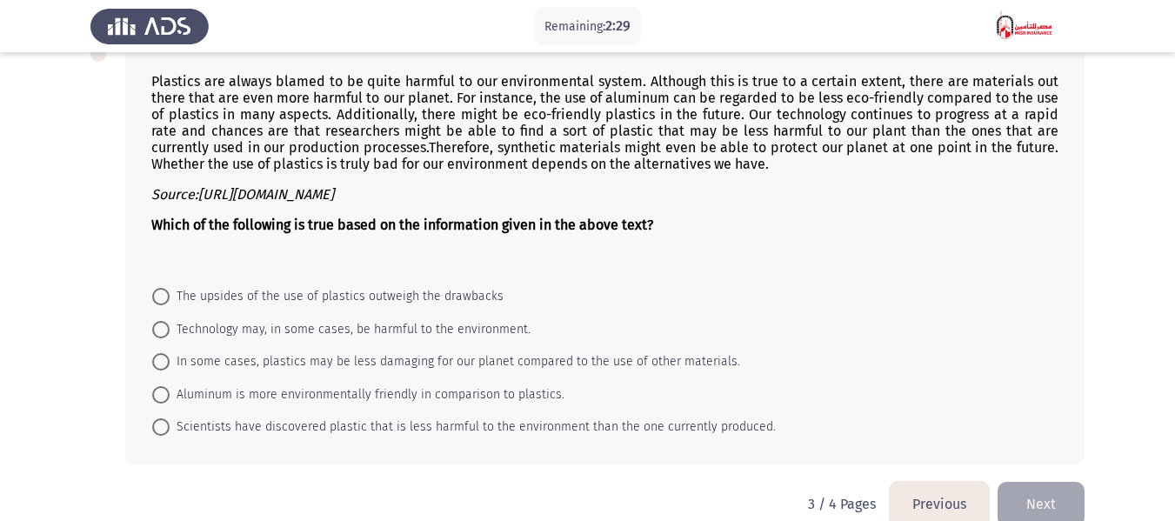
click at [206, 329] on span "Technology may, in some cases, be harmful to the environment." at bounding box center [350, 329] width 361 height 21
click at [170, 329] on input "Technology may, in some cases, be harmful to the environment." at bounding box center [160, 329] width 17 height 17
radio input "true"
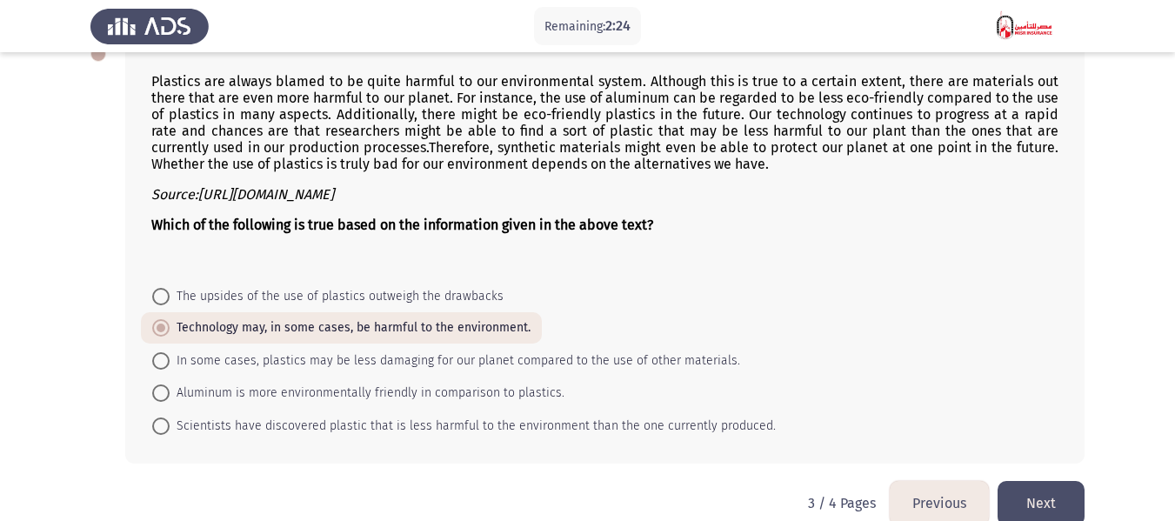
scroll to position [1153, 0]
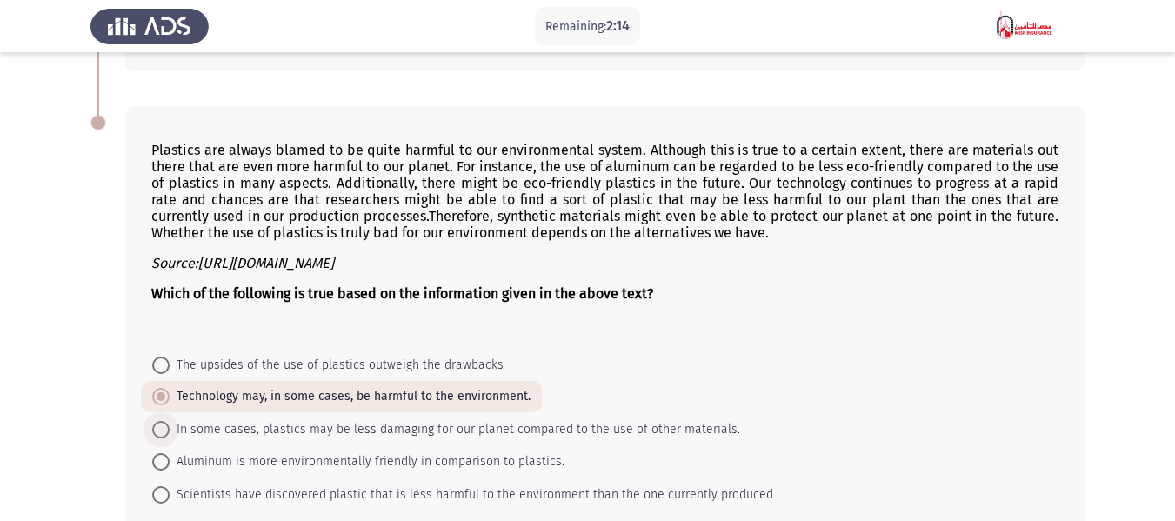
click at [179, 431] on span "In some cases, plastics may be less damaging for our planet compared to the use…" at bounding box center [455, 429] width 571 height 21
click at [170, 431] on input "In some cases, plastics may be less damaging for our planet compared to the use…" at bounding box center [160, 429] width 17 height 17
radio input "true"
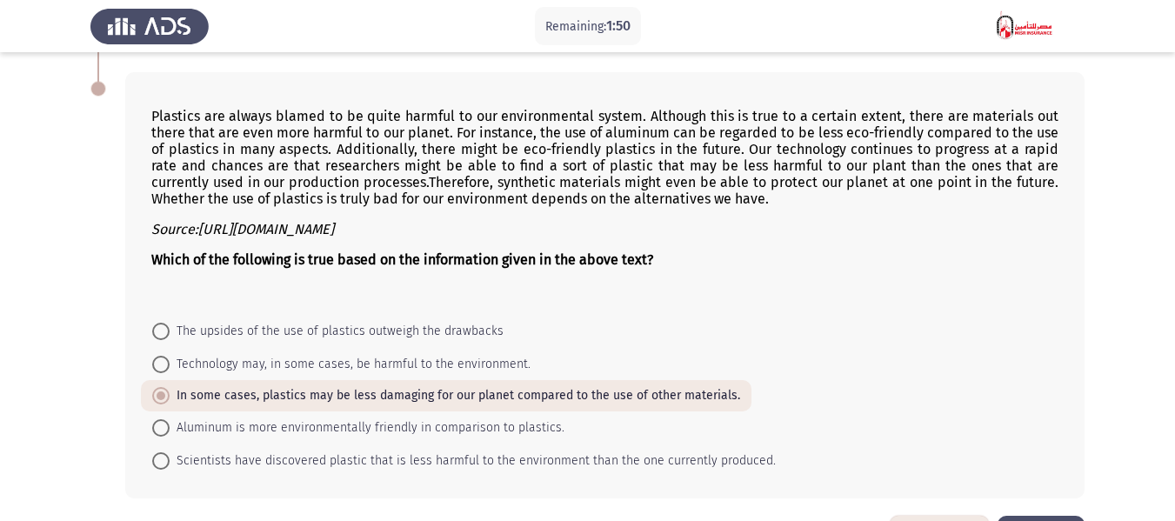
scroll to position [1252, 0]
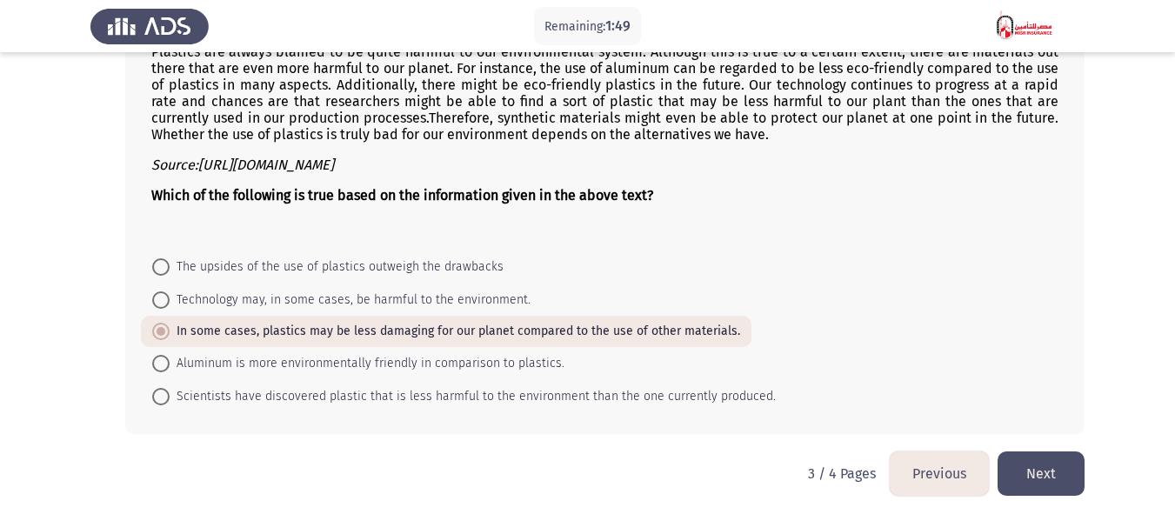
click at [1056, 477] on button "Next" at bounding box center [1041, 473] width 87 height 44
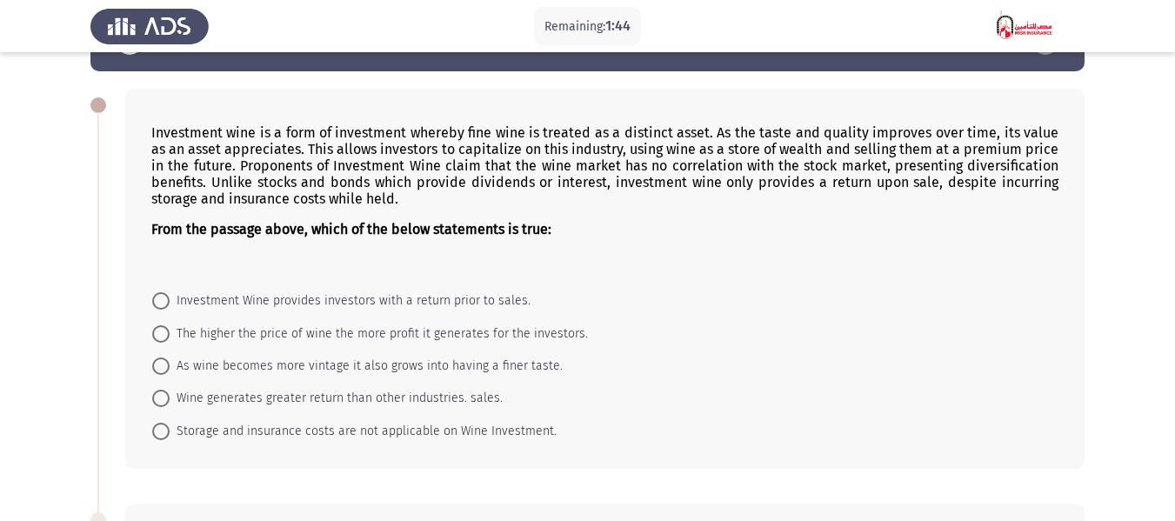
scroll to position [87, 0]
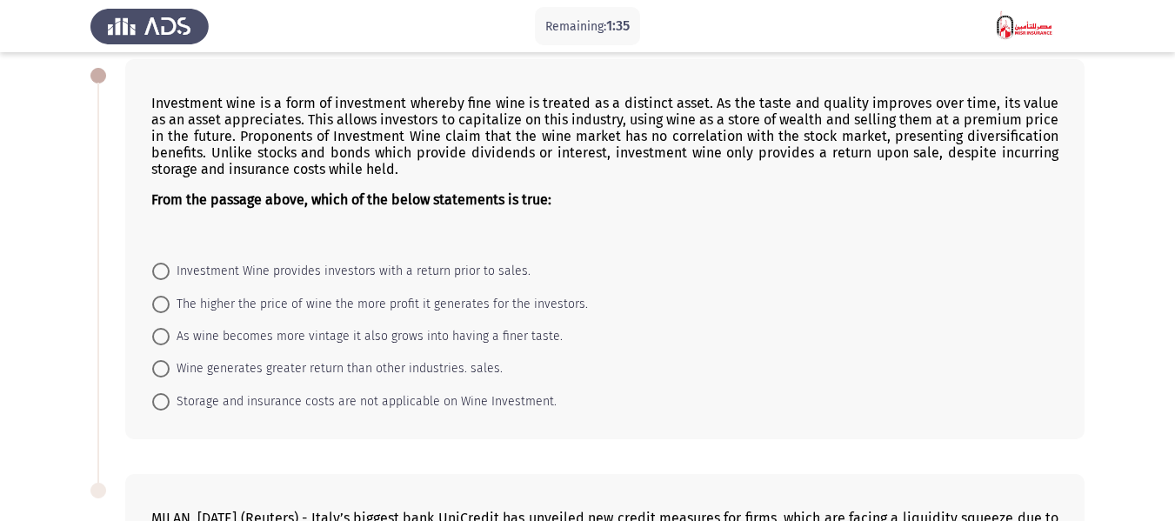
click at [371, 275] on span "Investment Wine provides investors with a return prior to sales." at bounding box center [350, 271] width 361 height 21
click at [170, 275] on input "Investment Wine provides investors with a return prior to sales." at bounding box center [160, 271] width 17 height 17
radio input "true"
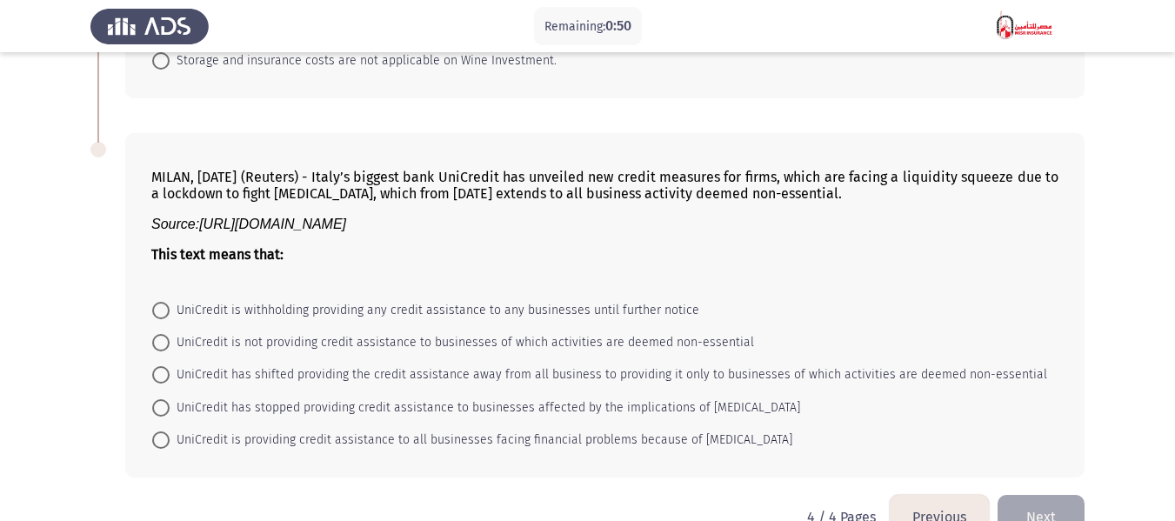
scroll to position [470, 0]
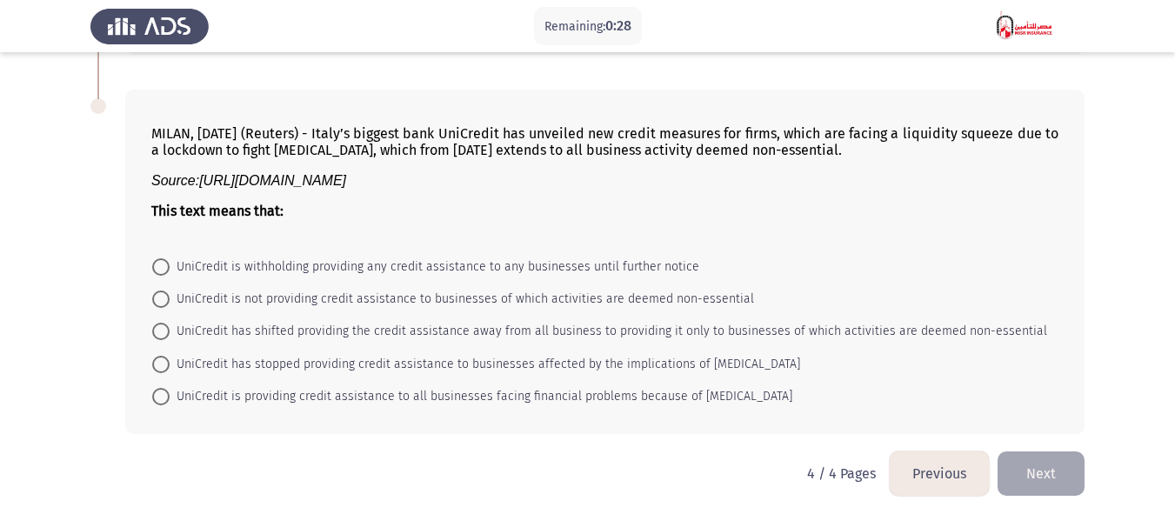
click at [270, 268] on span "UniCredit is withholding providing any credit assistance to any businesses unti…" at bounding box center [435, 267] width 530 height 21
click at [170, 268] on input "UniCredit is withholding providing any credit assistance to any businesses unti…" at bounding box center [160, 266] width 17 height 17
radio input "true"
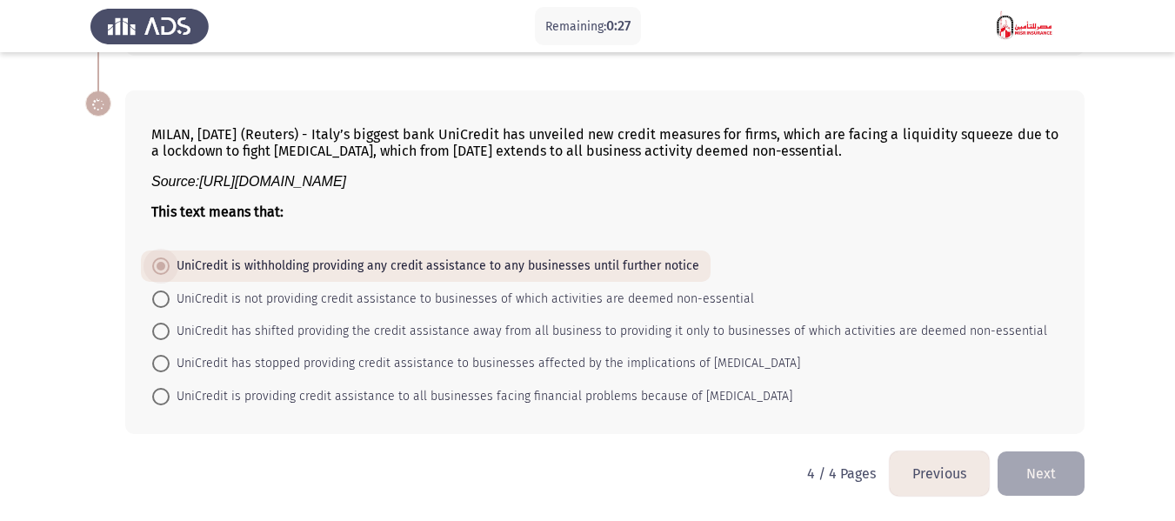
scroll to position [469, 0]
click at [581, 299] on span "UniCredit is not providing credit assistance to businesses of which activities …" at bounding box center [462, 299] width 584 height 21
click at [170, 299] on input "UniCredit is not providing credit assistance to businesses of which activities …" at bounding box center [160, 298] width 17 height 17
radio input "true"
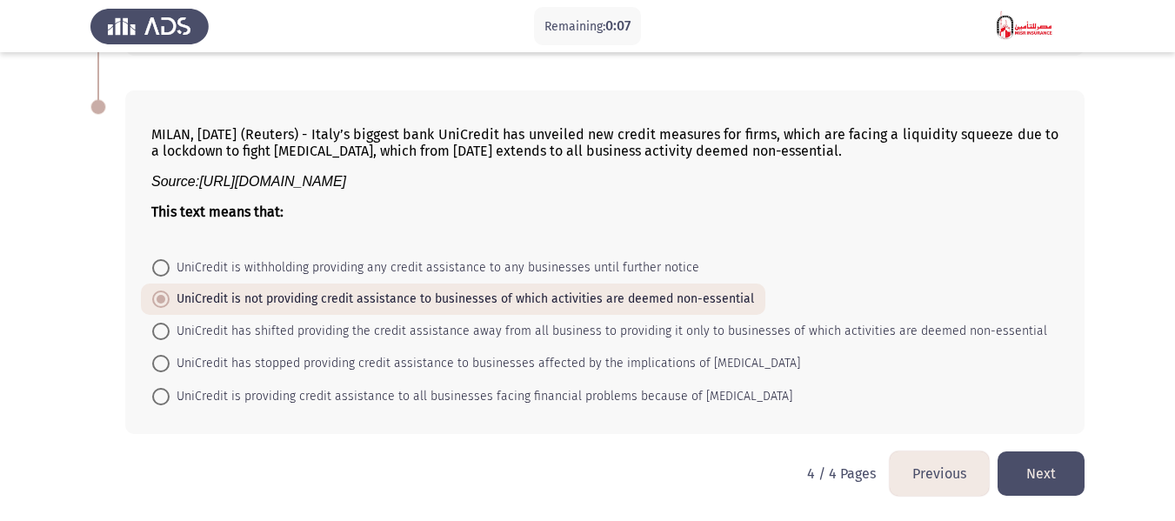
click at [1037, 483] on button "Next" at bounding box center [1041, 473] width 87 height 44
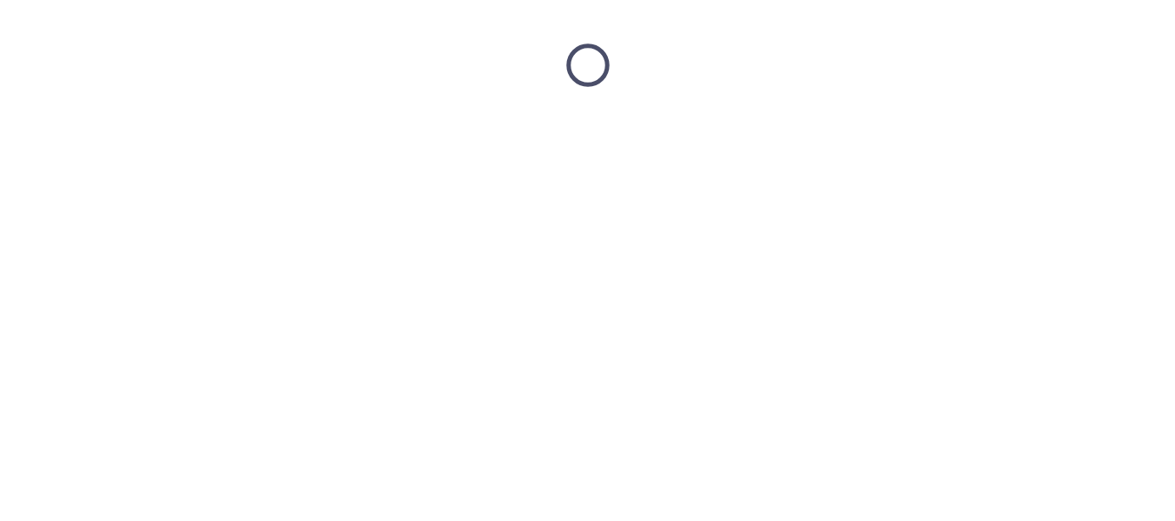
scroll to position [0, 0]
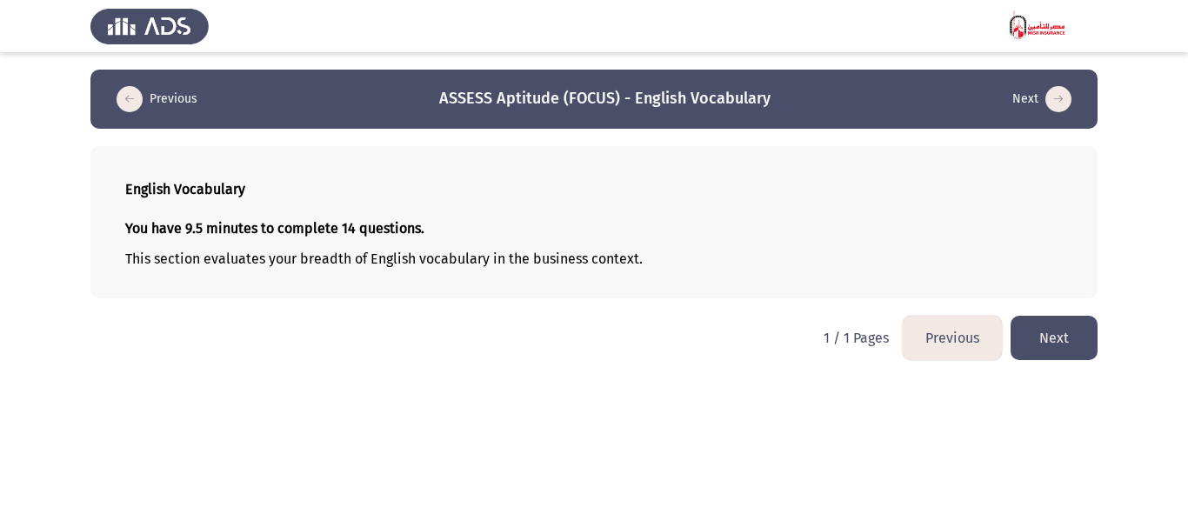
click at [1045, 337] on button "Next" at bounding box center [1054, 338] width 87 height 44
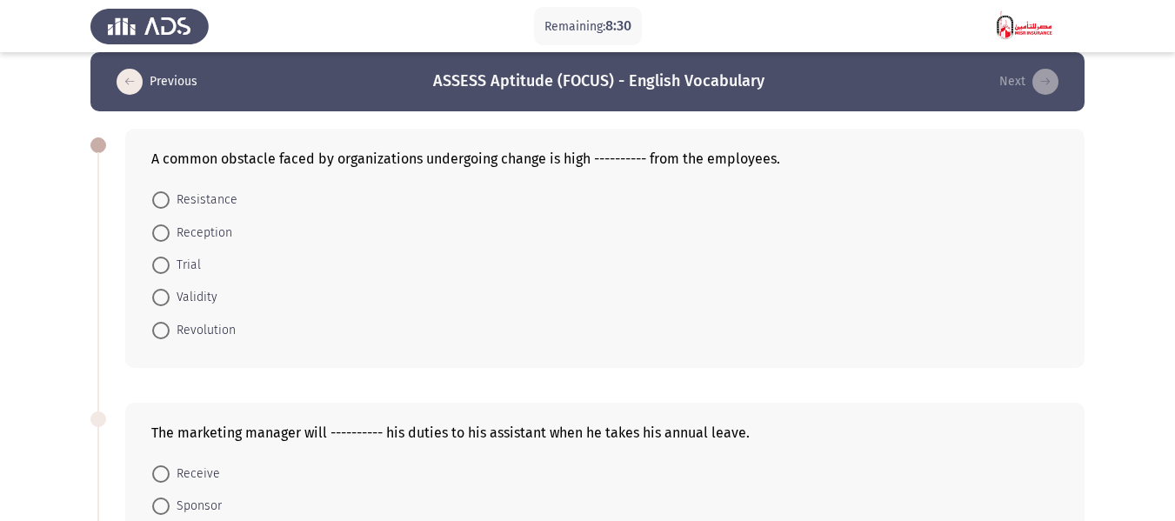
scroll to position [87, 0]
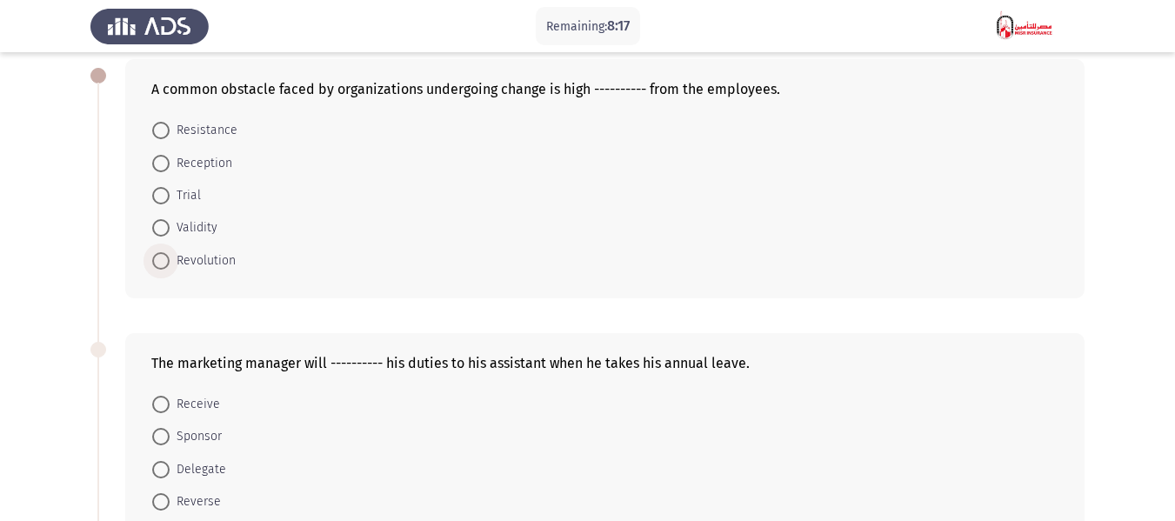
click at [155, 264] on span at bounding box center [160, 260] width 17 height 17
click at [155, 264] on input "Revolution" at bounding box center [160, 260] width 17 height 17
radio input "true"
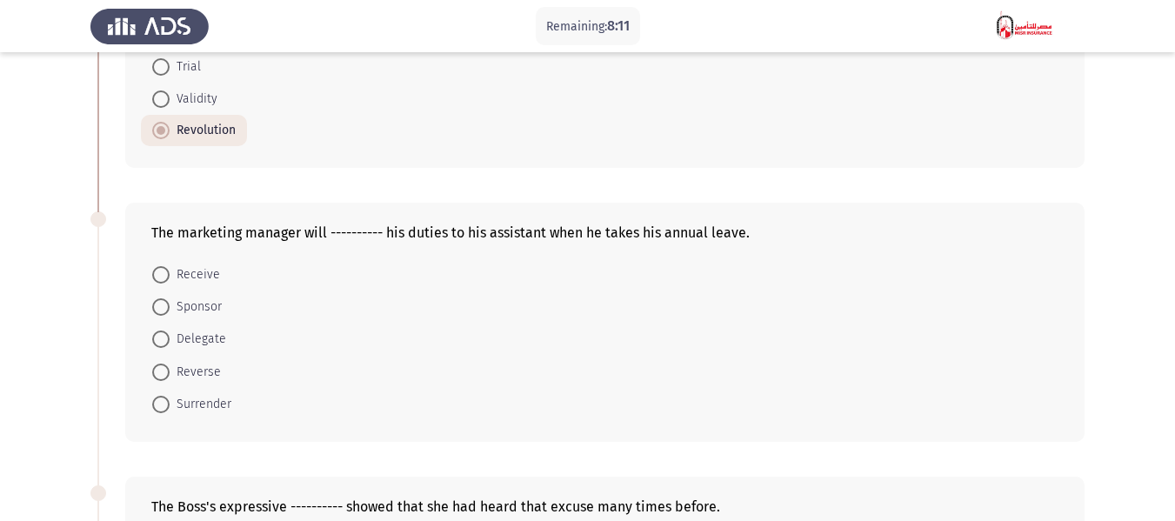
scroll to position [261, 0]
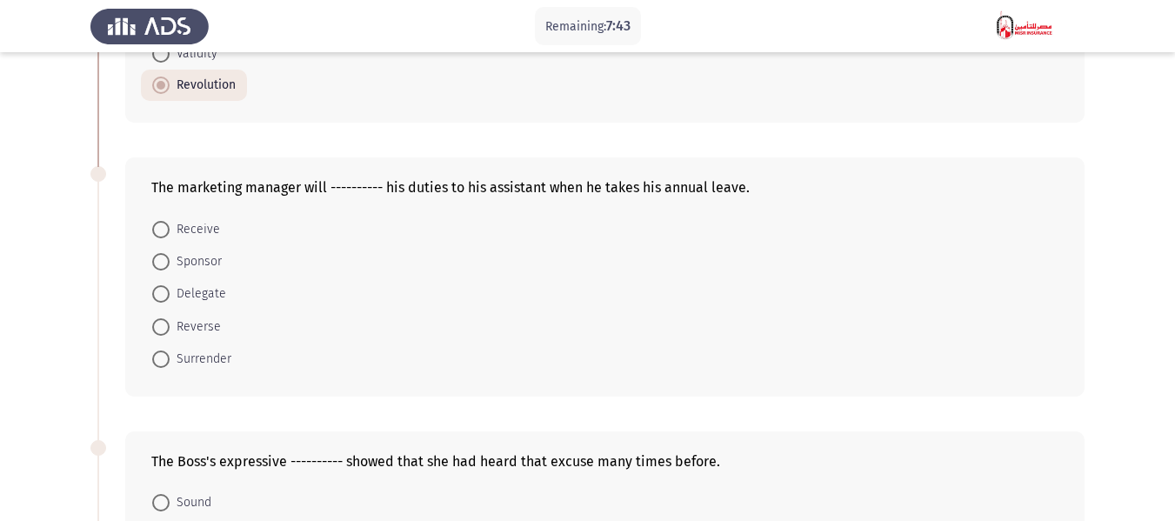
click at [165, 291] on span at bounding box center [160, 293] width 17 height 17
click at [165, 291] on input "Delegate" at bounding box center [160, 293] width 17 height 17
radio input "true"
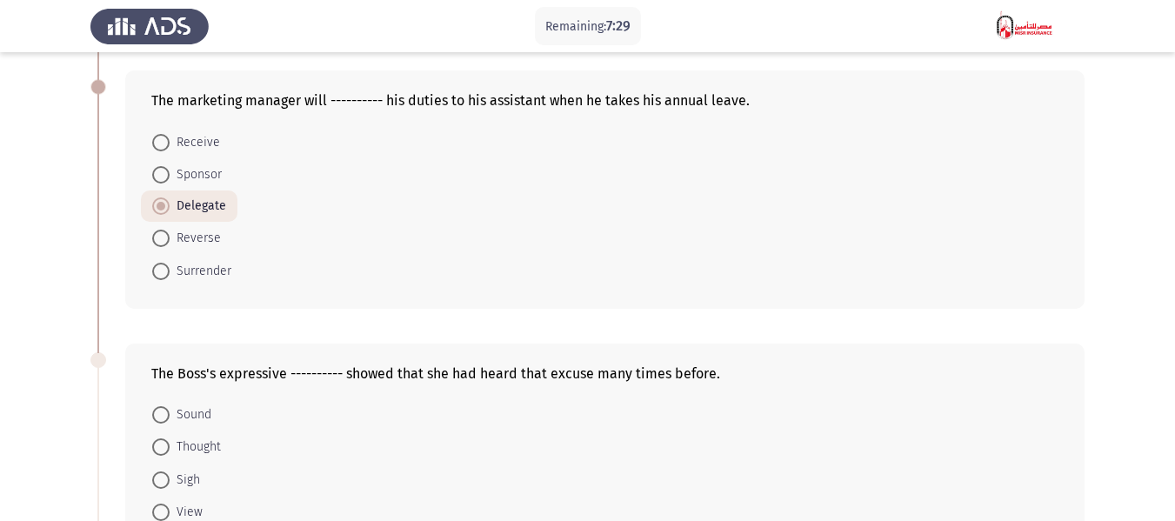
scroll to position [435, 0]
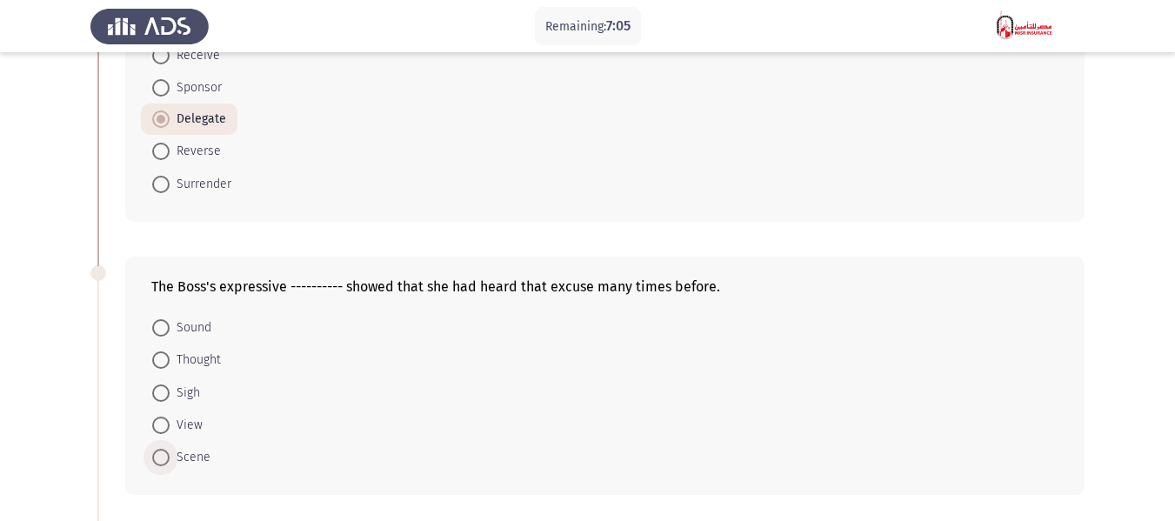
click at [163, 457] on span at bounding box center [160, 457] width 17 height 17
click at [163, 457] on input "Scene" at bounding box center [160, 457] width 17 height 17
radio input "true"
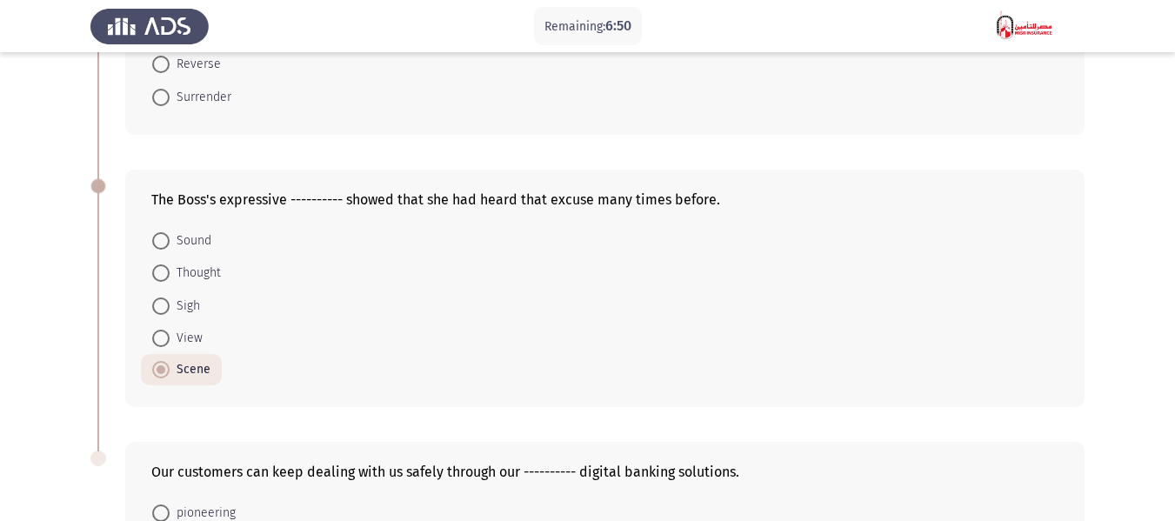
click at [163, 269] on span at bounding box center [160, 272] width 17 height 17
click at [163, 269] on input "Thought" at bounding box center [160, 272] width 17 height 17
radio input "true"
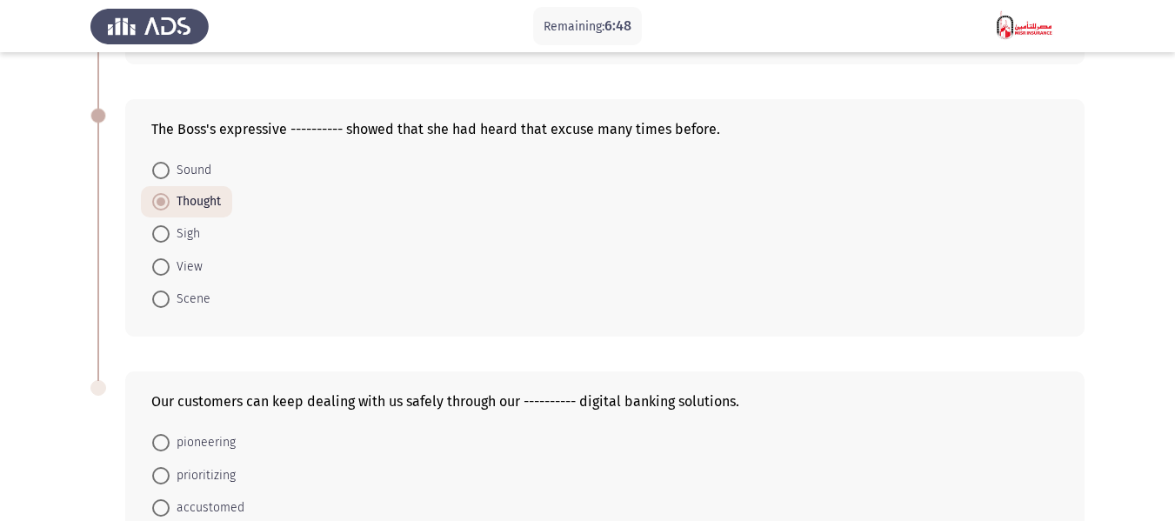
scroll to position [609, 0]
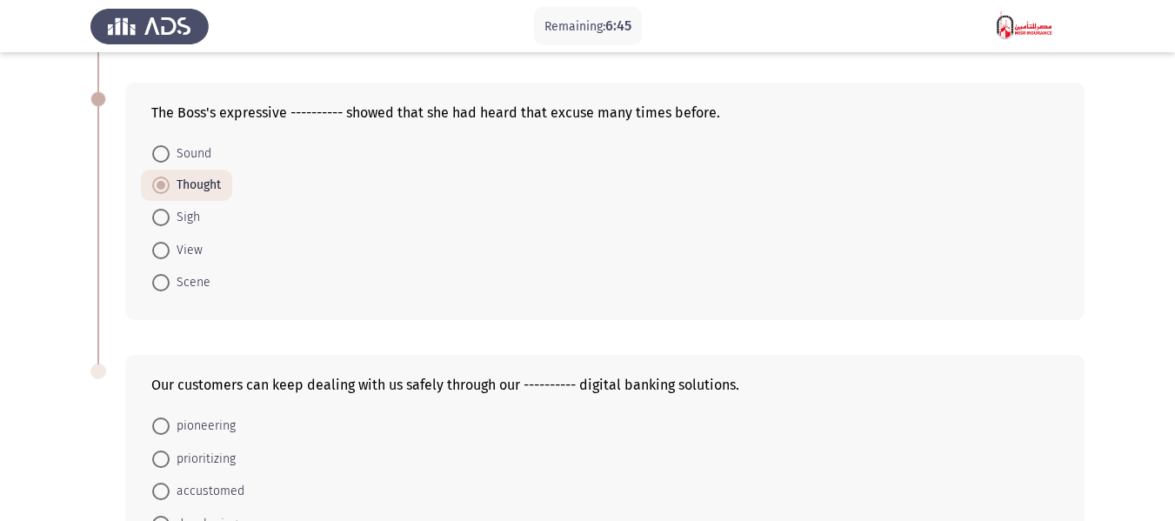
click at [165, 244] on span at bounding box center [160, 250] width 17 height 17
click at [165, 244] on input "View" at bounding box center [160, 250] width 17 height 17
radio input "true"
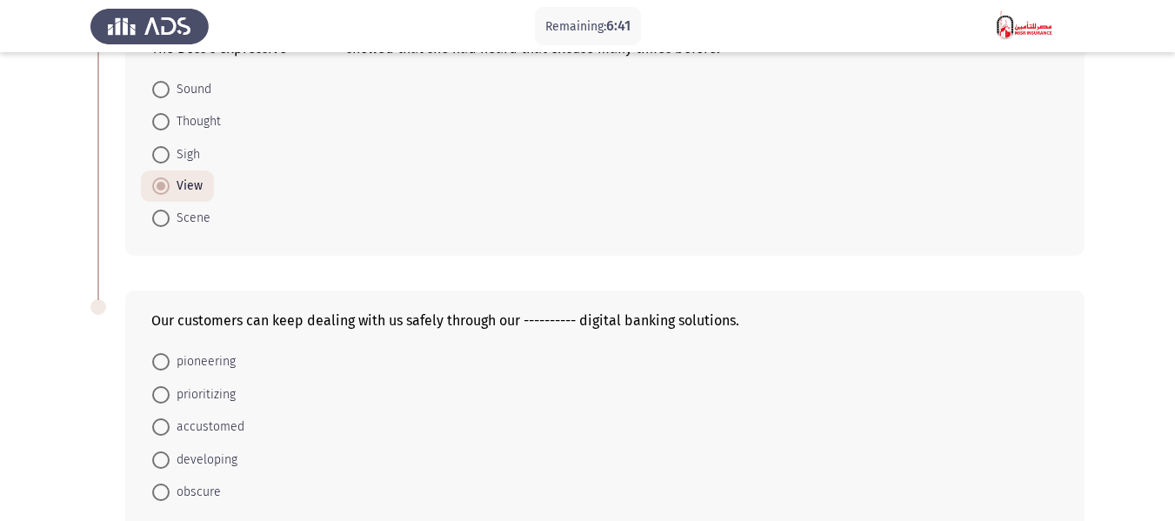
scroll to position [769, 0]
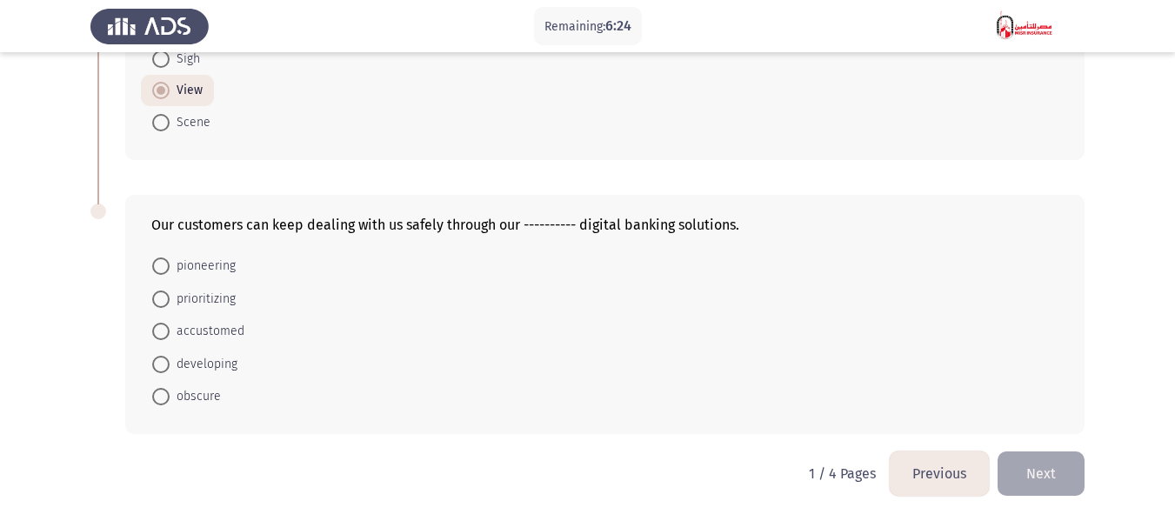
click at [168, 328] on span at bounding box center [160, 331] width 17 height 17
click at [168, 328] on input "accustomed" at bounding box center [160, 331] width 17 height 17
radio input "true"
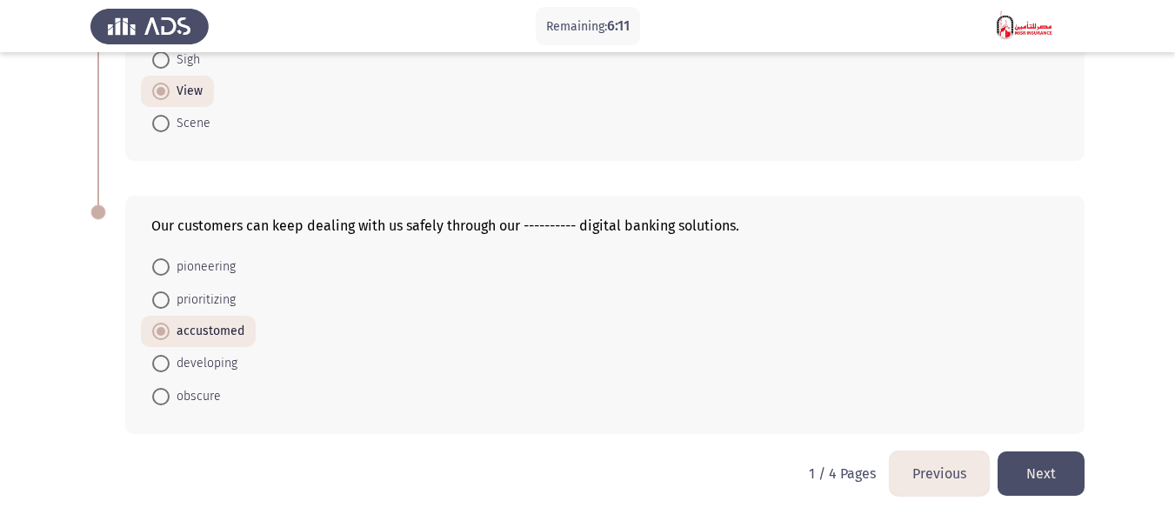
click at [169, 364] on span at bounding box center [160, 363] width 17 height 17
click at [169, 364] on input "developing" at bounding box center [160, 363] width 17 height 17
radio input "true"
click at [1031, 468] on button "Next" at bounding box center [1041, 473] width 87 height 44
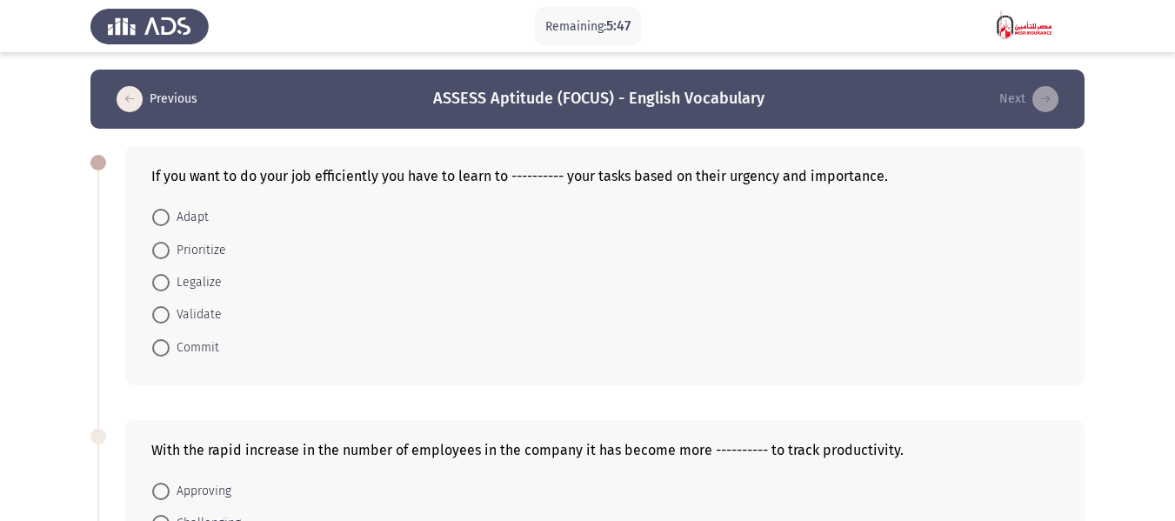
click at [171, 247] on span "Prioritize" at bounding box center [198, 250] width 57 height 21
click at [170, 247] on input "Prioritize" at bounding box center [160, 250] width 17 height 17
radio input "true"
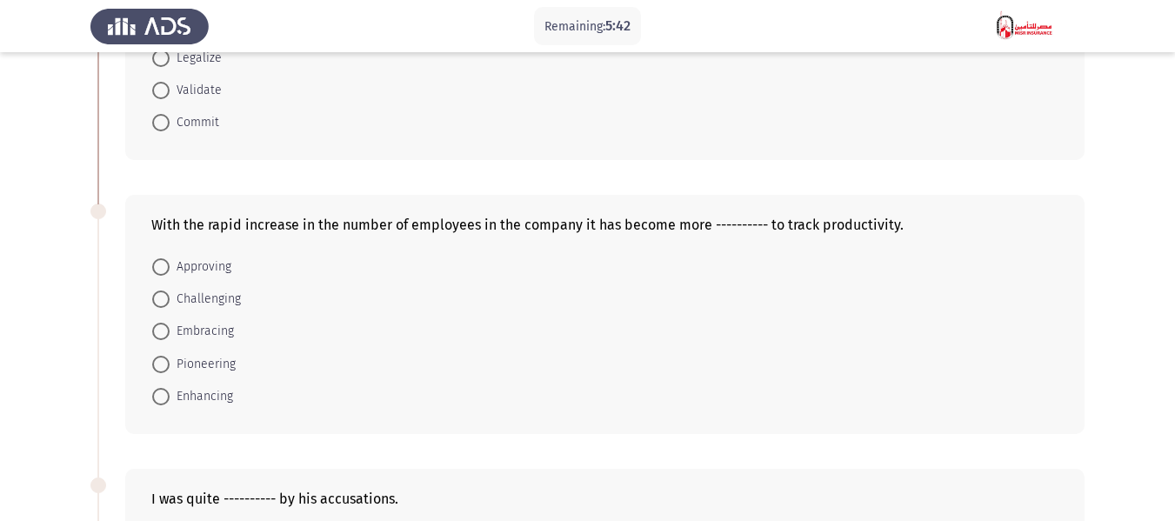
scroll to position [261, 0]
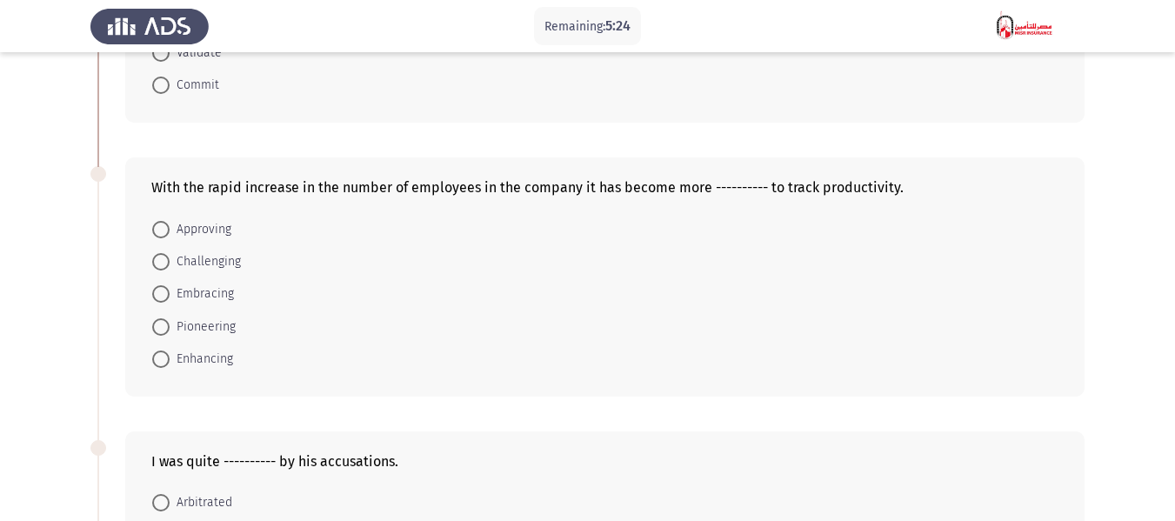
click at [165, 257] on span at bounding box center [160, 261] width 17 height 17
click at [165, 257] on input "Challenging" at bounding box center [160, 261] width 17 height 17
radio input "true"
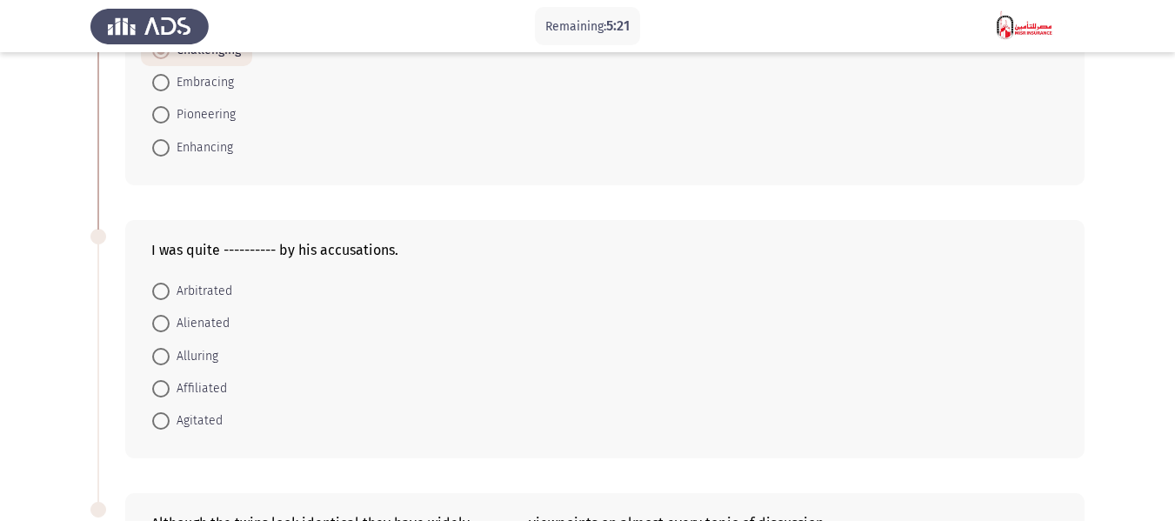
scroll to position [609, 0]
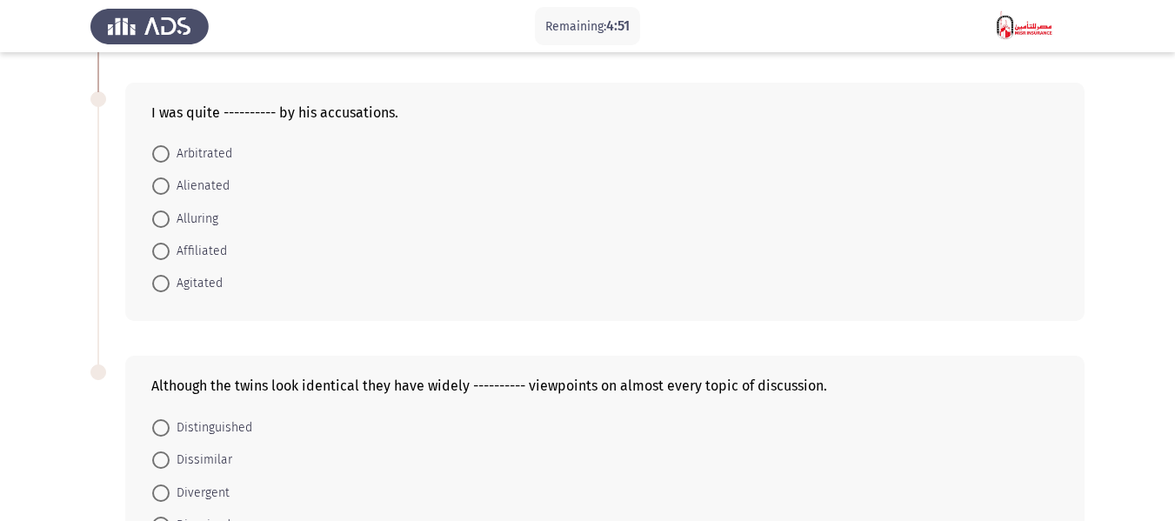
click at [167, 247] on span at bounding box center [160, 251] width 17 height 17
click at [167, 247] on input "Affiliated" at bounding box center [160, 251] width 17 height 17
radio input "true"
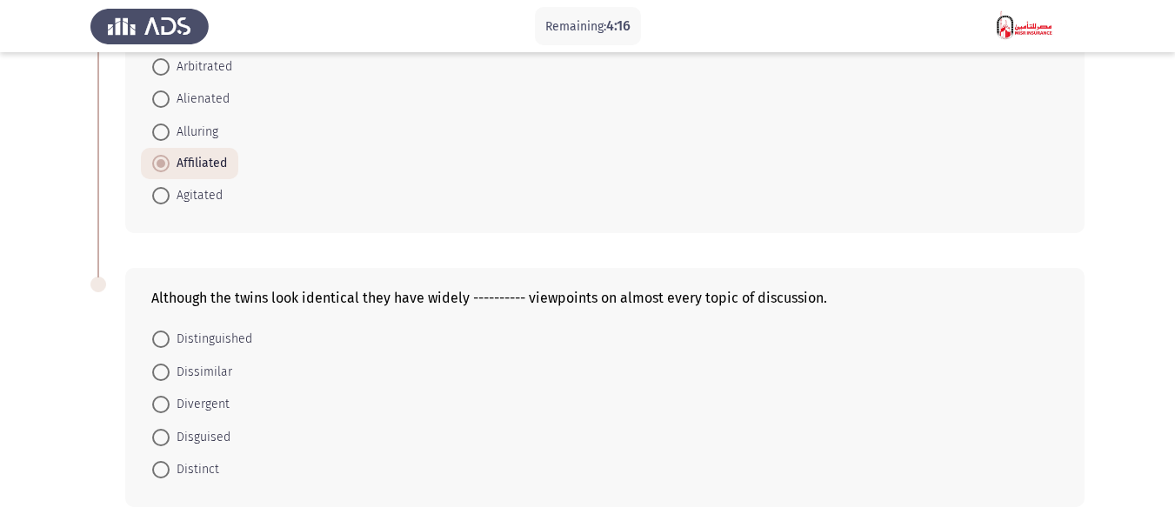
scroll to position [769, 0]
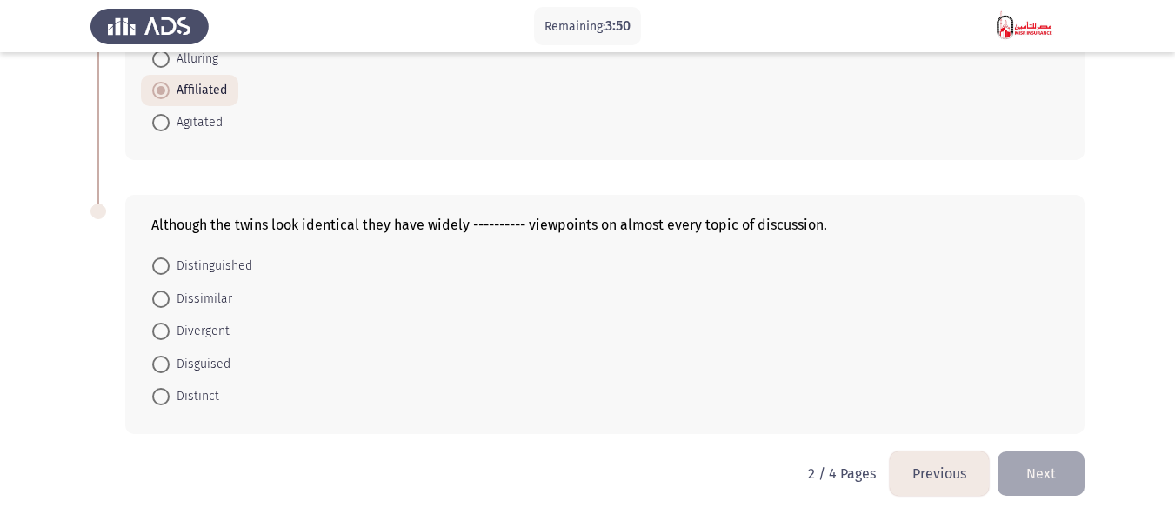
click at [165, 297] on span at bounding box center [160, 298] width 17 height 17
click at [165, 297] on input "Dissimilar" at bounding box center [160, 298] width 17 height 17
radio input "true"
click at [162, 266] on span at bounding box center [160, 266] width 17 height 17
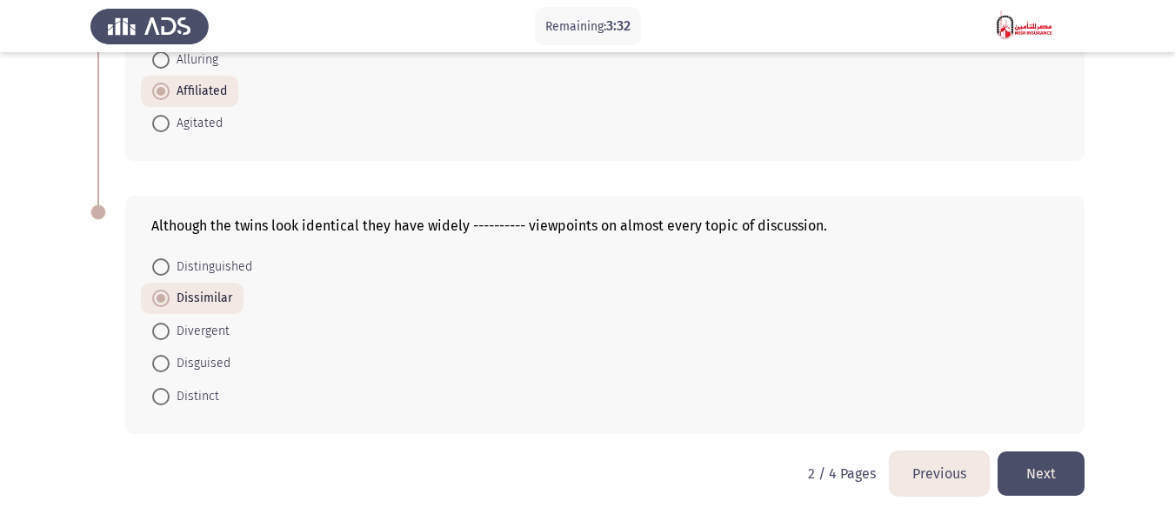
click at [162, 266] on input "Distinguished" at bounding box center [160, 266] width 17 height 17
radio input "true"
click at [175, 297] on span "Dissimilar" at bounding box center [201, 298] width 63 height 21
click at [170, 297] on input "Dissimilar" at bounding box center [160, 298] width 17 height 17
radio input "true"
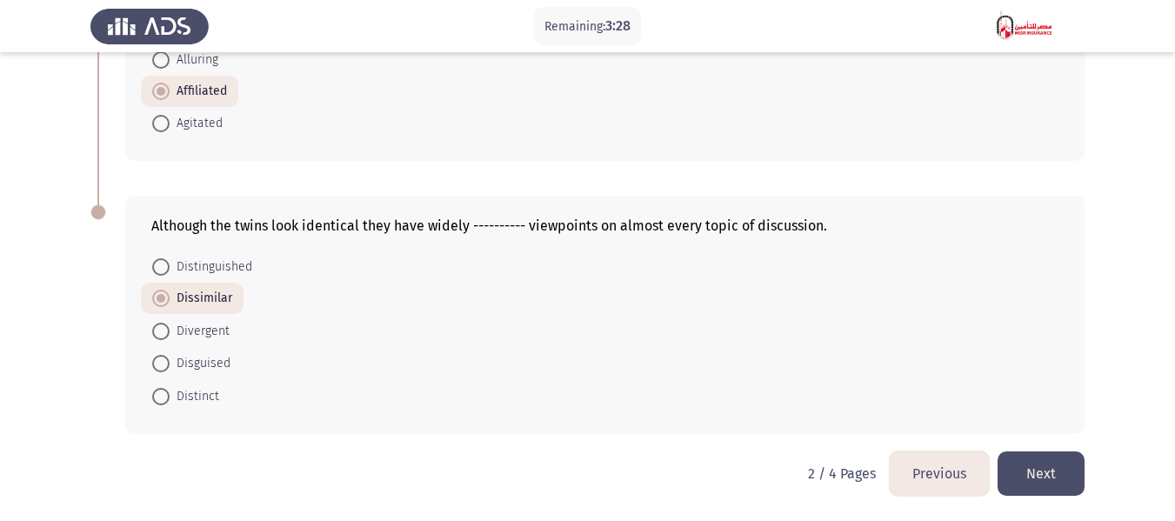
click at [1032, 467] on button "Next" at bounding box center [1041, 473] width 87 height 44
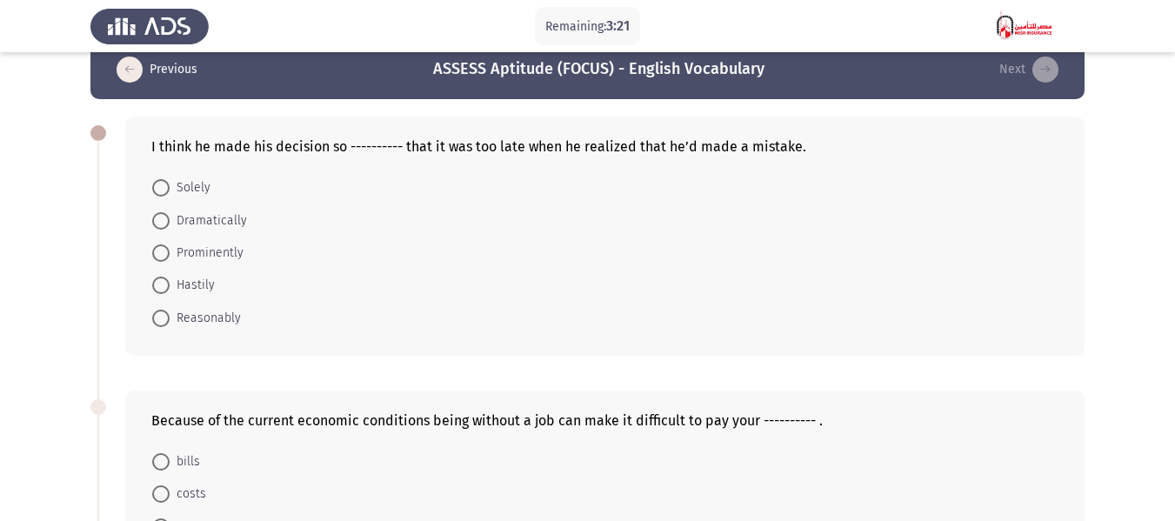
scroll to position [83, 0]
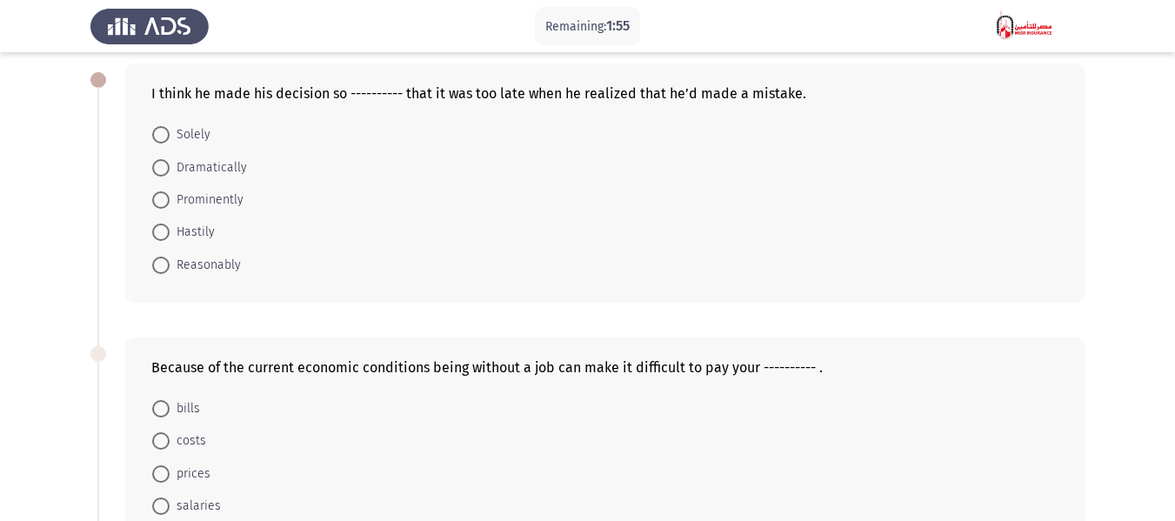
click at [213, 200] on span "Prominently" at bounding box center [207, 200] width 74 height 21
click at [170, 200] on input "Prominently" at bounding box center [160, 199] width 17 height 17
radio input "true"
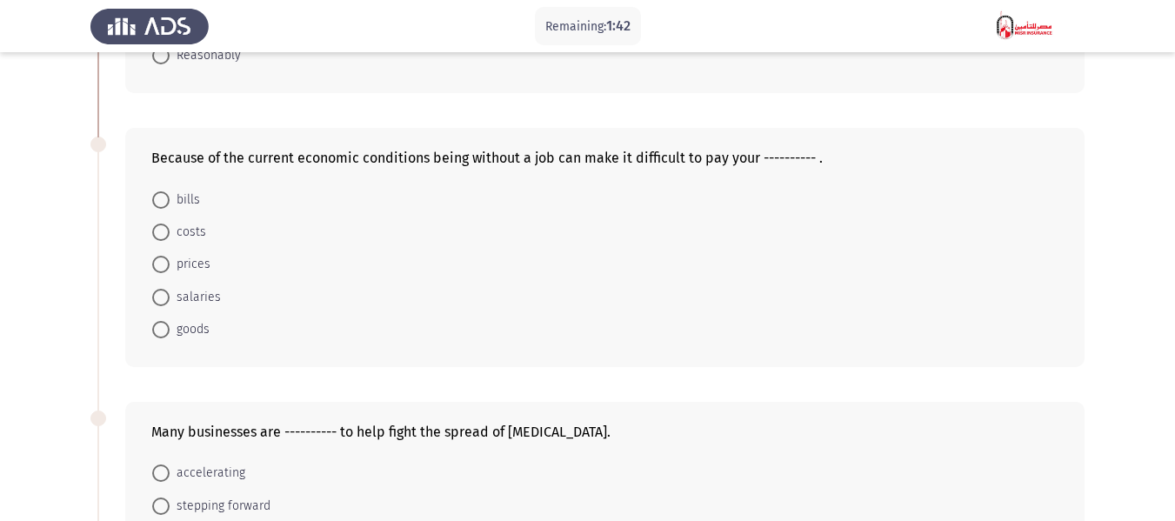
scroll to position [344, 0]
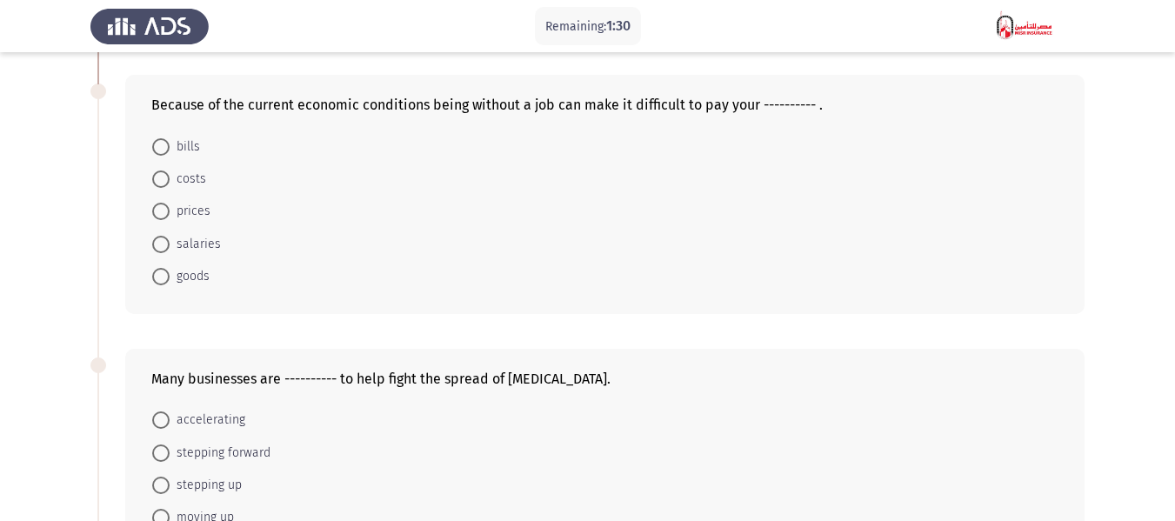
click at [169, 149] on span at bounding box center [160, 146] width 17 height 17
click at [169, 149] on input "bills" at bounding box center [160, 146] width 17 height 17
radio input "true"
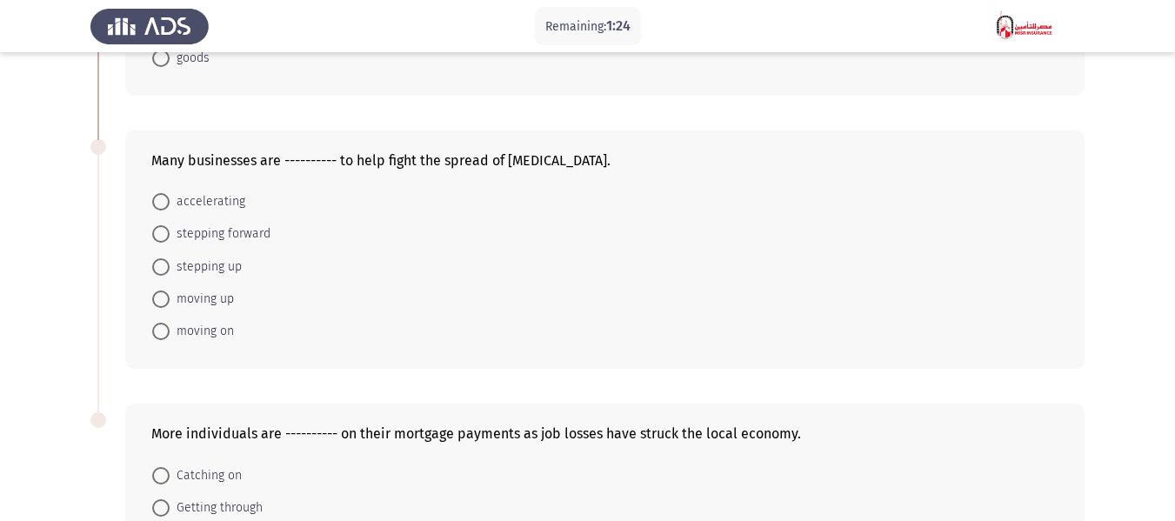
scroll to position [604, 0]
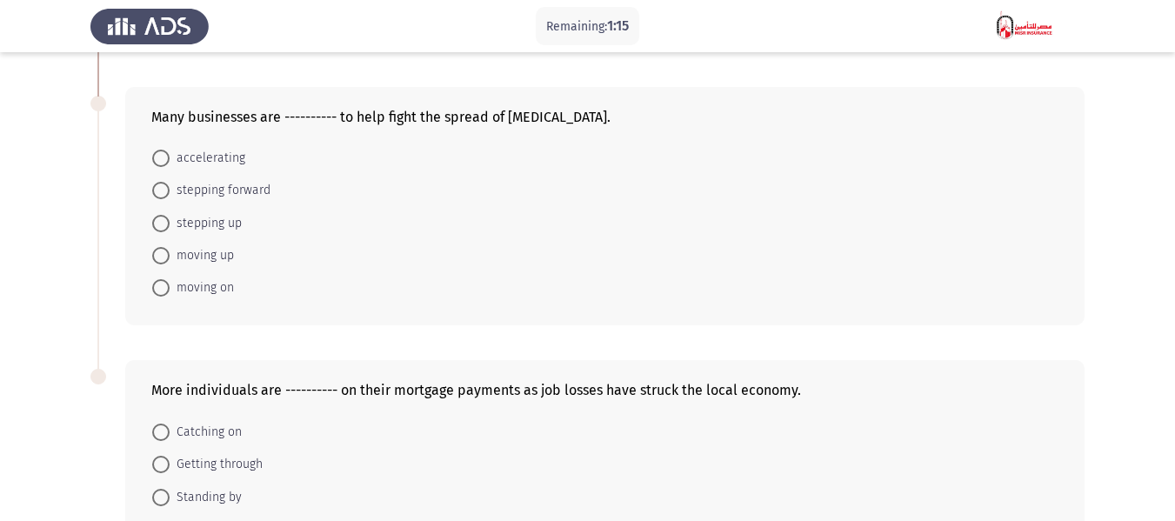
click at [161, 251] on span at bounding box center [160, 255] width 17 height 17
click at [161, 251] on input "moving up" at bounding box center [160, 255] width 17 height 17
radio input "true"
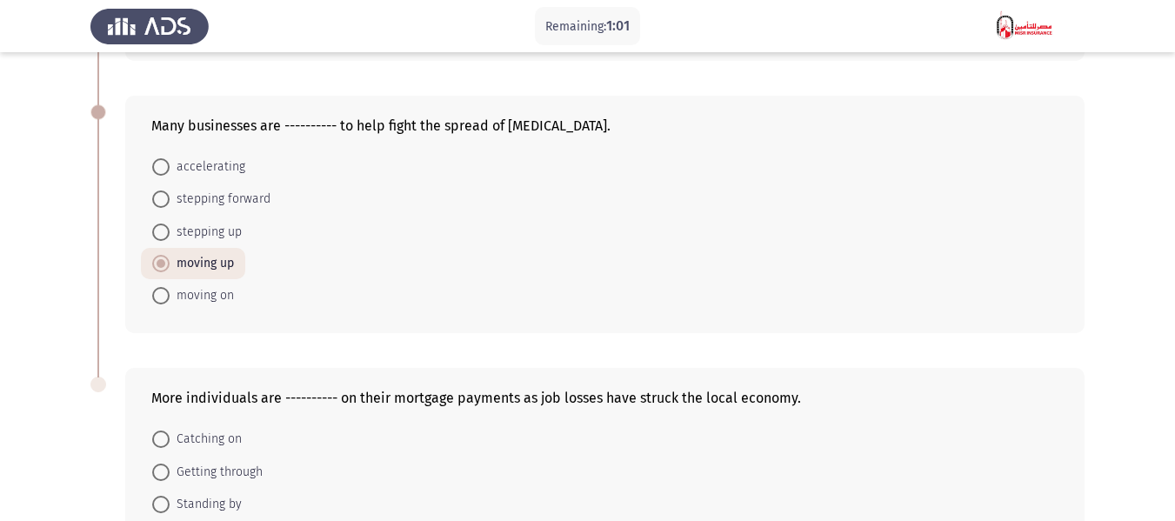
scroll to position [595, 0]
click at [229, 230] on span "stepping up" at bounding box center [206, 233] width 72 height 21
click at [170, 230] on input "stepping up" at bounding box center [160, 232] width 17 height 17
radio input "true"
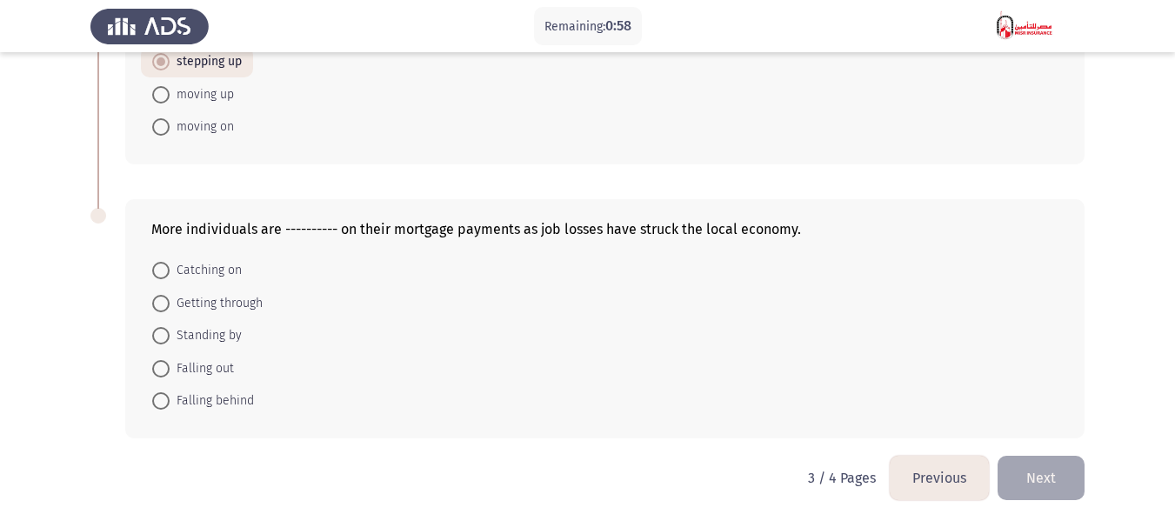
scroll to position [769, 0]
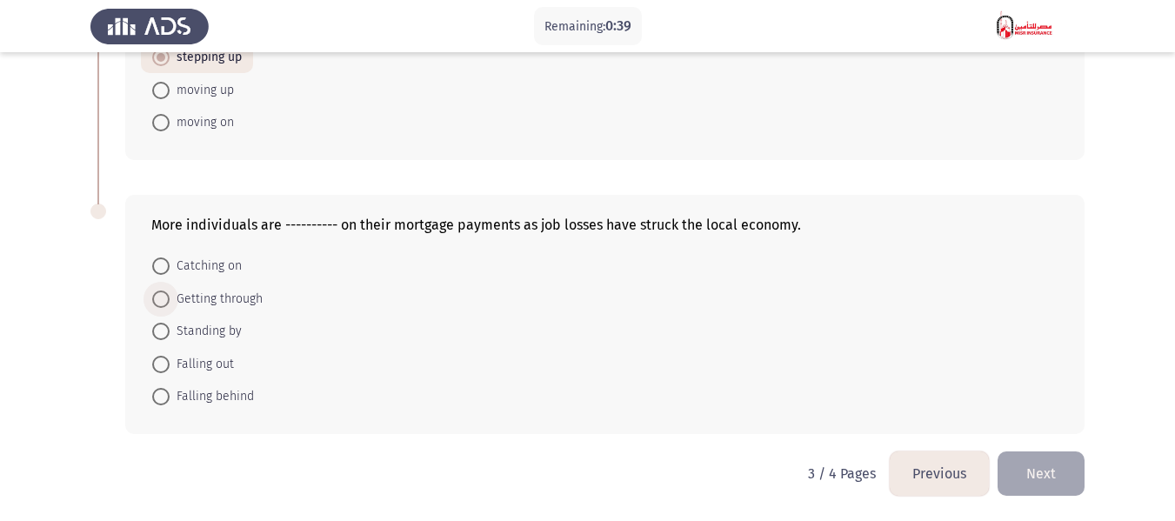
click at [164, 298] on span at bounding box center [160, 298] width 17 height 17
click at [164, 298] on input "Getting through" at bounding box center [160, 298] width 17 height 17
radio input "true"
click at [1048, 478] on button "Next" at bounding box center [1041, 473] width 87 height 44
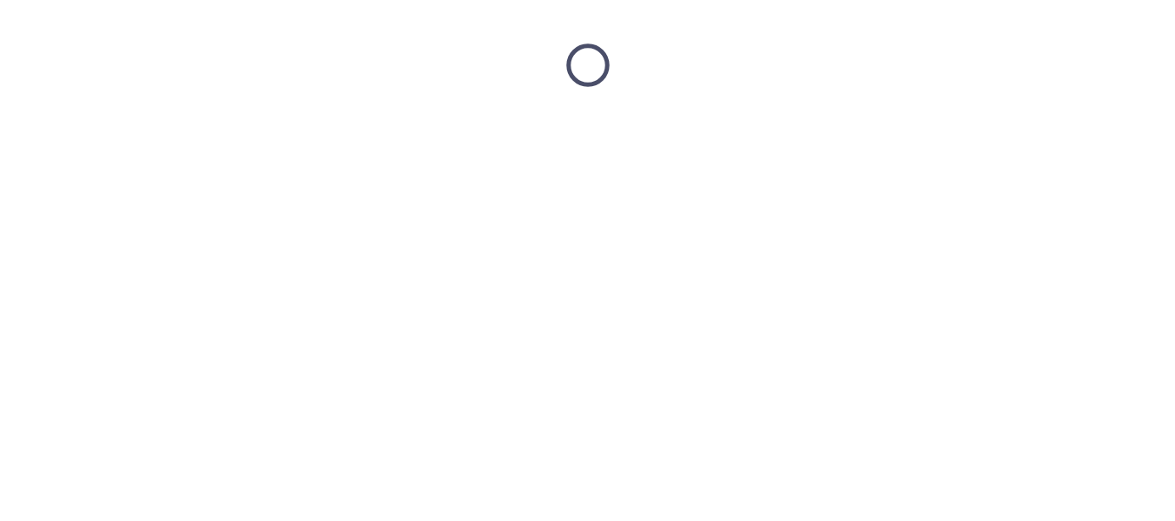
scroll to position [0, 0]
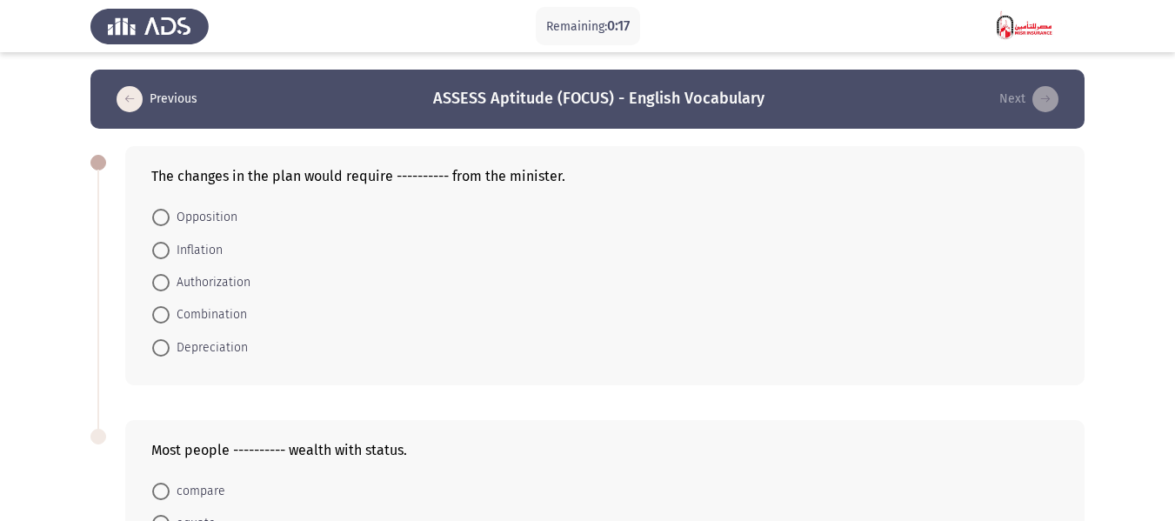
click at [164, 312] on span at bounding box center [160, 314] width 17 height 17
click at [164, 312] on input "Combination" at bounding box center [160, 314] width 17 height 17
radio input "true"
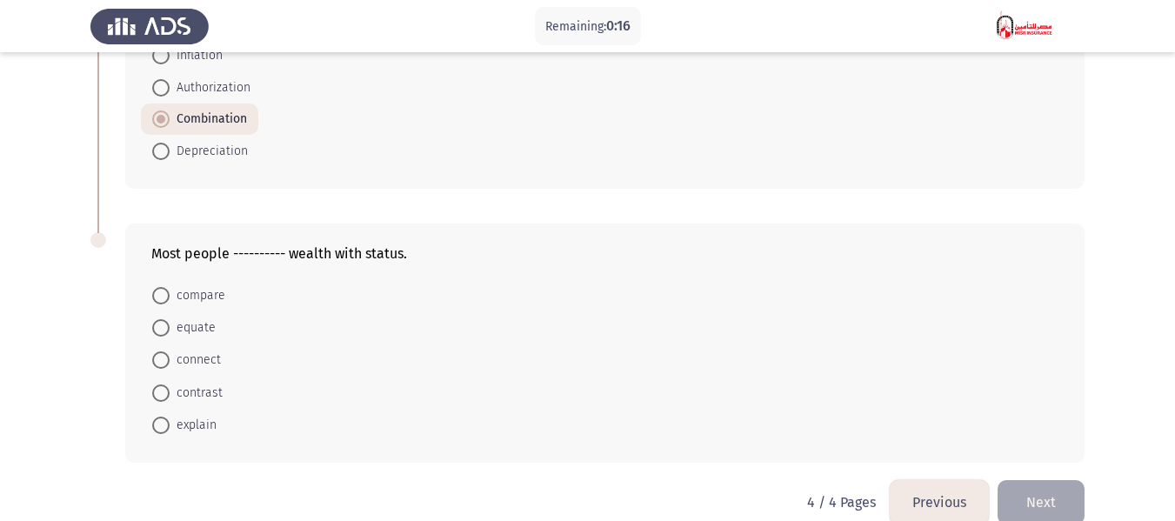
scroll to position [224, 0]
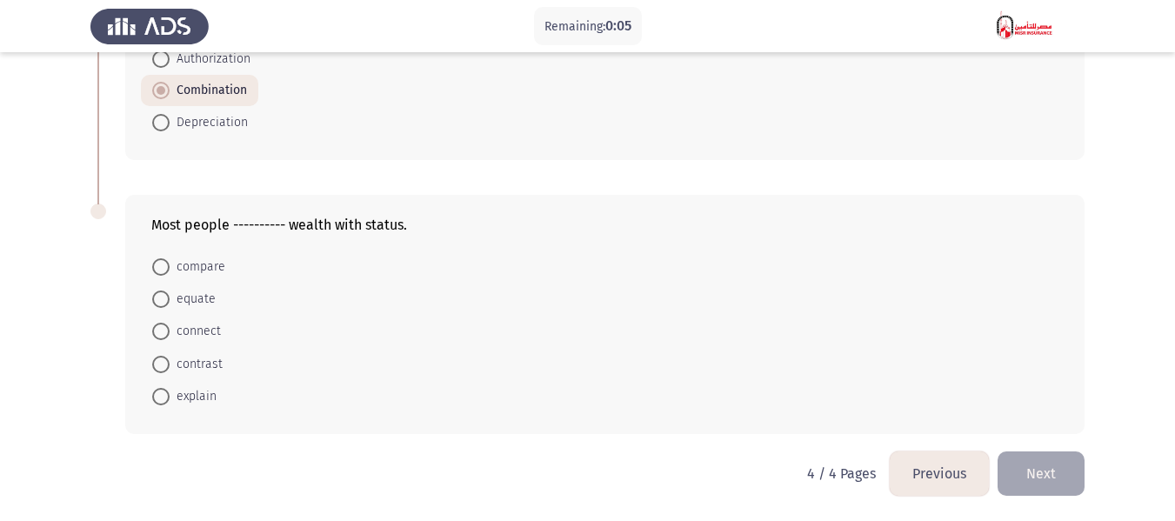
click at [163, 267] on span at bounding box center [160, 266] width 17 height 17
click at [163, 267] on input "compare" at bounding box center [160, 266] width 17 height 17
radio input "true"
click at [1052, 486] on button "Next" at bounding box center [1041, 473] width 87 height 44
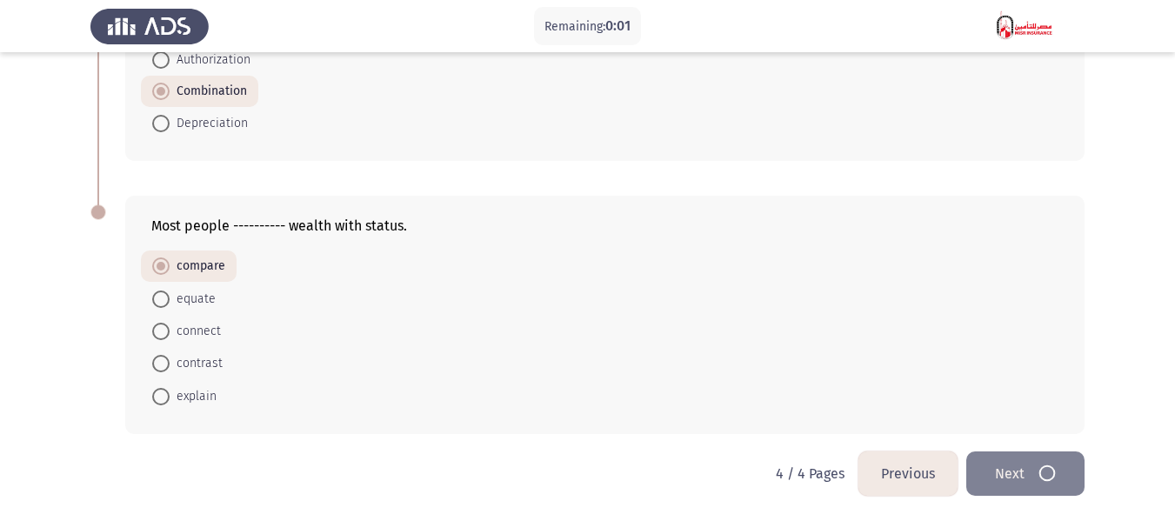
scroll to position [0, 0]
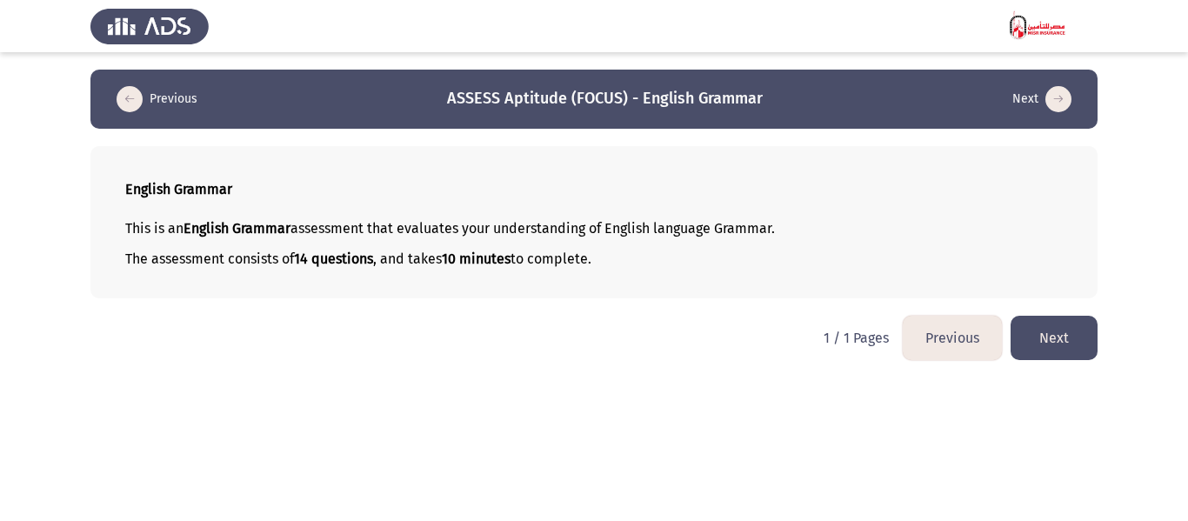
click at [1043, 342] on button "Next" at bounding box center [1054, 338] width 87 height 44
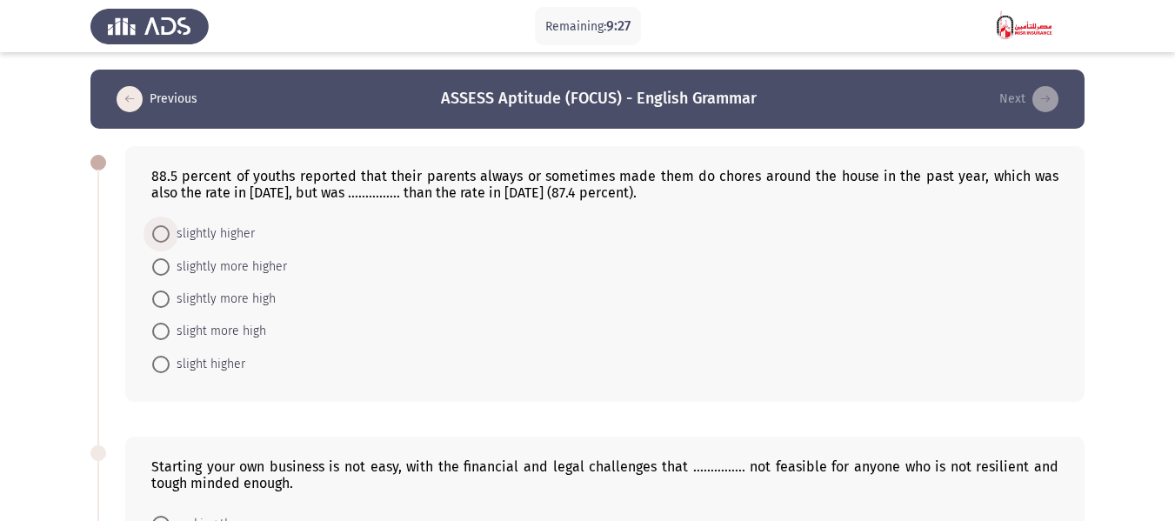
click at [159, 230] on span at bounding box center [160, 233] width 17 height 17
click at [159, 230] on input "slightly higher" at bounding box center [160, 233] width 17 height 17
radio input "true"
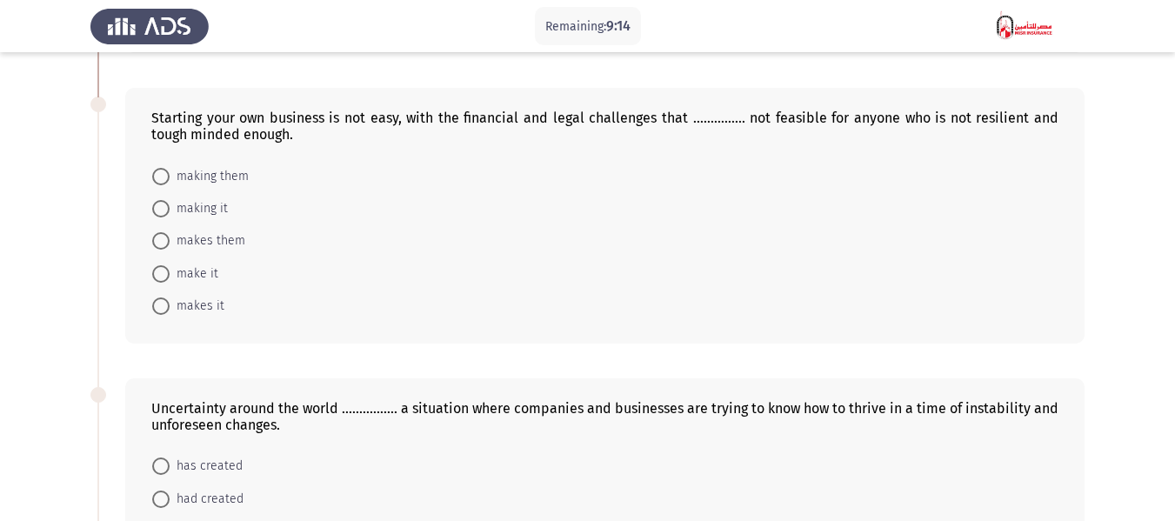
scroll to position [348, 0]
click at [172, 209] on span "making it" at bounding box center [199, 207] width 58 height 21
click at [170, 209] on input "making it" at bounding box center [160, 207] width 17 height 17
radio input "true"
click at [207, 271] on span "make it" at bounding box center [194, 271] width 49 height 21
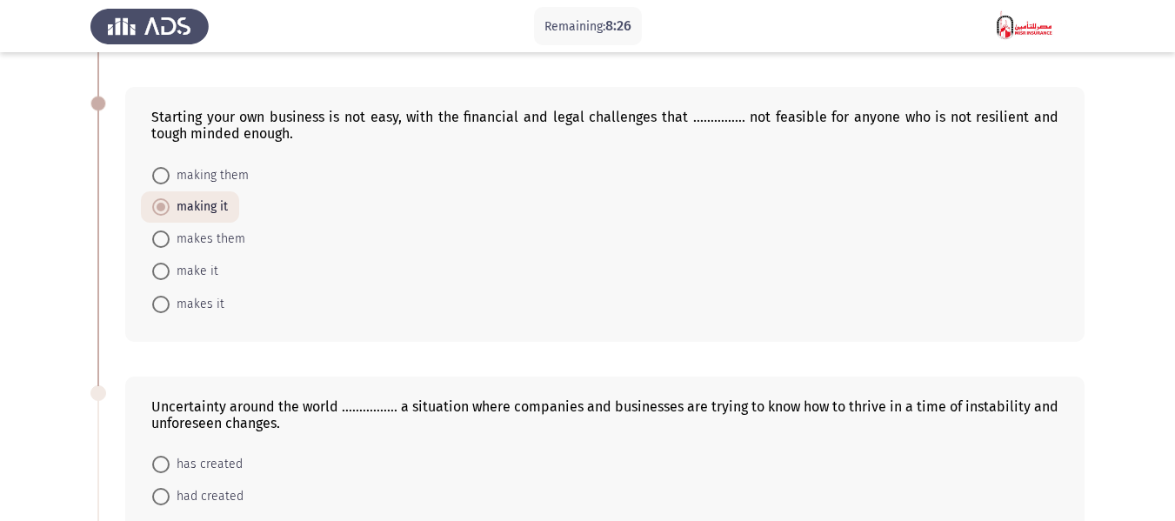
click at [170, 271] on input "make it" at bounding box center [160, 271] width 17 height 17
radio input "true"
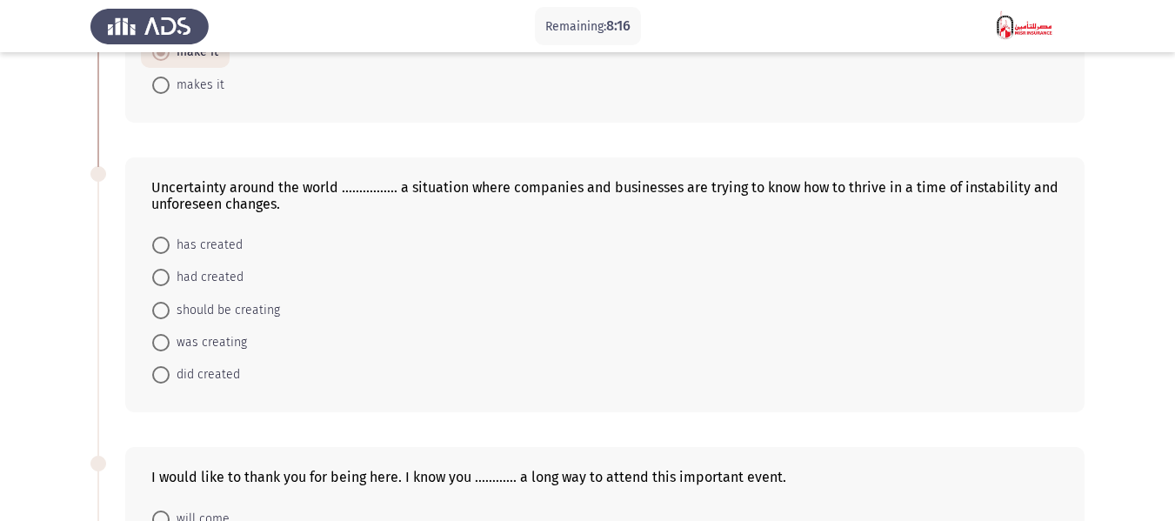
scroll to position [609, 0]
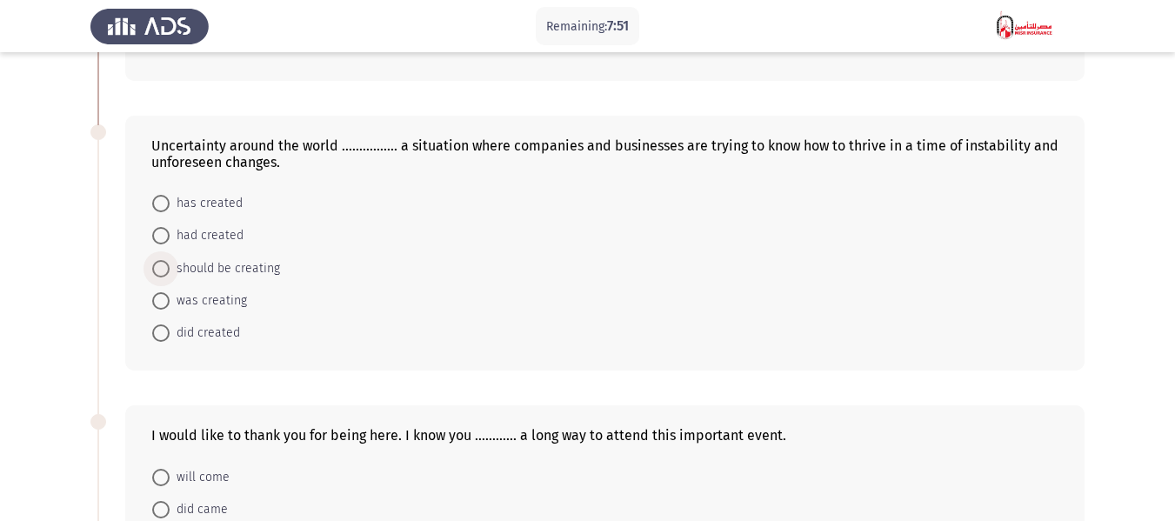
click at [191, 266] on span "should be creating" at bounding box center [225, 268] width 110 height 21
click at [170, 266] on input "should be creating" at bounding box center [160, 268] width 17 height 17
radio input "true"
click at [208, 234] on span "had created" at bounding box center [207, 235] width 74 height 21
click at [170, 234] on input "had created" at bounding box center [160, 235] width 17 height 17
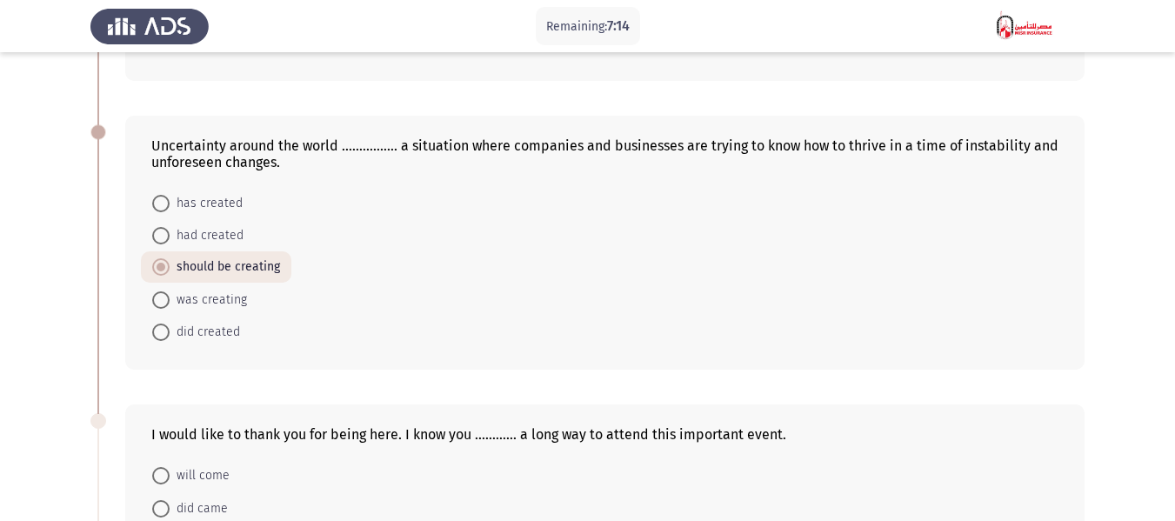
radio input "true"
click at [205, 304] on span "was creating" at bounding box center [208, 300] width 77 height 21
click at [170, 304] on input "was creating" at bounding box center [160, 299] width 17 height 17
radio input "true"
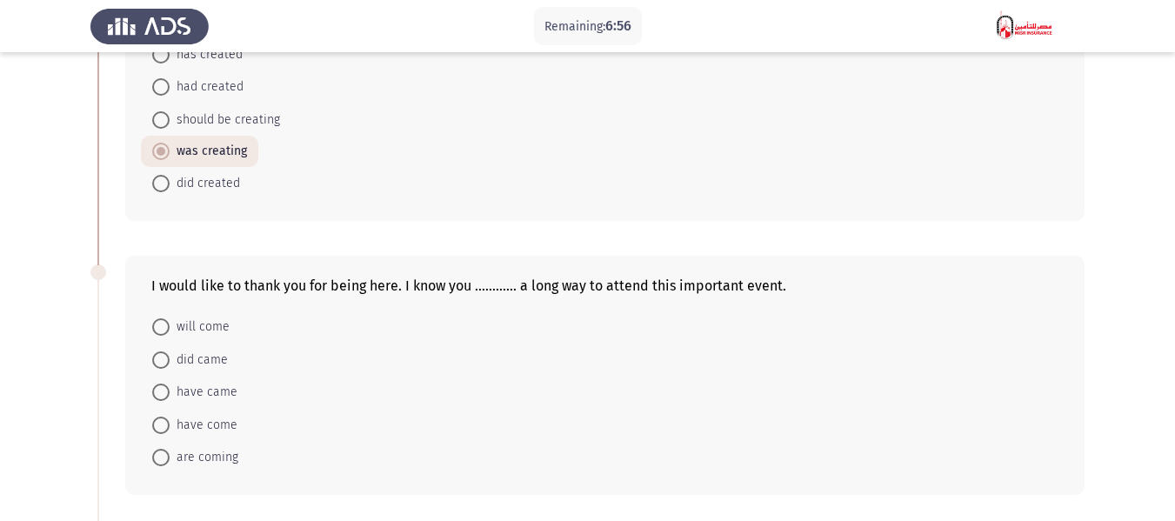
scroll to position [783, 0]
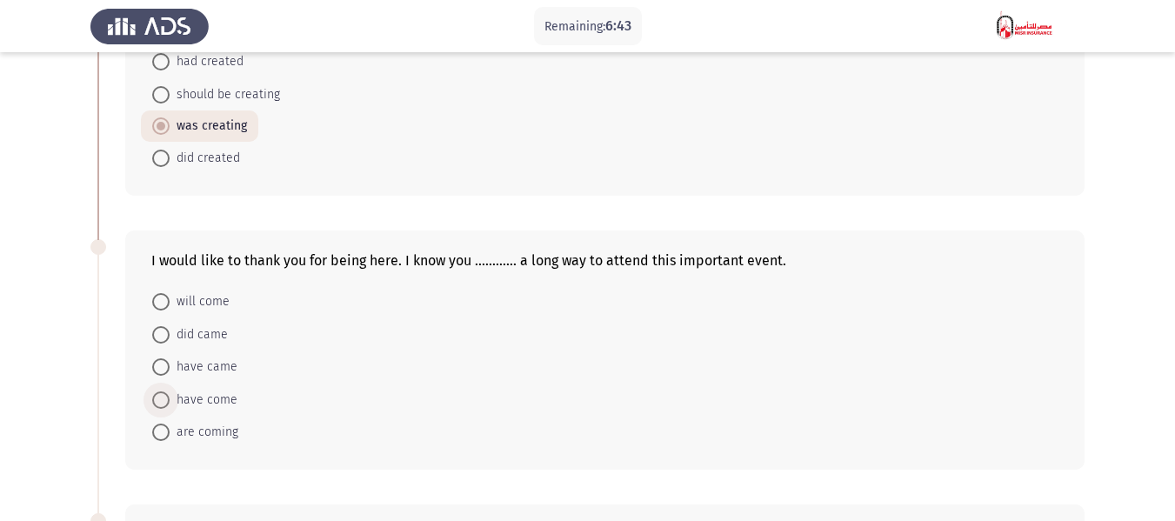
click at [161, 395] on span at bounding box center [160, 399] width 17 height 17
click at [161, 395] on input "have come" at bounding box center [160, 399] width 17 height 17
radio input "true"
click at [176, 367] on span "have came" at bounding box center [204, 367] width 68 height 21
click at [170, 367] on input "have came" at bounding box center [160, 366] width 17 height 17
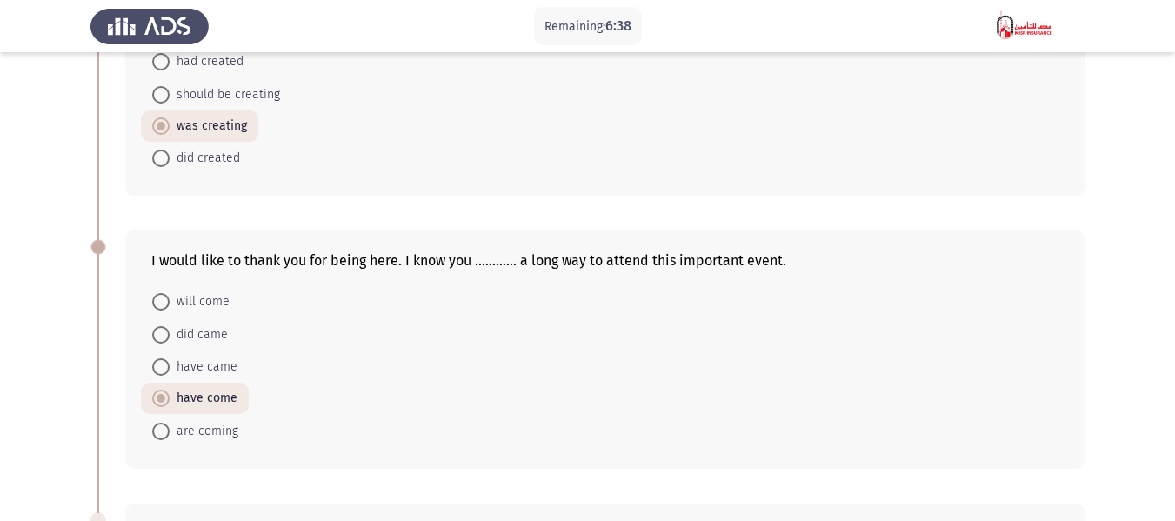
radio input "true"
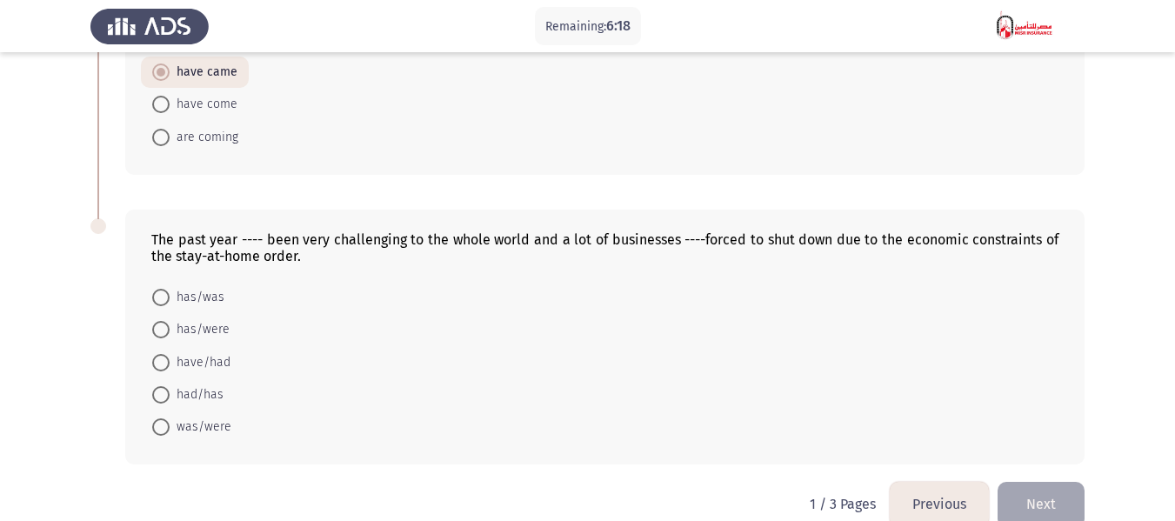
scroll to position [1107, 0]
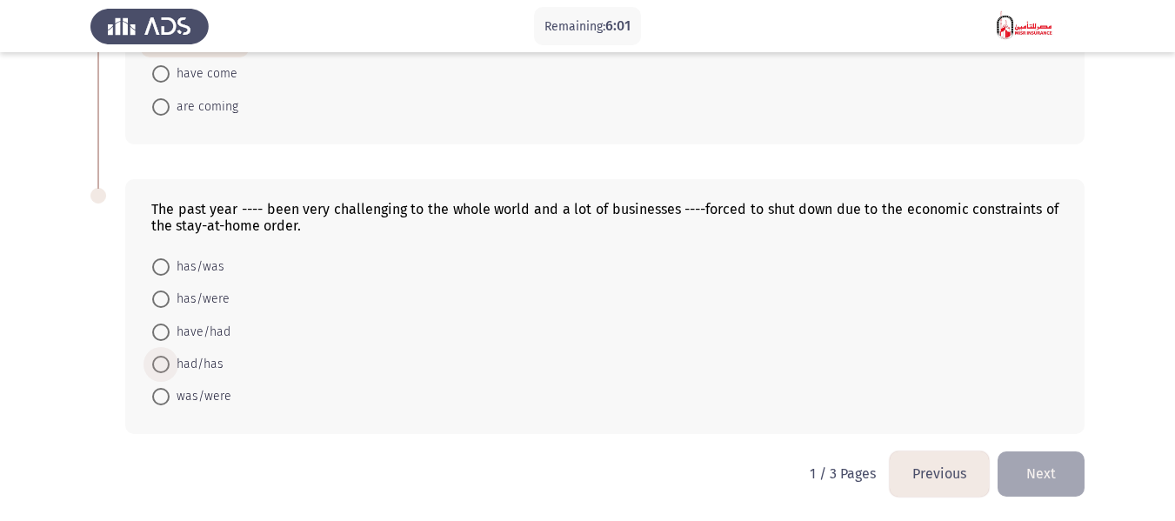
click at [158, 367] on span at bounding box center [160, 364] width 17 height 17
click at [158, 367] on input "had/has" at bounding box center [160, 364] width 17 height 17
radio input "true"
click at [164, 402] on span at bounding box center [160, 396] width 17 height 17
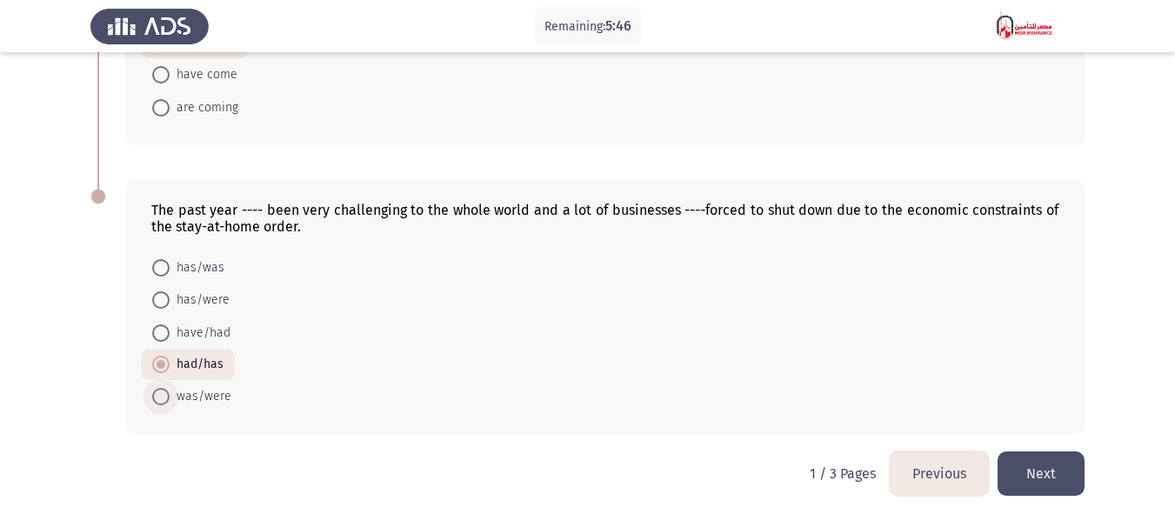
click at [164, 402] on input "was/were" at bounding box center [160, 396] width 17 height 17
radio input "true"
click at [1051, 465] on button "Next" at bounding box center [1041, 473] width 87 height 44
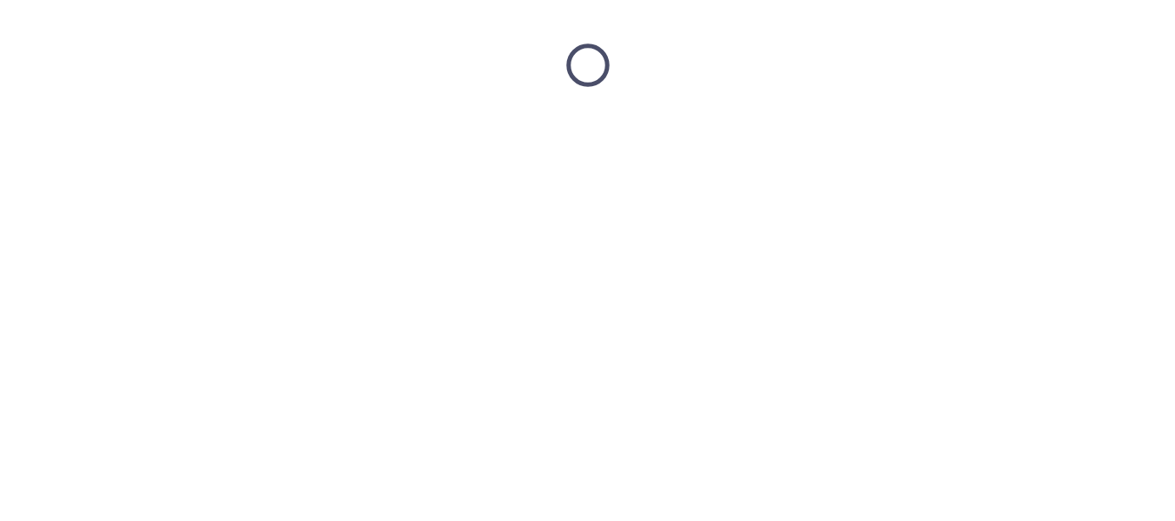
scroll to position [0, 0]
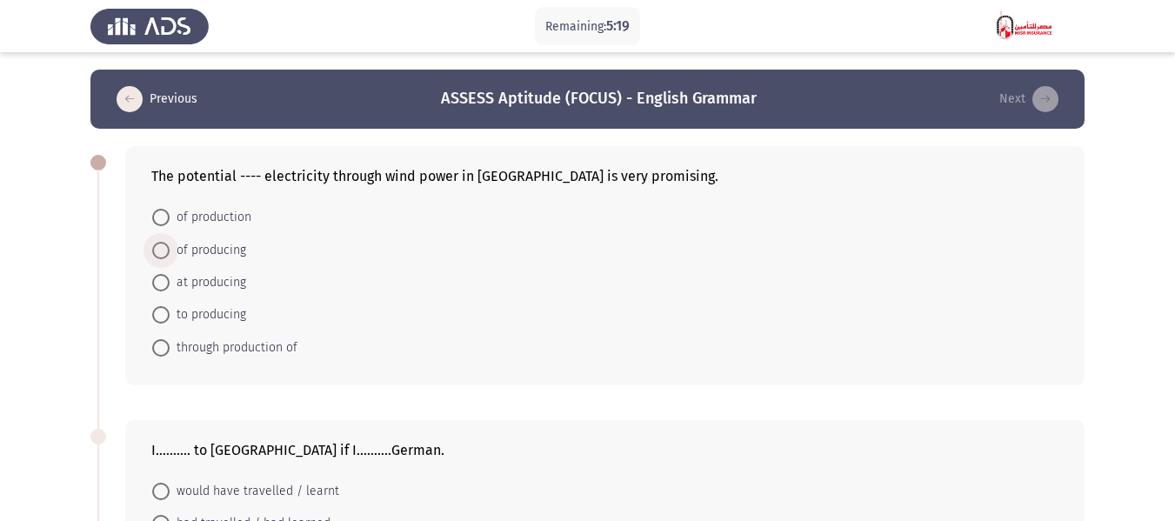
click at [164, 252] on span at bounding box center [160, 250] width 17 height 17
click at [164, 252] on input "of producing" at bounding box center [160, 250] width 17 height 17
radio input "true"
click at [159, 287] on span at bounding box center [160, 281] width 17 height 17
click at [159, 287] on input "at producing" at bounding box center [160, 281] width 17 height 17
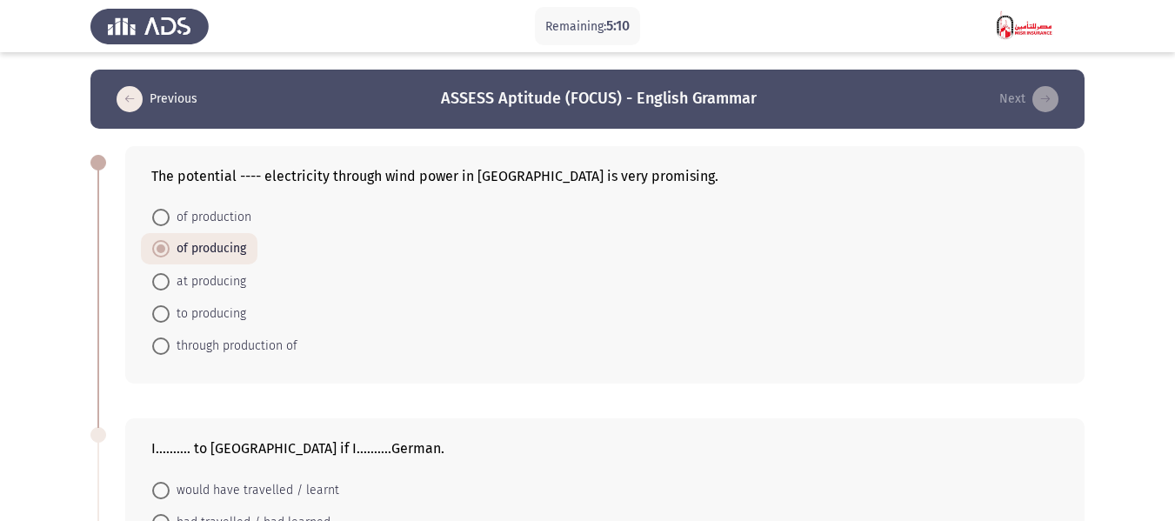
radio input "true"
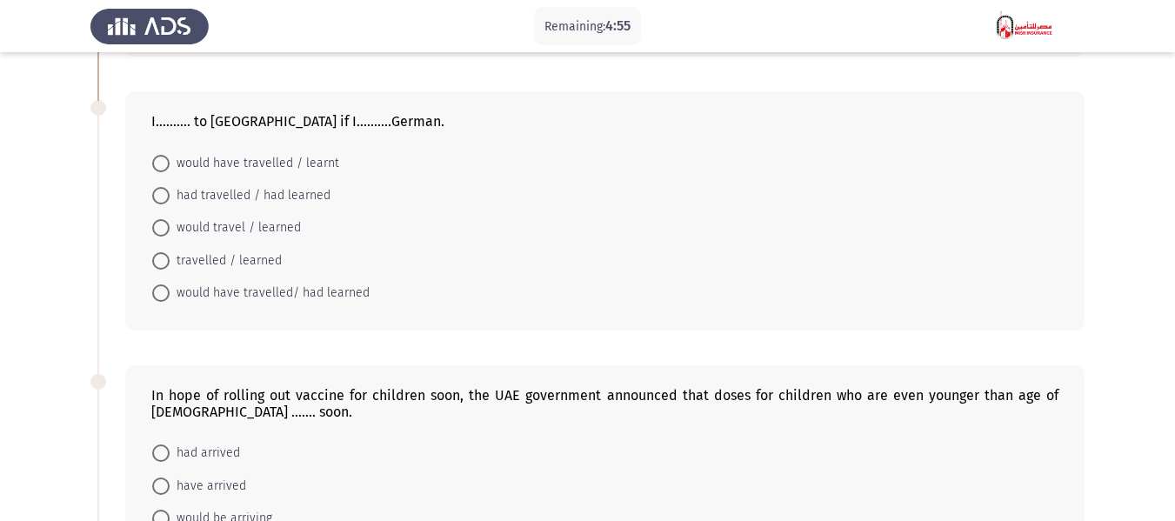
scroll to position [348, 0]
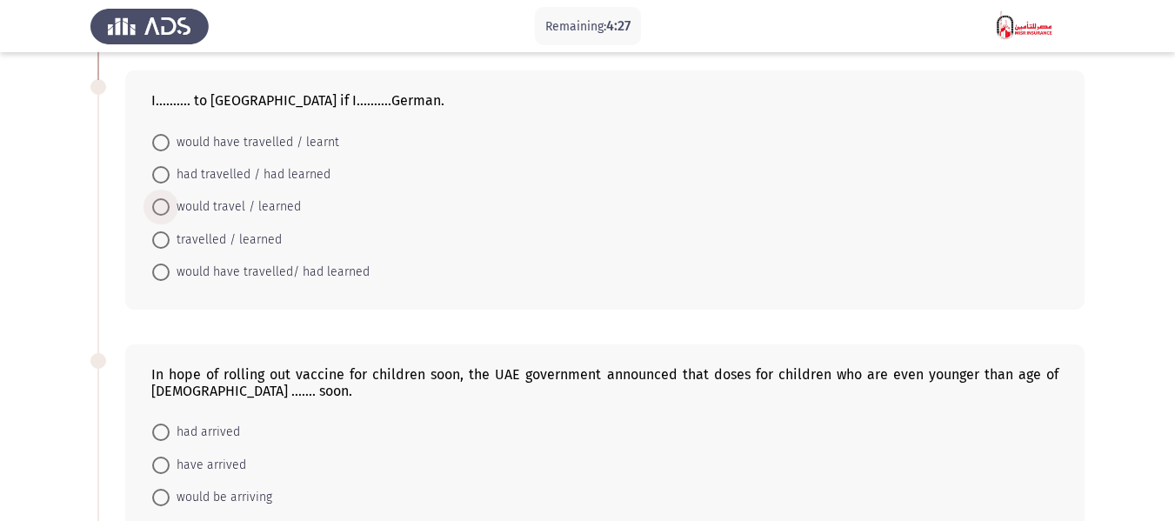
click at [160, 210] on span at bounding box center [160, 206] width 17 height 17
click at [160, 210] on input "would travel / learned" at bounding box center [160, 206] width 17 height 17
radio input "true"
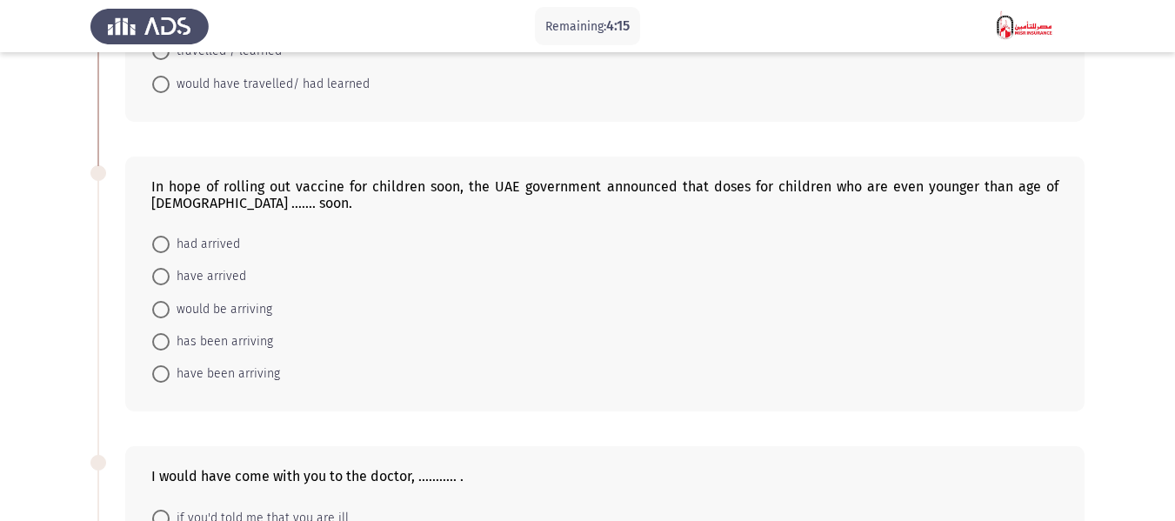
scroll to position [522, 0]
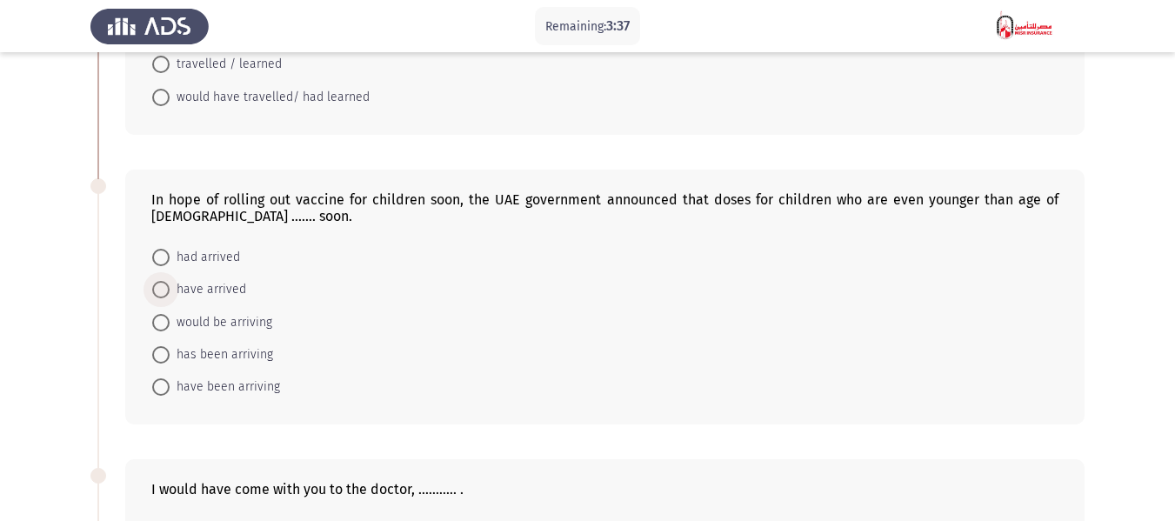
click at [162, 283] on span at bounding box center [160, 289] width 17 height 17
click at [162, 283] on input "have arrived" at bounding box center [160, 289] width 17 height 17
radio input "true"
click at [167, 316] on span at bounding box center [160, 320] width 17 height 17
click at [167, 316] on input "would be arriving" at bounding box center [160, 320] width 17 height 17
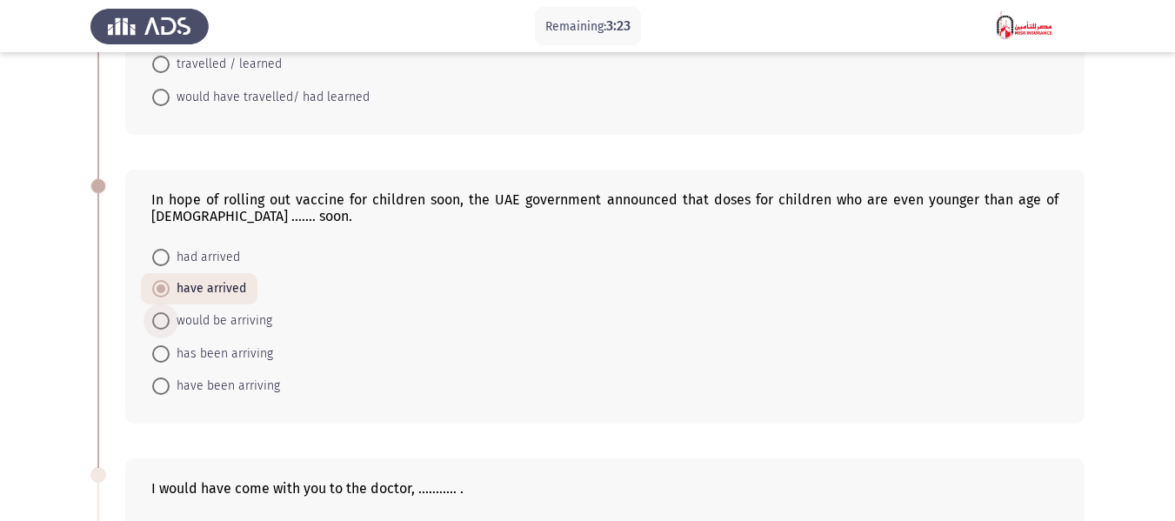
radio input "true"
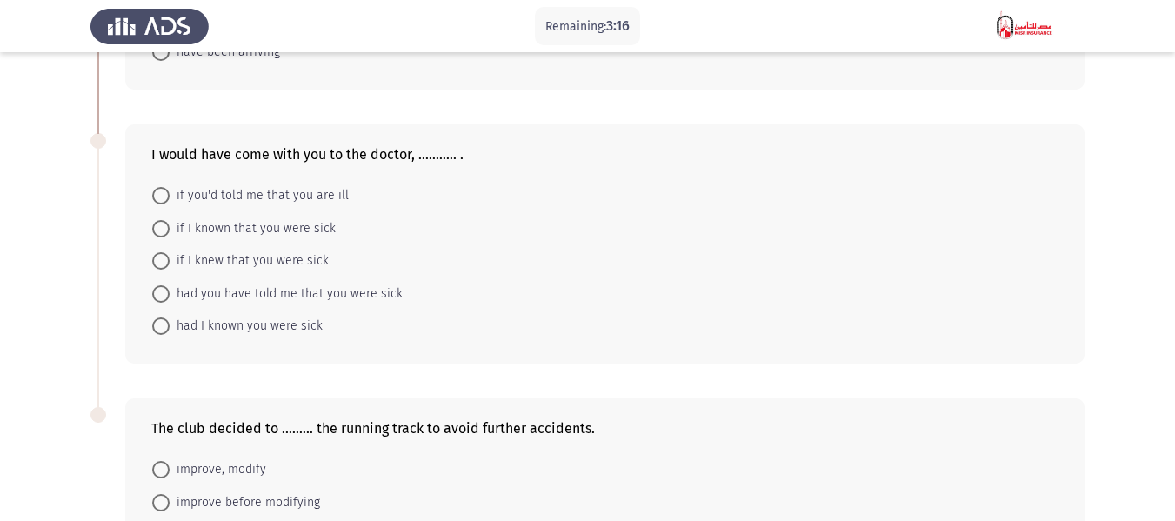
scroll to position [870, 0]
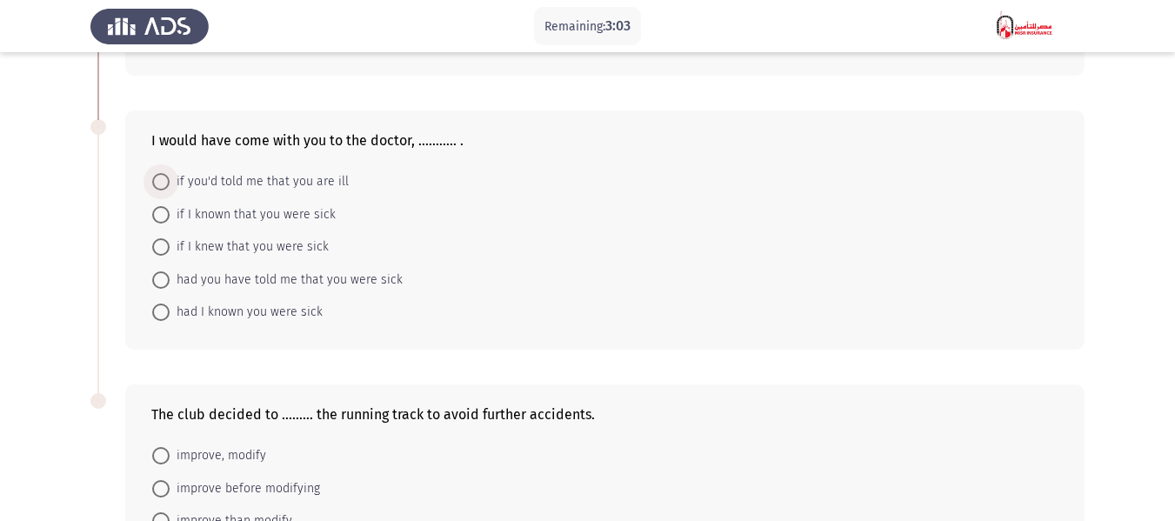
click at [196, 184] on span "if you'd told me that you are ill" at bounding box center [259, 181] width 179 height 21
click at [170, 184] on input "if you'd told me that you are ill" at bounding box center [160, 181] width 17 height 17
radio input "true"
click at [246, 214] on span "if I known that you were sick" at bounding box center [253, 213] width 166 height 21
click at [170, 214] on input "if I known that you were sick" at bounding box center [160, 212] width 17 height 17
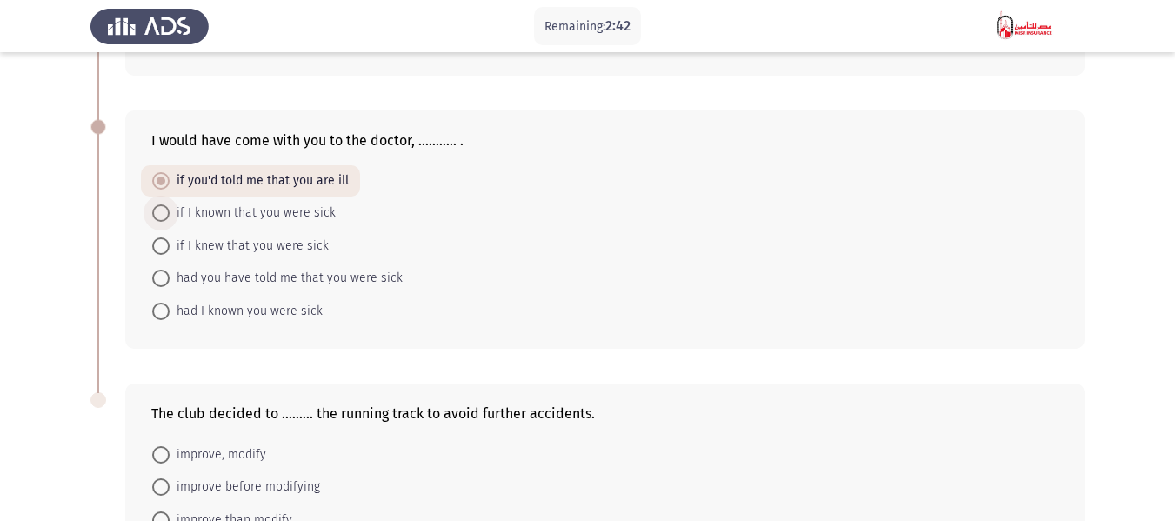
radio input "true"
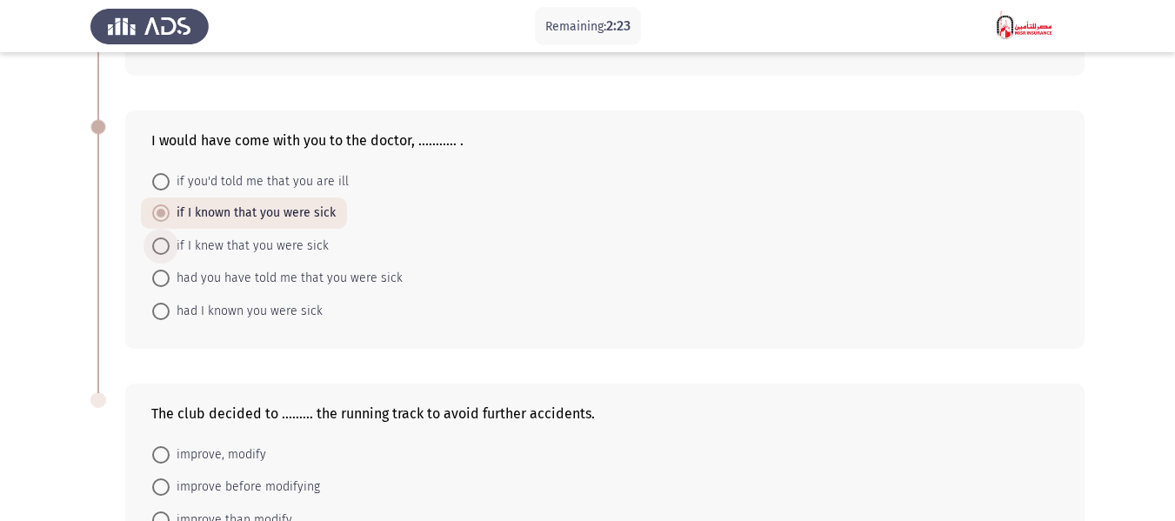
click at [266, 242] on span "if I knew that you were sick" at bounding box center [249, 246] width 159 height 21
click at [170, 242] on input "if I knew that you were sick" at bounding box center [160, 245] width 17 height 17
radio input "true"
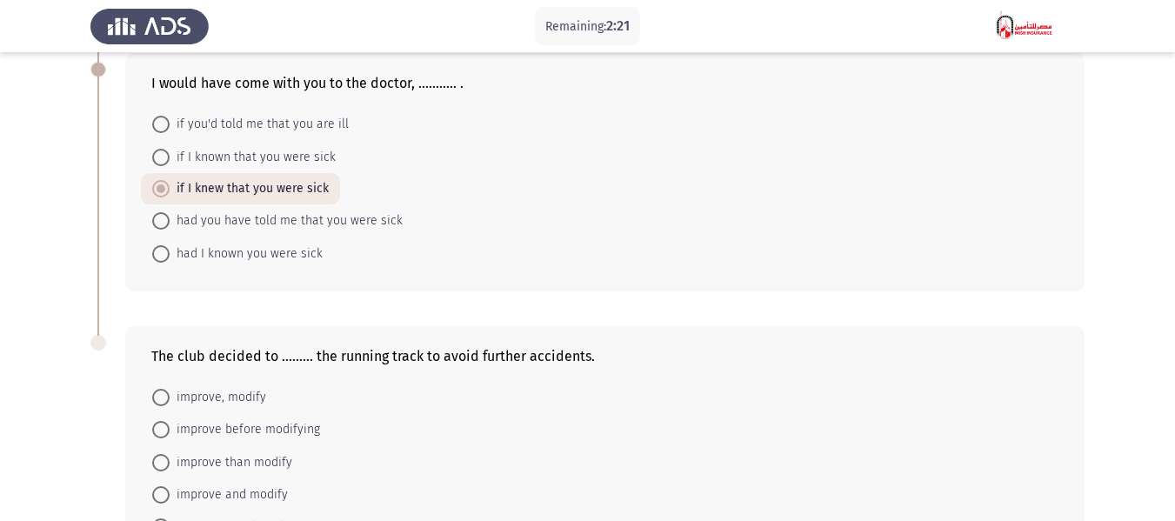
scroll to position [1058, 0]
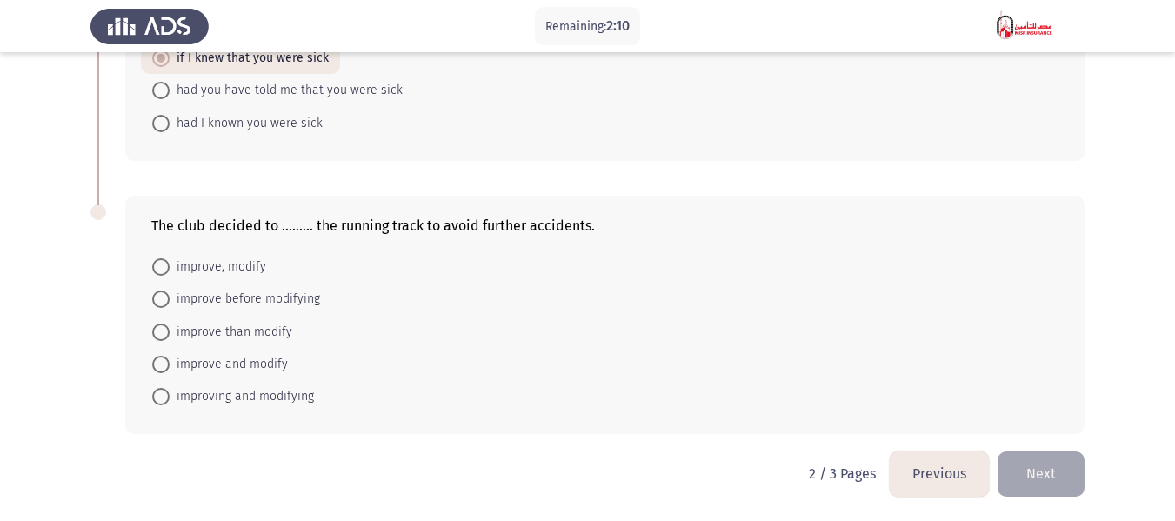
click at [194, 266] on span "improve, modify" at bounding box center [218, 267] width 97 height 21
click at [170, 266] on input "improve, modify" at bounding box center [160, 266] width 17 height 17
radio input "true"
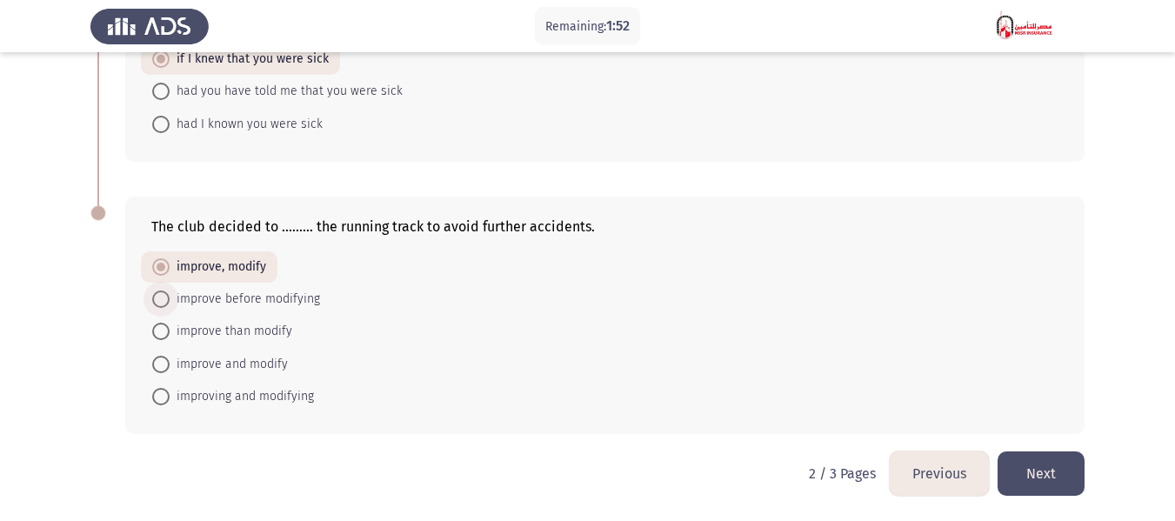
click at [203, 297] on span "improve before modifying" at bounding box center [245, 299] width 150 height 21
click at [170, 297] on input "improve before modifying" at bounding box center [160, 298] width 17 height 17
radio input "true"
click at [1040, 469] on button "Next" at bounding box center [1041, 473] width 87 height 44
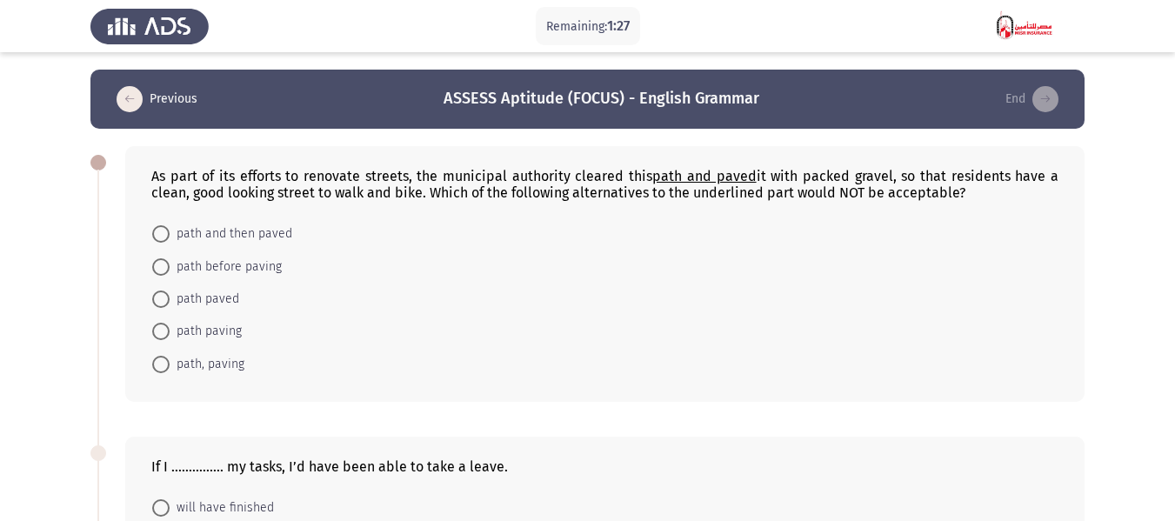
scroll to position [87, 0]
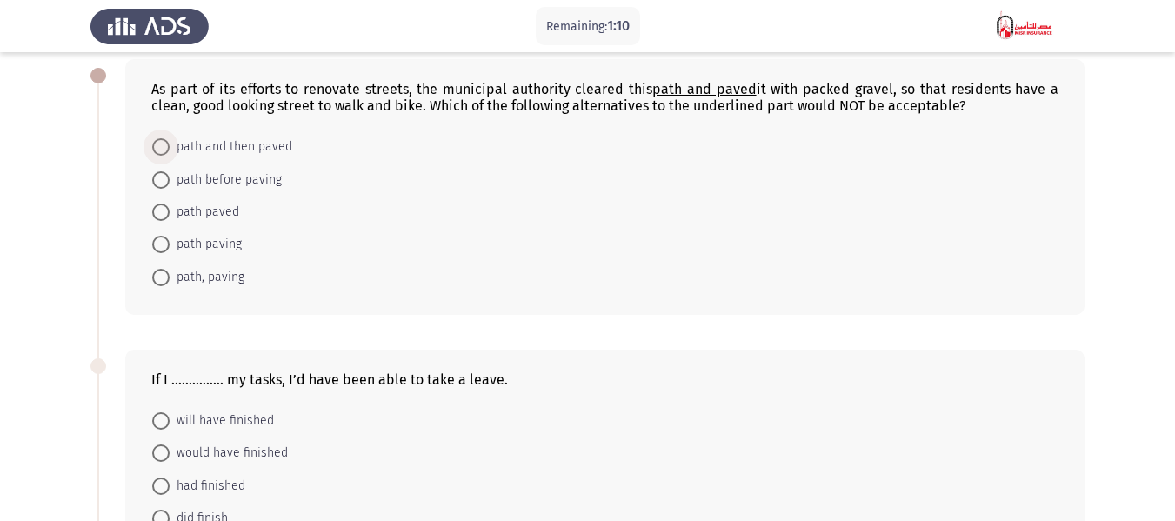
click at [169, 146] on span at bounding box center [160, 146] width 17 height 17
click at [169, 146] on input "path and then paved" at bounding box center [160, 146] width 17 height 17
radio input "true"
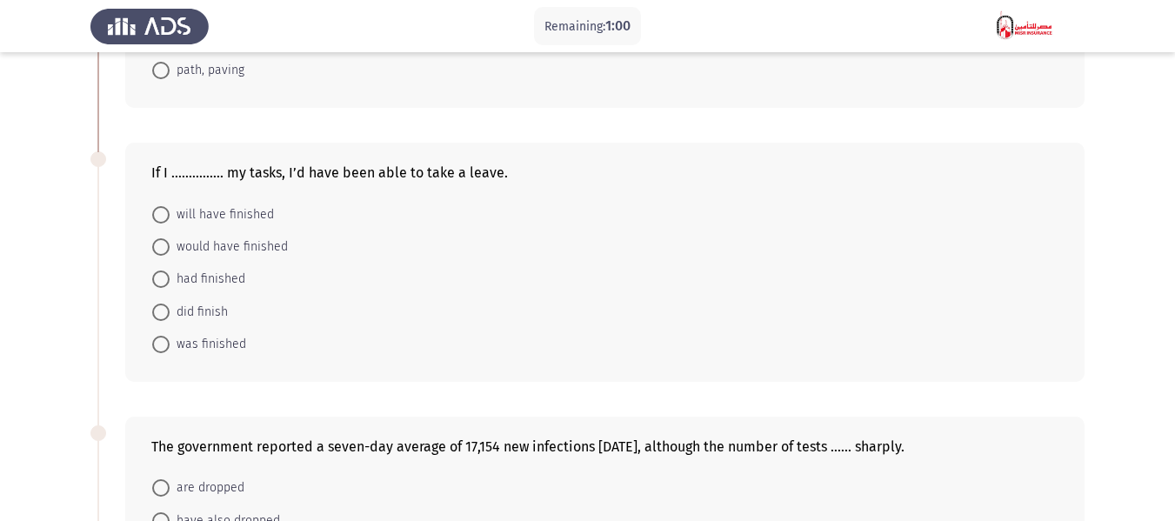
scroll to position [348, 0]
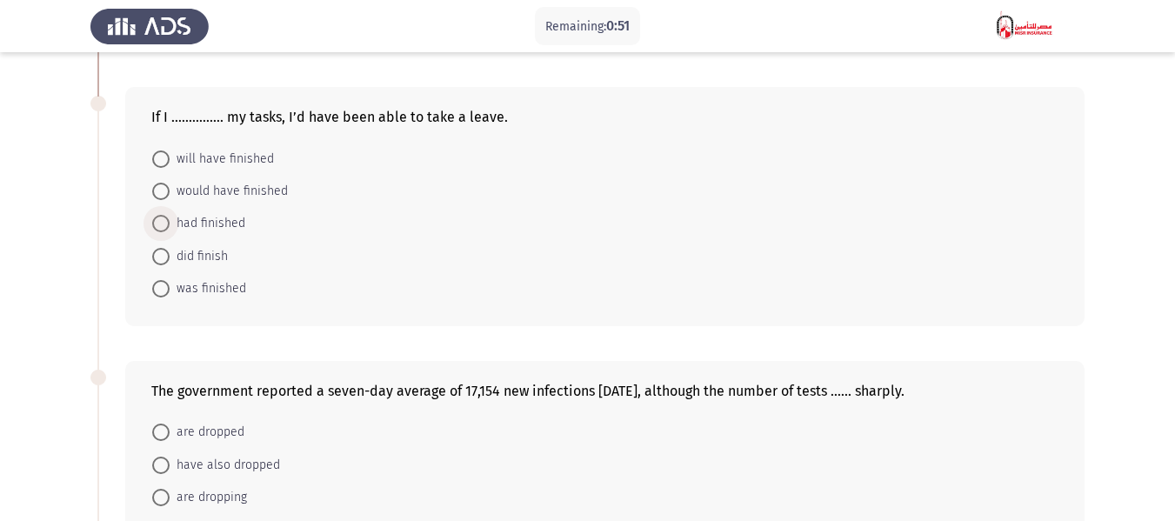
click at [164, 217] on span at bounding box center [160, 223] width 17 height 17
click at [164, 217] on input "had finished" at bounding box center [160, 223] width 17 height 17
radio input "true"
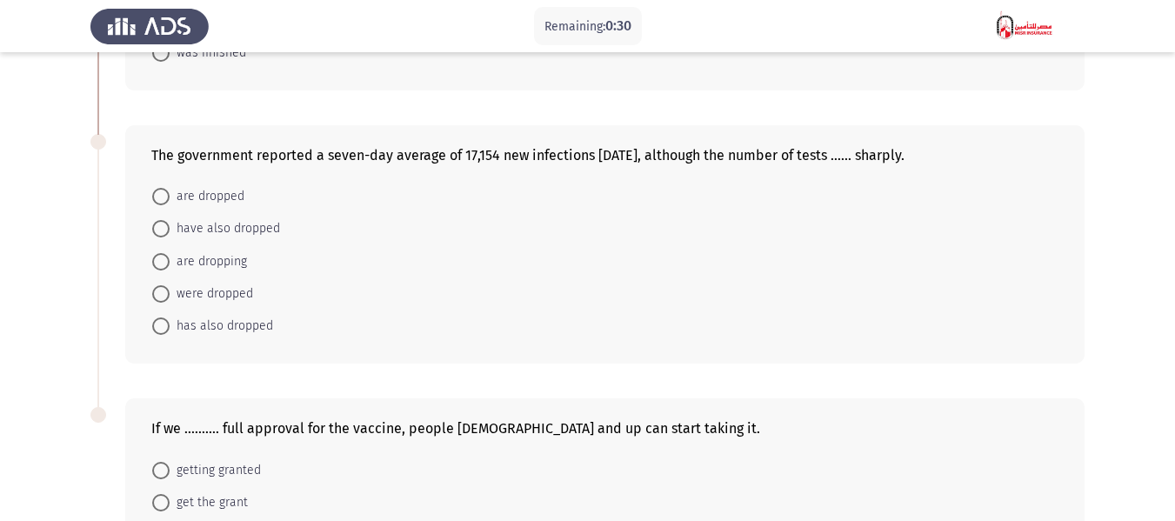
scroll to position [609, 0]
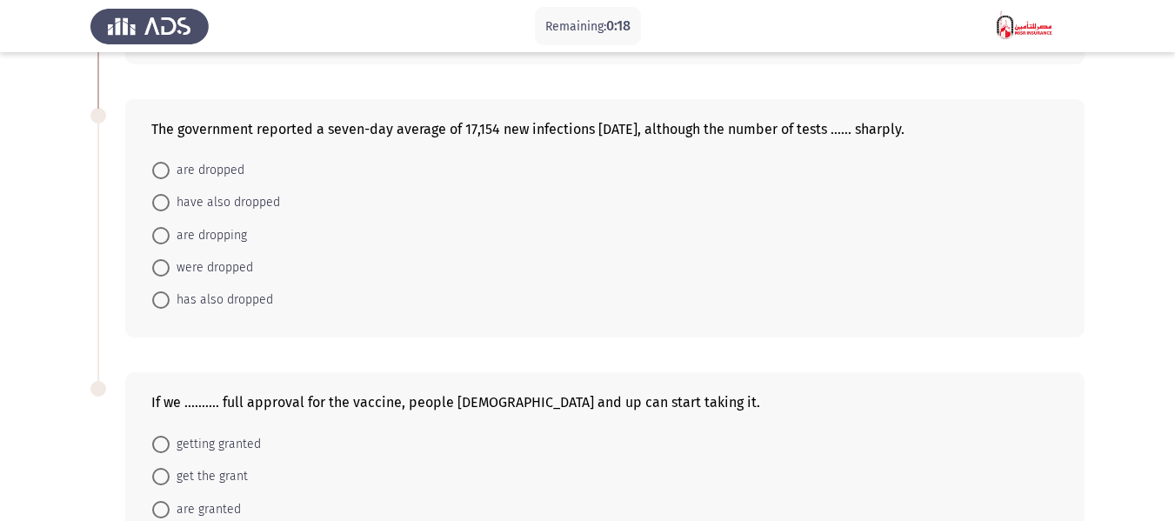
click at [206, 166] on span "are dropped" at bounding box center [207, 170] width 75 height 21
click at [170, 166] on input "are dropped" at bounding box center [160, 170] width 17 height 17
radio input "true"
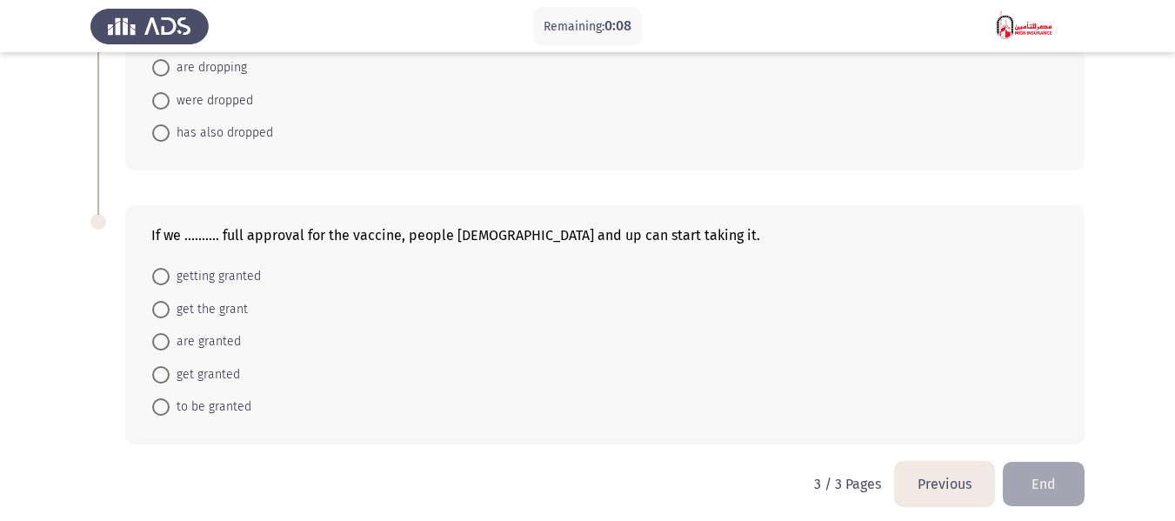
scroll to position [785, 0]
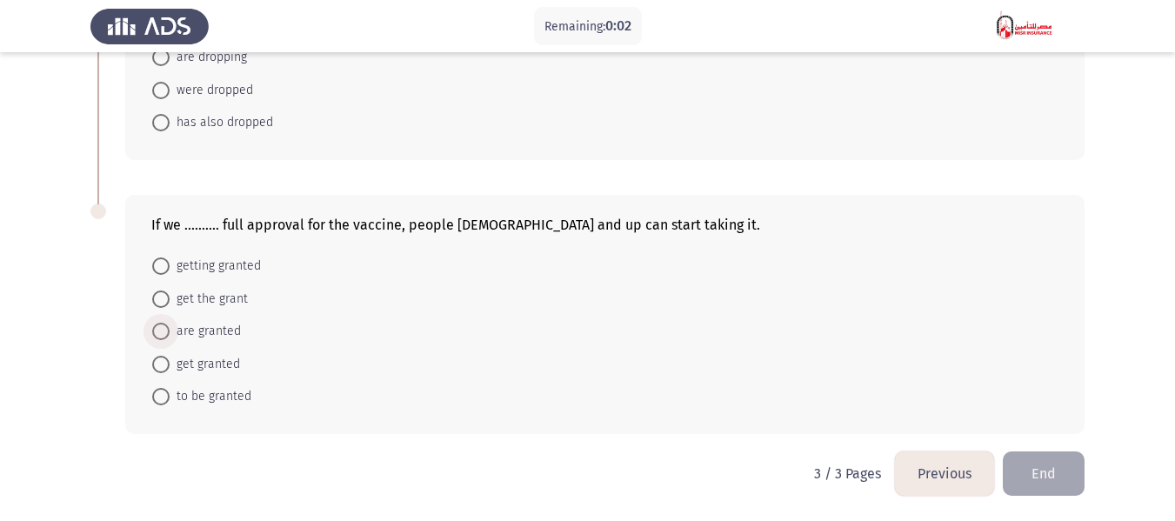
click at [162, 329] on span at bounding box center [160, 331] width 17 height 17
click at [162, 329] on input "are granted" at bounding box center [160, 331] width 17 height 17
radio input "true"
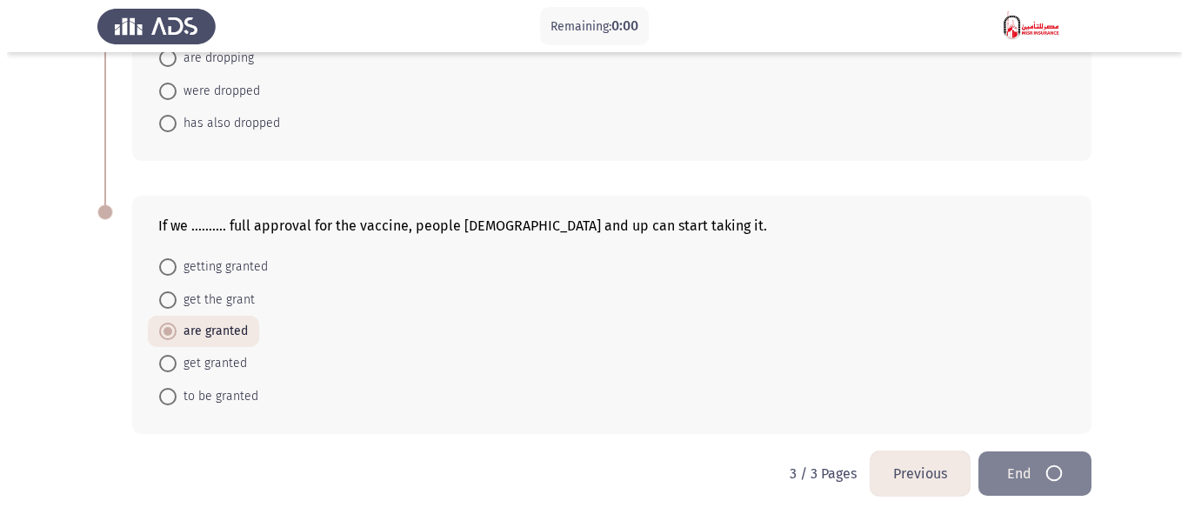
scroll to position [0, 0]
